Goal: Information Seeking & Learning: Learn about a topic

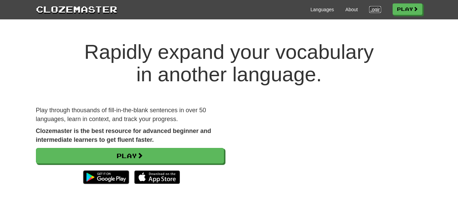
click at [371, 9] on link "Login" at bounding box center [376, 9] width 12 height 7
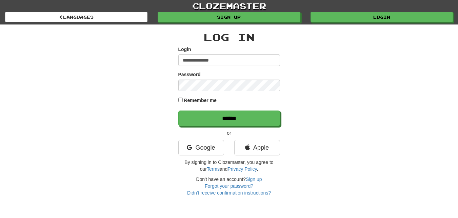
type input "**********"
click at [178, 110] on input "******" at bounding box center [229, 118] width 102 height 16
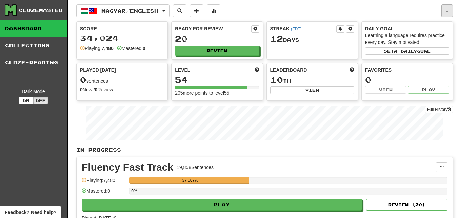
click at [447, 12] on span "button" at bounding box center [447, 11] width 3 height 1
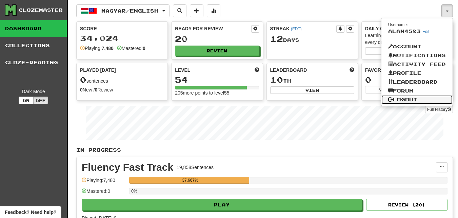
click at [414, 100] on link "Logout" at bounding box center [417, 99] width 71 height 9
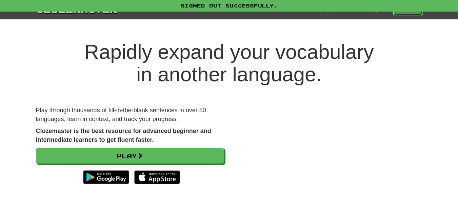
click at [406, 14] on link "Play" at bounding box center [408, 10] width 30 height 12
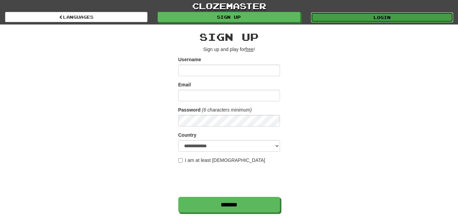
click at [380, 18] on link "Login" at bounding box center [382, 17] width 143 height 10
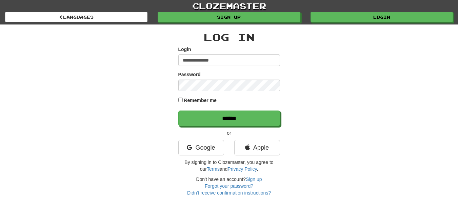
type input "**********"
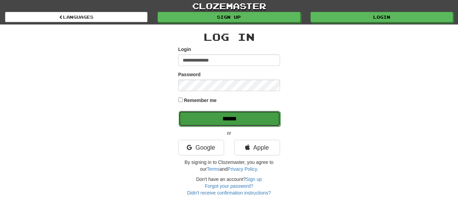
click at [193, 115] on input "******" at bounding box center [230, 119] width 102 height 16
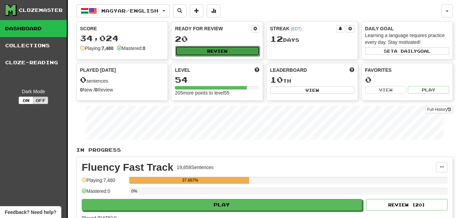
click at [191, 51] on button "Review" at bounding box center [217, 51] width 84 height 10
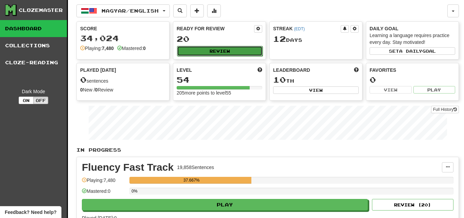
select select "********"
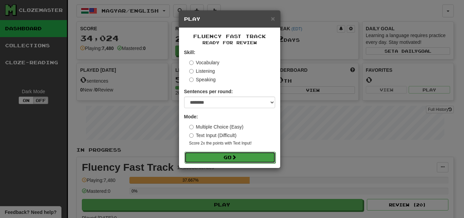
click at [195, 156] on button "Go" at bounding box center [229, 157] width 91 height 12
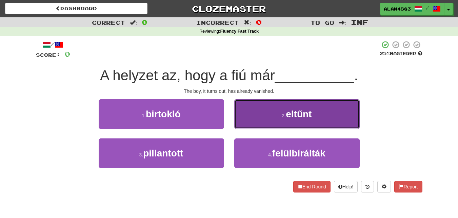
click at [253, 111] on button "2 . eltűnt" at bounding box center [297, 114] width 126 height 30
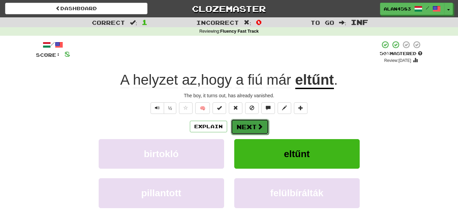
click at [249, 125] on button "Next" at bounding box center [250, 127] width 38 height 16
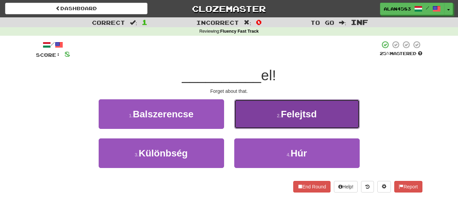
click at [281, 114] on small "2 ." at bounding box center [279, 115] width 4 height 5
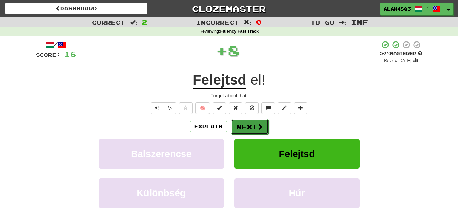
click at [245, 127] on button "Next" at bounding box center [250, 127] width 38 height 16
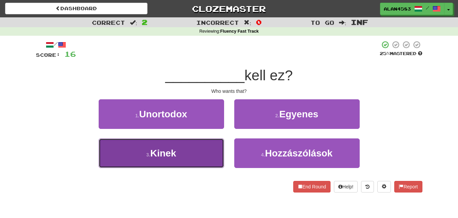
click at [188, 147] on button "3 . Kinek" at bounding box center [162, 153] width 126 height 30
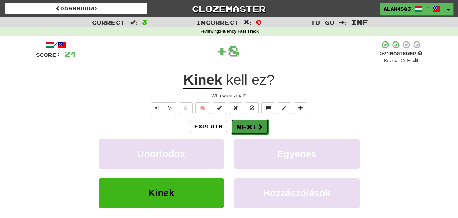
click at [251, 125] on button "Next" at bounding box center [250, 127] width 38 height 16
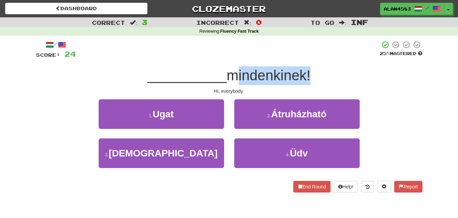
drag, startPoint x: 230, startPoint y: 75, endPoint x: 307, endPoint y: 68, distance: 78.0
click at [307, 68] on span "mindenkinek!" at bounding box center [269, 75] width 84 height 16
click at [303, 58] on div at bounding box center [303, 58] width 0 height 0
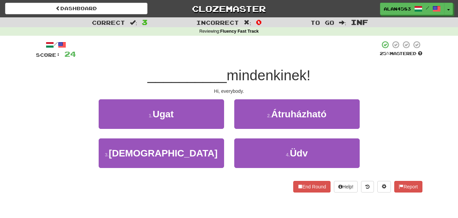
click at [322, 59] on div at bounding box center [228, 49] width 304 height 19
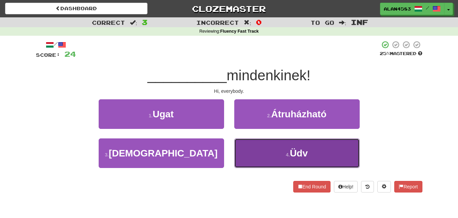
click at [296, 155] on span "Üdv" at bounding box center [299, 153] width 18 height 11
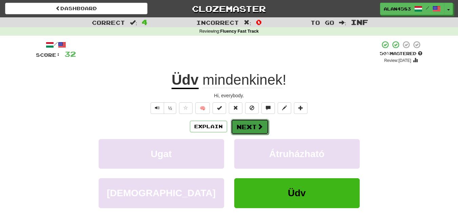
click at [258, 123] on span at bounding box center [260, 126] width 6 height 6
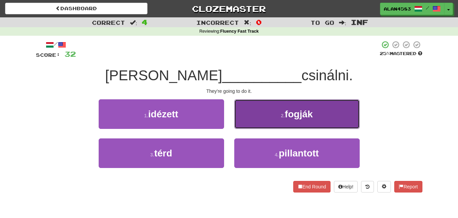
click at [256, 125] on button "2 . fogják" at bounding box center [297, 114] width 126 height 30
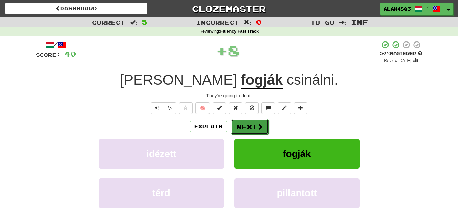
click at [254, 130] on button "Next" at bounding box center [250, 127] width 38 height 16
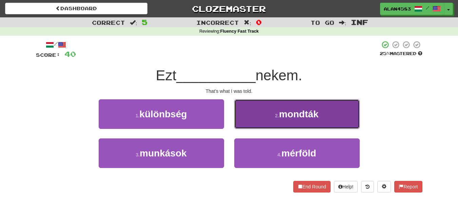
click at [274, 115] on button "2 . mondták" at bounding box center [297, 114] width 126 height 30
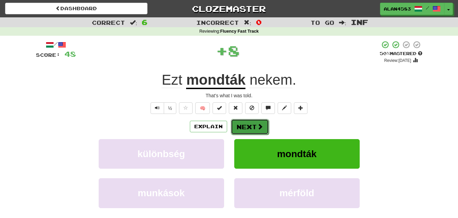
click at [253, 124] on button "Next" at bounding box center [250, 127] width 38 height 16
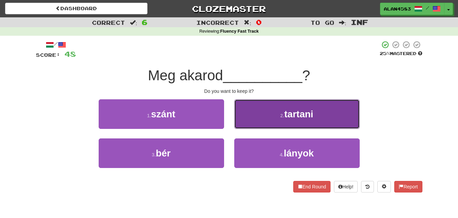
click at [259, 116] on button "2 . tartani" at bounding box center [297, 114] width 126 height 30
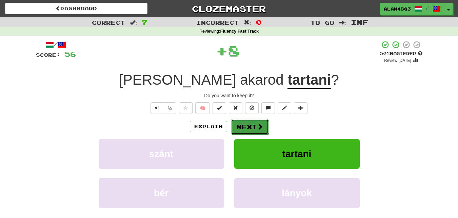
click at [255, 124] on button "Next" at bounding box center [250, 127] width 38 height 16
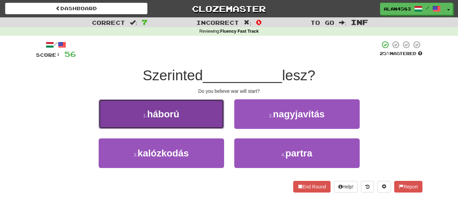
click at [223, 101] on button "1 . háború" at bounding box center [162, 114] width 126 height 30
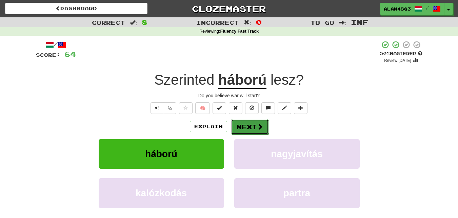
click at [253, 124] on button "Next" at bounding box center [250, 127] width 38 height 16
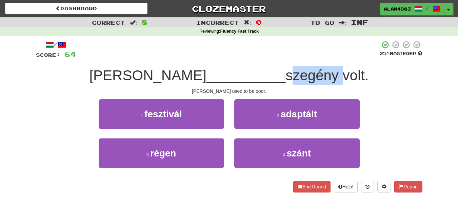
drag, startPoint x: 245, startPoint y: 75, endPoint x: 297, endPoint y: 76, distance: 51.9
click at [297, 76] on span "szegény volt." at bounding box center [327, 75] width 83 height 16
click at [293, 83] on div at bounding box center [293, 83] width 0 height 0
click at [305, 71] on span "szegény volt." at bounding box center [327, 75] width 83 height 16
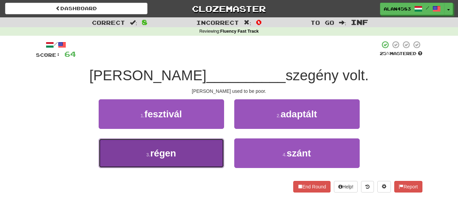
click at [125, 161] on button "3 . régen" at bounding box center [162, 153] width 126 height 30
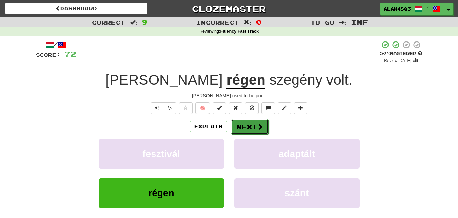
click at [246, 133] on button "Next" at bounding box center [250, 127] width 38 height 16
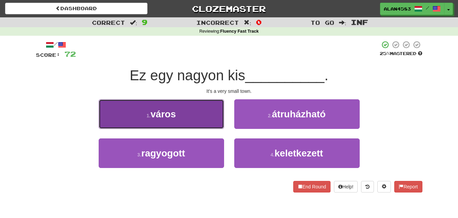
click at [218, 127] on button "1 . város" at bounding box center [162, 114] width 126 height 30
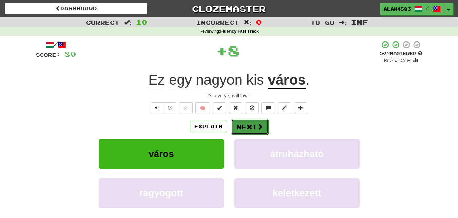
click at [243, 125] on button "Next" at bounding box center [250, 127] width 38 height 16
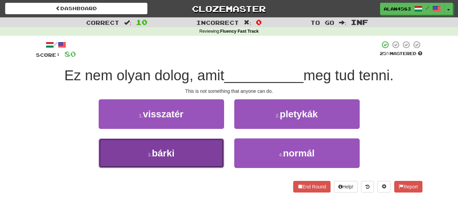
click at [175, 158] on button "3 . bárki" at bounding box center [162, 153] width 126 height 30
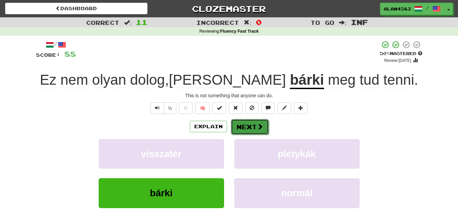
click at [243, 124] on button "Next" at bounding box center [250, 127] width 38 height 16
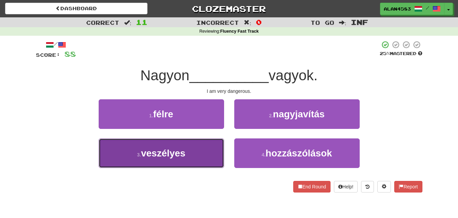
click at [213, 154] on button "3 . veszélyes" at bounding box center [162, 153] width 126 height 30
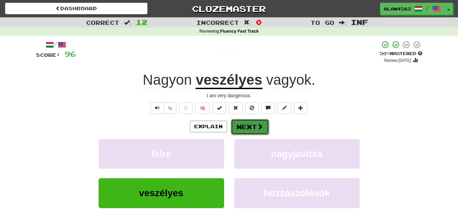
click at [244, 128] on button "Next" at bounding box center [250, 127] width 38 height 16
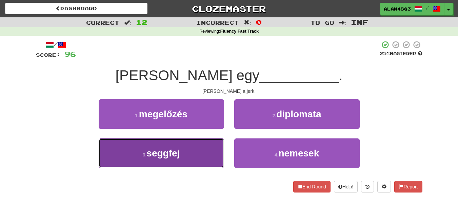
click at [145, 155] on small "3 ." at bounding box center [145, 154] width 4 height 5
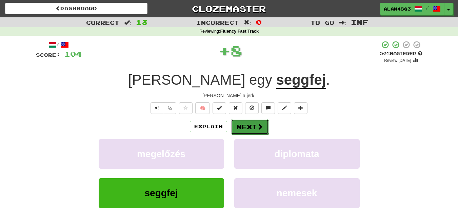
click at [250, 125] on button "Next" at bounding box center [250, 127] width 38 height 16
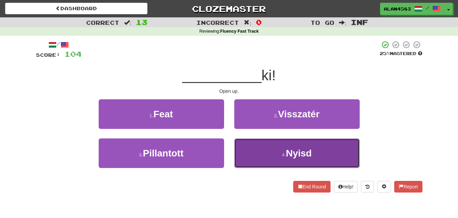
click at [262, 168] on button "4 . Nyisd" at bounding box center [297, 153] width 126 height 30
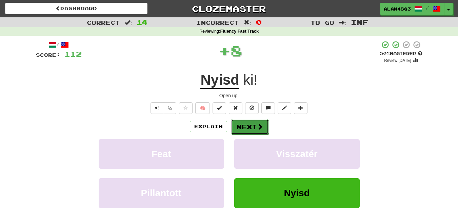
click at [255, 129] on button "Next" at bounding box center [250, 127] width 38 height 16
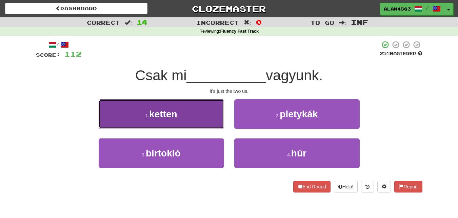
click at [192, 113] on button "1 . ketten" at bounding box center [162, 114] width 126 height 30
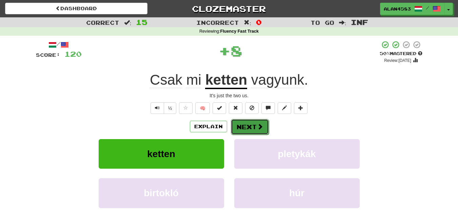
click at [243, 128] on button "Next" at bounding box center [250, 127] width 38 height 16
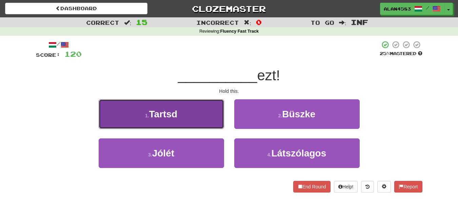
click at [206, 109] on button "1 . Tartsd" at bounding box center [162, 114] width 126 height 30
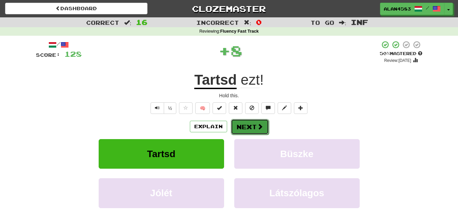
click at [239, 123] on button "Next" at bounding box center [250, 127] width 38 height 16
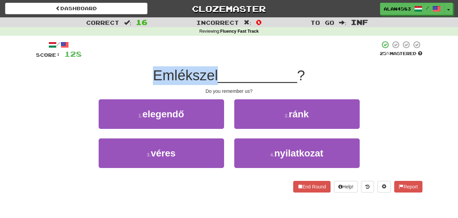
drag, startPoint x: 215, startPoint y: 71, endPoint x: 140, endPoint y: 70, distance: 75.3
click at [140, 70] on div "Emlékszel __________ ?" at bounding box center [229, 75] width 387 height 19
click at [136, 58] on div at bounding box center [136, 58] width 0 height 0
click at [127, 75] on div "Emlékszel __________ ?" at bounding box center [229, 75] width 387 height 19
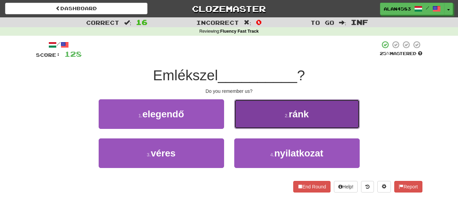
click at [310, 124] on button "2 . ránk" at bounding box center [297, 114] width 126 height 30
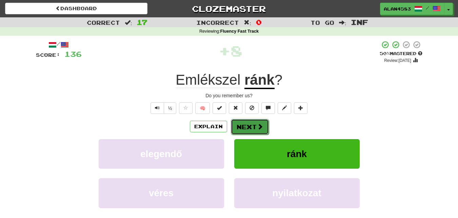
click at [253, 128] on button "Next" at bounding box center [250, 127] width 38 height 16
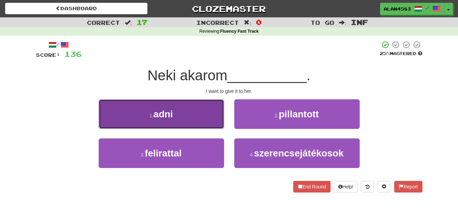
click at [186, 109] on button "1 . adni" at bounding box center [162, 114] width 126 height 30
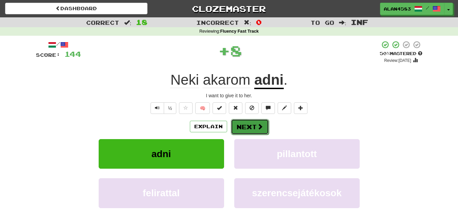
click at [245, 123] on button "Next" at bounding box center [250, 127] width 38 height 16
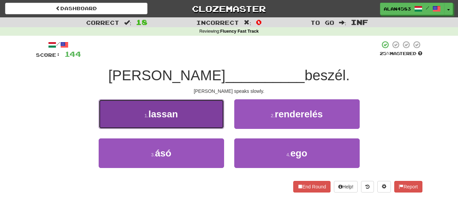
click at [155, 112] on span "lassan" at bounding box center [164, 114] width 30 height 11
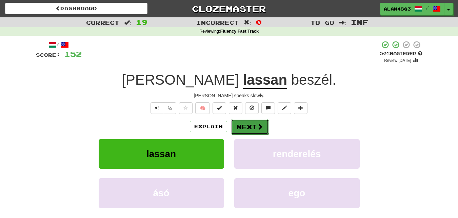
click at [257, 123] on span at bounding box center [260, 126] width 6 height 6
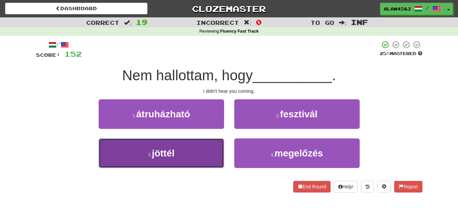
click at [189, 159] on button "3 . jöttél" at bounding box center [162, 153] width 126 height 30
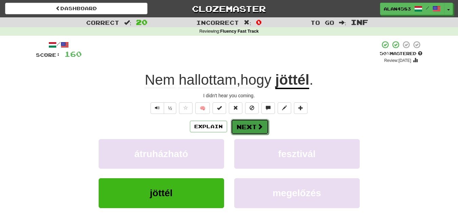
click at [252, 120] on button "Next" at bounding box center [250, 127] width 38 height 16
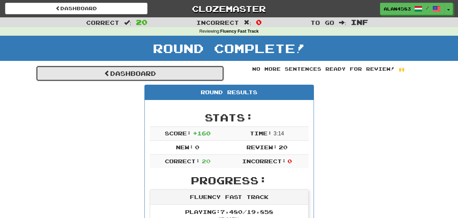
click at [215, 74] on link "Dashboard" at bounding box center [130, 73] width 188 height 16
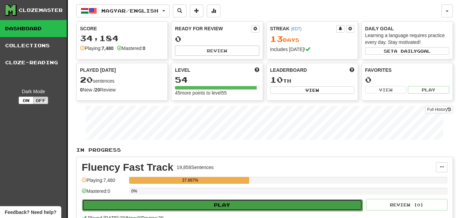
click at [216, 204] on button "Play" at bounding box center [222, 205] width 281 height 12
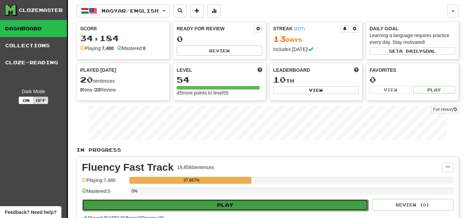
select select "********"
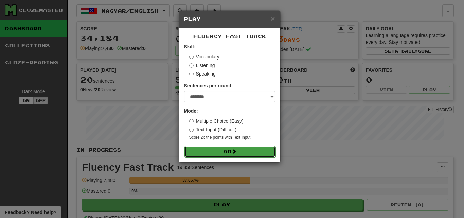
click at [228, 155] on button "Go" at bounding box center [229, 152] width 91 height 12
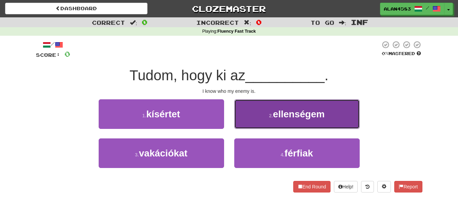
click at [267, 120] on button "2 . ellenségem" at bounding box center [297, 114] width 126 height 30
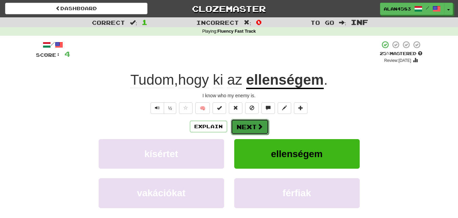
click at [253, 127] on button "Next" at bounding box center [250, 127] width 38 height 16
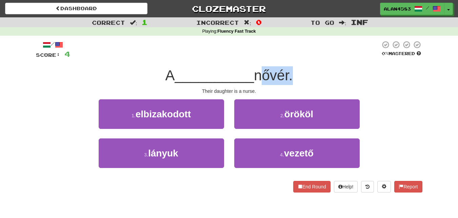
drag, startPoint x: 257, startPoint y: 75, endPoint x: 295, endPoint y: 74, distance: 37.7
click at [293, 74] on span "nővér." at bounding box center [273, 75] width 39 height 16
click at [290, 58] on div at bounding box center [290, 58] width 0 height 0
click at [310, 56] on div at bounding box center [225, 49] width 310 height 19
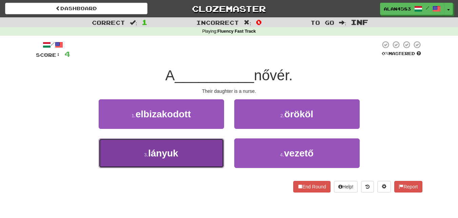
click at [171, 156] on span "lányuk" at bounding box center [163, 153] width 30 height 11
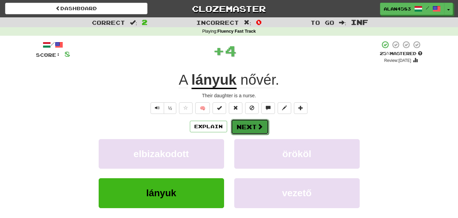
click at [243, 119] on button "Next" at bounding box center [250, 127] width 38 height 16
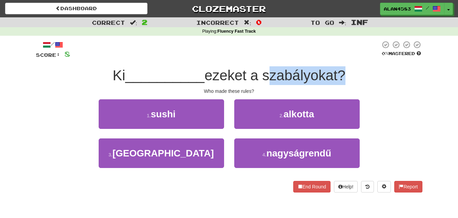
drag, startPoint x: 269, startPoint y: 75, endPoint x: 342, endPoint y: 73, distance: 73.3
click at [342, 73] on span "ezeket a szabályokat?" at bounding box center [275, 75] width 141 height 16
click at [338, 58] on div at bounding box center [338, 58] width 0 height 0
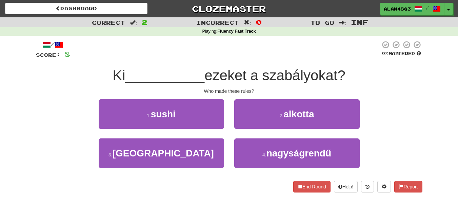
click at [347, 55] on div at bounding box center [225, 49] width 310 height 19
drag, startPoint x: 251, startPoint y: 73, endPoint x: 210, endPoint y: 73, distance: 41.4
click at [210, 73] on span "ezeket a szabályokat?" at bounding box center [275, 75] width 141 height 16
click at [206, 58] on div at bounding box center [206, 58] width 0 height 0
click at [216, 53] on div at bounding box center [225, 49] width 310 height 19
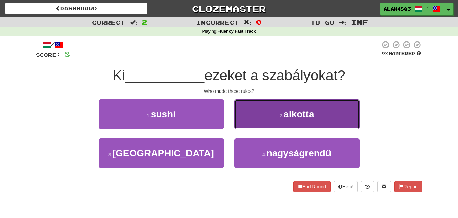
click at [300, 115] on span "alkotta" at bounding box center [299, 114] width 31 height 11
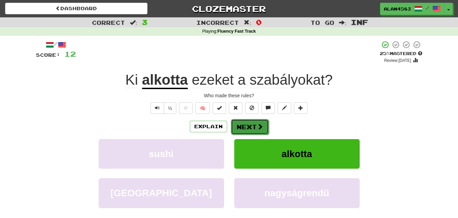
click at [256, 123] on button "Next" at bounding box center [250, 127] width 38 height 16
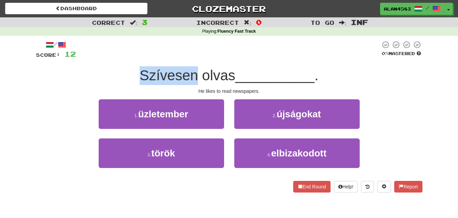
drag, startPoint x: 195, startPoint y: 74, endPoint x: 114, endPoint y: 68, distance: 81.7
click at [114, 68] on div "Szívesen olvas __________ ." at bounding box center [229, 75] width 387 height 19
click at [110, 58] on div at bounding box center [110, 58] width 0 height 0
click at [115, 61] on div "/ Score: 12 0 % Mastered Szívesen olvas __________ . He likes to read newspaper…" at bounding box center [229, 116] width 387 height 152
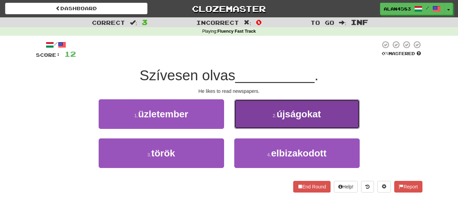
click at [295, 107] on button "2 . újságokat" at bounding box center [297, 114] width 126 height 30
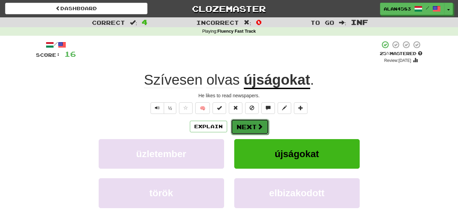
click at [248, 130] on button "Next" at bounding box center [250, 127] width 38 height 16
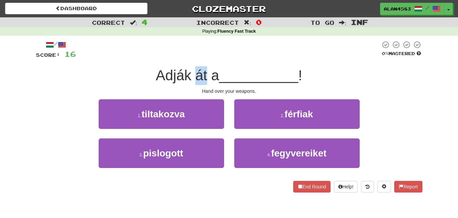
drag, startPoint x: 204, startPoint y: 73, endPoint x: 192, endPoint y: 73, distance: 11.5
click at [192, 73] on span "Adják át a" at bounding box center [187, 75] width 63 height 16
click at [188, 58] on div at bounding box center [188, 58] width 0 height 0
click at [198, 52] on div at bounding box center [228, 49] width 305 height 19
drag, startPoint x: 189, startPoint y: 72, endPoint x: 153, endPoint y: 71, distance: 35.6
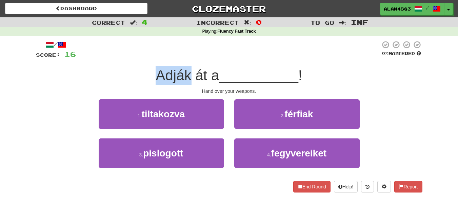
click at [153, 71] on div "Adják át a __________ !" at bounding box center [229, 75] width 387 height 19
click at [149, 58] on div at bounding box center [149, 58] width 0 height 0
click at [212, 49] on div at bounding box center [228, 49] width 305 height 19
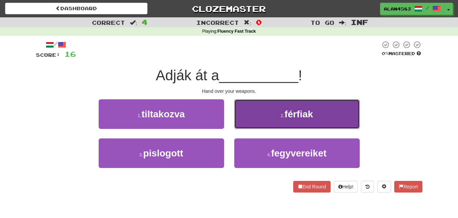
click at [265, 117] on button "2 . férfiak" at bounding box center [297, 114] width 126 height 30
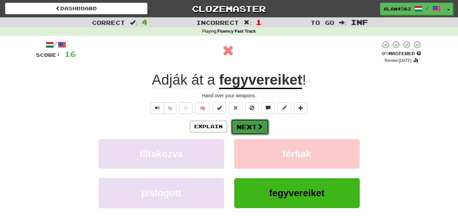
click at [247, 126] on button "Next" at bounding box center [250, 127] width 38 height 16
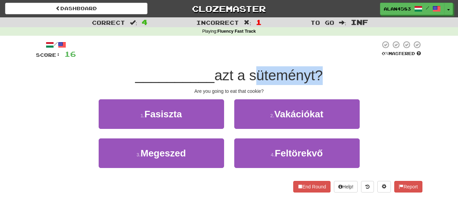
drag, startPoint x: 250, startPoint y: 77, endPoint x: 316, endPoint y: 77, distance: 65.8
click at [316, 77] on span "azt a süteményt?" at bounding box center [268, 75] width 109 height 16
click at [311, 83] on div at bounding box center [311, 83] width 0 height 0
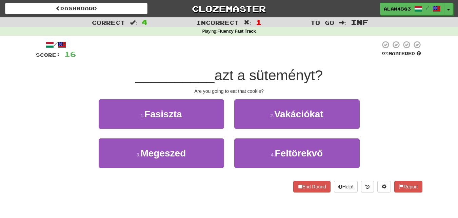
click at [328, 63] on div "/ Score: 16 0 % Mastered __________ azt a süteményt? Are you going to eat that …" at bounding box center [229, 116] width 387 height 152
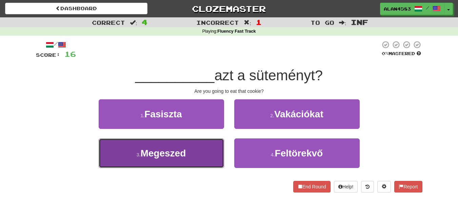
click at [195, 156] on button "3 . Megeszed" at bounding box center [162, 153] width 126 height 30
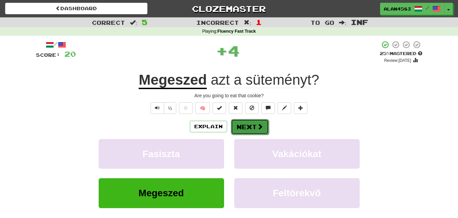
click at [252, 125] on button "Next" at bounding box center [250, 127] width 38 height 16
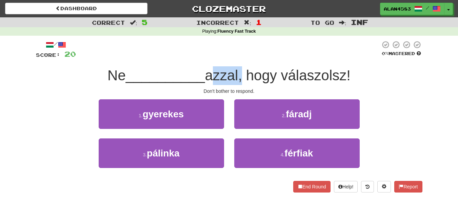
drag, startPoint x: 209, startPoint y: 77, endPoint x: 242, endPoint y: 74, distance: 32.5
click at [242, 74] on span "azzal, hogy válaszolsz!" at bounding box center [278, 75] width 146 height 16
click at [237, 58] on div at bounding box center [237, 58] width 0 height 0
click at [251, 53] on div at bounding box center [228, 49] width 305 height 19
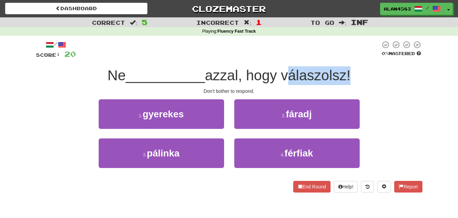
drag, startPoint x: 287, startPoint y: 76, endPoint x: 348, endPoint y: 76, distance: 61.1
click at [348, 76] on span "azzal, hogy válaszolsz!" at bounding box center [278, 75] width 146 height 16
click at [344, 83] on div at bounding box center [344, 83] width 0 height 0
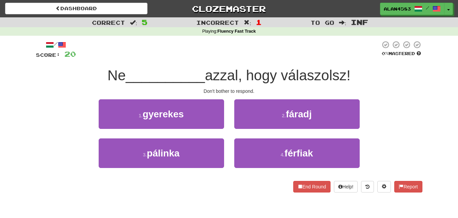
click at [364, 64] on div "/ Score: 20 0 % Mastered Ne __________ azzal, hogy válaszolsz! Don't bother to …" at bounding box center [229, 116] width 387 height 152
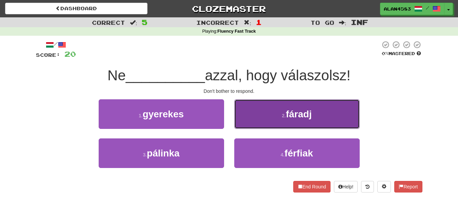
click at [329, 117] on button "2 . fáradj" at bounding box center [297, 114] width 126 height 30
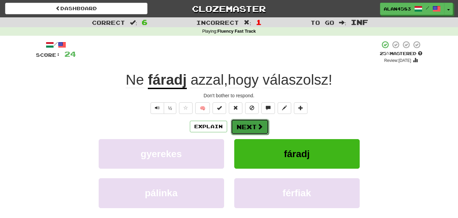
click at [252, 125] on button "Next" at bounding box center [250, 127] width 38 height 16
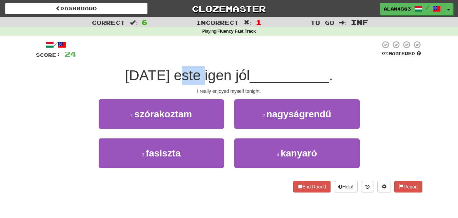
drag, startPoint x: 215, startPoint y: 76, endPoint x: 191, endPoint y: 74, distance: 24.9
click at [191, 74] on span "Ma este igen jól" at bounding box center [187, 75] width 125 height 16
click at [186, 58] on div at bounding box center [186, 58] width 0 height 0
click at [236, 55] on div at bounding box center [228, 49] width 305 height 19
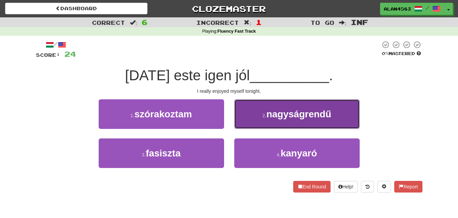
click at [309, 123] on button "2 . nagyságrendű" at bounding box center [297, 114] width 126 height 30
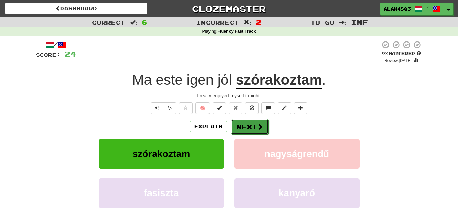
click at [248, 128] on button "Next" at bounding box center [250, 127] width 38 height 16
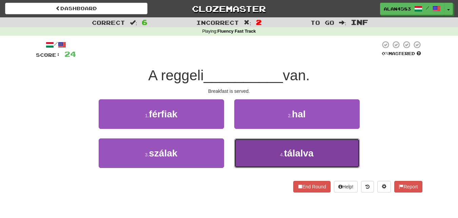
click at [290, 144] on button "4 . tálalva" at bounding box center [297, 153] width 126 height 30
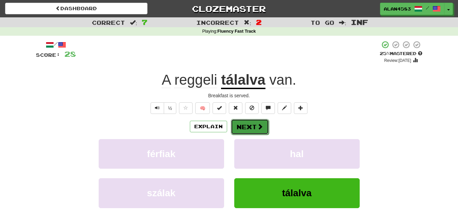
click at [247, 128] on button "Next" at bounding box center [250, 127] width 38 height 16
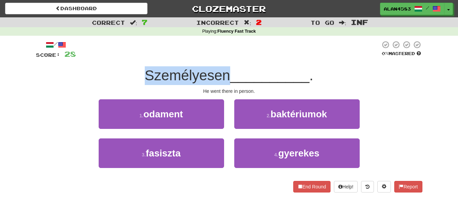
drag, startPoint x: 227, startPoint y: 75, endPoint x: 132, endPoint y: 73, distance: 94.7
click at [132, 73] on div "Személyesen __________ ." at bounding box center [229, 75] width 387 height 19
click at [128, 58] on div at bounding box center [128, 58] width 0 height 0
click at [120, 58] on div at bounding box center [228, 49] width 305 height 19
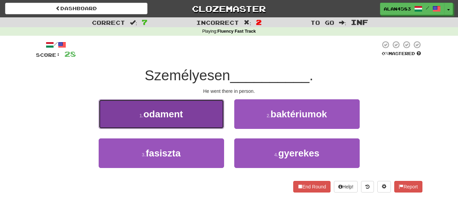
click at [125, 105] on button "1 . odament" at bounding box center [162, 114] width 126 height 30
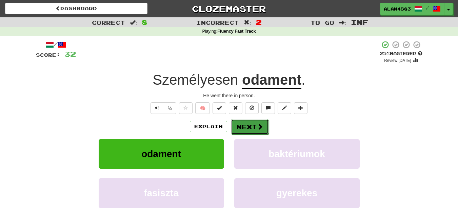
click at [238, 127] on button "Next" at bounding box center [250, 127] width 38 height 16
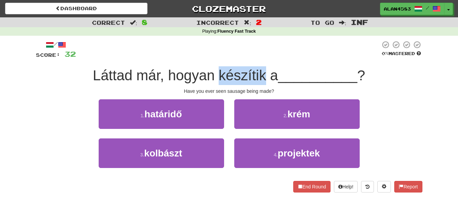
drag, startPoint x: 216, startPoint y: 74, endPoint x: 264, endPoint y: 73, distance: 47.9
click at [264, 73] on span "Láttad már, hogyan készítik a" at bounding box center [185, 75] width 185 height 16
click at [260, 58] on div at bounding box center [260, 58] width 0 height 0
click at [270, 56] on div at bounding box center [228, 49] width 305 height 19
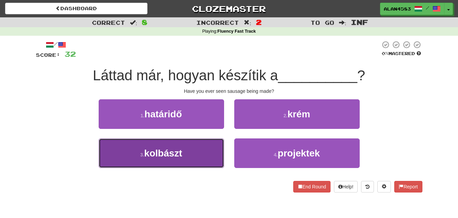
click at [119, 155] on button "3 . kolbászt" at bounding box center [162, 153] width 126 height 30
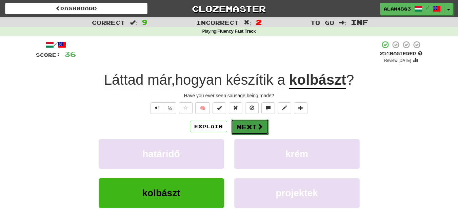
click at [238, 128] on button "Next" at bounding box center [250, 127] width 38 height 16
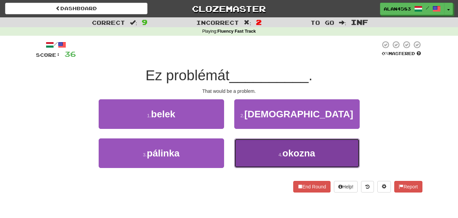
click at [278, 148] on button "4 . okozna" at bounding box center [297, 153] width 126 height 30
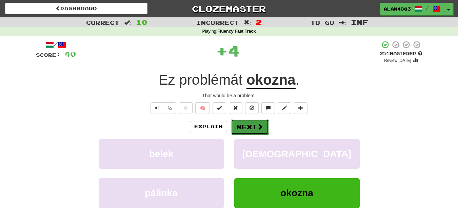
click at [256, 127] on button "Next" at bounding box center [250, 127] width 38 height 16
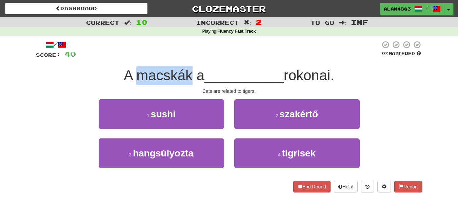
drag, startPoint x: 190, startPoint y: 72, endPoint x: 134, endPoint y: 74, distance: 55.4
click at [134, 74] on span "A macskák a" at bounding box center [164, 75] width 81 height 16
click at [130, 58] on div at bounding box center [130, 58] width 0 height 0
click at [204, 59] on div at bounding box center [228, 49] width 305 height 19
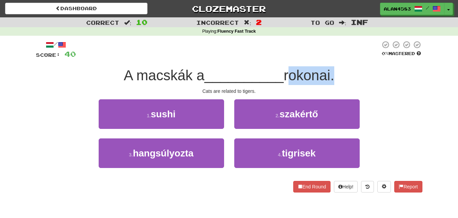
drag, startPoint x: 336, startPoint y: 71, endPoint x: 288, endPoint y: 71, distance: 47.5
click at [288, 71] on span "rokonai." at bounding box center [309, 75] width 51 height 16
click at [284, 58] on div at bounding box center [284, 58] width 0 height 0
click at [249, 69] on span "__________" at bounding box center [244, 75] width 79 height 16
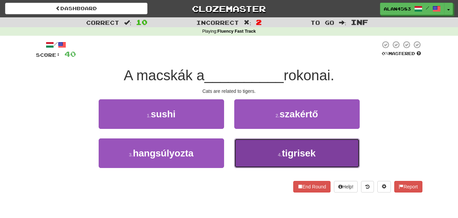
click at [273, 153] on button "4 . tigrisek" at bounding box center [297, 153] width 126 height 30
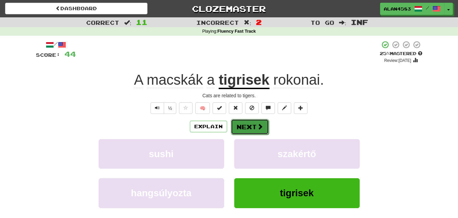
click at [255, 127] on button "Next" at bounding box center [250, 127] width 38 height 16
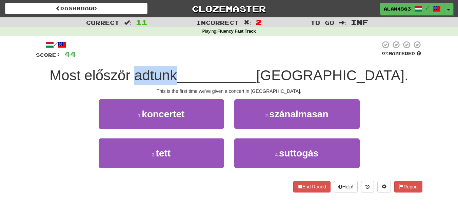
drag, startPoint x: 172, startPoint y: 76, endPoint x: 211, endPoint y: 75, distance: 39.7
click at [177, 75] on span "Most először adtunk" at bounding box center [114, 75] width 128 height 16
click at [177, 72] on span "Most először adtunk" at bounding box center [114, 75] width 128 height 16
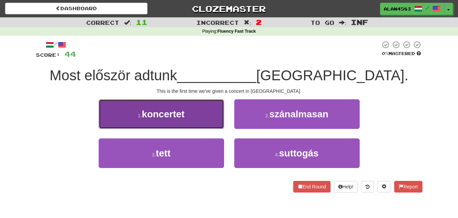
click at [188, 115] on button "1 . koncertet" at bounding box center [162, 114] width 126 height 30
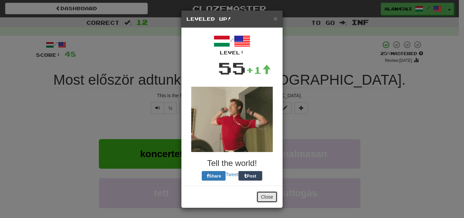
click at [259, 198] on button "Close" at bounding box center [266, 197] width 21 height 12
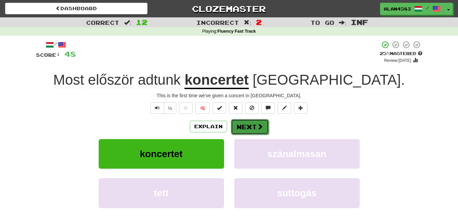
click at [255, 130] on button "Next" at bounding box center [250, 127] width 38 height 16
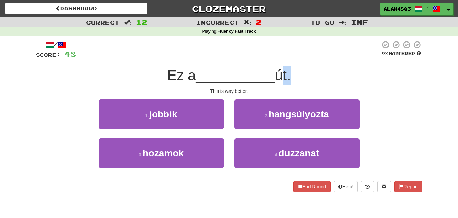
drag, startPoint x: 291, startPoint y: 75, endPoint x: 280, endPoint y: 75, distance: 11.2
click at [280, 75] on span "út." at bounding box center [283, 75] width 16 height 16
click at [275, 58] on div at bounding box center [275, 58] width 0 height 0
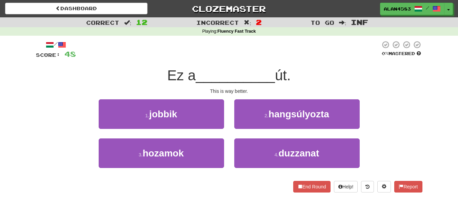
click at [309, 43] on div at bounding box center [228, 49] width 305 height 19
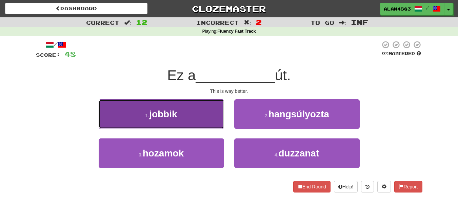
click at [163, 112] on span "jobbik" at bounding box center [163, 114] width 28 height 11
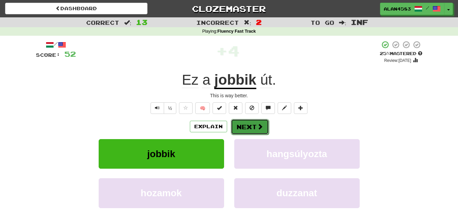
click at [255, 124] on button "Next" at bounding box center [250, 127] width 38 height 16
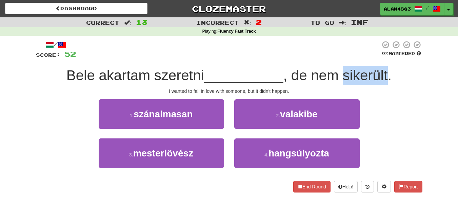
drag, startPoint x: 348, startPoint y: 78, endPoint x: 392, endPoint y: 75, distance: 43.9
click at [392, 75] on span ", de nem sikerült." at bounding box center [337, 75] width 109 height 16
click at [388, 58] on div at bounding box center [388, 58] width 0 height 0
click at [299, 56] on div at bounding box center [228, 49] width 305 height 19
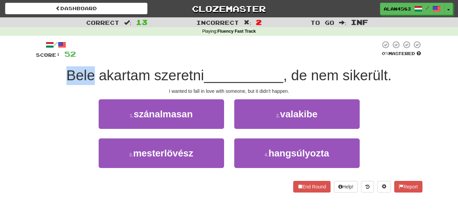
drag, startPoint x: 93, startPoint y: 77, endPoint x: 63, endPoint y: 75, distance: 29.9
click at [63, 75] on div "Bele akartam szeretni __________ , de nem sikerült." at bounding box center [229, 75] width 387 height 19
click at [59, 58] on div at bounding box center [59, 58] width 0 height 0
click at [107, 53] on div at bounding box center [228, 49] width 305 height 19
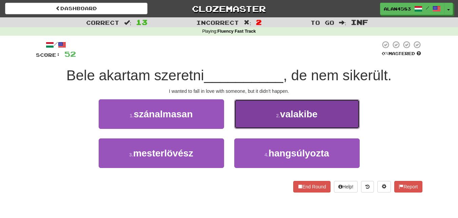
click at [306, 120] on button "2 . valakibe" at bounding box center [297, 114] width 126 height 30
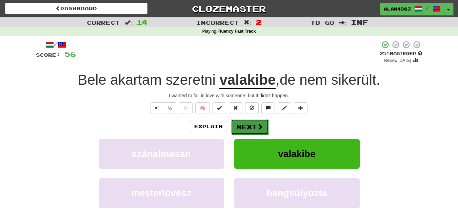
click at [253, 124] on button "Next" at bounding box center [250, 127] width 38 height 16
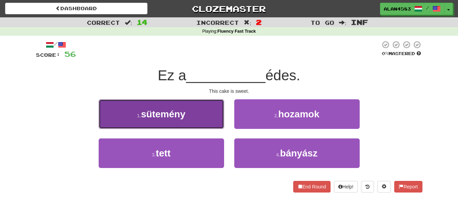
click at [140, 113] on small "1 ." at bounding box center [139, 115] width 4 height 5
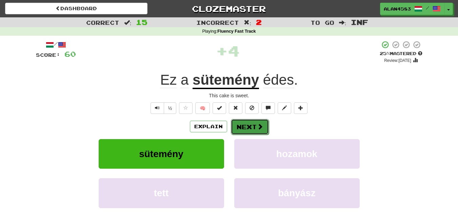
click at [237, 127] on button "Next" at bounding box center [250, 127] width 38 height 16
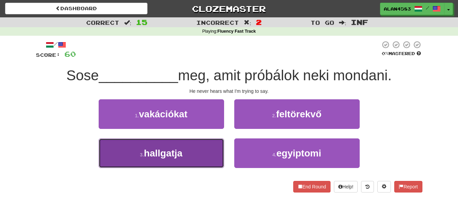
click at [193, 163] on button "3 . hallgatja" at bounding box center [162, 153] width 126 height 30
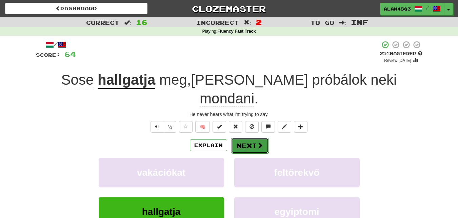
click at [240, 137] on button "Next" at bounding box center [250, 145] width 38 height 16
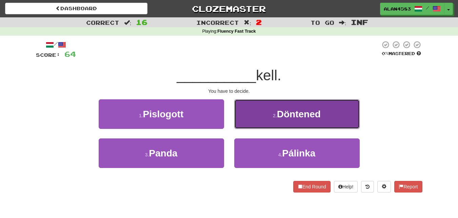
click at [288, 108] on button "2 . Döntened" at bounding box center [297, 114] width 126 height 30
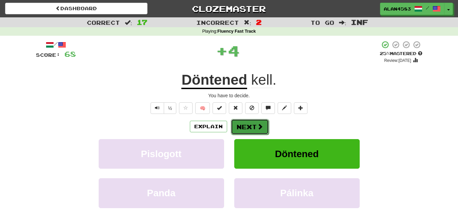
click at [259, 121] on button "Next" at bounding box center [250, 127] width 38 height 16
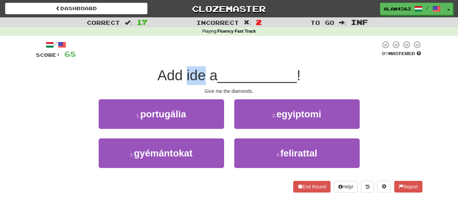
drag, startPoint x: 203, startPoint y: 74, endPoint x: 185, endPoint y: 71, distance: 18.1
click at [185, 71] on span "Add ide a" at bounding box center [187, 75] width 60 height 16
click at [180, 58] on div at bounding box center [180, 58] width 0 height 0
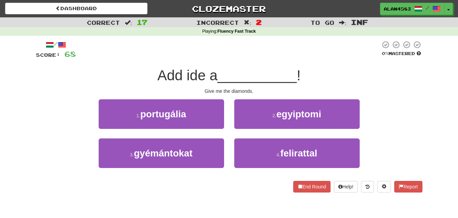
click at [233, 55] on div at bounding box center [228, 49] width 305 height 19
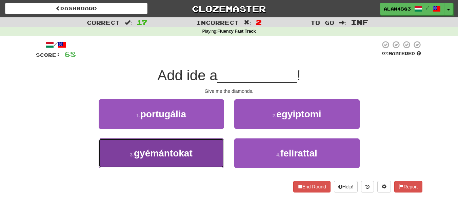
click at [200, 145] on button "3 . gyémántokat" at bounding box center [162, 153] width 126 height 30
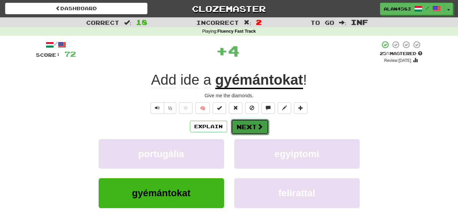
click at [238, 123] on button "Next" at bounding box center [250, 127] width 38 height 16
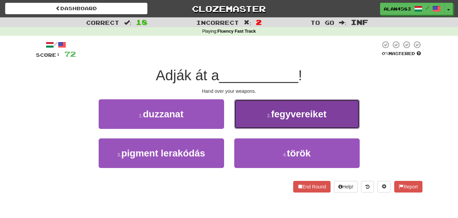
click at [272, 117] on span "fegyvereiket" at bounding box center [298, 114] width 55 height 11
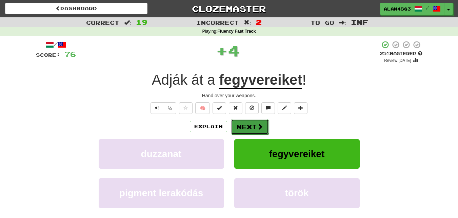
click at [244, 127] on button "Next" at bounding box center [250, 127] width 38 height 16
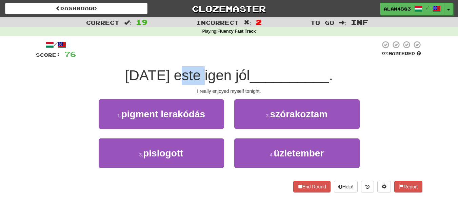
drag, startPoint x: 216, startPoint y: 77, endPoint x: 189, endPoint y: 76, distance: 27.5
click at [189, 76] on span "Ma este igen jól" at bounding box center [187, 75] width 125 height 16
click at [184, 83] on div at bounding box center [184, 83] width 0 height 0
click at [237, 54] on div at bounding box center [228, 49] width 305 height 19
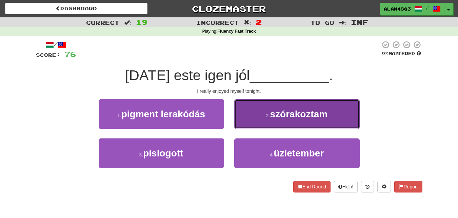
click at [287, 122] on button "2 . szórakoztam" at bounding box center [297, 114] width 126 height 30
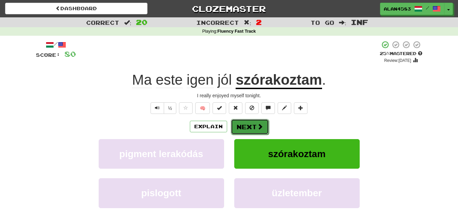
click at [253, 127] on button "Next" at bounding box center [250, 127] width 38 height 16
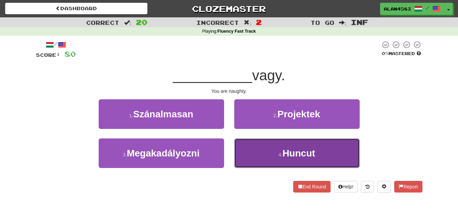
click at [313, 151] on span "Huncut" at bounding box center [299, 153] width 33 height 11
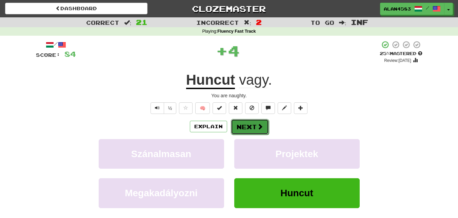
click at [257, 129] on span at bounding box center [260, 126] width 6 height 6
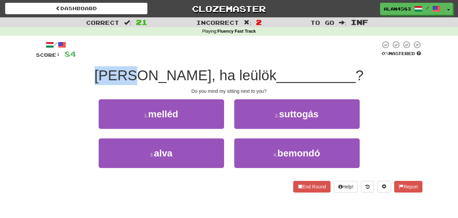
drag, startPoint x: 169, startPoint y: 74, endPoint x: 130, endPoint y: 71, distance: 38.8
click at [130, 71] on div "Zavar, ha leülök __________ ?" at bounding box center [229, 75] width 387 height 19
click at [126, 58] on div at bounding box center [126, 58] width 0 height 0
click at [225, 71] on span "Zavar, ha leülök" at bounding box center [186, 75] width 182 height 16
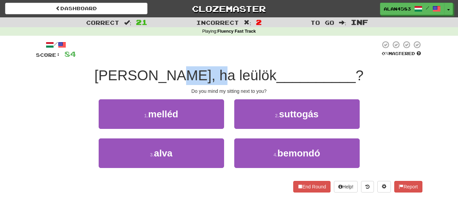
drag, startPoint x: 232, startPoint y: 74, endPoint x: 196, endPoint y: 72, distance: 36.0
click at [196, 72] on span "Zavar, ha leülök" at bounding box center [186, 75] width 182 height 16
click at [192, 58] on div at bounding box center [192, 58] width 0 height 0
click at [171, 56] on div at bounding box center [228, 49] width 305 height 19
click at [195, 64] on div "/ Score: 84 0 % Mastered Zavar, ha leülök __________ ? Do you mind my sitting n…" at bounding box center [229, 116] width 387 height 152
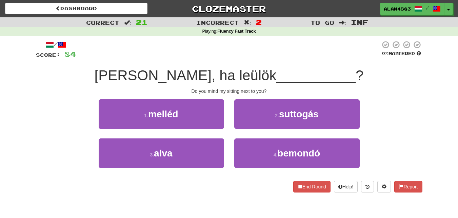
click at [197, 76] on span "Zavar, ha leülök" at bounding box center [186, 75] width 182 height 16
drag, startPoint x: 234, startPoint y: 75, endPoint x: 196, endPoint y: 72, distance: 37.5
click at [196, 72] on span "Zavar, ha leülök" at bounding box center [186, 75] width 182 height 16
click at [192, 58] on div at bounding box center [192, 58] width 0 height 0
click at [232, 55] on div at bounding box center [228, 49] width 305 height 19
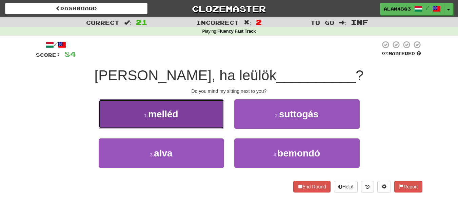
click at [170, 114] on span "melléd" at bounding box center [163, 114] width 30 height 11
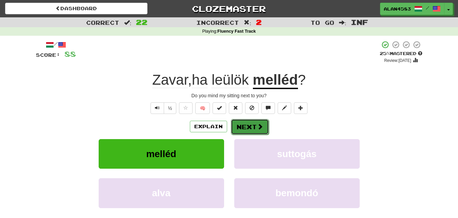
click at [238, 121] on button "Next" at bounding box center [250, 127] width 38 height 16
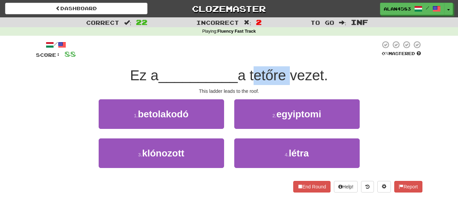
drag, startPoint x: 288, startPoint y: 74, endPoint x: 254, endPoint y: 74, distance: 34.6
click at [254, 74] on span "a tetőre vezet." at bounding box center [283, 75] width 90 height 16
click at [249, 58] on div at bounding box center [249, 58] width 0 height 0
click at [264, 49] on div at bounding box center [228, 49] width 305 height 19
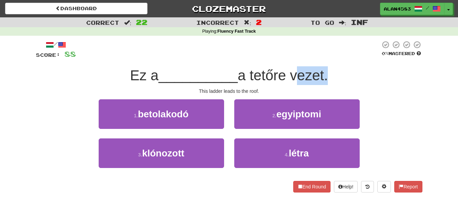
drag, startPoint x: 294, startPoint y: 74, endPoint x: 329, endPoint y: 73, distance: 34.7
click at [328, 73] on span "a tetőre vezet." at bounding box center [283, 75] width 90 height 16
click at [324, 58] on div at bounding box center [324, 58] width 0 height 0
click at [336, 56] on div at bounding box center [228, 49] width 305 height 19
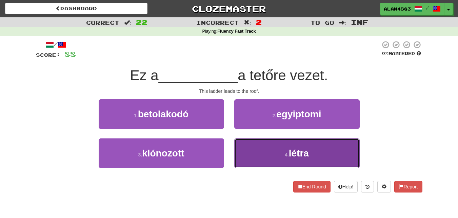
click at [304, 158] on span "létra" at bounding box center [299, 153] width 20 height 11
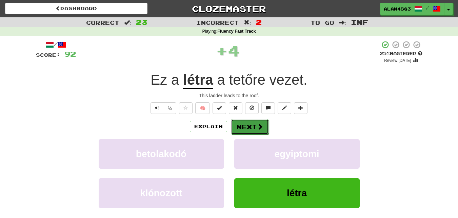
click at [249, 126] on button "Next" at bounding box center [250, 127] width 38 height 16
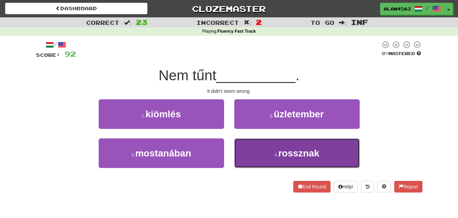
click at [334, 157] on button "4 . rossznak" at bounding box center [297, 153] width 126 height 30
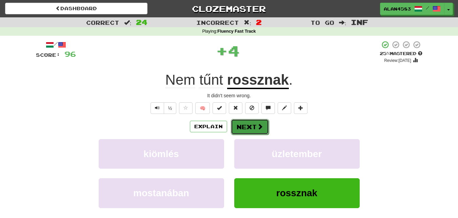
click at [260, 124] on span at bounding box center [260, 126] width 6 height 6
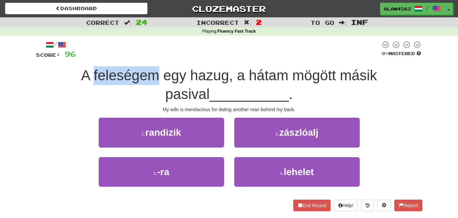
drag, startPoint x: 134, startPoint y: 72, endPoint x: 68, endPoint y: 69, distance: 66.3
click at [81, 69] on span "A feleségem egy hazug, a hátam mögött másik pasival" at bounding box center [229, 84] width 296 height 35
click at [63, 58] on div at bounding box center [63, 58] width 0 height 0
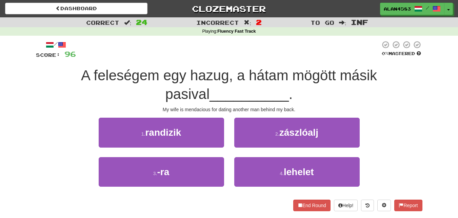
click at [157, 53] on div at bounding box center [228, 49] width 305 height 19
drag, startPoint x: 168, startPoint y: 73, endPoint x: 204, endPoint y: 71, distance: 36.0
click at [204, 71] on span "A feleségem egy hazug, a hátam mögött másik pasival" at bounding box center [229, 84] width 296 height 35
click at [200, 58] on div at bounding box center [200, 58] width 0 height 0
click at [222, 48] on div at bounding box center [228, 49] width 305 height 19
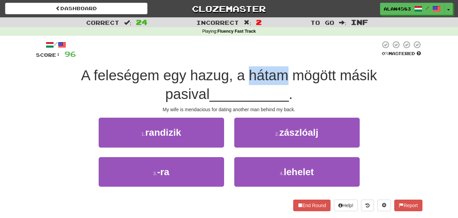
drag, startPoint x: 225, startPoint y: 71, endPoint x: 265, endPoint y: 71, distance: 40.0
click at [265, 71] on span "A feleségem egy hazug, a hátam mögött másik pasival" at bounding box center [229, 84] width 296 height 35
click at [260, 58] on div at bounding box center [260, 58] width 0 height 0
click at [274, 51] on div at bounding box center [228, 49] width 305 height 19
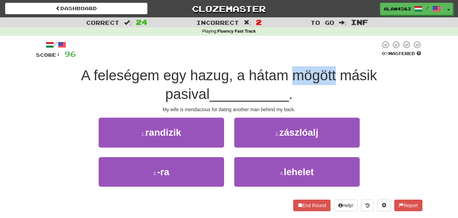
drag, startPoint x: 268, startPoint y: 72, endPoint x: 313, endPoint y: 71, distance: 44.5
click at [313, 71] on span "A feleségem egy hazug, a hátam mögött másik pasival" at bounding box center [229, 84] width 296 height 35
click at [308, 58] on div at bounding box center [308, 58] width 0 height 0
click at [323, 48] on div at bounding box center [228, 49] width 305 height 19
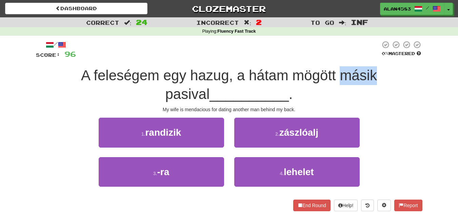
drag, startPoint x: 318, startPoint y: 76, endPoint x: 354, endPoint y: 74, distance: 36.3
click at [354, 74] on span "A feleségem egy hazug, a hátam mögött másik pasival" at bounding box center [229, 84] width 296 height 35
click at [350, 58] on div at bounding box center [350, 58] width 0 height 0
click at [297, 40] on div at bounding box center [228, 49] width 305 height 19
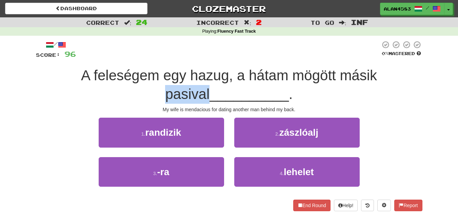
drag, startPoint x: 401, startPoint y: 72, endPoint x: 358, endPoint y: 72, distance: 43.4
click at [358, 72] on span "A feleségem egy hazug, a hátam mögött másik pasival" at bounding box center [229, 84] width 296 height 35
click at [353, 58] on div at bounding box center [353, 58] width 0 height 0
click at [302, 39] on div "/ Score: 96 0 % Mastered A feleségem egy hazug, a hátam mögött másik pasival __…" at bounding box center [229, 128] width 387 height 184
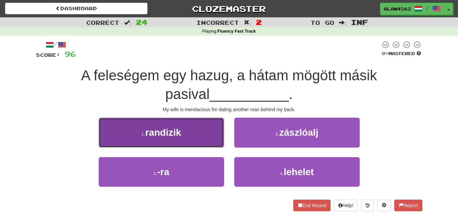
click at [142, 130] on button "1 . randizik" at bounding box center [162, 132] width 126 height 30
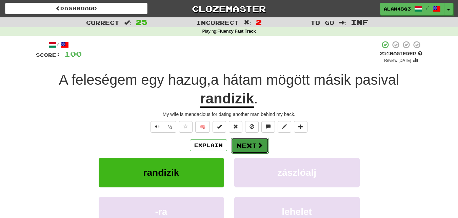
click at [247, 143] on button "Next" at bounding box center [250, 145] width 38 height 16
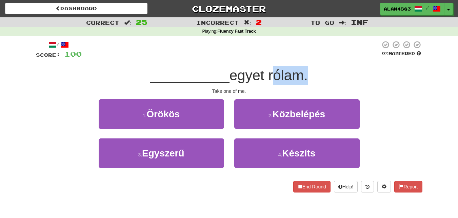
drag, startPoint x: 269, startPoint y: 73, endPoint x: 304, endPoint y: 75, distance: 35.0
click at [304, 75] on span "egyet rólam." at bounding box center [269, 75] width 78 height 16
click at [300, 58] on div at bounding box center [300, 58] width 0 height 0
click at [316, 56] on div at bounding box center [231, 49] width 299 height 19
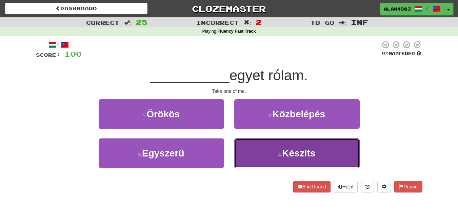
click at [308, 151] on span "Készíts" at bounding box center [298, 153] width 33 height 11
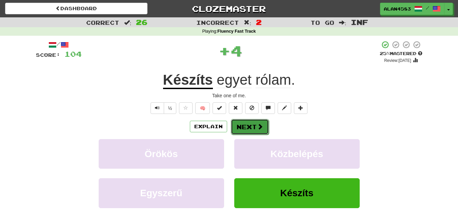
click at [252, 128] on button "Next" at bounding box center [250, 127] width 38 height 16
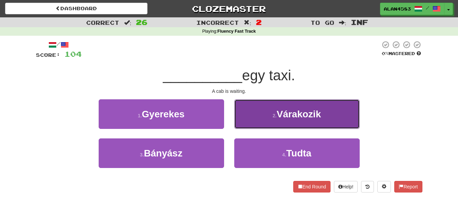
click at [299, 117] on span "Várakozik" at bounding box center [299, 114] width 44 height 11
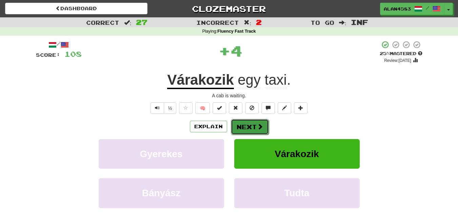
click at [255, 126] on button "Next" at bounding box center [250, 127] width 38 height 16
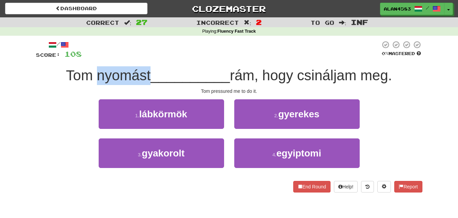
drag, startPoint x: 146, startPoint y: 74, endPoint x: 93, endPoint y: 74, distance: 53.6
click at [93, 74] on span "Tom nyomást" at bounding box center [108, 75] width 85 height 16
click at [88, 58] on div at bounding box center [88, 58] width 0 height 0
click at [203, 56] on div at bounding box center [231, 49] width 299 height 19
drag, startPoint x: 146, startPoint y: 71, endPoint x: 97, endPoint y: 69, distance: 48.6
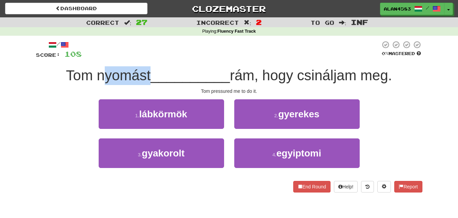
click at [97, 69] on span "Tom nyomást" at bounding box center [108, 75] width 85 height 16
drag, startPoint x: 95, startPoint y: 72, endPoint x: 145, endPoint y: 72, distance: 49.9
click at [145, 72] on span "Tom nyomást" at bounding box center [108, 75] width 85 height 16
click at [140, 58] on div at bounding box center [140, 58] width 0 height 0
click at [156, 50] on div at bounding box center [231, 49] width 299 height 19
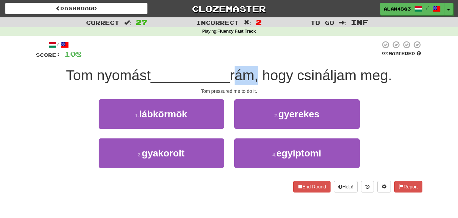
drag, startPoint x: 235, startPoint y: 75, endPoint x: 255, endPoint y: 73, distance: 20.5
click at [255, 73] on span "rám, hogy csináljam meg." at bounding box center [311, 75] width 163 height 16
click at [251, 58] on div at bounding box center [251, 58] width 0 height 0
click at [272, 50] on div at bounding box center [231, 49] width 299 height 19
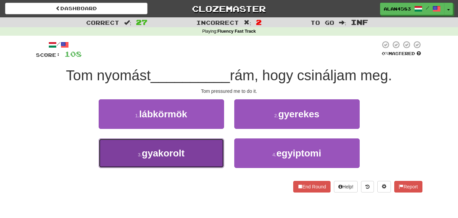
click at [139, 150] on button "3 . gyakorolt" at bounding box center [162, 153] width 126 height 30
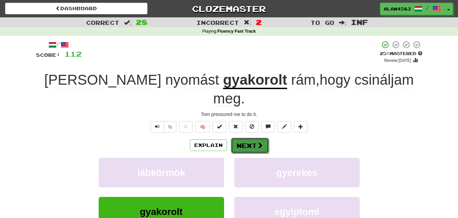
click at [246, 137] on button "Next" at bounding box center [250, 145] width 38 height 16
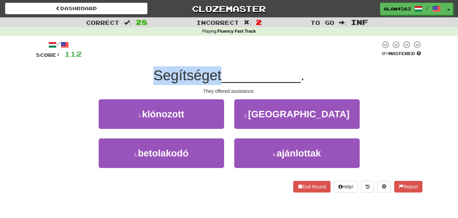
drag, startPoint x: 222, startPoint y: 71, endPoint x: 152, endPoint y: 73, distance: 69.9
click at [153, 73] on span "Segítséget" at bounding box center [187, 75] width 68 height 16
click at [147, 58] on div at bounding box center [147, 58] width 0 height 0
click at [131, 65] on div "/ Score: 112 0 % Mastered Segítséget __________ . They offered assistance. 1 . …" at bounding box center [229, 116] width 387 height 152
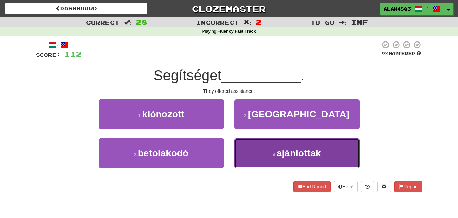
click at [293, 151] on span "ajánlottak" at bounding box center [299, 153] width 44 height 11
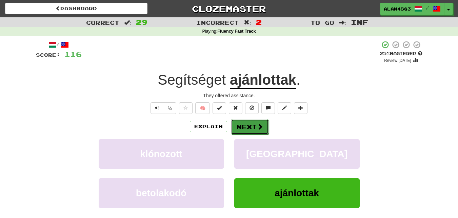
click at [249, 128] on button "Next" at bounding box center [250, 127] width 38 height 16
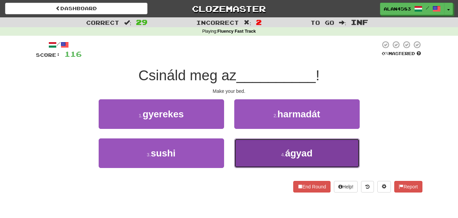
click at [316, 156] on button "4 . ágyad" at bounding box center [297, 153] width 126 height 30
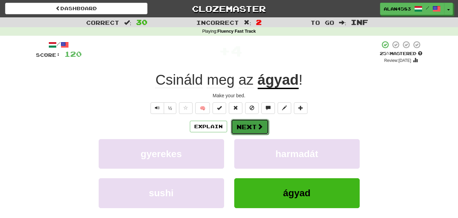
click at [254, 126] on button "Next" at bounding box center [250, 127] width 38 height 16
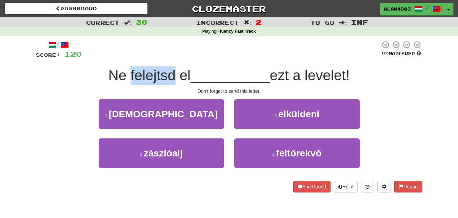
drag, startPoint x: 172, startPoint y: 70, endPoint x: 128, endPoint y: 71, distance: 44.1
click at [128, 71] on span "Ne felejtsd el" at bounding box center [149, 75] width 82 height 16
click at [124, 58] on div at bounding box center [124, 58] width 0 height 0
click at [162, 48] on div at bounding box center [231, 49] width 299 height 19
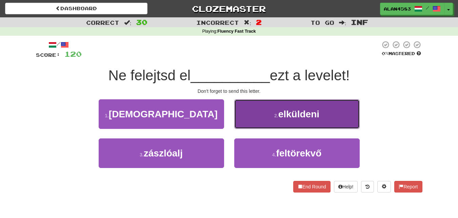
click at [277, 118] on button "2 . elküldeni" at bounding box center [297, 114] width 126 height 30
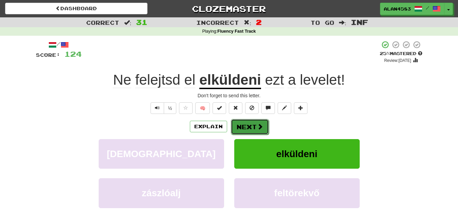
click at [251, 122] on button "Next" at bounding box center [250, 127] width 38 height 16
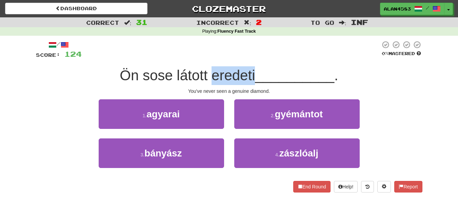
drag, startPoint x: 212, startPoint y: 74, endPoint x: 255, endPoint y: 74, distance: 42.8
click at [255, 74] on span "Ön sose látott eredeti" at bounding box center [187, 75] width 135 height 16
click at [250, 58] on div at bounding box center [250, 58] width 0 height 0
click at [264, 59] on div at bounding box center [231, 49] width 299 height 19
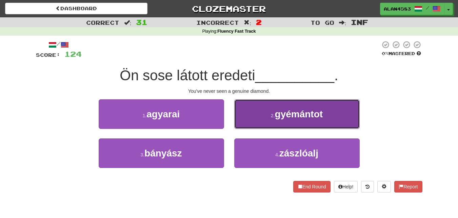
click at [270, 109] on button "2 . gyémántot" at bounding box center [297, 114] width 126 height 30
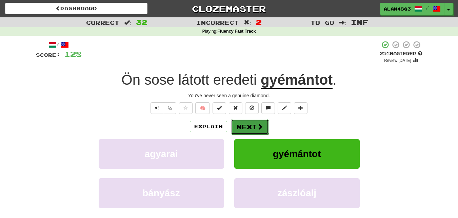
click at [231, 126] on button "Next" at bounding box center [250, 127] width 38 height 16
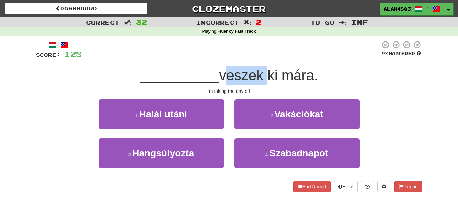
drag, startPoint x: 222, startPoint y: 75, endPoint x: 266, endPoint y: 78, distance: 43.9
click at [266, 78] on span "veszek ki mára." at bounding box center [268, 75] width 99 height 16
click at [262, 83] on div at bounding box center [262, 83] width 0 height 0
click at [280, 61] on div "/ Score: 128 0 % Mastered __________ veszek ki mára. I'm taking the day off. 1 …" at bounding box center [229, 116] width 387 height 152
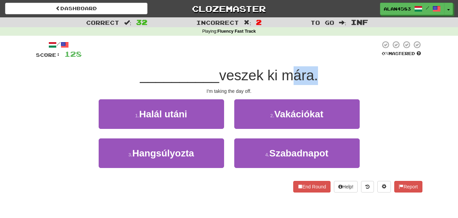
drag, startPoint x: 286, startPoint y: 73, endPoint x: 313, endPoint y: 73, distance: 27.1
click at [313, 73] on span "veszek ki mára." at bounding box center [268, 75] width 99 height 16
click at [308, 58] on div at bounding box center [308, 58] width 0 height 0
click at [335, 50] on div at bounding box center [231, 49] width 299 height 19
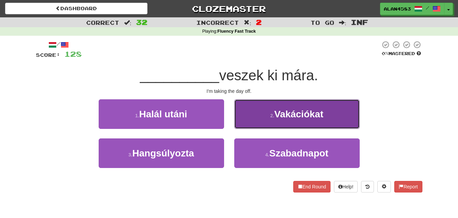
click at [264, 113] on button "2 . Vakációkat" at bounding box center [297, 114] width 126 height 30
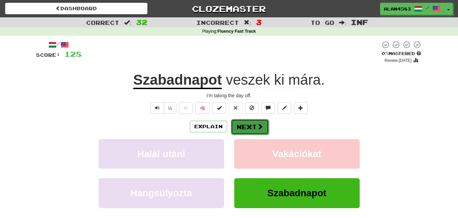
click at [260, 128] on span at bounding box center [260, 126] width 6 height 6
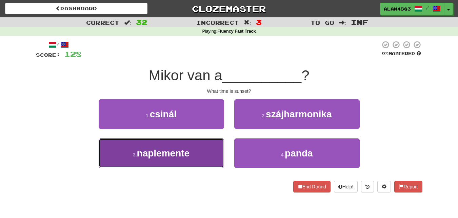
click at [110, 160] on button "3 . naplemente" at bounding box center [162, 153] width 126 height 30
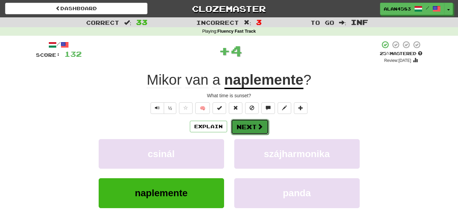
click at [235, 131] on button "Next" at bounding box center [250, 127] width 38 height 16
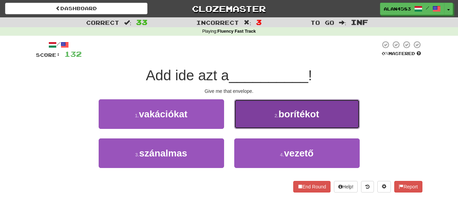
click at [249, 120] on button "2 . borítékot" at bounding box center [297, 114] width 126 height 30
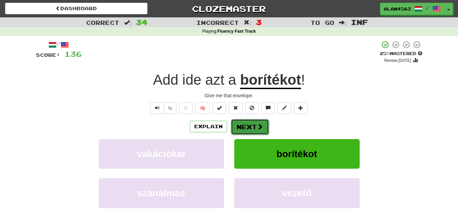
click at [258, 129] on span at bounding box center [260, 126] width 6 height 6
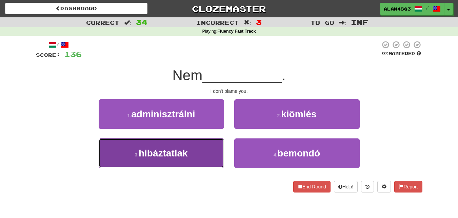
click at [135, 143] on button "3 . hibáztatlak" at bounding box center [162, 153] width 126 height 30
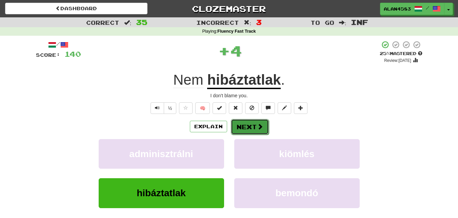
click at [234, 128] on button "Next" at bounding box center [250, 127] width 38 height 16
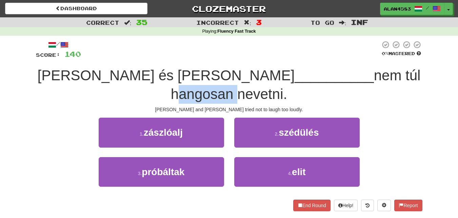
drag, startPoint x: 280, startPoint y: 77, endPoint x: 340, endPoint y: 77, distance: 59.7
click at [340, 77] on span "nem túl hangosan nevetni." at bounding box center [296, 84] width 250 height 35
click at [336, 83] on div at bounding box center [336, 83] width 0 height 0
click at [350, 52] on div at bounding box center [231, 49] width 300 height 19
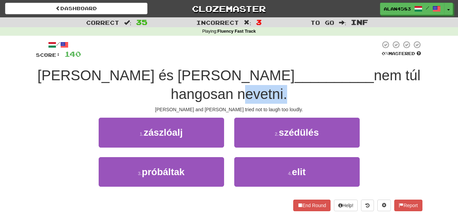
drag, startPoint x: 348, startPoint y: 72, endPoint x: 393, endPoint y: 73, distance: 44.8
click at [393, 73] on span "nem túl hangosan nevetni." at bounding box center [296, 84] width 250 height 35
click at [388, 58] on div at bounding box center [388, 58] width 0 height 0
click at [297, 51] on div at bounding box center [231, 49] width 300 height 19
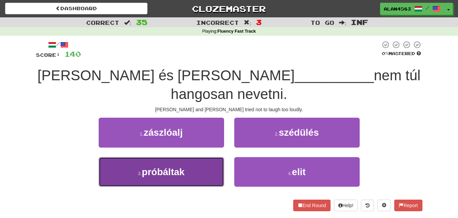
click at [140, 157] on button "3 . próbáltak" at bounding box center [162, 172] width 126 height 30
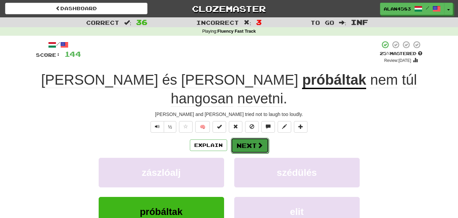
click at [254, 137] on button "Next" at bounding box center [250, 145] width 38 height 16
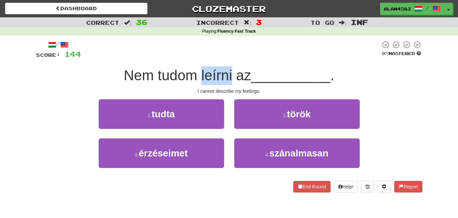
drag, startPoint x: 199, startPoint y: 71, endPoint x: 231, endPoint y: 74, distance: 32.3
click at [231, 74] on span "Nem tudom leírni az" at bounding box center [188, 75] width 128 height 16
click at [227, 58] on div at bounding box center [227, 58] width 0 height 0
click at [258, 53] on div at bounding box center [231, 49] width 300 height 19
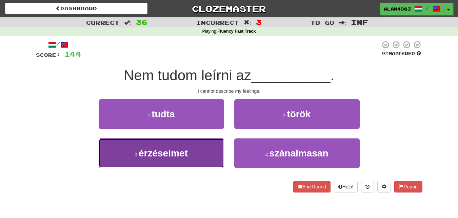
click at [153, 148] on span "érzéseimet" at bounding box center [163, 153] width 49 height 11
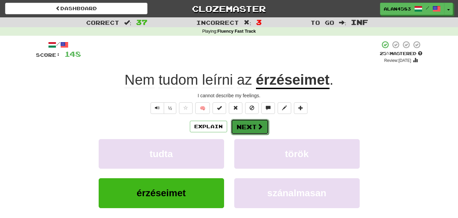
click at [263, 132] on button "Next" at bounding box center [250, 127] width 38 height 16
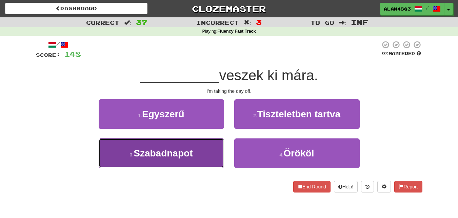
click at [110, 158] on button "3 . Szabadnapot" at bounding box center [162, 153] width 126 height 30
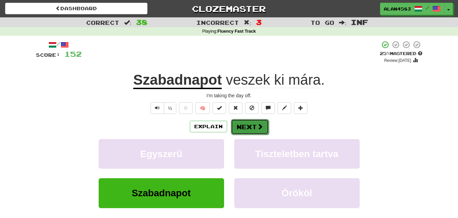
click at [245, 130] on button "Next" at bounding box center [250, 127] width 38 height 16
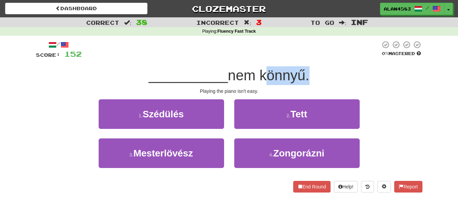
drag, startPoint x: 262, startPoint y: 77, endPoint x: 307, endPoint y: 77, distance: 45.8
click at [307, 77] on span "nem könnyű." at bounding box center [268, 75] width 81 height 16
click at [303, 83] on div at bounding box center [303, 83] width 0 height 0
click at [319, 61] on div "/ Score: 152 0 % Mastered __________ nem könnyű. Playing the piano isn't easy. …" at bounding box center [229, 116] width 387 height 152
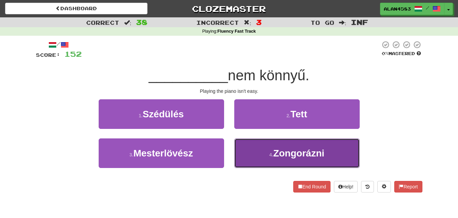
click at [242, 139] on button "4 . Zongorázni" at bounding box center [297, 153] width 126 height 30
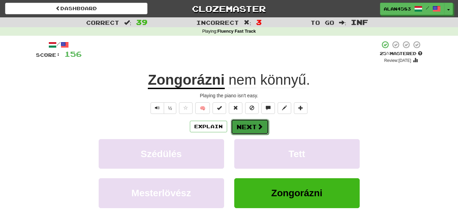
click at [256, 126] on button "Next" at bounding box center [250, 127] width 38 height 16
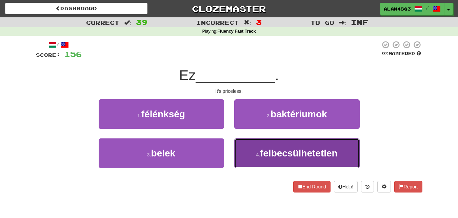
click at [342, 165] on button "4 . felbecsülhetetlen" at bounding box center [297, 153] width 126 height 30
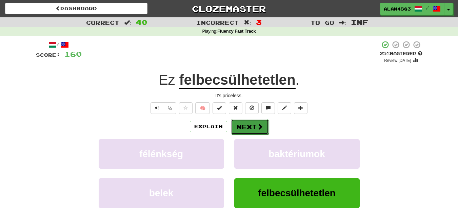
click at [252, 128] on button "Next" at bounding box center [250, 127] width 38 height 16
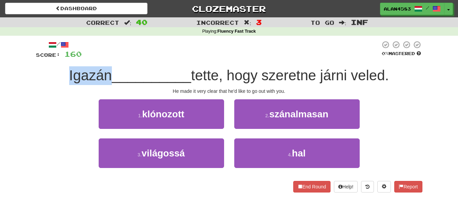
drag, startPoint x: 106, startPoint y: 75, endPoint x: 40, endPoint y: 70, distance: 65.6
click at [40, 70] on div "Igazán __________ tette, hogy szeretne járni veled." at bounding box center [229, 75] width 387 height 19
click at [36, 58] on div at bounding box center [36, 58] width 0 height 0
click at [156, 57] on div at bounding box center [231, 49] width 299 height 19
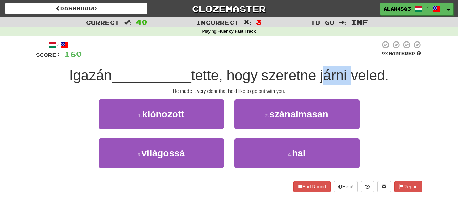
drag, startPoint x: 324, startPoint y: 79, endPoint x: 350, endPoint y: 78, distance: 26.1
click at [350, 78] on span "tette, hogy szeretne járni veled." at bounding box center [290, 75] width 198 height 16
click at [346, 83] on div at bounding box center [346, 83] width 0 height 0
click at [266, 85] on div "/ Score: 160 0 % Mastered Igazán __________ tette, hogy szeretne járni veled. H…" at bounding box center [229, 116] width 387 height 152
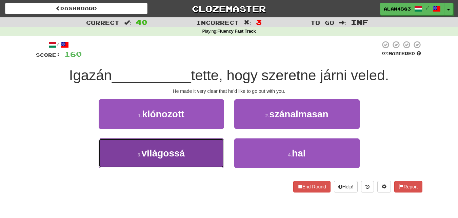
click at [116, 154] on button "3 . világossá" at bounding box center [162, 153] width 126 height 30
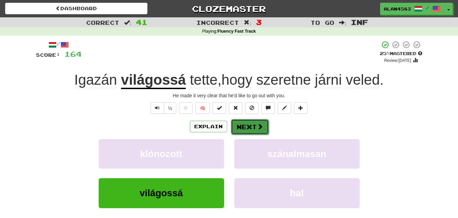
click at [253, 123] on button "Next" at bounding box center [250, 127] width 38 height 16
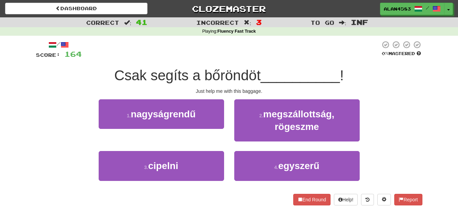
click at [148, 78] on span "Csak segíts a bőröndöt" at bounding box center [187, 75] width 147 height 16
drag, startPoint x: 148, startPoint y: 78, endPoint x: 185, endPoint y: 77, distance: 36.7
click at [185, 77] on span "Csak segíts a bőröndöt" at bounding box center [187, 75] width 147 height 16
click at [181, 83] on div at bounding box center [181, 83] width 0 height 0
click at [214, 63] on div "/ Score: 164 0 % Mastered Csak segíts a bőröndöt __________ ! Just help me with…" at bounding box center [229, 122] width 387 height 164
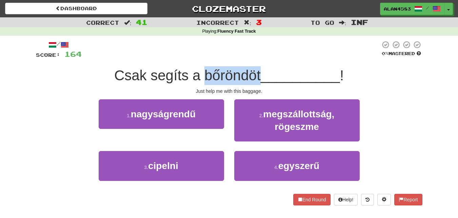
drag, startPoint x: 258, startPoint y: 72, endPoint x: 203, endPoint y: 71, distance: 55.7
click at [203, 71] on span "Csak segíts a bőröndöt" at bounding box center [187, 75] width 147 height 16
click at [198, 58] on div at bounding box center [198, 58] width 0 height 0
click at [185, 49] on div at bounding box center [231, 49] width 299 height 19
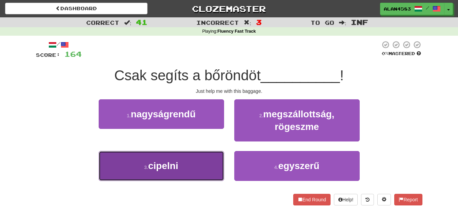
click at [149, 174] on button "3 . cipelni" at bounding box center [162, 166] width 126 height 30
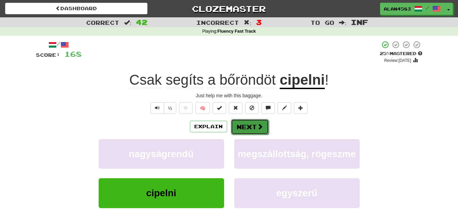
click at [243, 125] on button "Next" at bounding box center [250, 127] width 38 height 16
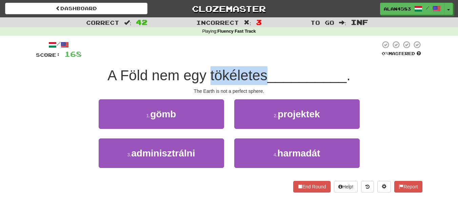
drag, startPoint x: 209, startPoint y: 75, endPoint x: 267, endPoint y: 74, distance: 58.0
click at [267, 74] on span "A Föld nem egy tökéletes" at bounding box center [188, 75] width 160 height 16
click at [263, 58] on div at bounding box center [263, 58] width 0 height 0
click at [278, 55] on div at bounding box center [231, 49] width 299 height 19
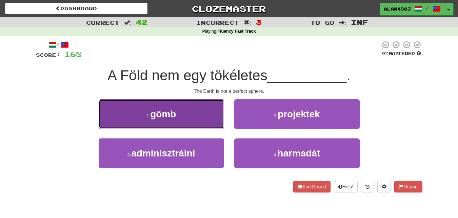
click at [114, 109] on button "1 . gömb" at bounding box center [162, 114] width 126 height 30
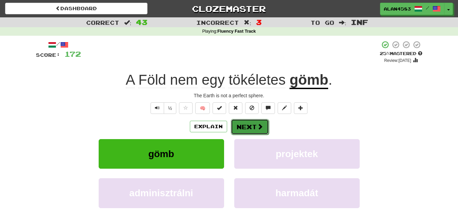
click at [234, 124] on button "Next" at bounding box center [250, 127] width 38 height 16
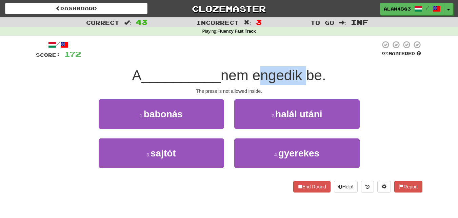
drag, startPoint x: 256, startPoint y: 76, endPoint x: 306, endPoint y: 75, distance: 50.3
click at [306, 75] on span "nem engedik be." at bounding box center [274, 75] width 106 height 16
click at [301, 58] on div at bounding box center [301, 58] width 0 height 0
click at [240, 53] on div at bounding box center [231, 49] width 300 height 19
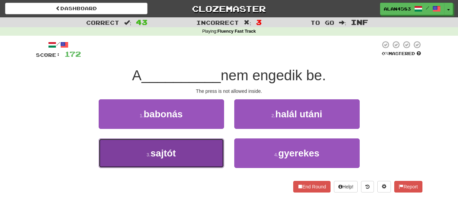
click at [136, 151] on button "3 . sajtót" at bounding box center [162, 153] width 126 height 30
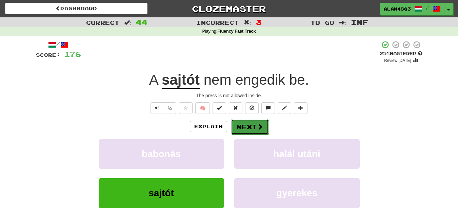
click at [238, 129] on button "Next" at bounding box center [250, 127] width 38 height 16
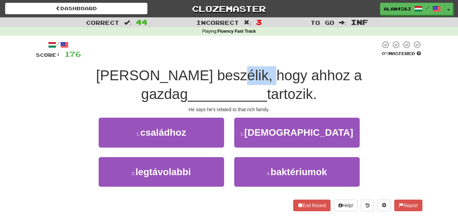
drag, startPoint x: 166, startPoint y: 76, endPoint x: 206, endPoint y: 75, distance: 40.4
click at [206, 75] on span "Azt beszélik, hogy ahhoz a gazdag" at bounding box center [229, 84] width 266 height 35
click at [202, 58] on div at bounding box center [202, 58] width 0 height 0
click at [219, 53] on div at bounding box center [231, 49] width 300 height 19
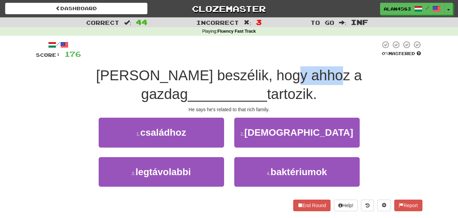
drag, startPoint x: 227, startPoint y: 75, endPoint x: 271, endPoint y: 72, distance: 44.6
click at [271, 72] on span "Azt beszélik, hogy ahhoz a gazdag" at bounding box center [229, 84] width 266 height 35
click at [267, 58] on div at bounding box center [267, 58] width 0 height 0
click at [283, 57] on div at bounding box center [231, 49] width 300 height 19
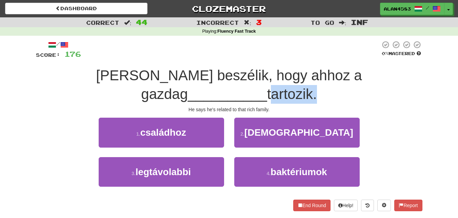
drag, startPoint x: 358, startPoint y: 75, endPoint x: 401, endPoint y: 70, distance: 43.4
click at [317, 86] on span "tartozik." at bounding box center [292, 94] width 50 height 16
click at [397, 58] on div at bounding box center [397, 58] width 0 height 0
click at [306, 62] on div "/ Score: 176 0 % Mastered Azt beszélik, hogy ahhoz a gazdag __________ tartozik…" at bounding box center [229, 125] width 387 height 170
click at [126, 77] on span "Azt beszélik, hogy ahhoz a gazdag" at bounding box center [229, 84] width 266 height 35
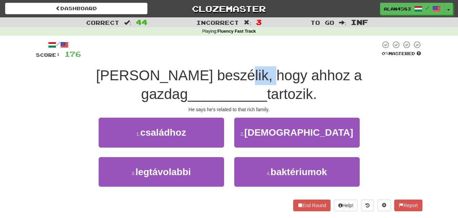
drag, startPoint x: 171, startPoint y: 74, endPoint x: 208, endPoint y: 70, distance: 37.5
click at [208, 70] on span "Azt beszélik, hogy ahhoz a gazdag" at bounding box center [229, 84] width 266 height 35
click at [204, 58] on div at bounding box center [204, 58] width 0 height 0
click at [216, 55] on div at bounding box center [231, 49] width 300 height 19
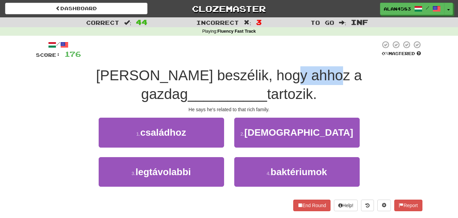
drag, startPoint x: 223, startPoint y: 74, endPoint x: 268, endPoint y: 72, distance: 45.2
click at [268, 72] on span "Azt beszélik, hogy ahhoz a gazdag" at bounding box center [229, 84] width 266 height 35
click at [264, 58] on div at bounding box center [264, 58] width 0 height 0
click at [285, 53] on div at bounding box center [231, 49] width 300 height 19
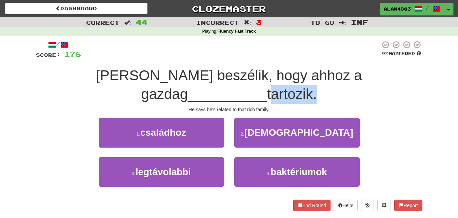
drag, startPoint x: 359, startPoint y: 72, endPoint x: 405, endPoint y: 72, distance: 46.2
click at [317, 86] on span "tartozik." at bounding box center [292, 94] width 50 height 16
click at [400, 58] on div at bounding box center [400, 58] width 0 height 0
click at [312, 56] on div at bounding box center [231, 49] width 300 height 19
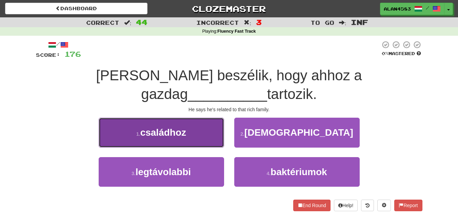
click at [114, 117] on button "1 . családhoz" at bounding box center [162, 132] width 126 height 30
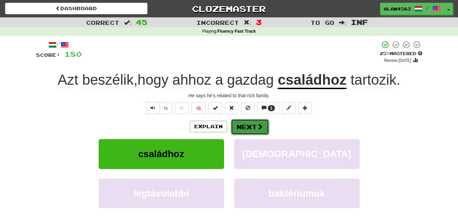
click at [247, 124] on button "Next" at bounding box center [250, 127] width 38 height 16
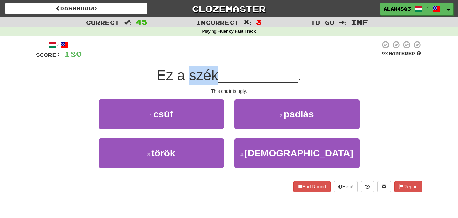
drag, startPoint x: 189, startPoint y: 77, endPoint x: 214, endPoint y: 74, distance: 24.9
click at [214, 74] on span "Ez a szék" at bounding box center [188, 75] width 62 height 16
click at [210, 58] on div at bounding box center [210, 58] width 0 height 0
click at [225, 54] on div at bounding box center [231, 49] width 299 height 19
drag, startPoint x: 190, startPoint y: 74, endPoint x: 216, endPoint y: 71, distance: 26.6
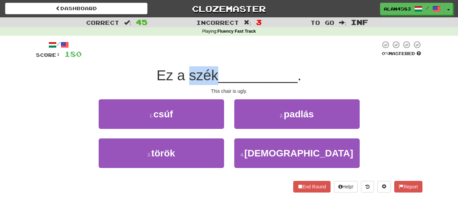
click at [216, 71] on span "Ez a szék" at bounding box center [188, 75] width 62 height 16
click at [190, 75] on span "Ez a szék" at bounding box center [188, 75] width 62 height 16
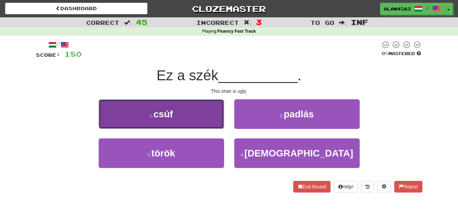
click at [126, 116] on button "1 . csúf" at bounding box center [162, 114] width 126 height 30
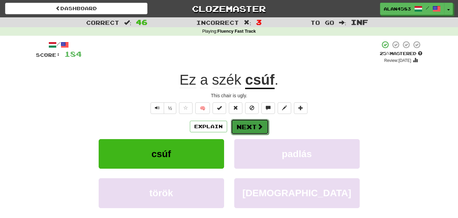
click at [236, 122] on button "Next" at bounding box center [250, 127] width 38 height 16
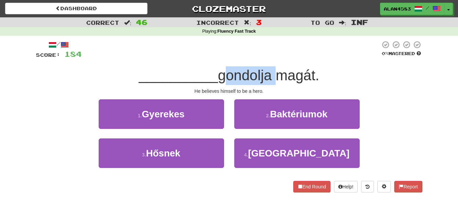
drag, startPoint x: 220, startPoint y: 75, endPoint x: 272, endPoint y: 76, distance: 52.6
click at [272, 76] on span "gondolja magát." at bounding box center [268, 75] width 101 height 16
click at [273, 94] on div "/ Score: 184 0 % Mastered __________ gondolja magát. He believes himself to be …" at bounding box center [229, 116] width 387 height 152
drag, startPoint x: 274, startPoint y: 72, endPoint x: 223, endPoint y: 73, distance: 50.9
click at [223, 73] on span "gondolja magát." at bounding box center [268, 75] width 101 height 16
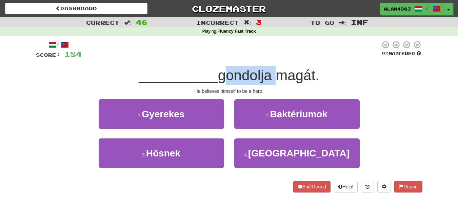
click at [219, 58] on div at bounding box center [219, 58] width 0 height 0
click at [230, 52] on div at bounding box center [231, 49] width 299 height 19
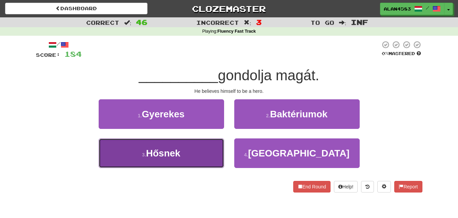
click at [145, 153] on small "3 ." at bounding box center [144, 154] width 4 height 5
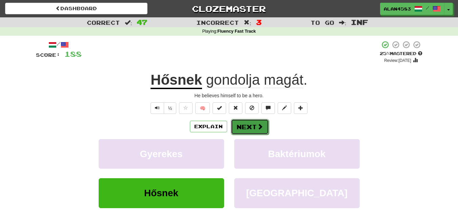
click at [247, 126] on button "Next" at bounding box center [250, 127] width 38 height 16
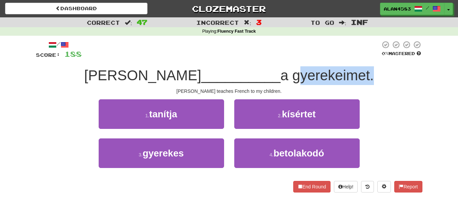
drag, startPoint x: 279, startPoint y: 77, endPoint x: 357, endPoint y: 76, distance: 78.4
click at [357, 76] on span "a gyerekeimet." at bounding box center [327, 75] width 93 height 16
click at [353, 83] on div at bounding box center [353, 83] width 0 height 0
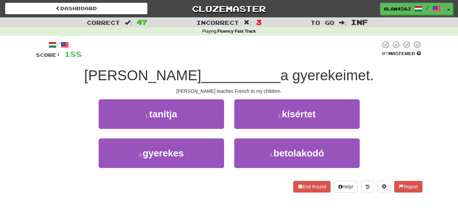
click at [365, 76] on div "Tom franciául __________ a gyerekeimet." at bounding box center [229, 75] width 387 height 19
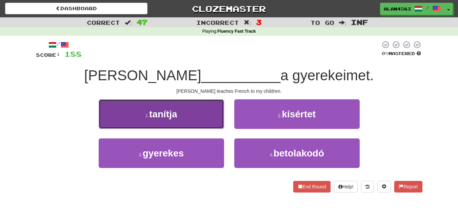
click at [112, 110] on button "1 . tanítja" at bounding box center [162, 114] width 126 height 30
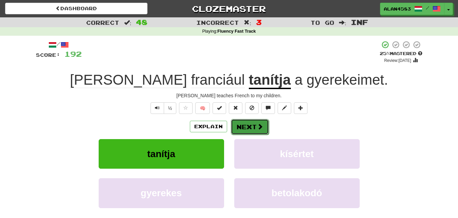
click at [253, 126] on button "Next" at bounding box center [250, 127] width 38 height 16
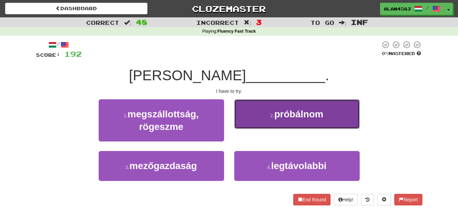
click at [275, 116] on small "2 ." at bounding box center [272, 115] width 4 height 5
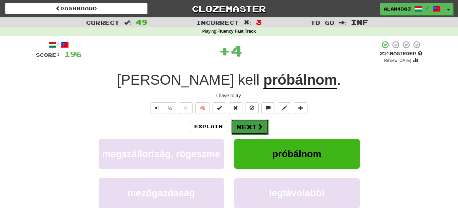
click at [255, 127] on button "Next" at bounding box center [250, 127] width 38 height 16
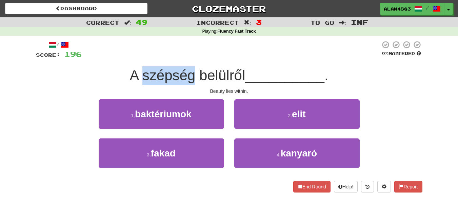
drag, startPoint x: 191, startPoint y: 77, endPoint x: 142, endPoint y: 77, distance: 49.9
click at [142, 77] on span "A szépség belülről" at bounding box center [188, 75] width 116 height 16
click at [137, 83] on div at bounding box center [137, 83] width 0 height 0
click at [89, 80] on div "A szépség belülről __________ ." at bounding box center [229, 75] width 387 height 19
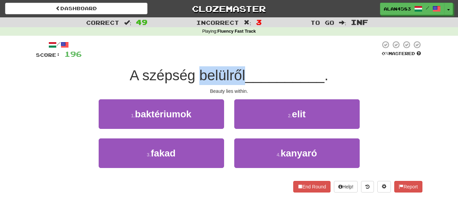
drag, startPoint x: 198, startPoint y: 74, endPoint x: 242, endPoint y: 72, distance: 44.5
click at [242, 72] on span "A szépség belülről" at bounding box center [188, 75] width 116 height 16
click at [238, 58] on div at bounding box center [238, 58] width 0 height 0
click at [270, 69] on span "__________" at bounding box center [284, 75] width 79 height 16
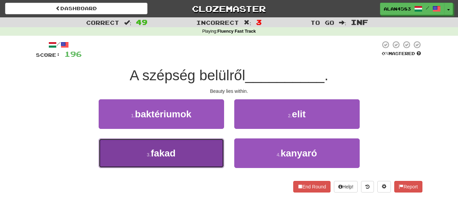
click at [125, 153] on button "3 . fakad" at bounding box center [162, 153] width 126 height 30
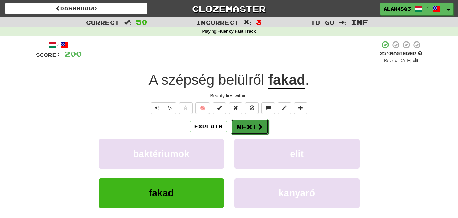
click at [237, 129] on button "Next" at bounding box center [250, 127] width 38 height 16
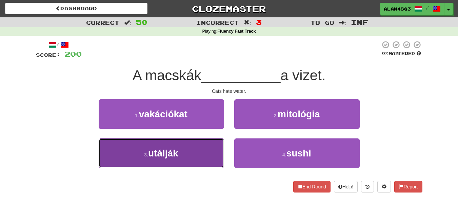
click at [118, 145] on button "3 . utálják" at bounding box center [162, 153] width 126 height 30
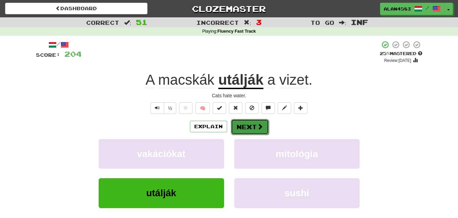
click at [242, 128] on button "Next" at bounding box center [250, 127] width 38 height 16
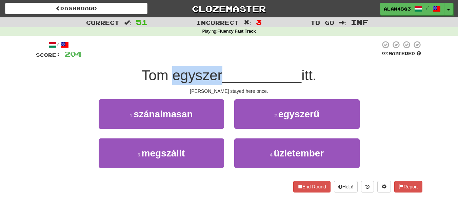
drag, startPoint x: 217, startPoint y: 76, endPoint x: 170, endPoint y: 77, distance: 47.2
click at [170, 77] on span "Tom egyszer" at bounding box center [182, 75] width 81 height 16
click at [166, 83] on div at bounding box center [166, 83] width 0 height 0
click at [123, 78] on div "Tom egyszer __________ itt." at bounding box center [229, 75] width 387 height 19
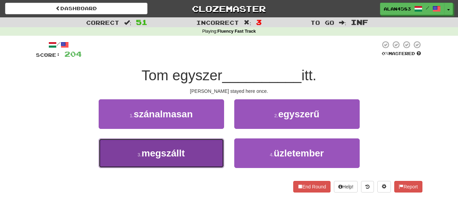
click at [117, 146] on button "3 . megszállt" at bounding box center [162, 153] width 126 height 30
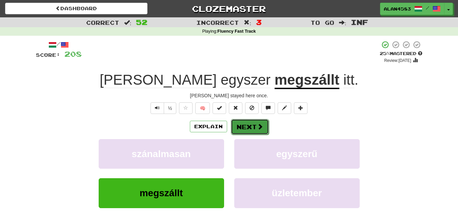
click at [238, 129] on button "Next" at bounding box center [250, 127] width 38 height 16
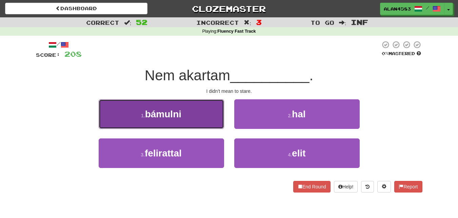
click at [127, 106] on button "1 . bámulni" at bounding box center [162, 114] width 126 height 30
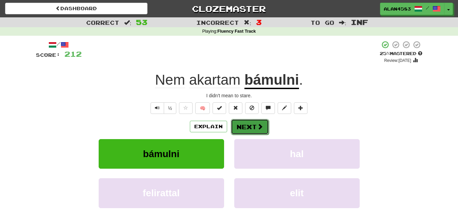
click at [249, 125] on button "Next" at bounding box center [250, 127] width 38 height 16
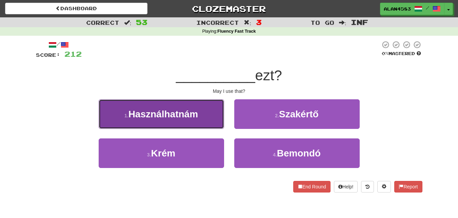
click at [130, 112] on span "Használhatnám" at bounding box center [164, 114] width 70 height 11
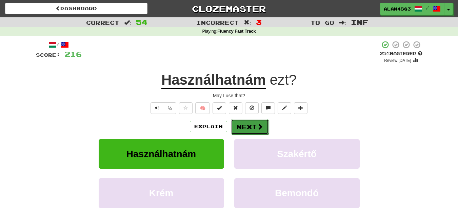
click at [247, 125] on button "Next" at bounding box center [250, 127] width 38 height 16
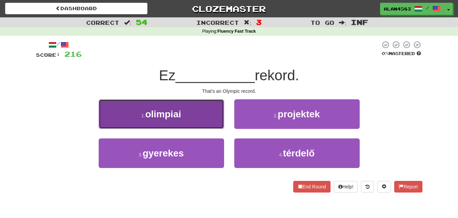
click at [224, 105] on button "1 . olimpiai" at bounding box center [162, 114] width 126 height 30
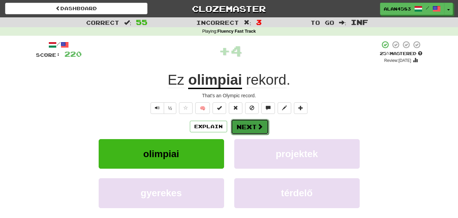
click at [237, 126] on button "Next" at bounding box center [250, 127] width 38 height 16
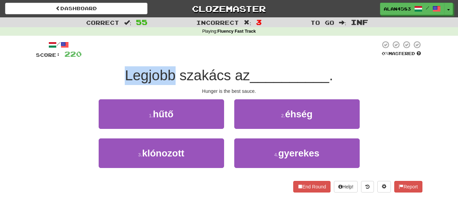
drag, startPoint x: 173, startPoint y: 74, endPoint x: 123, endPoint y: 73, distance: 50.9
click at [123, 73] on div "Legjobb szakács az __________ ." at bounding box center [229, 75] width 387 height 19
click at [118, 58] on div at bounding box center [118, 58] width 0 height 0
click at [46, 84] on div "Legjobb szakács az __________ ." at bounding box center [229, 75] width 387 height 19
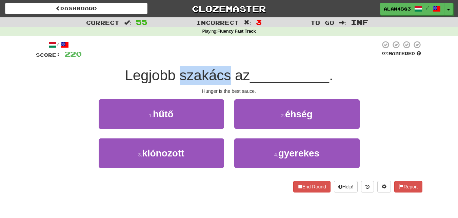
drag, startPoint x: 181, startPoint y: 73, endPoint x: 227, endPoint y: 69, distance: 46.4
click at [227, 69] on span "Legjobb szakács az" at bounding box center [187, 75] width 125 height 16
click at [222, 58] on div at bounding box center [222, 58] width 0 height 0
click at [240, 67] on span "Legjobb szakács az" at bounding box center [187, 75] width 125 height 16
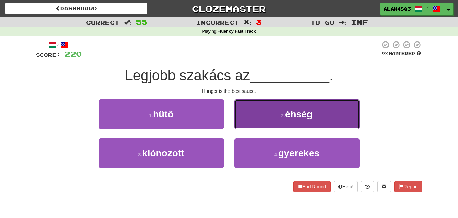
click at [271, 111] on button "2 . éhség" at bounding box center [297, 114] width 126 height 30
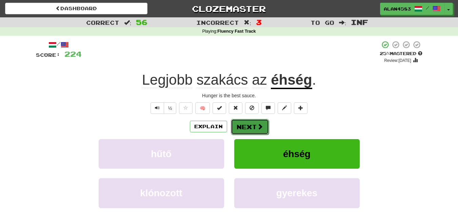
click at [249, 124] on button "Next" at bounding box center [250, 127] width 38 height 16
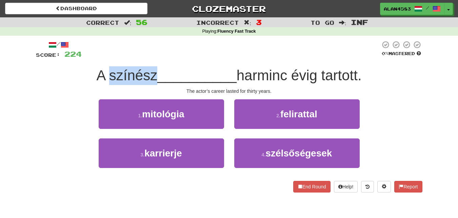
drag, startPoint x: 154, startPoint y: 73, endPoint x: 106, endPoint y: 73, distance: 48.5
click at [106, 73] on span "A színész" at bounding box center [126, 75] width 61 height 16
click at [101, 58] on div at bounding box center [101, 58] width 0 height 0
click at [48, 72] on div "A színész __________ harminc évig tartott." at bounding box center [229, 75] width 387 height 19
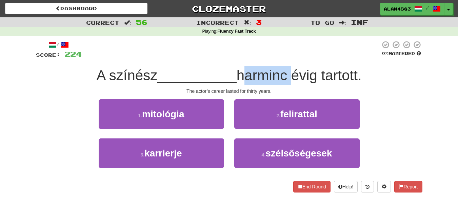
drag, startPoint x: 240, startPoint y: 71, endPoint x: 290, endPoint y: 69, distance: 49.6
click at [290, 69] on span "harminc évig tartott." at bounding box center [299, 75] width 125 height 16
click at [285, 58] on div at bounding box center [285, 58] width 0 height 0
click at [296, 54] on div at bounding box center [231, 49] width 299 height 19
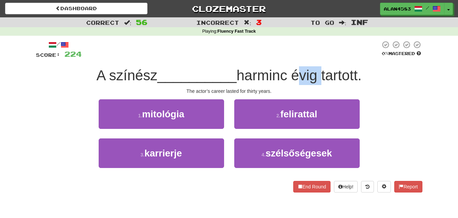
drag, startPoint x: 296, startPoint y: 76, endPoint x: 318, endPoint y: 74, distance: 22.2
click at [318, 74] on span "harminc évig tartott." at bounding box center [299, 75] width 125 height 16
click at [313, 58] on div at bounding box center [313, 58] width 0 height 0
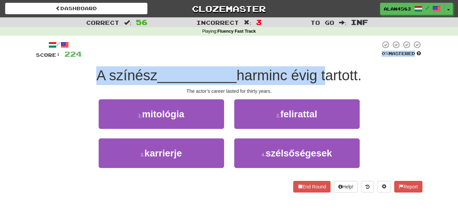
drag, startPoint x: 322, startPoint y: 54, endPoint x: 325, endPoint y: 70, distance: 16.2
click at [325, 70] on div "/ Score: 224 0 % Mastered A színész __________ harminc évig tartott. The actor’…" at bounding box center [229, 116] width 387 height 152
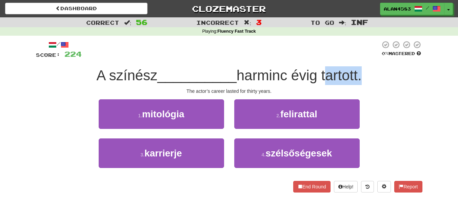
drag, startPoint x: 363, startPoint y: 70, endPoint x: 327, endPoint y: 70, distance: 36.7
click at [327, 70] on span "harminc évig tartott." at bounding box center [299, 75] width 125 height 16
click at [322, 58] on div at bounding box center [322, 58] width 0 height 0
click at [282, 68] on span "harminc évig tartott." at bounding box center [299, 75] width 125 height 16
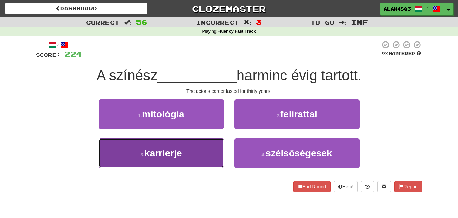
click at [136, 154] on button "3 . karrierje" at bounding box center [162, 153] width 126 height 30
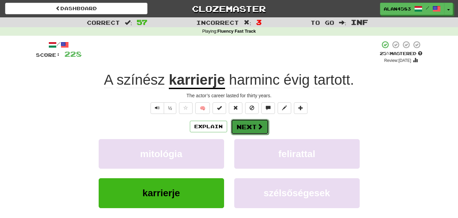
click at [240, 126] on button "Next" at bounding box center [250, 127] width 38 height 16
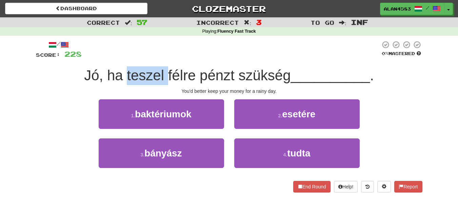
drag, startPoint x: 126, startPoint y: 72, endPoint x: 166, endPoint y: 72, distance: 40.7
click at [166, 72] on span "Jó, ha teszel félre pénzt szükség" at bounding box center [187, 75] width 207 height 16
click at [162, 58] on div at bounding box center [162, 58] width 0 height 0
click at [183, 44] on div at bounding box center [231, 49] width 299 height 19
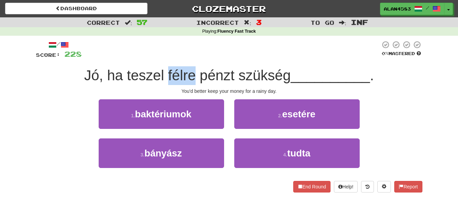
drag, startPoint x: 195, startPoint y: 71, endPoint x: 167, endPoint y: 72, distance: 28.2
click at [167, 72] on span "Jó, ha teszel félre pénzt szükség" at bounding box center [187, 75] width 207 height 16
click at [163, 58] on div at bounding box center [163, 58] width 0 height 0
click at [148, 47] on div at bounding box center [231, 49] width 299 height 19
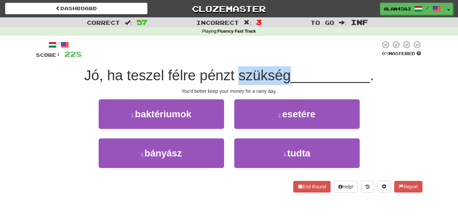
drag, startPoint x: 238, startPoint y: 72, endPoint x: 286, endPoint y: 70, distance: 48.9
click at [286, 70] on span "Jó, ha teszel félre pénzt szükség" at bounding box center [187, 75] width 207 height 16
click at [282, 58] on div at bounding box center [282, 58] width 0 height 0
click at [309, 52] on div at bounding box center [231, 49] width 299 height 19
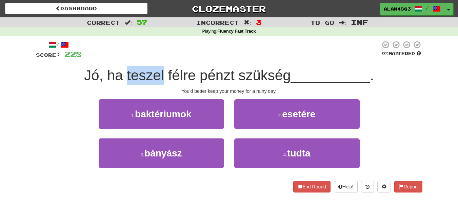
drag, startPoint x: 125, startPoint y: 75, endPoint x: 163, endPoint y: 75, distance: 38.0
click at [163, 75] on span "Jó, ha teszel félre pénzt szükség" at bounding box center [187, 75] width 207 height 16
click at [159, 58] on div at bounding box center [159, 58] width 0 height 0
click at [174, 61] on div "/ Score: 228 0 % Mastered Jó, ha teszel félre pénzt szükség __________ . You'd …" at bounding box center [229, 116] width 387 height 152
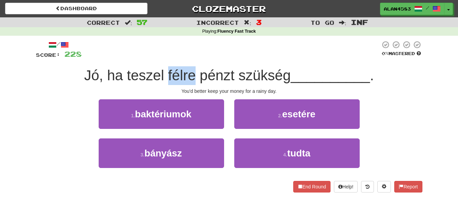
drag, startPoint x: 167, startPoint y: 76, endPoint x: 191, endPoint y: 75, distance: 24.1
click at [191, 75] on span "Jó, ha teszel félre pénzt szükség" at bounding box center [187, 75] width 207 height 16
click at [187, 58] on div at bounding box center [187, 58] width 0 height 0
click at [197, 60] on div "/ Score: 228 0 % Mastered Jó, ha teszel félre pénzt szükség __________ . You'd …" at bounding box center [229, 116] width 387 height 152
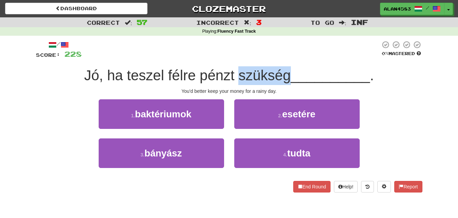
drag, startPoint x: 238, startPoint y: 73, endPoint x: 286, endPoint y: 72, distance: 48.5
click at [286, 72] on span "Jó, ha teszel félre pénzt szükség" at bounding box center [187, 75] width 207 height 16
click at [282, 58] on div at bounding box center [282, 58] width 0 height 0
click at [300, 55] on div at bounding box center [231, 49] width 299 height 19
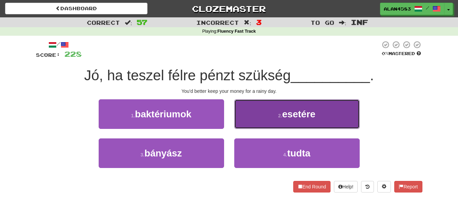
click at [247, 110] on button "2 . esetére" at bounding box center [297, 114] width 126 height 30
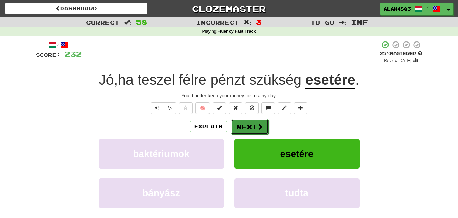
click at [248, 127] on button "Next" at bounding box center [250, 127] width 38 height 16
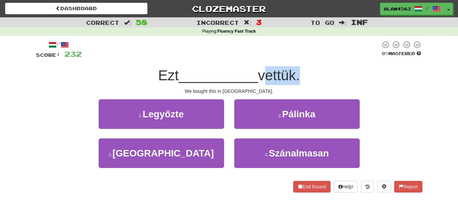
drag, startPoint x: 262, startPoint y: 79, endPoint x: 300, endPoint y: 77, distance: 38.1
click at [300, 77] on span "vettük." at bounding box center [279, 75] width 42 height 16
click at [296, 83] on div at bounding box center [296, 83] width 0 height 0
click at [318, 51] on div at bounding box center [231, 49] width 299 height 19
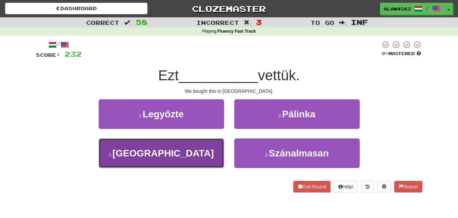
click at [192, 146] on button "3 . Ausztráliában" at bounding box center [162, 153] width 126 height 30
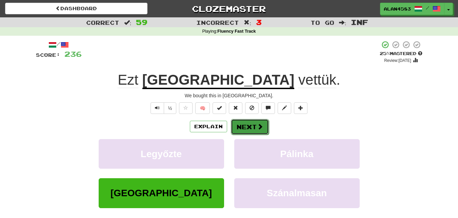
click at [252, 125] on button "Next" at bounding box center [250, 127] width 38 height 16
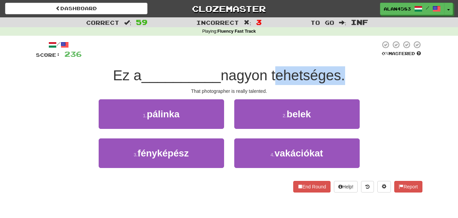
drag, startPoint x: 277, startPoint y: 73, endPoint x: 344, endPoint y: 75, distance: 67.9
click at [344, 75] on span "nagyon tehetséges." at bounding box center [283, 75] width 125 height 16
click at [340, 83] on div at bounding box center [340, 83] width 0 height 0
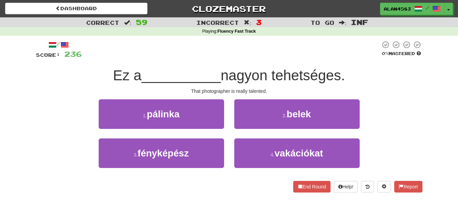
click at [227, 86] on div "/ Score: 236 0 % Mastered Ez a __________ nagyon tehetséges. That photographer …" at bounding box center [229, 116] width 387 height 152
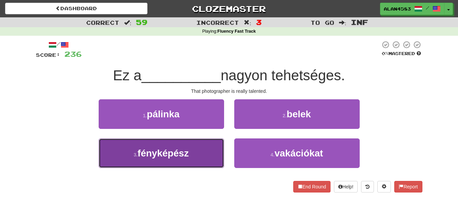
click at [103, 152] on button "3 . fényképész" at bounding box center [162, 153] width 126 height 30
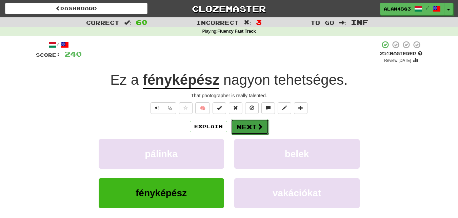
click at [241, 126] on button "Next" at bounding box center [250, 127] width 38 height 16
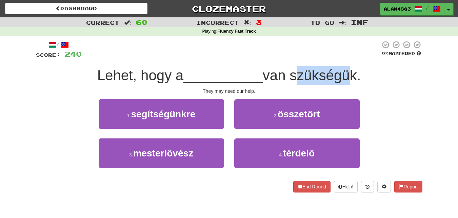
drag, startPoint x: 295, startPoint y: 75, endPoint x: 348, endPoint y: 74, distance: 53.6
click at [348, 74] on span "van szükségük." at bounding box center [312, 75] width 98 height 16
drag, startPoint x: 359, startPoint y: 74, endPoint x: 296, endPoint y: 75, distance: 63.1
click at [296, 75] on span "van szükségük." at bounding box center [312, 75] width 98 height 16
click at [291, 58] on div at bounding box center [291, 58] width 0 height 0
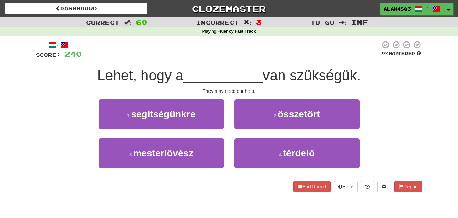
click at [210, 82] on span "__________" at bounding box center [223, 75] width 79 height 16
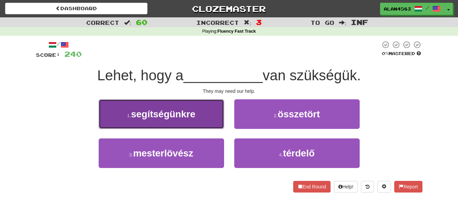
click at [125, 113] on button "1 . segítségünkre" at bounding box center [162, 114] width 126 height 30
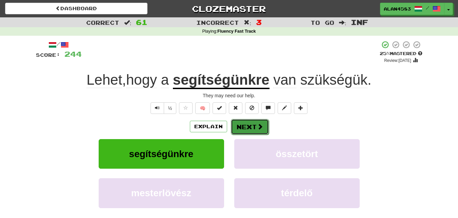
click at [253, 127] on button "Next" at bounding box center [250, 127] width 38 height 16
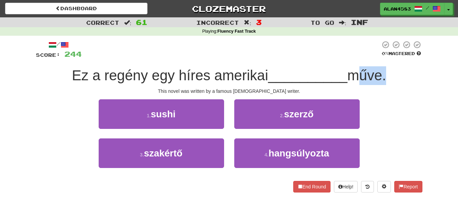
drag, startPoint x: 354, startPoint y: 79, endPoint x: 383, endPoint y: 76, distance: 29.6
click at [383, 76] on span "műve." at bounding box center [367, 75] width 39 height 16
click at [379, 83] on div at bounding box center [379, 83] width 0 height 0
click at [317, 50] on div at bounding box center [231, 49] width 299 height 19
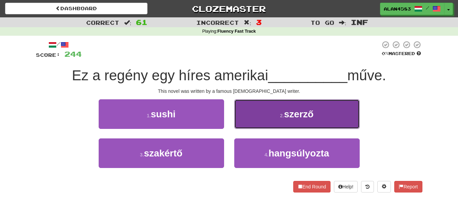
click at [309, 115] on span "szerző" at bounding box center [299, 114] width 30 height 11
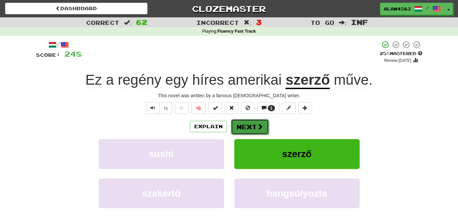
click at [247, 125] on button "Next" at bounding box center [250, 127] width 38 height 16
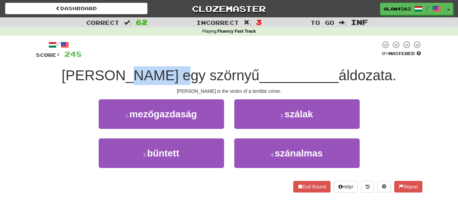
drag, startPoint x: 162, startPoint y: 78, endPoint x: 208, endPoint y: 76, distance: 45.9
click at [208, 76] on span "Tom egy szörnyű" at bounding box center [161, 75] width 198 height 16
click at [204, 83] on div at bounding box center [204, 83] width 0 height 0
click at [232, 50] on div at bounding box center [231, 49] width 299 height 19
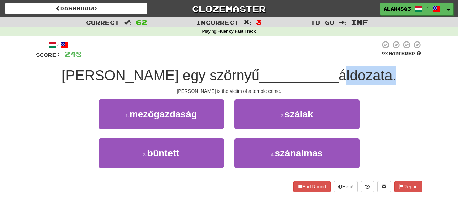
drag, startPoint x: 300, startPoint y: 74, endPoint x: 349, endPoint y: 72, distance: 48.9
click at [349, 72] on span "áldozata." at bounding box center [368, 75] width 58 height 16
click at [344, 58] on div at bounding box center [344, 58] width 0 height 0
click at [260, 69] on span "__________" at bounding box center [299, 75] width 79 height 16
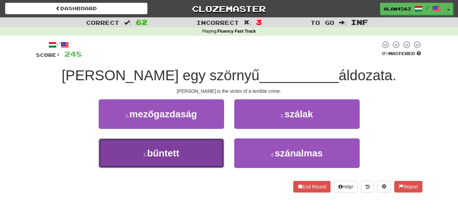
click at [137, 154] on button "3 . bűntett" at bounding box center [162, 153] width 126 height 30
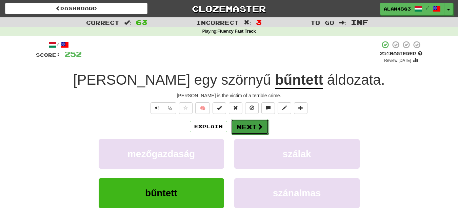
click at [240, 127] on button "Next" at bounding box center [250, 127] width 38 height 16
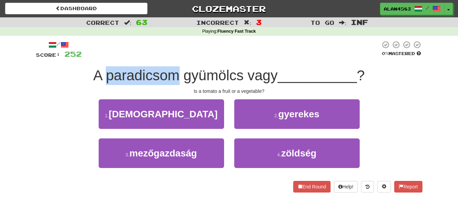
drag, startPoint x: 177, startPoint y: 73, endPoint x: 107, endPoint y: 73, distance: 70.2
click at [107, 73] on span "A paradicsom gyümölcs vagy" at bounding box center [185, 75] width 185 height 16
click at [103, 58] on div at bounding box center [103, 58] width 0 height 0
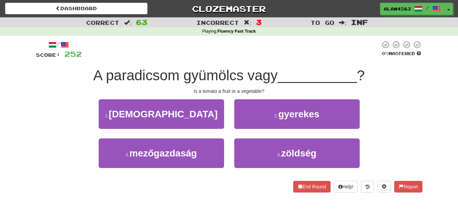
click at [132, 50] on div at bounding box center [231, 49] width 299 height 19
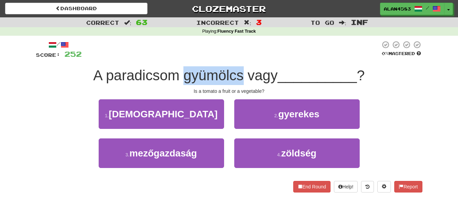
drag, startPoint x: 183, startPoint y: 74, endPoint x: 241, endPoint y: 70, distance: 57.8
click at [241, 70] on span "A paradicsom gyümölcs vagy" at bounding box center [185, 75] width 185 height 16
click at [236, 58] on div at bounding box center [236, 58] width 0 height 0
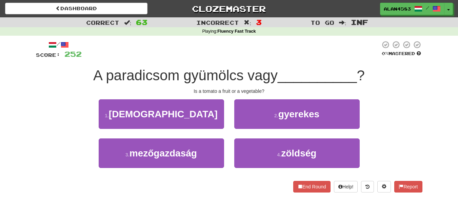
click at [247, 54] on div at bounding box center [231, 49] width 299 height 19
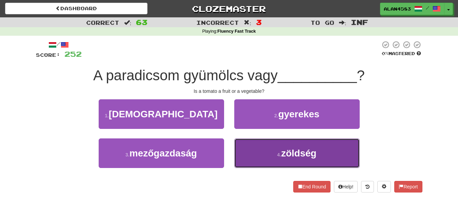
click at [253, 162] on button "4 . zöldség" at bounding box center [297, 153] width 126 height 30
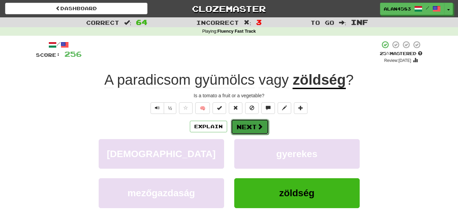
click at [249, 129] on button "Next" at bounding box center [250, 127] width 38 height 16
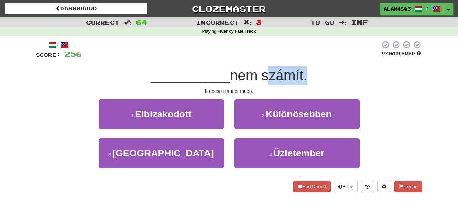
drag, startPoint x: 265, startPoint y: 71, endPoint x: 305, endPoint y: 68, distance: 39.8
click at [305, 68] on span "nem számít." at bounding box center [269, 75] width 78 height 16
click at [300, 58] on div at bounding box center [300, 58] width 0 height 0
click at [326, 55] on div at bounding box center [231, 49] width 299 height 19
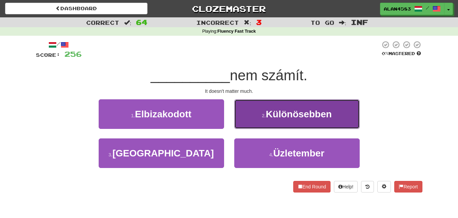
click at [308, 113] on span "Különösebben" at bounding box center [299, 114] width 66 height 11
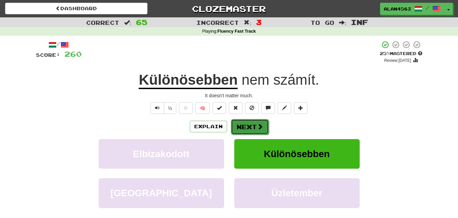
click at [257, 128] on span at bounding box center [260, 126] width 6 height 6
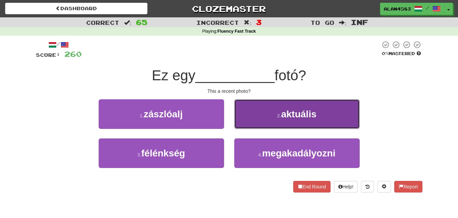
click at [278, 115] on small "2 ." at bounding box center [280, 115] width 4 height 5
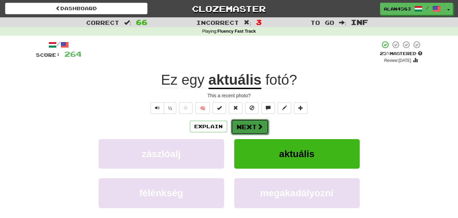
click at [260, 126] on span at bounding box center [260, 126] width 6 height 6
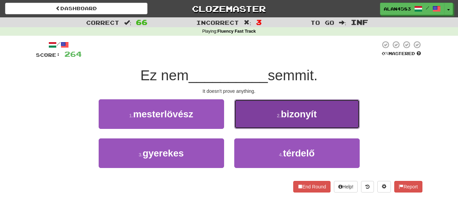
click at [245, 114] on button "2 . bizonyít" at bounding box center [297, 114] width 126 height 30
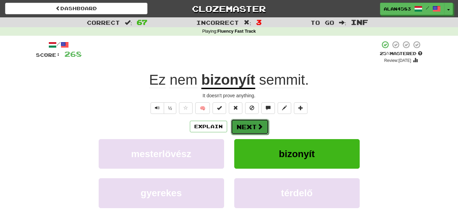
click at [244, 124] on button "Next" at bounding box center [250, 127] width 38 height 16
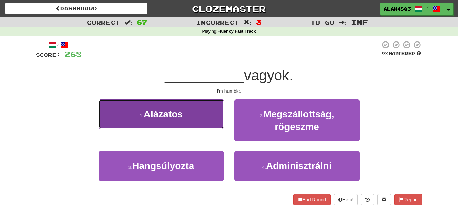
click at [122, 123] on button "1 . Alázatos" at bounding box center [162, 114] width 126 height 30
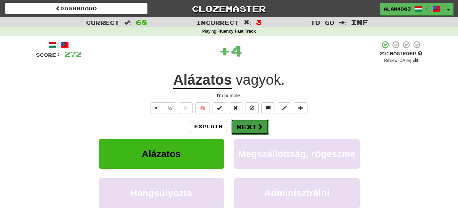
click at [243, 127] on button "Next" at bounding box center [250, 127] width 38 height 16
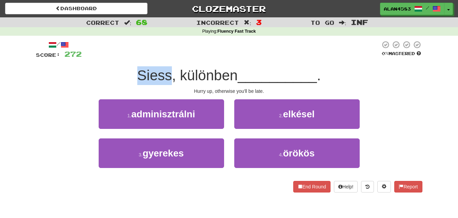
drag, startPoint x: 169, startPoint y: 76, endPoint x: 98, endPoint y: 73, distance: 71.3
click at [98, 73] on div "Siess, különben __________ ." at bounding box center [229, 75] width 387 height 19
click at [93, 58] on div at bounding box center [93, 58] width 0 height 0
click at [71, 78] on div "Siess, különben __________ ." at bounding box center [229, 75] width 387 height 19
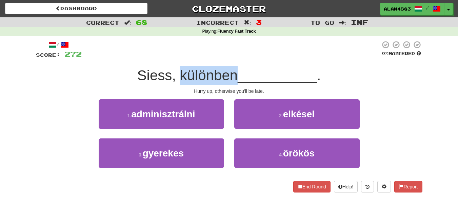
drag, startPoint x: 178, startPoint y: 80, endPoint x: 234, endPoint y: 77, distance: 56.7
click at [234, 77] on span "Siess, különben" at bounding box center [187, 75] width 101 height 16
click at [230, 83] on div at bounding box center [230, 83] width 0 height 0
click at [255, 69] on span "__________" at bounding box center [277, 75] width 79 height 16
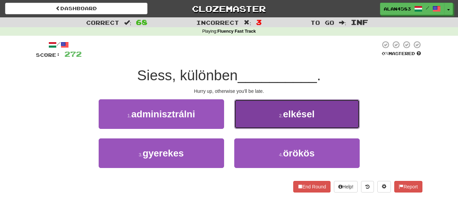
click at [272, 116] on button "2 . elkésel" at bounding box center [297, 114] width 126 height 30
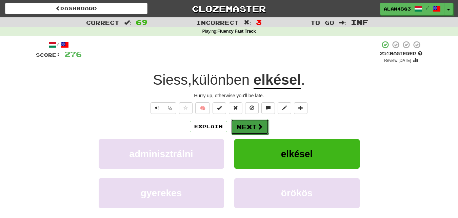
click at [251, 127] on button "Next" at bounding box center [250, 127] width 38 height 16
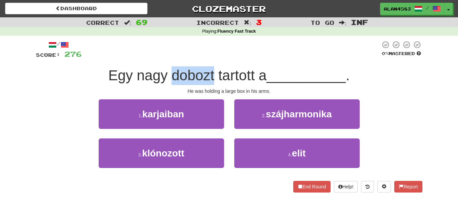
drag, startPoint x: 170, startPoint y: 75, endPoint x: 214, endPoint y: 74, distance: 43.4
click at [214, 74] on span "Egy nagy dobozt tartott a" at bounding box center [187, 75] width 158 height 16
click at [209, 58] on div at bounding box center [209, 58] width 0 height 0
click at [232, 61] on div "/ Score: 276 0 % Mastered Egy nagy dobozt tartott a __________ . He was holding…" at bounding box center [229, 116] width 387 height 152
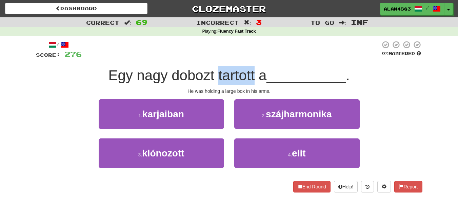
drag, startPoint x: 216, startPoint y: 74, endPoint x: 253, endPoint y: 68, distance: 37.4
click at [253, 68] on span "Egy nagy dobozt tartott a" at bounding box center [187, 75] width 158 height 16
click at [248, 58] on div at bounding box center [248, 58] width 0 height 0
click at [157, 85] on div "/ Score: 276 0 % Mastered Egy nagy dobozt tartott a __________ . He was holding…" at bounding box center [229, 116] width 387 height 152
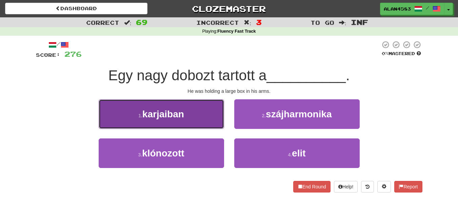
click at [128, 125] on button "1 . karjaiban" at bounding box center [162, 114] width 126 height 30
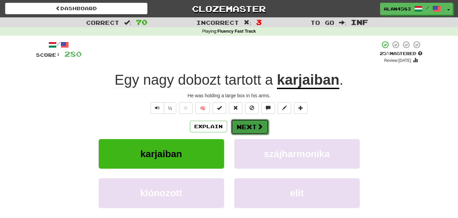
click at [244, 121] on button "Next" at bounding box center [250, 127] width 38 height 16
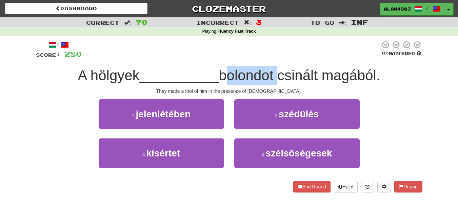
drag, startPoint x: 224, startPoint y: 73, endPoint x: 276, endPoint y: 71, distance: 52.3
click at [276, 71] on span "bolondot csinált magából." at bounding box center [300, 75] width 162 height 16
click at [272, 58] on div at bounding box center [272, 58] width 0 height 0
click at [283, 54] on div at bounding box center [231, 49] width 299 height 19
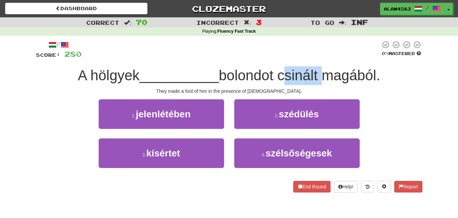
drag, startPoint x: 281, startPoint y: 73, endPoint x: 322, endPoint y: 69, distance: 41.6
click at [322, 69] on span "bolondot csinált magából." at bounding box center [300, 75] width 162 height 16
click at [318, 58] on div at bounding box center [318, 58] width 0 height 0
click at [339, 41] on div at bounding box center [231, 49] width 299 height 19
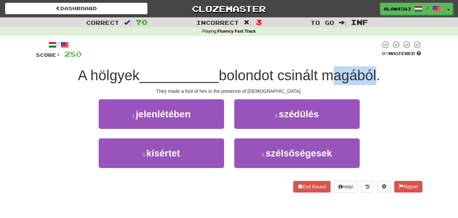
drag, startPoint x: 326, startPoint y: 73, endPoint x: 380, endPoint y: 68, distance: 54.5
click at [380, 68] on span "bolondot csinált magából." at bounding box center [300, 75] width 162 height 16
click at [376, 58] on div at bounding box center [376, 58] width 0 height 0
click at [206, 58] on div at bounding box center [231, 49] width 299 height 19
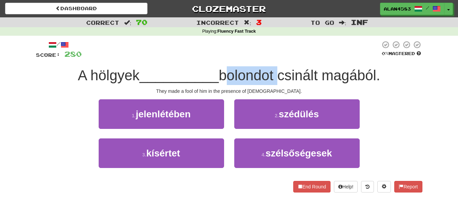
drag, startPoint x: 278, startPoint y: 71, endPoint x: 224, endPoint y: 71, distance: 54.0
click at [224, 71] on span "bolondot csinált magából." at bounding box center [300, 75] width 162 height 16
click at [219, 58] on div at bounding box center [219, 58] width 0 height 0
click at [178, 70] on span "__________" at bounding box center [179, 75] width 79 height 16
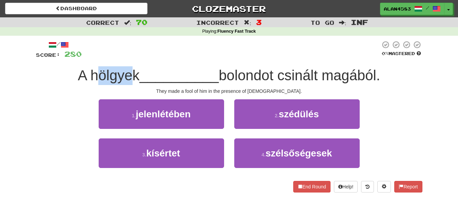
drag, startPoint x: 132, startPoint y: 74, endPoint x: 93, endPoint y: 77, distance: 39.5
click at [93, 77] on span "A hölgyek" at bounding box center [109, 75] width 62 height 16
drag, startPoint x: 86, startPoint y: 77, endPoint x: 134, endPoint y: 73, distance: 48.0
click at [134, 73] on span "A hölgyek" at bounding box center [109, 75] width 62 height 16
click at [129, 58] on div at bounding box center [129, 58] width 0 height 0
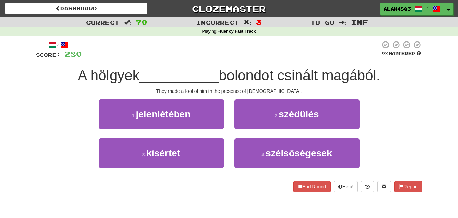
click at [155, 49] on div at bounding box center [231, 49] width 299 height 19
click at [155, 129] on div "1 . jelenlétében" at bounding box center [162, 118] width 136 height 39
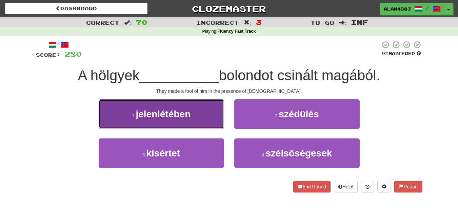
click at [165, 123] on button "1 . jelenlétében" at bounding box center [162, 114] width 126 height 30
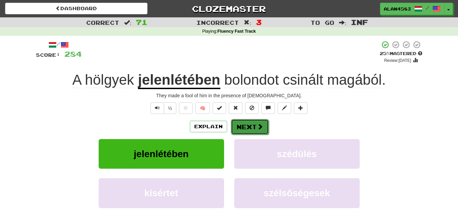
click at [240, 127] on button "Next" at bounding box center [250, 127] width 38 height 16
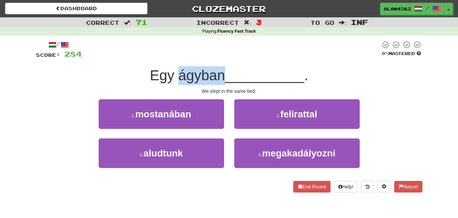
drag, startPoint x: 180, startPoint y: 75, endPoint x: 220, endPoint y: 71, distance: 40.9
click at [220, 71] on span "Egy ágyban" at bounding box center [187, 75] width 75 height 16
click at [216, 58] on div at bounding box center [216, 58] width 0 height 0
click at [236, 50] on div at bounding box center [231, 49] width 299 height 19
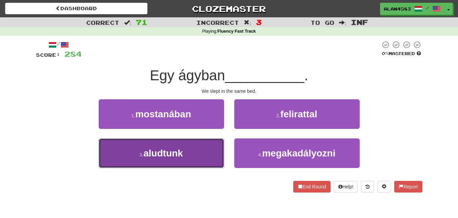
click at [211, 147] on button "3 . aludtunk" at bounding box center [162, 153] width 126 height 30
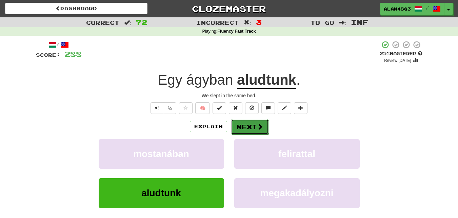
click at [241, 123] on button "Next" at bounding box center [250, 127] width 38 height 16
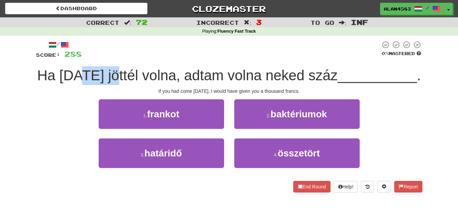
drag, startPoint x: 124, startPoint y: 72, endPoint x: 93, endPoint y: 72, distance: 31.2
click at [93, 72] on span "Ha ma jöttél volna, adtam volna neked száz" at bounding box center [187, 75] width 301 height 16
click at [88, 58] on div at bounding box center [88, 58] width 0 height 0
click at [31, 80] on div "/ Score: 288 0 % Mastered Ha ma jöttél volna, adtam volna neked száz __________…" at bounding box center [229, 119] width 397 height 166
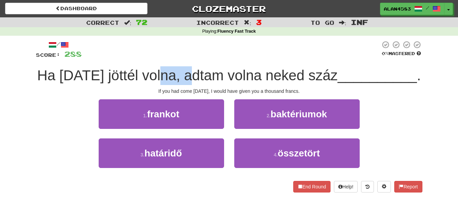
drag, startPoint x: 172, startPoint y: 75, endPoint x: 206, endPoint y: 73, distance: 34.0
click at [206, 73] on span "Ha ma jöttél volna, adtam volna neked száz" at bounding box center [187, 75] width 301 height 16
click at [201, 58] on div at bounding box center [201, 58] width 0 height 0
click at [233, 50] on div at bounding box center [231, 49] width 299 height 19
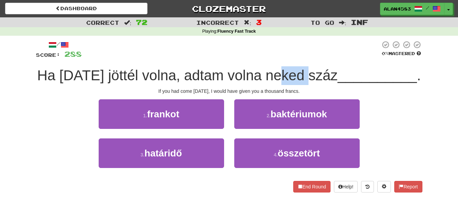
drag, startPoint x: 296, startPoint y: 76, endPoint x: 322, endPoint y: 71, distance: 27.4
click at [322, 71] on span "Ha ma jöttél volna, adtam volna neked száz" at bounding box center [187, 75] width 301 height 16
click at [318, 58] on div at bounding box center [318, 58] width 0 height 0
click at [242, 54] on div at bounding box center [231, 49] width 299 height 19
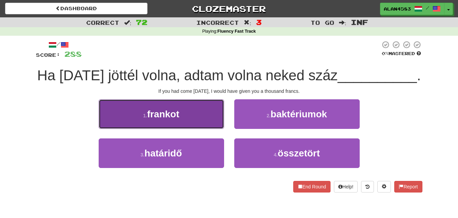
click at [168, 111] on span "frankot" at bounding box center [163, 114] width 32 height 11
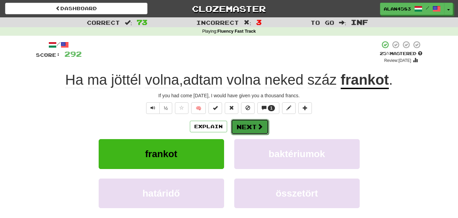
click at [240, 121] on button "Next" at bounding box center [250, 127] width 38 height 16
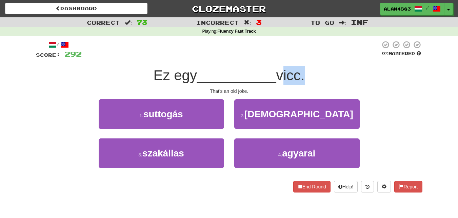
drag, startPoint x: 279, startPoint y: 74, endPoint x: 303, endPoint y: 73, distance: 24.5
click at [303, 73] on span "vicc." at bounding box center [291, 75] width 29 height 16
click at [299, 58] on div at bounding box center [299, 58] width 0 height 0
click at [194, 81] on span "Ez egy" at bounding box center [175, 75] width 43 height 16
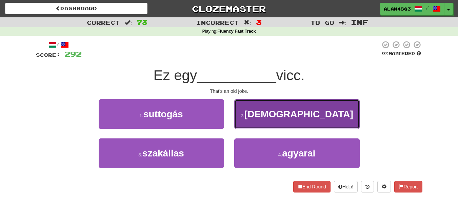
click at [273, 119] on button "2 . cinizmus" at bounding box center [297, 114] width 126 height 30
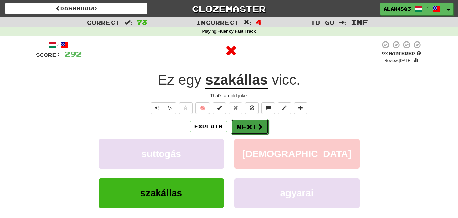
click at [257, 127] on span at bounding box center [260, 126] width 6 height 6
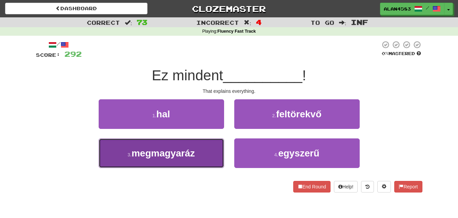
click at [193, 143] on button "3 . megmagyaráz" at bounding box center [162, 153] width 126 height 30
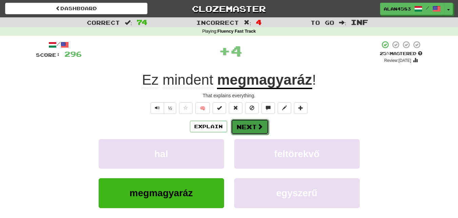
click at [251, 125] on button "Next" at bounding box center [250, 127] width 38 height 16
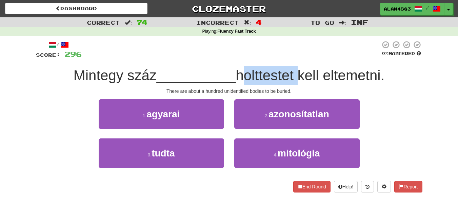
drag, startPoint x: 239, startPoint y: 73, endPoint x: 299, endPoint y: 71, distance: 59.8
click at [299, 71] on span "holttestet kell eltemetni." at bounding box center [310, 75] width 149 height 16
click at [294, 58] on div at bounding box center [294, 58] width 0 height 0
click at [302, 50] on div at bounding box center [231, 49] width 299 height 19
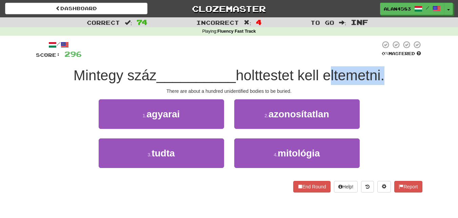
drag, startPoint x: 327, startPoint y: 73, endPoint x: 384, endPoint y: 72, distance: 57.0
click at [384, 72] on span "holttestet kell eltemetni." at bounding box center [310, 75] width 149 height 16
click at [380, 58] on div at bounding box center [380, 58] width 0 height 0
click at [275, 59] on div at bounding box center [231, 49] width 299 height 19
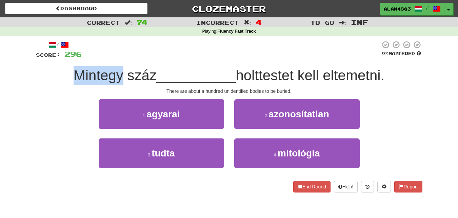
drag, startPoint x: 117, startPoint y: 77, endPoint x: 34, endPoint y: 76, distance: 83.5
click at [34, 76] on div "/ Score: 296 0 % Mastered Mintegy száz __________ holttestet kell eltemetni. Th…" at bounding box center [229, 119] width 397 height 166
click at [29, 83] on div at bounding box center [29, 83] width 0 height 0
click at [20, 90] on div "Correct : 74 Incorrect : 4 To go : Inf Playing : Fluency Fast Track / Score: 29…" at bounding box center [229, 109] width 458 height 184
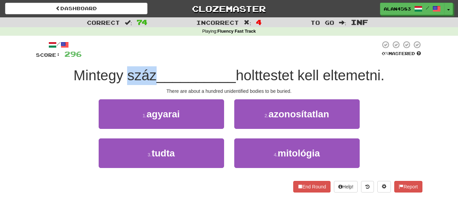
drag, startPoint x: 123, startPoint y: 73, endPoint x: 154, endPoint y: 70, distance: 31.7
click at [154, 70] on span "Mintegy száz" at bounding box center [115, 75] width 83 height 16
click at [150, 58] on div at bounding box center [150, 58] width 0 height 0
click at [189, 54] on div at bounding box center [231, 49] width 299 height 19
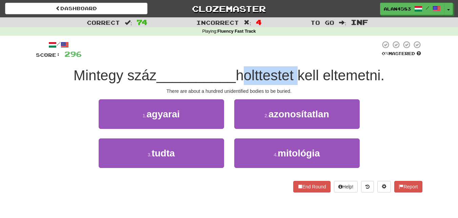
drag, startPoint x: 239, startPoint y: 71, endPoint x: 299, endPoint y: 72, distance: 59.7
click at [299, 72] on span "holttestet kell eltemetni." at bounding box center [310, 75] width 149 height 16
click at [295, 58] on div at bounding box center [295, 58] width 0 height 0
click at [307, 50] on div at bounding box center [231, 49] width 299 height 19
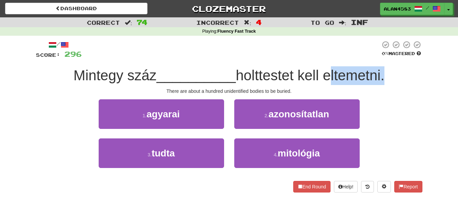
drag, startPoint x: 326, startPoint y: 74, endPoint x: 383, endPoint y: 71, distance: 57.8
click at [383, 71] on span "holttestet kell eltemetni." at bounding box center [310, 75] width 149 height 16
click at [379, 58] on div at bounding box center [379, 58] width 0 height 0
click at [251, 60] on div "/ Score: 296 0 % Mastered Mintegy száz __________ holttestet kell eltemetni. Th…" at bounding box center [229, 116] width 387 height 152
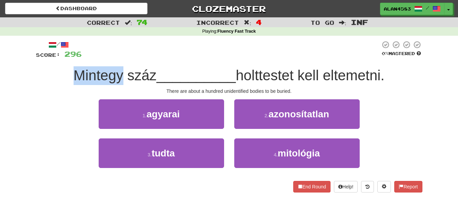
drag, startPoint x: 119, startPoint y: 76, endPoint x: 72, endPoint y: 75, distance: 47.2
click at [74, 75] on span "Mintegy száz" at bounding box center [115, 75] width 83 height 16
click at [67, 83] on div at bounding box center [67, 83] width 0 height 0
click at [35, 90] on div "/ Score: 296 0 % Mastered Mintegy száz __________ holttestet kell eltemetni. Th…" at bounding box center [229, 119] width 397 height 166
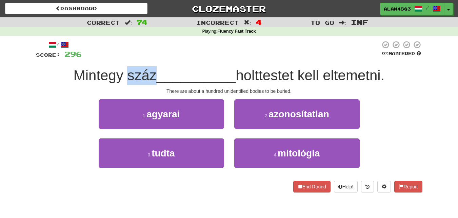
drag, startPoint x: 125, startPoint y: 72, endPoint x: 150, endPoint y: 71, distance: 24.8
click at [150, 71] on span "Mintegy száz" at bounding box center [115, 75] width 83 height 16
click at [146, 58] on div at bounding box center [146, 58] width 0 height 0
click at [181, 49] on div at bounding box center [231, 49] width 299 height 19
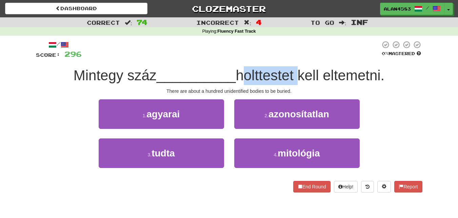
drag, startPoint x: 241, startPoint y: 71, endPoint x: 299, endPoint y: 69, distance: 57.7
click at [299, 69] on span "holttestet kell eltemetni." at bounding box center [310, 75] width 149 height 16
click at [294, 58] on div at bounding box center [294, 58] width 0 height 0
click at [302, 54] on div at bounding box center [231, 49] width 299 height 19
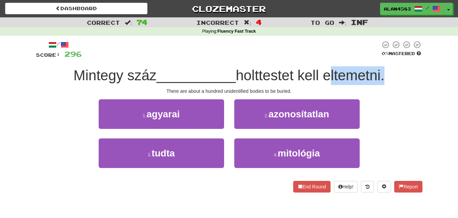
drag, startPoint x: 328, startPoint y: 74, endPoint x: 384, endPoint y: 71, distance: 56.4
click at [384, 71] on span "holttestet kell eltemetni." at bounding box center [310, 75] width 149 height 16
click at [380, 58] on div at bounding box center [380, 58] width 0 height 0
click at [287, 53] on div at bounding box center [231, 49] width 299 height 19
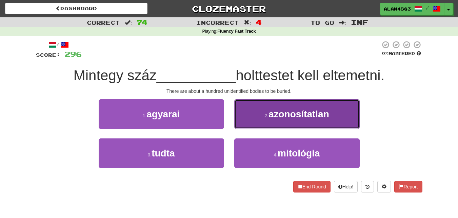
click at [276, 115] on span "azonosítatlan" at bounding box center [299, 114] width 61 height 11
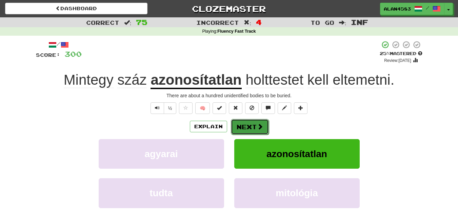
click at [257, 126] on span at bounding box center [260, 126] width 6 height 6
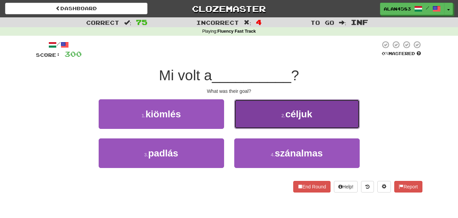
click at [292, 119] on span "céljuk" at bounding box center [299, 114] width 27 height 11
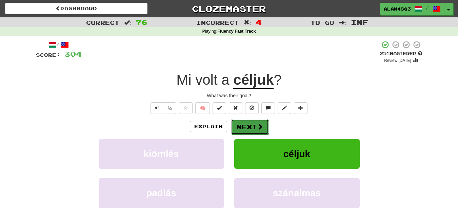
click at [257, 127] on span at bounding box center [260, 126] width 6 height 6
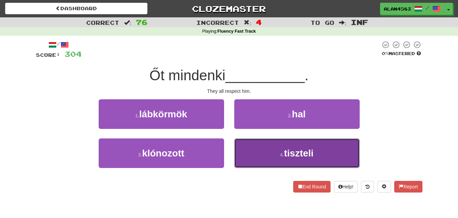
click at [300, 149] on span "tiszteli" at bounding box center [299, 153] width 30 height 11
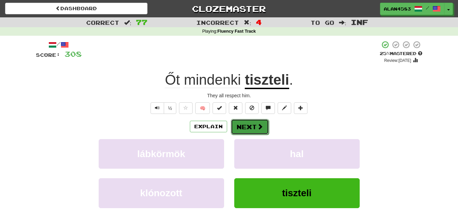
click at [257, 129] on span at bounding box center [260, 126] width 6 height 6
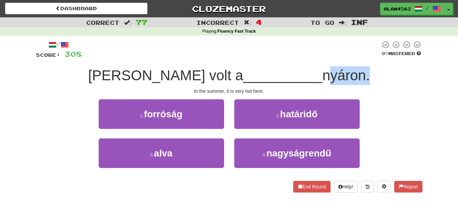
drag, startPoint x: 287, startPoint y: 77, endPoint x: 325, endPoint y: 73, distance: 37.8
click at [325, 73] on span "nyáron." at bounding box center [347, 75] width 48 height 16
click at [320, 58] on div at bounding box center [320, 58] width 0 height 0
click at [341, 61] on div "/ Score: 308 0 % Mastered Nagy volt a __________ nyáron. In the summer, it is v…" at bounding box center [229, 116] width 387 height 152
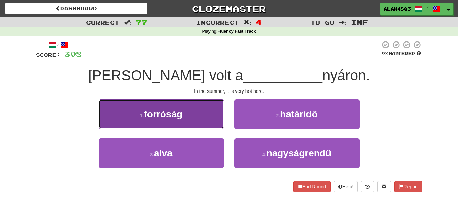
click at [142, 115] on small "1 ." at bounding box center [142, 115] width 4 height 5
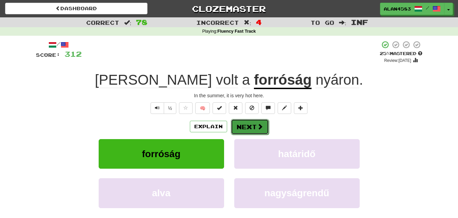
click at [241, 125] on button "Next" at bounding box center [250, 127] width 38 height 16
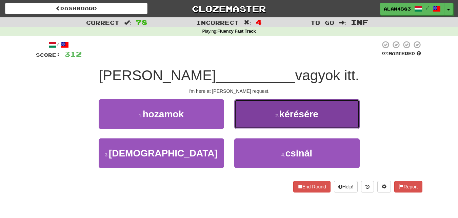
click at [249, 115] on button "2 . kérésére" at bounding box center [297, 114] width 126 height 30
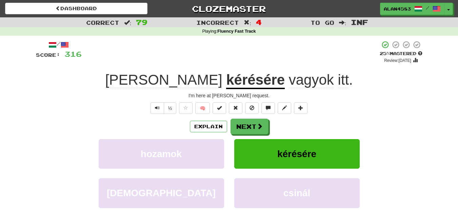
click at [256, 118] on div "/ Score: 316 + 4 25 % Mastered Review: 2025-08-17 Tom kérésére vagyok itt . I'm…" at bounding box center [229, 146] width 387 height 213
click at [250, 125] on button "Next" at bounding box center [250, 127] width 38 height 16
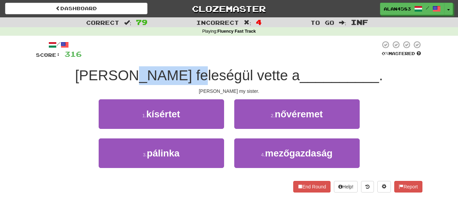
drag, startPoint x: 158, startPoint y: 73, endPoint x: 216, endPoint y: 70, distance: 57.5
click at [216, 70] on span "George feleségül vette a" at bounding box center [187, 75] width 225 height 16
click at [211, 58] on div at bounding box center [211, 58] width 0 height 0
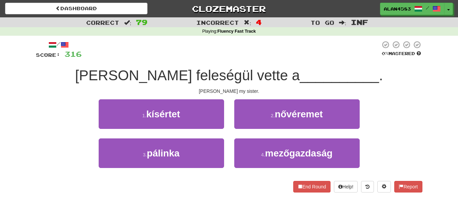
click at [228, 57] on div at bounding box center [231, 49] width 299 height 19
drag, startPoint x: 250, startPoint y: 73, endPoint x: 220, endPoint y: 73, distance: 30.2
click at [220, 73] on span "George feleségül vette a" at bounding box center [187, 75] width 225 height 16
click at [215, 58] on div at bounding box center [215, 58] width 0 height 0
click at [183, 61] on div "/ Score: 316 0 % Mastered George feleségül vette a __________ . George married …" at bounding box center [229, 116] width 387 height 152
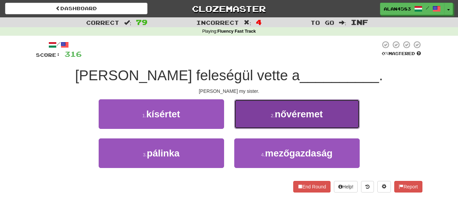
click at [279, 114] on span "nővéremet" at bounding box center [299, 114] width 48 height 11
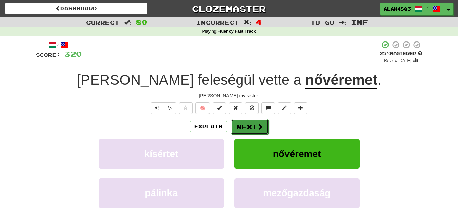
click at [251, 124] on button "Next" at bounding box center [250, 127] width 38 height 16
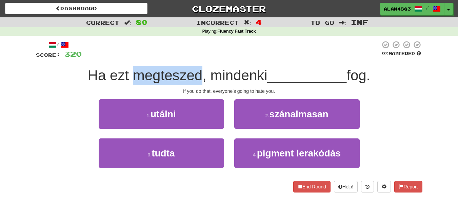
drag, startPoint x: 196, startPoint y: 74, endPoint x: 132, endPoint y: 74, distance: 63.5
click at [132, 74] on span "Ha ezt megteszed, mindenki" at bounding box center [178, 75] width 180 height 16
click at [128, 58] on div at bounding box center [128, 58] width 0 height 0
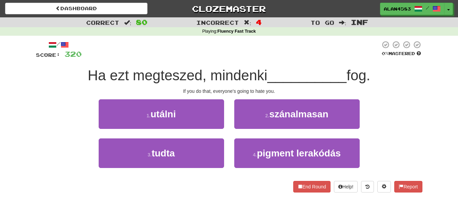
click at [158, 54] on div at bounding box center [231, 49] width 299 height 19
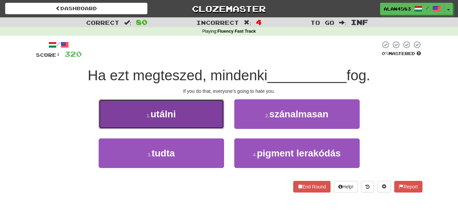
click at [149, 113] on small "1 ." at bounding box center [149, 115] width 4 height 5
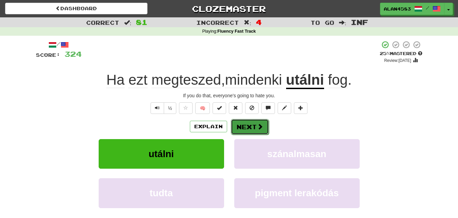
click at [255, 124] on button "Next" at bounding box center [250, 127] width 38 height 16
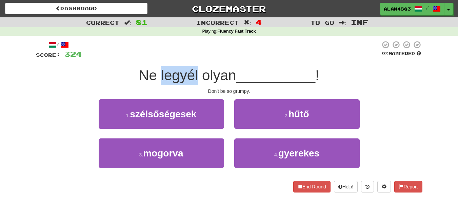
drag, startPoint x: 196, startPoint y: 73, endPoint x: 158, endPoint y: 70, distance: 37.4
click at [158, 70] on span "Ne legyél olyan" at bounding box center [187, 75] width 97 height 16
click at [154, 58] on div at bounding box center [154, 58] width 0 height 0
click at [131, 56] on div at bounding box center [231, 49] width 299 height 19
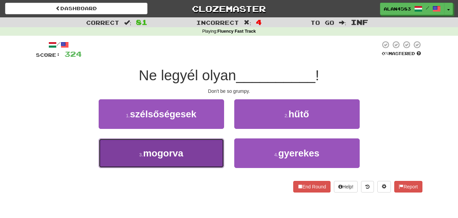
click at [153, 159] on button "3 . mogorva" at bounding box center [162, 153] width 126 height 30
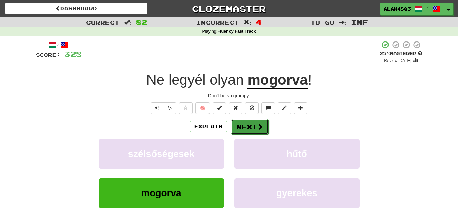
click at [244, 126] on button "Next" at bounding box center [250, 127] width 38 height 16
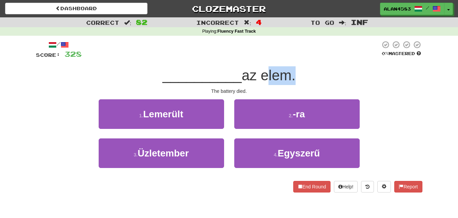
drag, startPoint x: 262, startPoint y: 75, endPoint x: 290, endPoint y: 73, distance: 27.9
click at [290, 73] on span "az elem." at bounding box center [269, 75] width 54 height 16
click at [285, 58] on div at bounding box center [285, 58] width 0 height 0
click at [304, 60] on div "/ Score: 328 0 % Mastered __________ az elem. The battery died. 1 . Lemerült 2 …" at bounding box center [229, 116] width 387 height 152
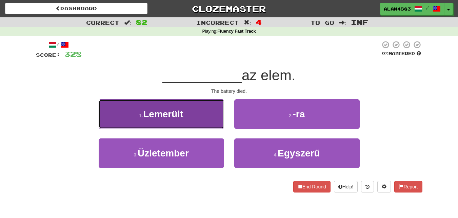
click at [157, 109] on span "Lemerült" at bounding box center [163, 114] width 40 height 11
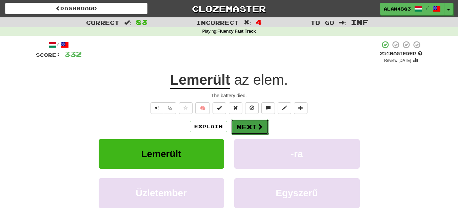
click at [249, 128] on button "Next" at bounding box center [250, 127] width 38 height 16
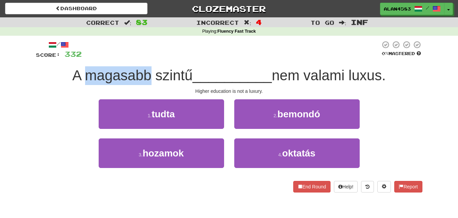
drag, startPoint x: 147, startPoint y: 77, endPoint x: 80, endPoint y: 79, distance: 66.2
click at [80, 79] on span "A magasabb szintű" at bounding box center [132, 75] width 120 height 16
click at [76, 83] on div at bounding box center [76, 83] width 0 height 0
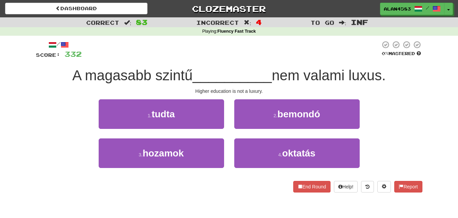
click at [41, 84] on div "A magasabb szintű __________ nem valami luxus." at bounding box center [229, 75] width 387 height 19
drag, startPoint x: 151, startPoint y: 72, endPoint x: 187, endPoint y: 72, distance: 36.0
click at [187, 72] on span "A magasabb szintű" at bounding box center [132, 75] width 120 height 16
click at [183, 58] on div at bounding box center [183, 58] width 0 height 0
click at [207, 53] on div at bounding box center [231, 49] width 299 height 19
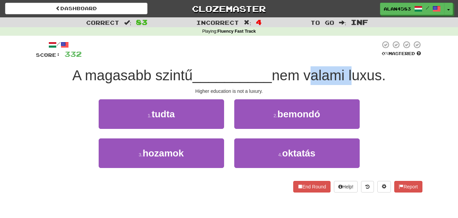
drag, startPoint x: 308, startPoint y: 77, endPoint x: 351, endPoint y: 74, distance: 42.8
click at [351, 74] on span "nem valami luxus." at bounding box center [329, 75] width 114 height 16
click at [346, 58] on div at bounding box center [346, 58] width 0 height 0
click at [342, 50] on div at bounding box center [231, 49] width 299 height 19
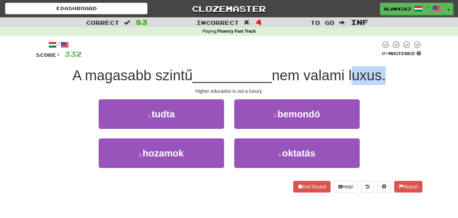
drag, startPoint x: 354, startPoint y: 70, endPoint x: 385, endPoint y: 70, distance: 31.6
click at [385, 70] on span "nem valami luxus." at bounding box center [329, 75] width 114 height 16
click at [381, 58] on div at bounding box center [381, 58] width 0 height 0
click at [299, 45] on div at bounding box center [231, 49] width 299 height 19
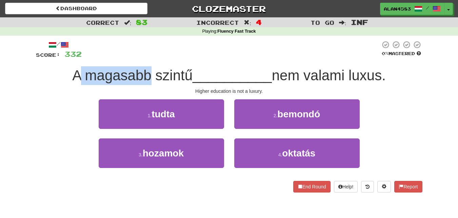
drag, startPoint x: 147, startPoint y: 71, endPoint x: 79, endPoint y: 75, distance: 68.0
click at [79, 75] on span "A magasabb szintű" at bounding box center [132, 75] width 120 height 16
click at [75, 58] on div at bounding box center [75, 58] width 0 height 0
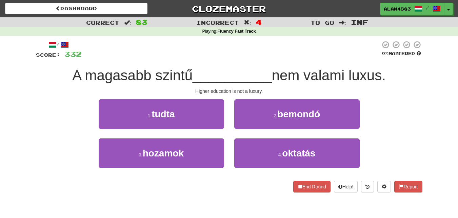
click at [46, 76] on div "A magasabb szintű __________ nem valami luxus." at bounding box center [229, 75] width 387 height 19
drag, startPoint x: 154, startPoint y: 73, endPoint x: 187, endPoint y: 70, distance: 33.4
click at [187, 70] on span "A magasabb szintű" at bounding box center [132, 75] width 120 height 16
click at [183, 58] on div at bounding box center [183, 58] width 0 height 0
click at [199, 52] on div at bounding box center [231, 49] width 299 height 19
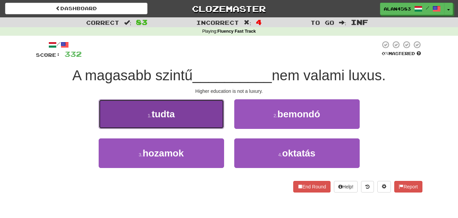
click at [123, 109] on button "1 . tudta" at bounding box center [162, 114] width 126 height 30
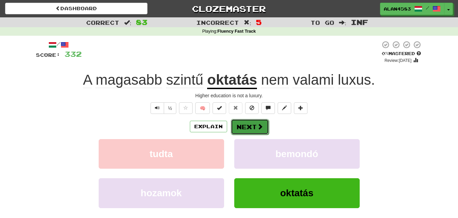
click at [247, 124] on button "Next" at bounding box center [250, 127] width 38 height 16
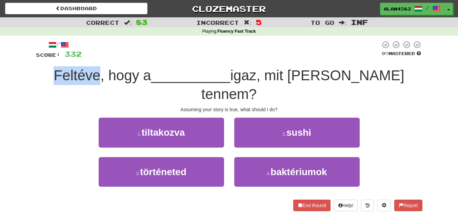
drag, startPoint x: 101, startPoint y: 76, endPoint x: 57, endPoint y: 72, distance: 44.6
click at [57, 72] on span "Feltéve, hogy a" at bounding box center [102, 75] width 97 height 16
click at [52, 58] on div at bounding box center [52, 58] width 0 height 0
click at [20, 70] on div "Correct : 83 Incorrect : 5 To go : Inf Playing : Fluency Fast Track / Score: 33…" at bounding box center [229, 118] width 458 height 203
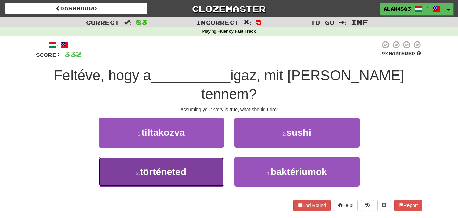
click at [125, 157] on button "3 . történeted" at bounding box center [162, 172] width 126 height 30
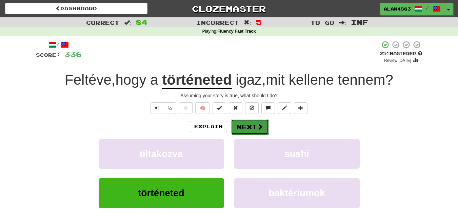
click at [248, 125] on button "Next" at bounding box center [250, 127] width 38 height 16
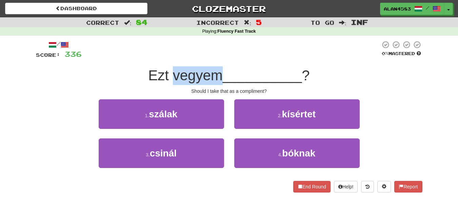
drag, startPoint x: 171, startPoint y: 74, endPoint x: 215, endPoint y: 73, distance: 44.1
click at [215, 73] on span "Ezt vegyem" at bounding box center [185, 75] width 74 height 16
click at [211, 58] on div at bounding box center [211, 58] width 0 height 0
click at [241, 56] on div at bounding box center [231, 49] width 299 height 19
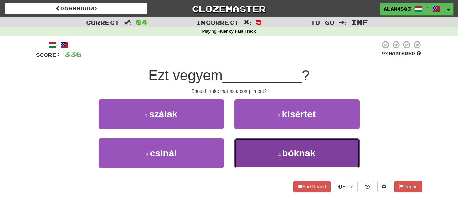
click at [283, 152] on span "bóknak" at bounding box center [298, 153] width 33 height 11
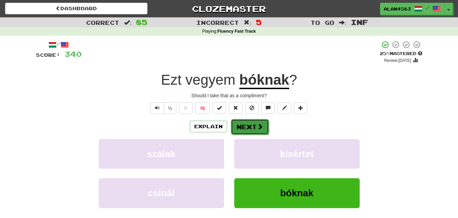
click at [255, 127] on button "Next" at bounding box center [250, 127] width 38 height 16
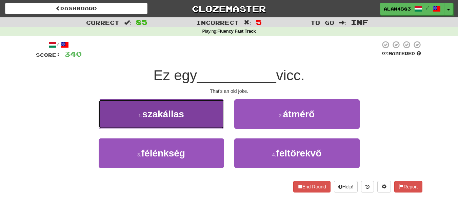
click at [195, 105] on button "1 . szakállas" at bounding box center [162, 114] width 126 height 30
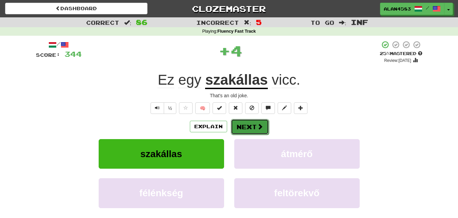
click at [252, 127] on button "Next" at bounding box center [250, 127] width 38 height 16
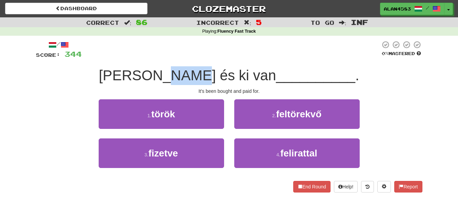
drag, startPoint x: 171, startPoint y: 72, endPoint x: 199, endPoint y: 72, distance: 28.2
click at [199, 72] on span "Meg van véve és ki van" at bounding box center [187, 75] width 177 height 16
click at [194, 58] on div at bounding box center [194, 58] width 0 height 0
click at [213, 56] on div at bounding box center [231, 49] width 299 height 19
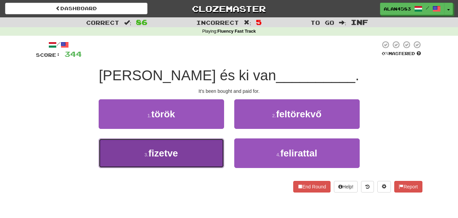
click at [156, 159] on button "3 . fizetve" at bounding box center [162, 153] width 126 height 30
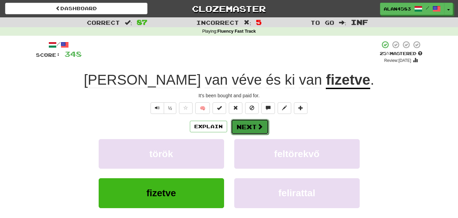
click at [245, 129] on button "Next" at bounding box center [250, 127] width 38 height 16
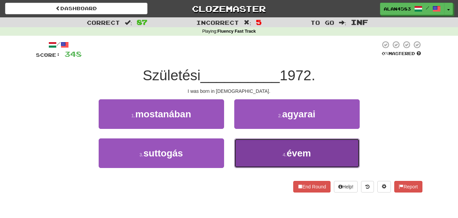
click at [262, 151] on button "4 . évem" at bounding box center [297, 153] width 126 height 30
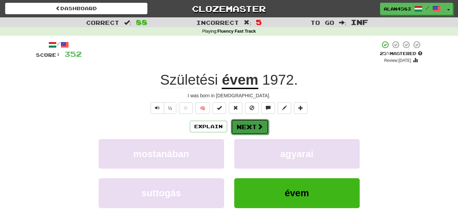
click at [246, 124] on button "Next" at bounding box center [250, 127] width 38 height 16
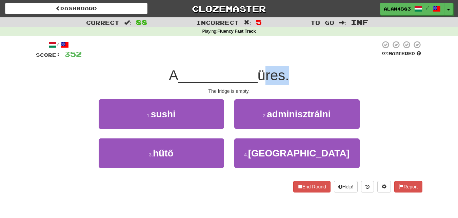
drag, startPoint x: 261, startPoint y: 76, endPoint x: 287, endPoint y: 76, distance: 26.5
click at [287, 76] on span "üres." at bounding box center [274, 75] width 32 height 16
click at [283, 83] on div at bounding box center [283, 83] width 0 height 0
click at [315, 68] on div "A __________ üres." at bounding box center [229, 75] width 387 height 19
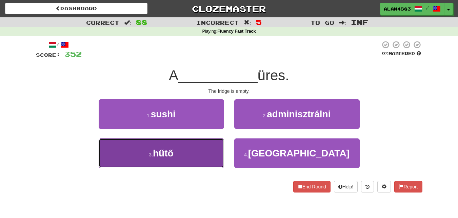
click at [166, 157] on span "hűtő" at bounding box center [163, 153] width 21 height 11
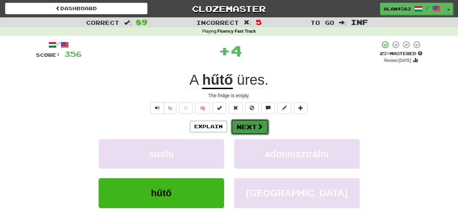
click at [251, 126] on button "Next" at bounding box center [250, 127] width 38 height 16
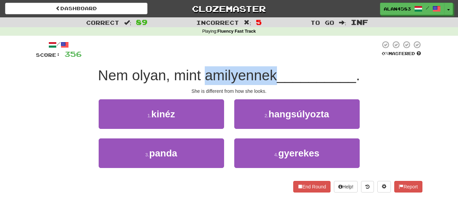
drag, startPoint x: 202, startPoint y: 80, endPoint x: 273, endPoint y: 78, distance: 71.3
click at [273, 78] on span "Nem olyan, mint amilyennek" at bounding box center [187, 75] width 179 height 16
click at [268, 83] on div at bounding box center [268, 83] width 0 height 0
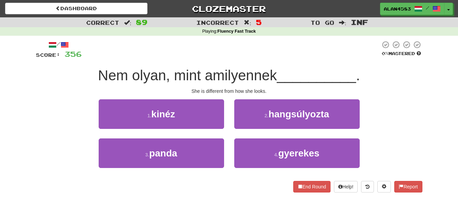
click at [294, 81] on span "__________" at bounding box center [316, 75] width 79 height 16
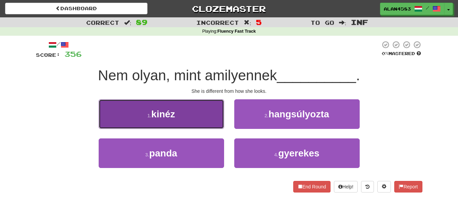
click at [185, 117] on button "1 . kinéz" at bounding box center [162, 114] width 126 height 30
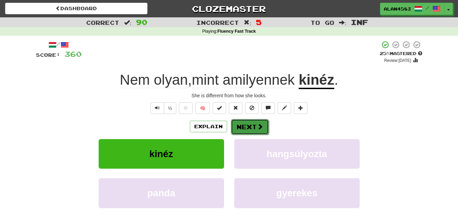
click at [256, 127] on button "Next" at bounding box center [250, 127] width 38 height 16
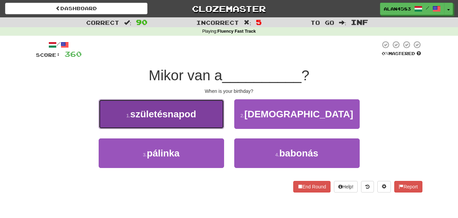
click at [161, 106] on button "1 . születésnapod" at bounding box center [162, 114] width 126 height 30
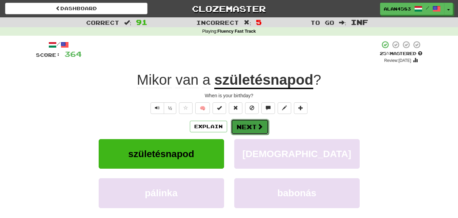
click at [241, 125] on button "Next" at bounding box center [250, 127] width 38 height 16
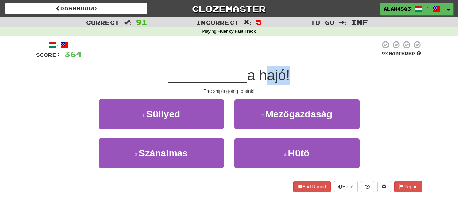
drag, startPoint x: 287, startPoint y: 76, endPoint x: 262, endPoint y: 76, distance: 25.1
click at [262, 76] on span "a hajó!" at bounding box center [268, 75] width 43 height 16
click at [257, 83] on div at bounding box center [257, 83] width 0 height 0
click at [219, 86] on div "/ Score: 364 0 % Mastered __________ a hajó! The ship's going to sink! 1 . Süll…" at bounding box center [229, 116] width 387 height 152
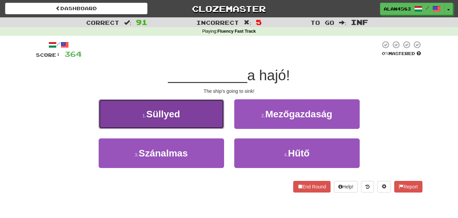
click at [143, 117] on small "1 ." at bounding box center [145, 115] width 4 height 5
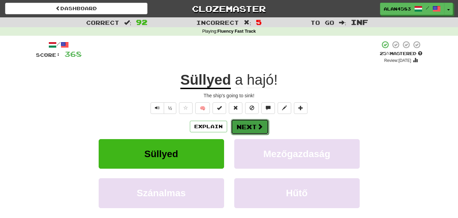
click at [239, 125] on button "Next" at bounding box center [250, 127] width 38 height 16
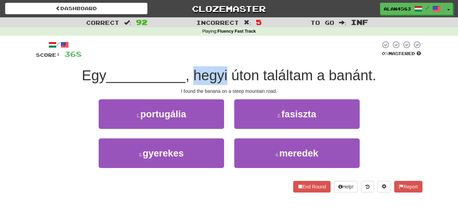
drag, startPoint x: 197, startPoint y: 77, endPoint x: 230, endPoint y: 74, distance: 32.3
click at [230, 74] on span ", hegyi úton találtam a banánt." at bounding box center [281, 75] width 191 height 16
click at [225, 58] on div at bounding box center [225, 58] width 0 height 0
click at [235, 56] on div at bounding box center [231, 49] width 299 height 19
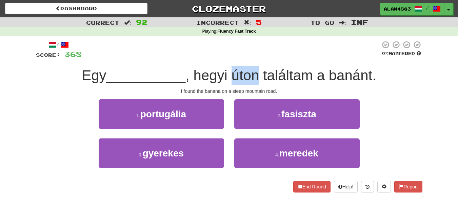
drag, startPoint x: 236, startPoint y: 70, endPoint x: 261, endPoint y: 70, distance: 25.1
click at [261, 70] on span ", hegyi úton találtam a banánt." at bounding box center [281, 75] width 191 height 16
click at [256, 58] on div at bounding box center [256, 58] width 0 height 0
click at [290, 41] on div at bounding box center [231, 49] width 299 height 19
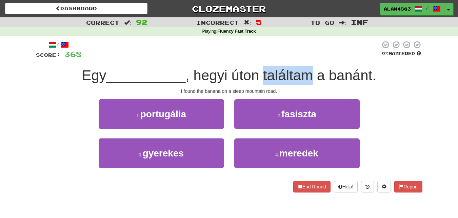
drag, startPoint x: 266, startPoint y: 74, endPoint x: 314, endPoint y: 66, distance: 48.9
click at [314, 66] on div "/ Score: 368 0 % Mastered Egy __________ , hegyi úton találtam a banánt. I foun…" at bounding box center [229, 116] width 387 height 152
click at [310, 58] on div at bounding box center [310, 58] width 0 height 0
click at [330, 52] on div at bounding box center [231, 49] width 299 height 19
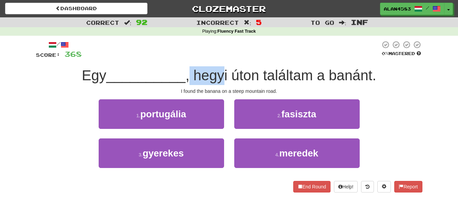
drag, startPoint x: 228, startPoint y: 73, endPoint x: 192, endPoint y: 73, distance: 36.3
click at [192, 73] on span ", hegyi úton találtam a banánt." at bounding box center [281, 75] width 191 height 16
drag, startPoint x: 229, startPoint y: 72, endPoint x: 198, endPoint y: 73, distance: 30.9
click at [198, 73] on span ", hegyi úton találtam a banánt." at bounding box center [281, 75] width 191 height 16
click at [193, 58] on div at bounding box center [193, 58] width 0 height 0
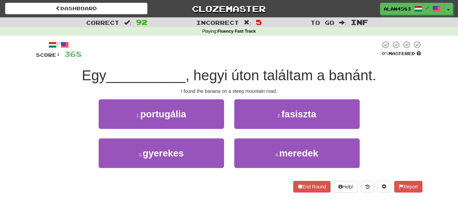
click at [163, 55] on div at bounding box center [231, 49] width 299 height 19
drag, startPoint x: 234, startPoint y: 71, endPoint x: 265, endPoint y: 65, distance: 32.1
click at [265, 65] on div "/ Score: 368 0 % Mastered Egy __________ , hegyi úton találtam a banánt. I foun…" at bounding box center [229, 116] width 387 height 152
click at [261, 58] on div at bounding box center [261, 58] width 0 height 0
click at [290, 57] on div at bounding box center [231, 49] width 299 height 19
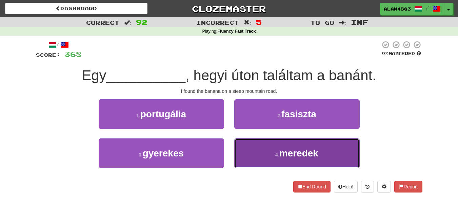
click at [281, 154] on span "meredek" at bounding box center [299, 153] width 39 height 11
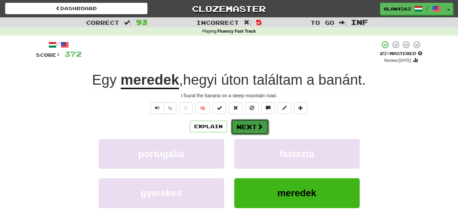
click at [260, 130] on button "Next" at bounding box center [250, 127] width 38 height 16
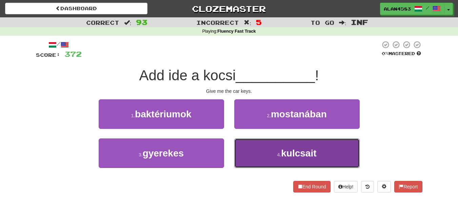
click at [294, 155] on span "kulcsait" at bounding box center [298, 153] width 35 height 11
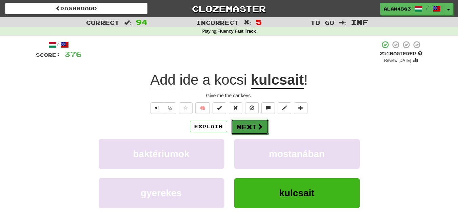
click at [255, 127] on button "Next" at bounding box center [250, 127] width 38 height 16
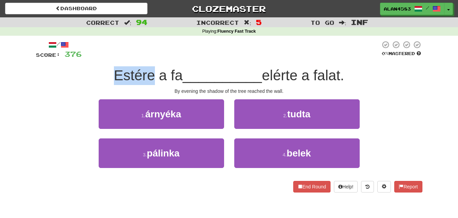
drag, startPoint x: 150, startPoint y: 75, endPoint x: 107, endPoint y: 73, distance: 43.5
click at [107, 73] on div "Estére a fa __________ elérte a falat." at bounding box center [229, 75] width 387 height 19
click at [102, 58] on div at bounding box center [102, 58] width 0 height 0
click at [62, 72] on div "Estére a fa __________ elérte a falat." at bounding box center [229, 75] width 387 height 19
drag, startPoint x: 178, startPoint y: 75, endPoint x: 167, endPoint y: 74, distance: 11.5
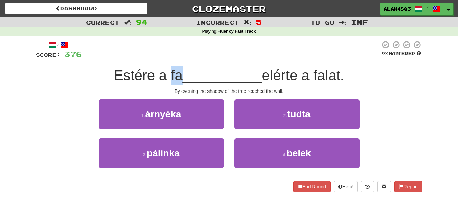
click at [167, 74] on span "Estére a fa" at bounding box center [148, 75] width 69 height 16
click at [163, 58] on div at bounding box center [163, 58] width 0 height 0
click at [194, 57] on div at bounding box center [231, 49] width 299 height 19
drag, startPoint x: 301, startPoint y: 71, endPoint x: 268, endPoint y: 73, distance: 32.6
click at [268, 73] on span "elérte a falat." at bounding box center [303, 75] width 82 height 16
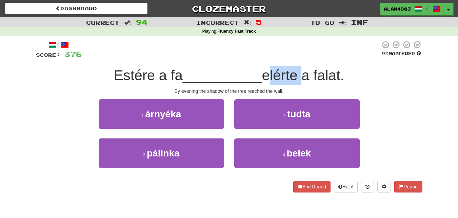
click at [264, 58] on div at bounding box center [264, 58] width 0 height 0
click at [241, 52] on div at bounding box center [231, 49] width 299 height 19
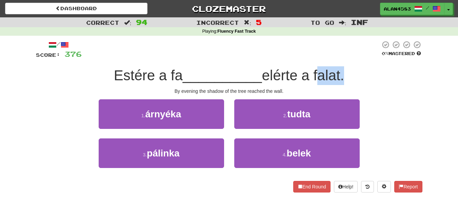
drag, startPoint x: 319, startPoint y: 71, endPoint x: 343, endPoint y: 71, distance: 24.4
click at [343, 71] on span "elérte a falat." at bounding box center [303, 75] width 82 height 16
click at [339, 58] on div at bounding box center [339, 58] width 0 height 0
click at [308, 49] on div at bounding box center [231, 49] width 299 height 19
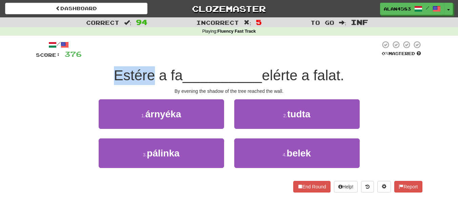
drag, startPoint x: 152, startPoint y: 72, endPoint x: 107, endPoint y: 73, distance: 45.1
click at [107, 73] on div "Estére a fa __________ elérte a falat." at bounding box center [229, 75] width 387 height 19
click at [102, 58] on div at bounding box center [102, 58] width 0 height 0
click at [61, 72] on div "Estére a fa __________ elérte a falat." at bounding box center [229, 75] width 387 height 19
drag, startPoint x: 177, startPoint y: 73, endPoint x: 167, endPoint y: 73, distance: 10.5
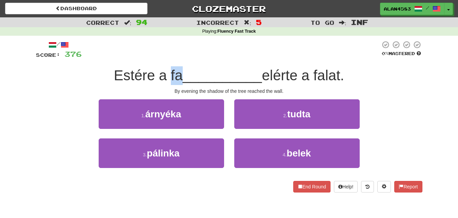
click at [167, 73] on span "Estére a fa" at bounding box center [148, 75] width 69 height 16
click at [162, 58] on div at bounding box center [162, 58] width 0 height 0
click at [197, 52] on div at bounding box center [231, 49] width 299 height 19
drag, startPoint x: 266, startPoint y: 74, endPoint x: 300, endPoint y: 71, distance: 34.1
click at [300, 71] on span "elérte a falat." at bounding box center [303, 75] width 82 height 16
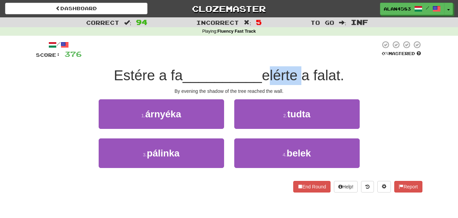
click at [295, 58] on div at bounding box center [295, 58] width 0 height 0
click at [313, 54] on div at bounding box center [231, 49] width 299 height 19
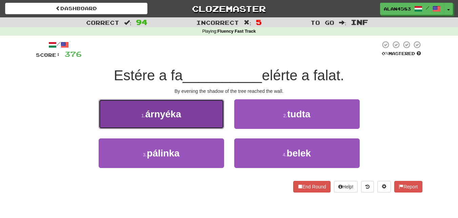
click at [109, 116] on button "1 . árnyéka" at bounding box center [162, 114] width 126 height 30
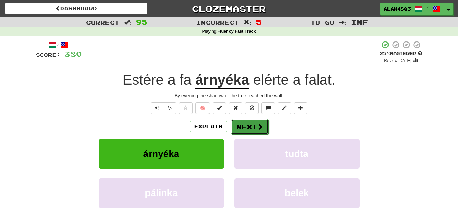
click at [252, 128] on button "Next" at bounding box center [250, 127] width 38 height 16
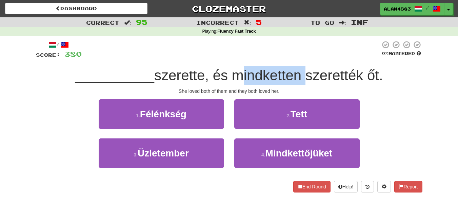
drag, startPoint x: 233, startPoint y: 79, endPoint x: 301, endPoint y: 76, distance: 68.0
click at [301, 76] on span "szerette, és mindketten szerették őt." at bounding box center [268, 75] width 229 height 16
click at [297, 83] on div at bounding box center [297, 83] width 0 height 0
click at [314, 63] on div "/ Score: 380 0 % Mastered __________ szerette, és mindketten szerették őt. She …" at bounding box center [229, 116] width 387 height 152
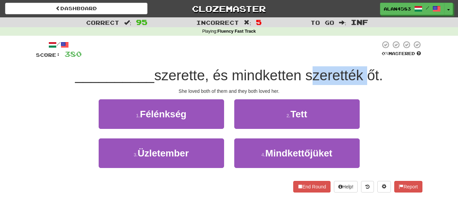
drag, startPoint x: 310, startPoint y: 73, endPoint x: 365, endPoint y: 69, distance: 55.8
click at [365, 69] on span "szerette, és mindketten szerették őt." at bounding box center [268, 75] width 229 height 16
click at [361, 58] on div at bounding box center [361, 58] width 0 height 0
click at [240, 78] on span "szerette, és mindketten szerették őt." at bounding box center [268, 75] width 229 height 16
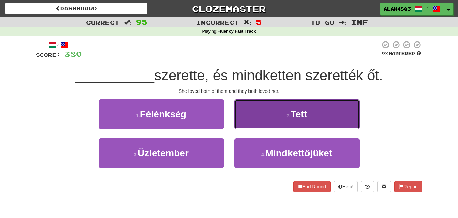
click at [286, 112] on button "2 . Tett" at bounding box center [297, 114] width 126 height 30
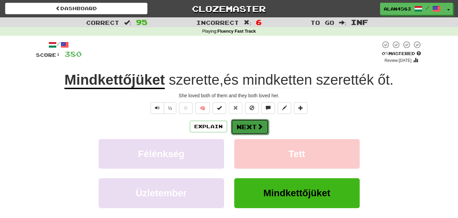
click at [261, 126] on span at bounding box center [260, 126] width 6 height 6
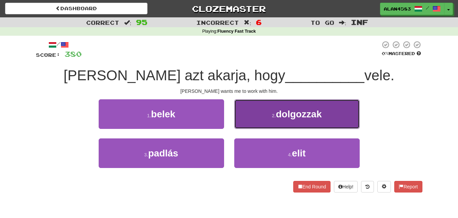
click at [250, 109] on button "2 . dolgozzak" at bounding box center [297, 114] width 126 height 30
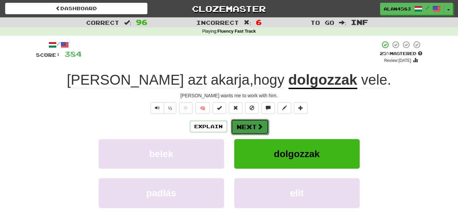
click at [242, 126] on button "Next" at bounding box center [250, 127] width 38 height 16
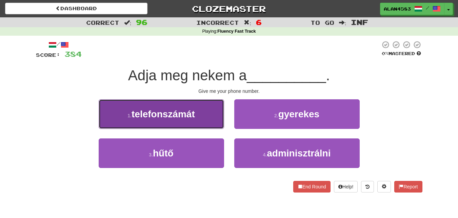
click at [138, 121] on button "1 . telefonszámát" at bounding box center [162, 114] width 126 height 30
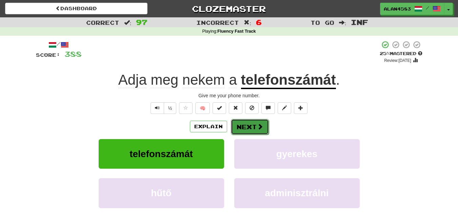
click at [247, 124] on button "Next" at bounding box center [250, 127] width 38 height 16
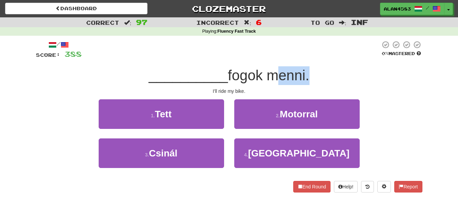
drag, startPoint x: 270, startPoint y: 77, endPoint x: 307, endPoint y: 74, distance: 37.2
click at [307, 74] on span "fogok menni." at bounding box center [268, 75] width 81 height 16
click at [302, 58] on div at bounding box center [302, 58] width 0 height 0
click at [321, 57] on div at bounding box center [231, 49] width 299 height 19
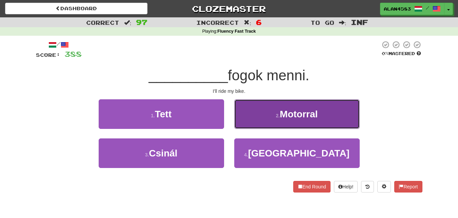
click at [254, 116] on button "2 . Motorral" at bounding box center [297, 114] width 126 height 30
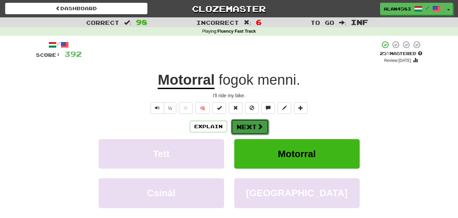
click at [237, 129] on button "Next" at bounding box center [250, 127] width 38 height 16
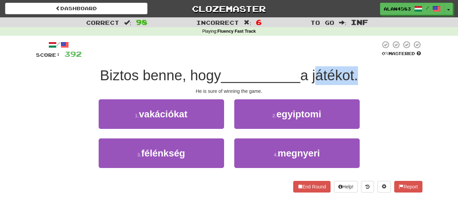
drag, startPoint x: 316, startPoint y: 74, endPoint x: 358, endPoint y: 71, distance: 42.2
click at [358, 71] on span "a játékot." at bounding box center [330, 75] width 58 height 16
click at [353, 58] on div at bounding box center [353, 58] width 0 height 0
click at [301, 54] on div at bounding box center [231, 49] width 299 height 19
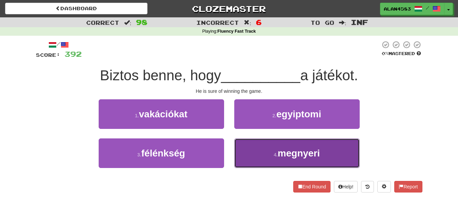
click at [296, 162] on button "4 . megnyeri" at bounding box center [297, 153] width 126 height 30
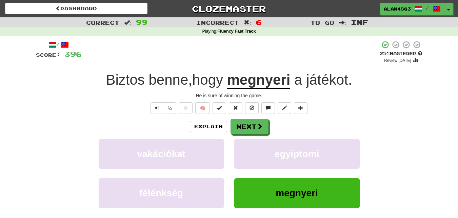
click at [284, 115] on div "/ Score: 396 + 4 25 % Mastered Review: 2025-08-17 Biztos benne , hogy megnyeri …" at bounding box center [229, 146] width 387 height 213
click at [245, 124] on button "Next" at bounding box center [250, 127] width 38 height 16
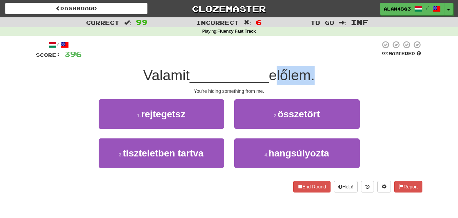
drag, startPoint x: 274, startPoint y: 71, endPoint x: 311, endPoint y: 70, distance: 37.0
click at [311, 70] on span "előlem." at bounding box center [292, 75] width 46 height 16
click at [306, 58] on div at bounding box center [306, 58] width 0 height 0
click at [326, 54] on div at bounding box center [231, 49] width 299 height 19
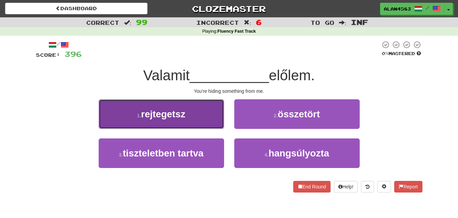
click at [167, 113] on span "rejtegetsz" at bounding box center [163, 114] width 44 height 11
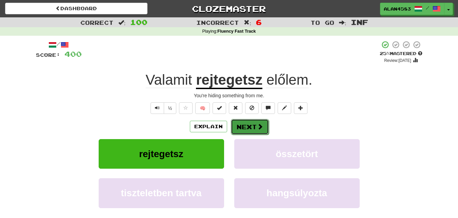
click at [242, 125] on button "Next" at bounding box center [250, 127] width 38 height 16
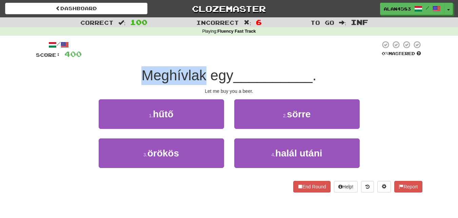
drag, startPoint x: 141, startPoint y: 77, endPoint x: 202, endPoint y: 75, distance: 60.8
click at [202, 75] on span "Meghívlak egy" at bounding box center [188, 75] width 92 height 16
click at [197, 58] on div at bounding box center [197, 58] width 0 height 0
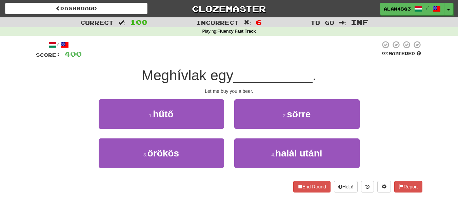
click at [206, 50] on div at bounding box center [231, 49] width 299 height 19
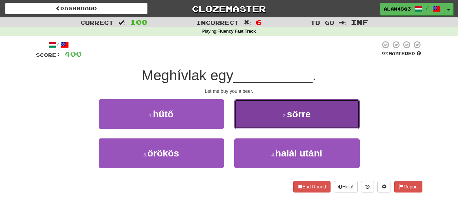
click at [243, 109] on button "2 . sörre" at bounding box center [297, 114] width 126 height 30
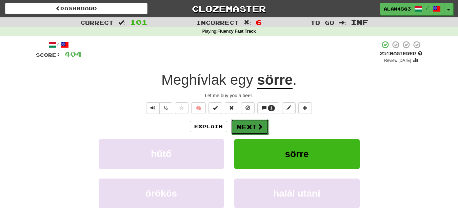
click at [249, 125] on button "Next" at bounding box center [250, 127] width 38 height 16
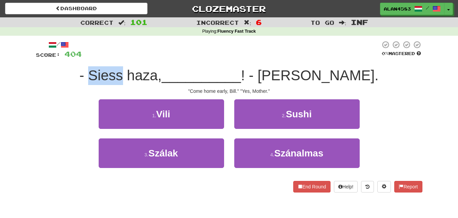
drag, startPoint x: 146, startPoint y: 76, endPoint x: 111, endPoint y: 72, distance: 35.8
click at [111, 72] on span "- Siess haza," at bounding box center [120, 75] width 82 height 16
click at [131, 90] on div ""Come home early, Bill." "Yes, Mother."" at bounding box center [229, 91] width 387 height 7
drag, startPoint x: 146, startPoint y: 74, endPoint x: 115, endPoint y: 72, distance: 31.3
click at [115, 72] on span "- Siess haza," at bounding box center [120, 75] width 82 height 16
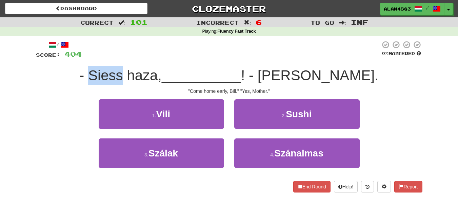
click at [116, 64] on div "/ Score: 404 0 % Mastered - Siess haza, __________ ! - Igen, anya. "Come home e…" at bounding box center [229, 116] width 387 height 152
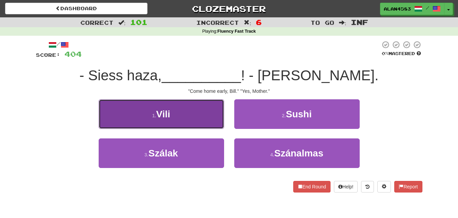
click at [108, 108] on button "1 . Vili" at bounding box center [162, 114] width 126 height 30
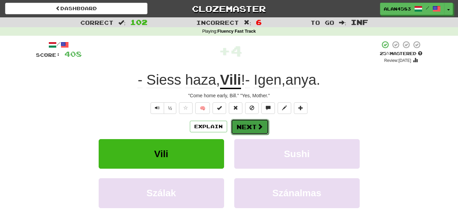
click at [248, 122] on button "Next" at bounding box center [250, 127] width 38 height 16
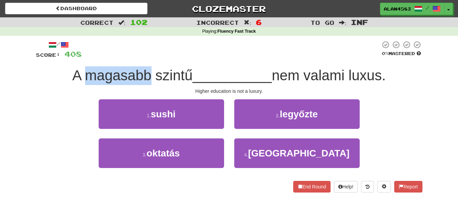
drag, startPoint x: 149, startPoint y: 74, endPoint x: 85, endPoint y: 73, distance: 64.5
click at [85, 73] on span "A magasabb szintű" at bounding box center [132, 75] width 120 height 16
click at [80, 58] on div at bounding box center [80, 58] width 0 height 0
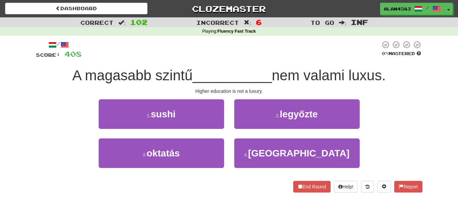
click at [121, 56] on div at bounding box center [231, 49] width 299 height 19
drag, startPoint x: 187, startPoint y: 75, endPoint x: 150, endPoint y: 73, distance: 37.4
click at [150, 73] on span "A magasabb szintű" at bounding box center [132, 75] width 120 height 16
click at [146, 58] on div at bounding box center [146, 58] width 0 height 0
click at [99, 61] on div "/ Score: 408 0 % Mastered A magasabb szintű __________ nem valami luxus. Higher…" at bounding box center [229, 116] width 387 height 152
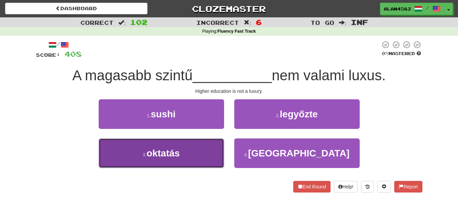
click at [164, 158] on button "3 . oktatás" at bounding box center [162, 153] width 126 height 30
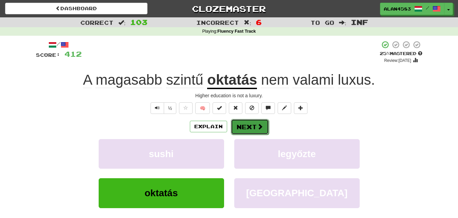
click at [241, 128] on button "Next" at bounding box center [250, 127] width 38 height 16
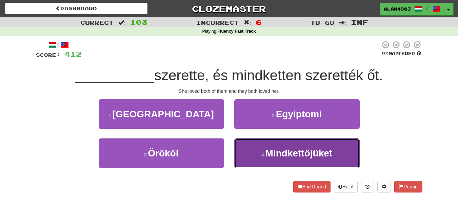
click at [286, 153] on span "Mindkettőjüket" at bounding box center [299, 153] width 67 height 11
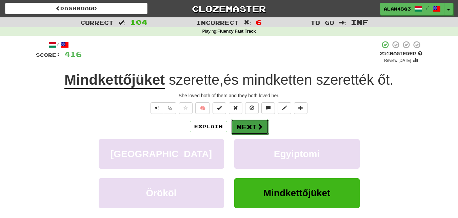
click at [257, 125] on span at bounding box center [260, 126] width 6 height 6
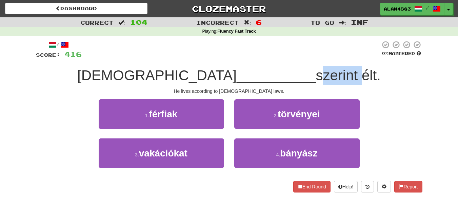
drag, startPoint x: 255, startPoint y: 74, endPoint x: 296, endPoint y: 72, distance: 41.1
click at [316, 72] on span "szerint élt." at bounding box center [348, 75] width 65 height 16
click at [292, 58] on div at bounding box center [292, 58] width 0 height 0
click at [298, 61] on div "/ Score: 416 0 % Mastered Isten __________ szerint élt. He lives according to G…" at bounding box center [229, 116] width 387 height 152
drag, startPoint x: 302, startPoint y: 72, endPoint x: 317, endPoint y: 72, distance: 14.6
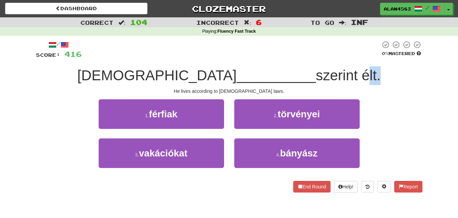
click at [317, 72] on span "szerint élt." at bounding box center [348, 75] width 65 height 16
click at [312, 58] on div at bounding box center [312, 58] width 0 height 0
click at [347, 58] on div at bounding box center [231, 49] width 299 height 19
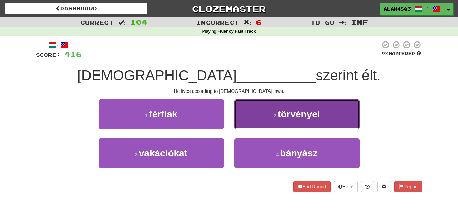
click at [305, 124] on button "2 . törvényei" at bounding box center [297, 114] width 126 height 30
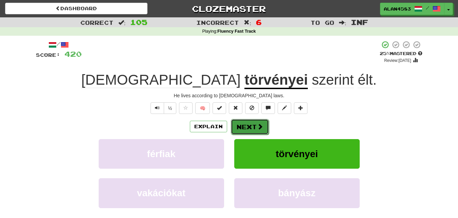
click at [256, 127] on button "Next" at bounding box center [250, 127] width 38 height 16
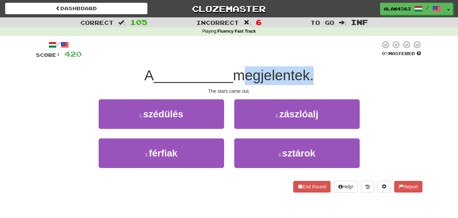
drag, startPoint x: 239, startPoint y: 75, endPoint x: 311, endPoint y: 68, distance: 72.3
click at [311, 68] on span "megjelentek." at bounding box center [273, 75] width 81 height 16
click at [307, 58] on div at bounding box center [307, 58] width 0 height 0
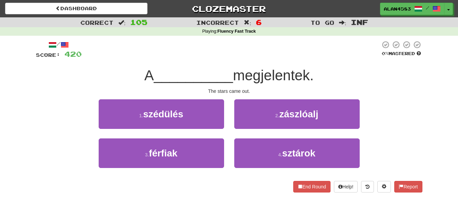
click at [321, 59] on div "/ Score: 420 0 % Mastered A __________ megjelentek. The stars came out. 1 . szé…" at bounding box center [229, 116] width 387 height 152
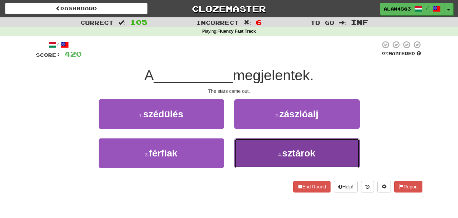
click at [260, 149] on button "4 . sztárok" at bounding box center [297, 153] width 126 height 30
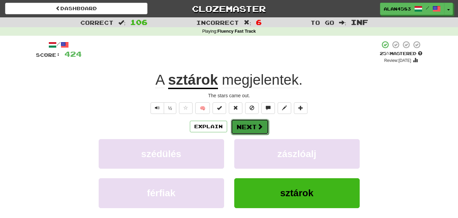
click at [258, 128] on span at bounding box center [260, 126] width 6 height 6
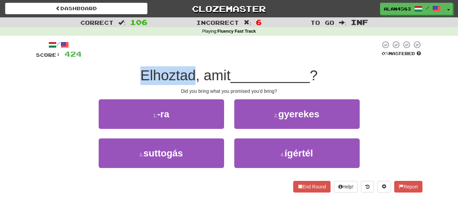
drag, startPoint x: 140, startPoint y: 76, endPoint x: 191, endPoint y: 74, distance: 50.6
click at [191, 74] on span "Elhoztad, amit" at bounding box center [185, 75] width 90 height 16
click at [187, 58] on div at bounding box center [187, 58] width 0 height 0
click at [214, 63] on div "/ Score: 424 0 % Mastered Elhoztad, amit __________ ? Did you bring what you pr…" at bounding box center [229, 116] width 387 height 152
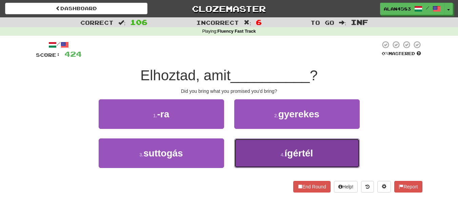
click at [313, 162] on button "4 . ígértél" at bounding box center [297, 153] width 126 height 30
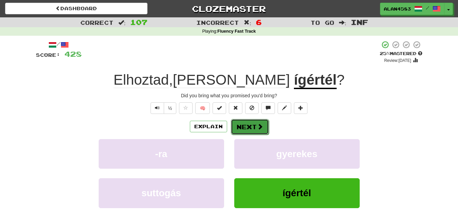
click at [256, 128] on button "Next" at bounding box center [250, 127] width 38 height 16
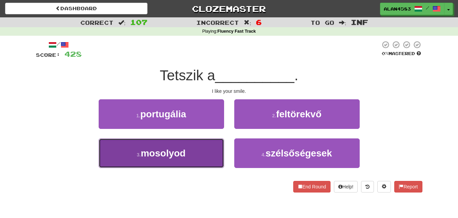
click at [176, 155] on span "mosolyod" at bounding box center [163, 153] width 45 height 11
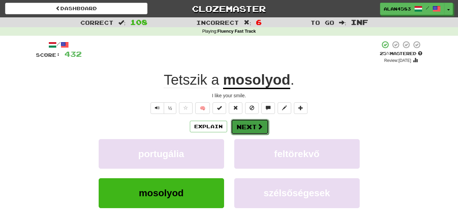
click at [238, 129] on button "Next" at bounding box center [250, 127] width 38 height 16
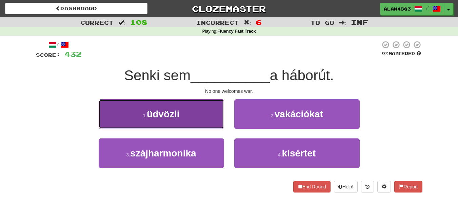
click at [161, 117] on span "üdvözli" at bounding box center [163, 114] width 33 height 11
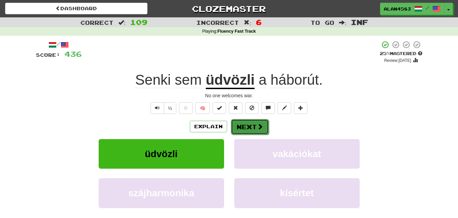
click at [250, 127] on button "Next" at bounding box center [250, 127] width 38 height 16
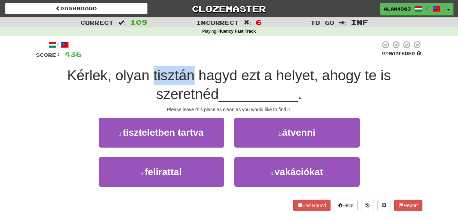
drag, startPoint x: 193, startPoint y: 74, endPoint x: 155, endPoint y: 71, distance: 38.4
click at [155, 71] on span "Kérlek, olyan tisztán hagyd ezt a helyet, ahogy te is szeretnéd" at bounding box center [229, 84] width 324 height 35
click at [150, 58] on div at bounding box center [150, 58] width 0 height 0
click at [110, 61] on div "/ Score: 436 0 % Mastered Kérlek, olyan tisztán hagyd ezt a helyet, ahogy te is…" at bounding box center [229, 125] width 387 height 170
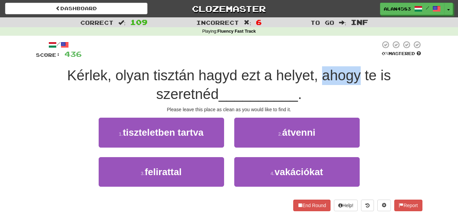
drag, startPoint x: 321, startPoint y: 72, endPoint x: 360, endPoint y: 73, distance: 38.7
click at [360, 73] on span "Kérlek, olyan tisztán hagyd ezt a helyet, ahogy te is szeretnéd" at bounding box center [229, 84] width 324 height 35
click at [355, 58] on div at bounding box center [355, 58] width 0 height 0
click at [253, 56] on div at bounding box center [231, 49] width 299 height 19
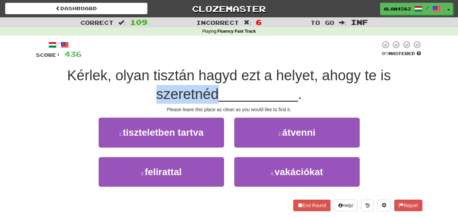
drag, startPoint x: 216, startPoint y: 90, endPoint x: 156, endPoint y: 90, distance: 59.4
click at [156, 90] on span "Kérlek, olyan tisztán hagyd ezt a helyet, ahogy te is szeretnéd" at bounding box center [229, 84] width 324 height 35
click at [152, 76] on div at bounding box center [152, 76] width 0 height 0
click at [118, 90] on div "Kérlek, olyan tisztán hagyd ezt a helyet, ahogy te is szeretnéd __________ ." at bounding box center [229, 84] width 387 height 37
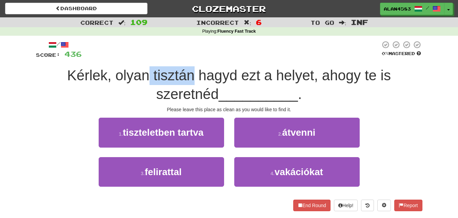
drag, startPoint x: 151, startPoint y: 72, endPoint x: 192, endPoint y: 79, distance: 41.6
click at [192, 79] on span "Kérlek, olyan tisztán hagyd ezt a helyet, ahogy te is szeretnéd" at bounding box center [229, 84] width 324 height 35
click at [188, 83] on div at bounding box center [188, 83] width 0 height 0
click at [213, 69] on span "Kérlek, olyan tisztán hagyd ezt a helyet, ahogy te is szeretnéd" at bounding box center [229, 84] width 324 height 35
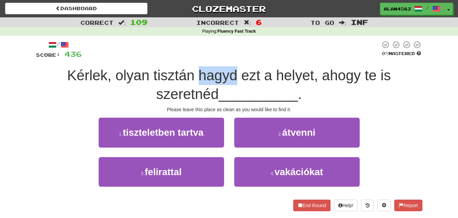
drag, startPoint x: 199, startPoint y: 75, endPoint x: 236, endPoint y: 74, distance: 37.4
click at [236, 74] on span "Kérlek, olyan tisztán hagyd ezt a helyet, ahogy te is szeretnéd" at bounding box center [229, 84] width 324 height 35
click at [232, 58] on div at bounding box center [232, 58] width 0 height 0
click at [247, 52] on div at bounding box center [231, 49] width 299 height 19
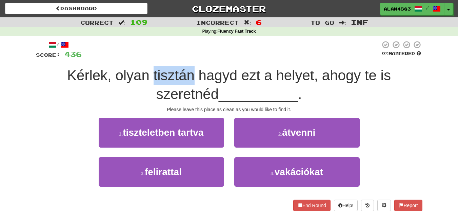
drag, startPoint x: 193, startPoint y: 73, endPoint x: 153, endPoint y: 73, distance: 40.0
click at [153, 73] on span "Kérlek, olyan tisztán hagyd ezt a helyet, ahogy te is szeretnéd" at bounding box center [229, 84] width 324 height 35
click at [149, 58] on div at bounding box center [149, 58] width 0 height 0
click at [220, 54] on div at bounding box center [231, 49] width 299 height 19
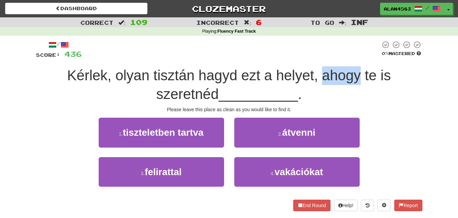
drag, startPoint x: 322, startPoint y: 71, endPoint x: 360, endPoint y: 72, distance: 37.7
click at [360, 72] on span "Kérlek, olyan tisztán hagyd ezt a helyet, ahogy te is szeretnéd" at bounding box center [229, 84] width 324 height 35
click at [356, 58] on div at bounding box center [356, 58] width 0 height 0
click at [246, 57] on div at bounding box center [231, 49] width 299 height 19
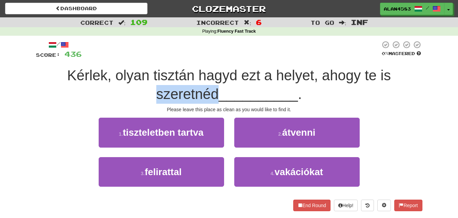
drag, startPoint x: 216, startPoint y: 93, endPoint x: 157, endPoint y: 93, distance: 59.4
click at [157, 93] on span "Kérlek, olyan tisztán hagyd ezt a helyet, ahogy te is szeretnéd" at bounding box center [229, 84] width 324 height 35
click at [153, 76] on div at bounding box center [153, 76] width 0 height 0
click at [127, 95] on div "Kérlek, olyan tisztán hagyd ezt a helyet, ahogy te is szeretnéd __________ ." at bounding box center [229, 84] width 387 height 37
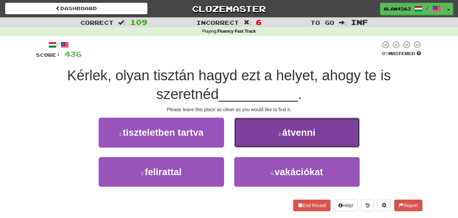
click at [278, 126] on button "2 . átvenni" at bounding box center [297, 132] width 126 height 30
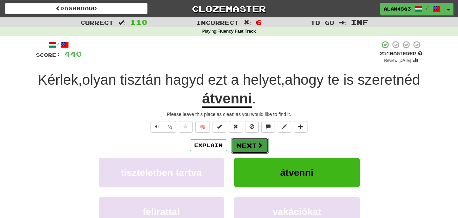
click at [257, 146] on span at bounding box center [260, 145] width 6 height 6
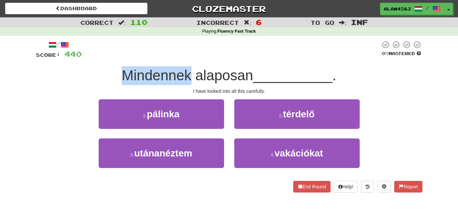
drag, startPoint x: 191, startPoint y: 75, endPoint x: 101, endPoint y: 75, distance: 89.9
click at [101, 75] on div "Mindennek alaposan __________ ." at bounding box center [229, 75] width 387 height 19
click at [96, 83] on div at bounding box center [96, 83] width 0 height 0
click at [81, 84] on div "Mindennek alaposan __________ ." at bounding box center [229, 75] width 387 height 19
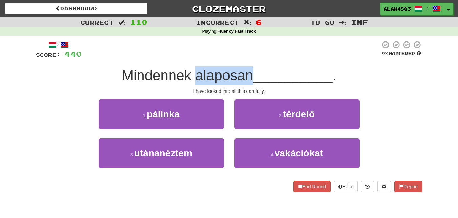
drag, startPoint x: 194, startPoint y: 73, endPoint x: 249, endPoint y: 73, distance: 55.3
click at [249, 73] on span "Mindennek alaposan" at bounding box center [188, 75] width 132 height 16
click at [245, 58] on div at bounding box center [245, 58] width 0 height 0
click at [263, 57] on div at bounding box center [231, 49] width 299 height 19
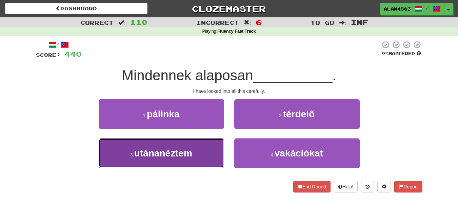
click at [154, 160] on button "3 . utánanéztem" at bounding box center [162, 153] width 126 height 30
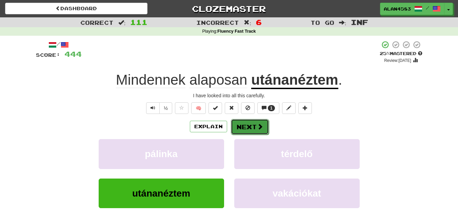
click at [242, 123] on button "Next" at bounding box center [250, 127] width 38 height 16
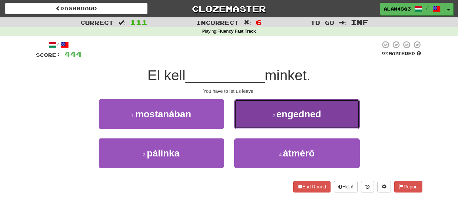
click at [265, 113] on button "2 . engedned" at bounding box center [297, 114] width 126 height 30
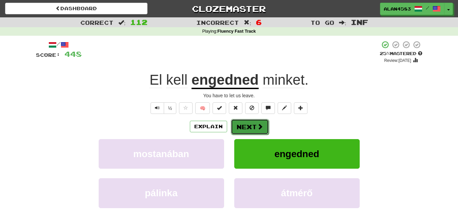
click at [240, 120] on button "Next" at bounding box center [250, 127] width 38 height 16
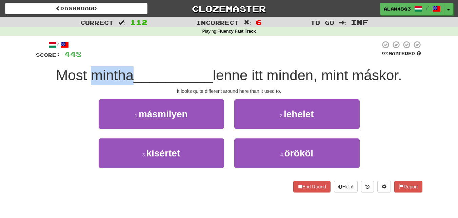
drag, startPoint x: 127, startPoint y: 74, endPoint x: 88, endPoint y: 72, distance: 39.4
click at [88, 72] on span "Most mintha" at bounding box center [95, 75] width 78 height 16
click at [83, 58] on div at bounding box center [83, 58] width 0 height 0
click at [203, 61] on div "/ Score: 448 0 % Mastered Most mintha __________ lenne itt minden, mint máskor.…" at bounding box center [229, 116] width 387 height 152
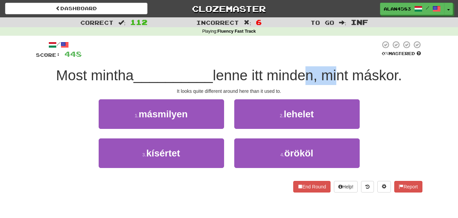
click at [338, 68] on div "Most mintha __________ lenne itt minden, mint máskor." at bounding box center [229, 75] width 387 height 19
click at [338, 68] on span "lenne itt minden, mint máskor." at bounding box center [307, 75] width 189 height 16
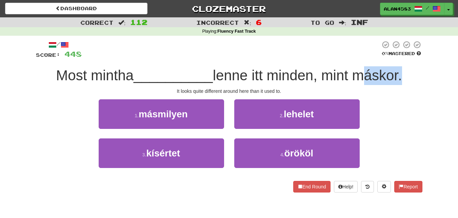
drag, startPoint x: 358, startPoint y: 73, endPoint x: 403, endPoint y: 72, distance: 44.8
click at [402, 72] on span "lenne itt minden, mint máskor." at bounding box center [307, 75] width 189 height 16
click at [398, 58] on div at bounding box center [398, 58] width 0 height 0
click at [292, 67] on div "Most mintha __________ lenne itt minden, mint máskor." at bounding box center [229, 75] width 387 height 19
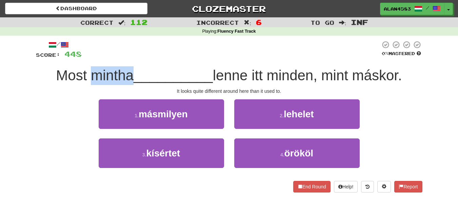
drag, startPoint x: 129, startPoint y: 75, endPoint x: 85, endPoint y: 74, distance: 43.4
click at [85, 74] on span "Most mintha" at bounding box center [95, 75] width 78 height 16
click at [81, 58] on div at bounding box center [81, 58] width 0 height 0
click at [169, 44] on div at bounding box center [231, 49] width 299 height 19
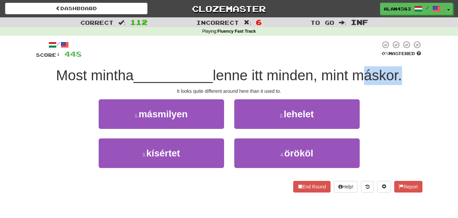
drag, startPoint x: 402, startPoint y: 73, endPoint x: 359, endPoint y: 74, distance: 42.8
click at [359, 74] on span "lenne itt minden, mint máskor." at bounding box center [307, 75] width 189 height 16
click at [355, 58] on div at bounding box center [355, 58] width 0 height 0
click at [313, 55] on div at bounding box center [231, 49] width 299 height 19
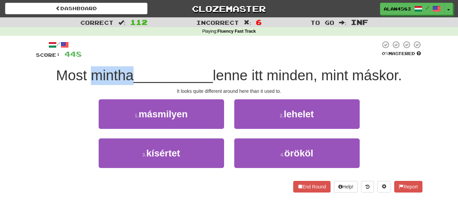
drag, startPoint x: 129, startPoint y: 74, endPoint x: 89, endPoint y: 64, distance: 40.4
click at [89, 64] on div "/ Score: 448 0 % Mastered Most mintha __________ lenne itt minden, mint máskor.…" at bounding box center [229, 116] width 387 height 152
click at [85, 58] on div at bounding box center [85, 58] width 0 height 0
click at [137, 40] on div "/ Score: 448 0 % Mastered Most mintha __________ lenne itt minden, mint máskor.…" at bounding box center [229, 119] width 387 height 166
drag, startPoint x: 129, startPoint y: 73, endPoint x: 88, endPoint y: 73, distance: 40.4
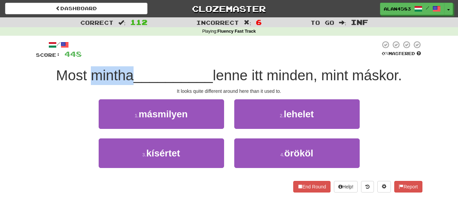
click at [88, 73] on span "Most mintha" at bounding box center [95, 75] width 78 height 16
click at [84, 58] on div at bounding box center [84, 58] width 0 height 0
click at [39, 83] on div "Most mintha __________ lenne itt minden, mint máskor." at bounding box center [229, 75] width 387 height 19
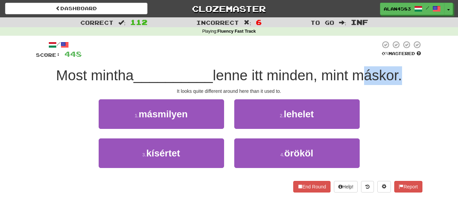
drag, startPoint x: 359, startPoint y: 76, endPoint x: 404, endPoint y: 74, distance: 45.5
click at [402, 74] on span "lenne itt minden, mint máskor." at bounding box center [307, 75] width 189 height 16
click at [400, 58] on div at bounding box center [400, 58] width 0 height 0
click at [321, 58] on div at bounding box center [231, 49] width 299 height 19
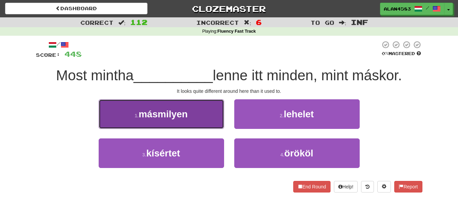
click at [150, 109] on span "másmilyen" at bounding box center [163, 114] width 49 height 11
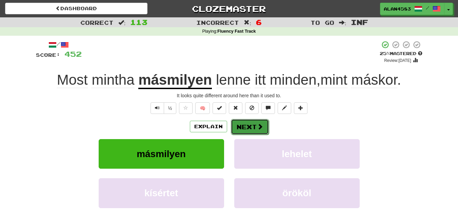
click at [243, 127] on button "Next" at bounding box center [250, 127] width 38 height 16
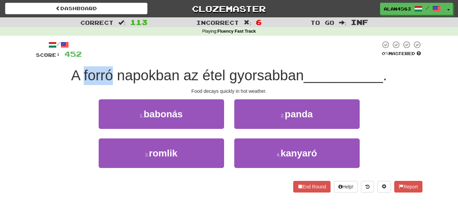
drag, startPoint x: 109, startPoint y: 72, endPoint x: 82, endPoint y: 72, distance: 27.5
click at [82, 72] on span "A forró napokban az étel gyorsabban" at bounding box center [187, 75] width 233 height 16
click at [77, 58] on div at bounding box center [77, 58] width 0 height 0
click at [45, 78] on div "A forró napokban az étel gyorsabban __________ ." at bounding box center [229, 75] width 387 height 19
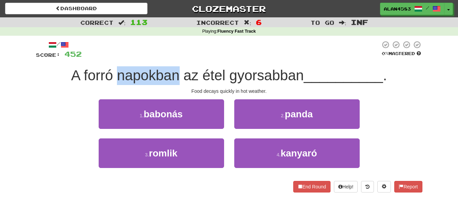
drag, startPoint x: 176, startPoint y: 72, endPoint x: 117, endPoint y: 73, distance: 59.4
click at [117, 73] on span "A forró napokban az étel gyorsabban" at bounding box center [187, 75] width 233 height 16
click at [113, 58] on div at bounding box center [113, 58] width 0 height 0
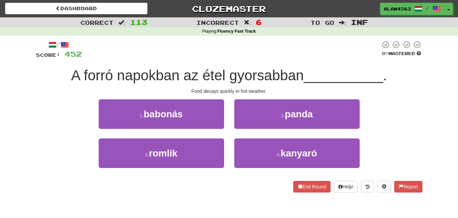
click at [106, 61] on div "/ Score: 452 0 % Mastered A forró napokban az étel gyorsabban __________ . Food…" at bounding box center [229, 116] width 387 height 152
drag, startPoint x: 223, startPoint y: 74, endPoint x: 202, endPoint y: 74, distance: 20.7
click at [202, 74] on span "A forró napokban az étel gyorsabban" at bounding box center [187, 75] width 233 height 16
click at [197, 58] on div at bounding box center [197, 58] width 0 height 0
click at [164, 58] on div at bounding box center [231, 49] width 299 height 19
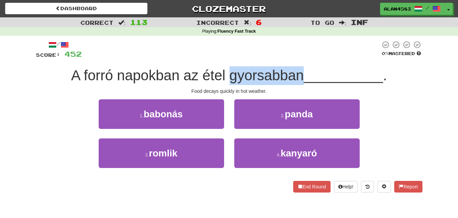
drag, startPoint x: 300, startPoint y: 71, endPoint x: 228, endPoint y: 75, distance: 72.7
click at [228, 75] on span "A forró napokban az étel gyorsabban" at bounding box center [187, 75] width 233 height 16
click at [223, 58] on div at bounding box center [223, 58] width 0 height 0
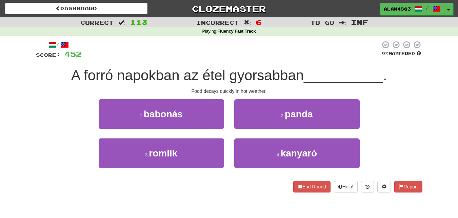
click at [342, 44] on div at bounding box center [231, 49] width 299 height 19
drag, startPoint x: 111, startPoint y: 74, endPoint x: 81, endPoint y: 72, distance: 29.9
click at [81, 72] on span "A forró napokban az étel gyorsabban" at bounding box center [187, 75] width 233 height 16
click at [77, 58] on div at bounding box center [77, 58] width 0 height 0
click at [25, 78] on div "Correct : 113 Incorrect : 6 To go : Inf Playing : Fluency Fast Track / Score: 4…" at bounding box center [229, 109] width 458 height 184
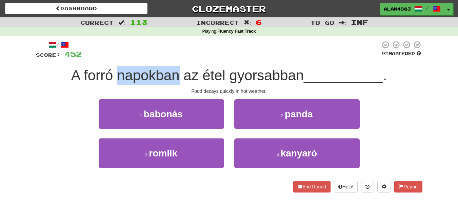
drag, startPoint x: 174, startPoint y: 76, endPoint x: 114, endPoint y: 76, distance: 60.1
click at [114, 76] on span "A forró napokban az étel gyorsabban" at bounding box center [187, 75] width 233 height 16
click at [110, 83] on div at bounding box center [110, 83] width 0 height 0
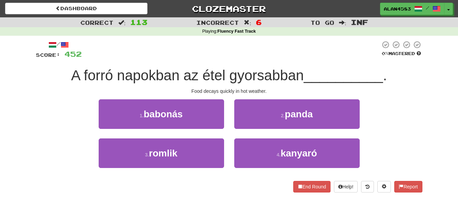
click at [75, 78] on span "A forró napokban az étel gyorsabban" at bounding box center [187, 75] width 233 height 16
drag, startPoint x: 204, startPoint y: 73, endPoint x: 225, endPoint y: 73, distance: 20.4
click at [225, 73] on span "A forró napokban az étel gyorsabban" at bounding box center [187, 75] width 233 height 16
click at [220, 58] on div at bounding box center [220, 58] width 0 height 0
click at [239, 53] on div at bounding box center [231, 49] width 299 height 19
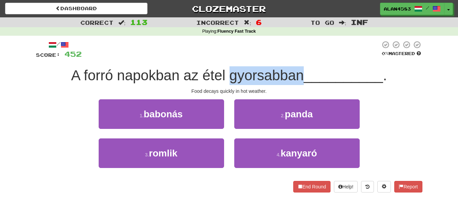
drag, startPoint x: 229, startPoint y: 76, endPoint x: 302, endPoint y: 70, distance: 73.2
click at [302, 70] on span "A forró napokban az étel gyorsabban" at bounding box center [187, 75] width 233 height 16
click at [297, 58] on div at bounding box center [297, 58] width 0 height 0
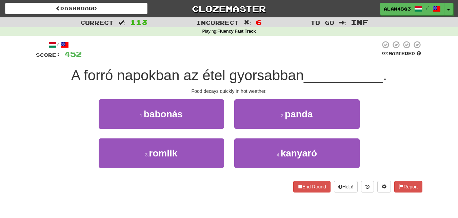
click at [309, 51] on div at bounding box center [231, 49] width 299 height 19
drag, startPoint x: 110, startPoint y: 75, endPoint x: 81, endPoint y: 73, distance: 28.2
click at [81, 73] on span "A forró napokban az étel gyorsabban" at bounding box center [187, 75] width 233 height 16
click at [77, 58] on div at bounding box center [77, 58] width 0 height 0
click at [40, 67] on div "A forró napokban az étel gyorsabban __________ ." at bounding box center [229, 75] width 387 height 19
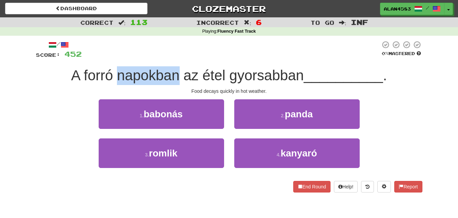
drag, startPoint x: 118, startPoint y: 73, endPoint x: 176, endPoint y: 71, distance: 57.7
click at [176, 71] on span "A forró napokban az étel gyorsabban" at bounding box center [187, 75] width 233 height 16
click at [171, 58] on div at bounding box center [171, 58] width 0 height 0
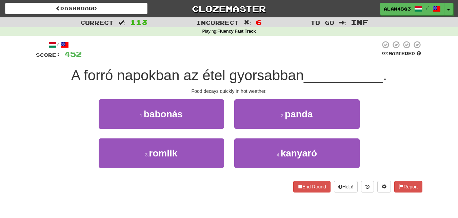
click at [184, 56] on div at bounding box center [231, 49] width 299 height 19
drag, startPoint x: 224, startPoint y: 70, endPoint x: 203, endPoint y: 70, distance: 20.7
click at [203, 70] on span "A forró napokban az étel gyorsabban" at bounding box center [187, 75] width 233 height 16
click at [199, 58] on div at bounding box center [199, 58] width 0 height 0
click at [181, 54] on div at bounding box center [231, 49] width 299 height 19
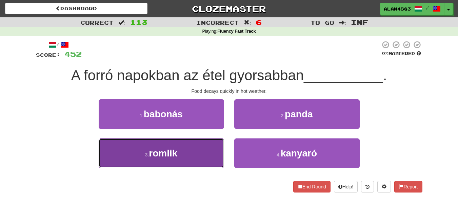
click at [179, 155] on button "3 . romlik" at bounding box center [162, 153] width 126 height 30
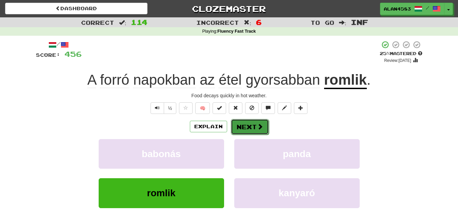
click at [242, 128] on button "Next" at bounding box center [250, 127] width 38 height 16
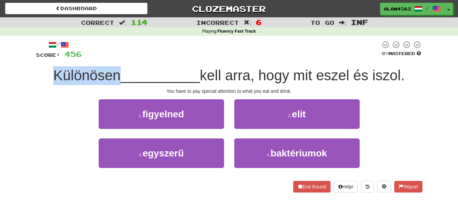
drag, startPoint x: 117, startPoint y: 76, endPoint x: 25, endPoint y: 73, distance: 91.7
click at [25, 73] on div "Correct : 114 Incorrect : 6 To go : Inf Playing : Fluency Fast Track / Score: 4…" at bounding box center [229, 109] width 458 height 184
click at [21, 58] on div at bounding box center [21, 58] width 0 height 0
click at [16, 69] on div "Correct : 114 Incorrect : 6 To go : Inf Playing : Fluency Fast Track / Score: 4…" at bounding box center [229, 109] width 458 height 184
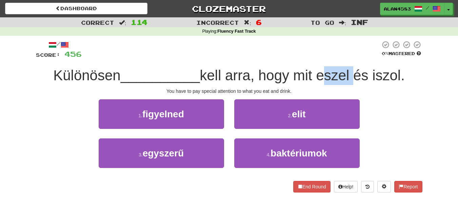
drag, startPoint x: 320, startPoint y: 73, endPoint x: 355, endPoint y: 73, distance: 35.0
click at [355, 73] on span "kell arra, hogy mit eszel és iszol." at bounding box center [302, 75] width 205 height 16
click at [350, 58] on div at bounding box center [350, 58] width 0 height 0
click at [300, 60] on div "/ Score: 456 0 % Mastered Különösen __________ kell arra, hogy mit eszel és isz…" at bounding box center [229, 116] width 387 height 152
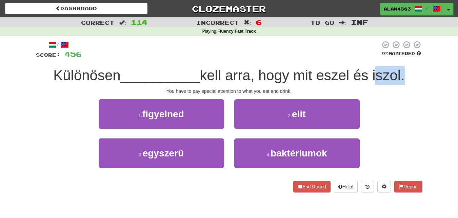
drag, startPoint x: 375, startPoint y: 71, endPoint x: 406, endPoint y: 69, distance: 30.7
click at [405, 69] on span "kell arra, hogy mit eszel és iszol." at bounding box center [302, 75] width 205 height 16
click at [401, 58] on div at bounding box center [401, 58] width 0 height 0
click at [275, 57] on div at bounding box center [231, 49] width 299 height 19
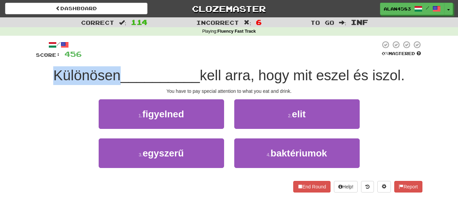
drag, startPoint x: 115, startPoint y: 75, endPoint x: 32, endPoint y: 72, distance: 82.9
click at [32, 72] on div "/ Score: 456 0 % Mastered Különösen __________ kell arra, hogy mit eszel és isz…" at bounding box center [229, 119] width 397 height 166
click at [28, 58] on div at bounding box center [28, 58] width 0 height 0
click at [8, 68] on div "Correct : 114 Incorrect : 6 To go : Inf Playing : Fluency Fast Track / Score: 4…" at bounding box center [229, 109] width 458 height 184
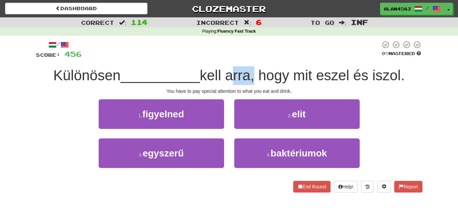
drag, startPoint x: 230, startPoint y: 72, endPoint x: 252, endPoint y: 72, distance: 21.4
click at [252, 72] on span "kell arra, hogy mit eszel és iszol." at bounding box center [302, 75] width 205 height 16
click at [247, 58] on div at bounding box center [247, 58] width 0 height 0
click at [273, 55] on div at bounding box center [231, 49] width 299 height 19
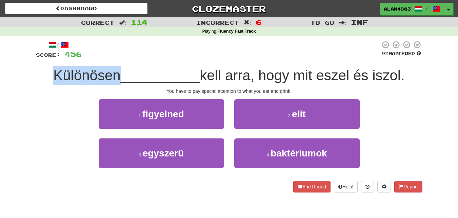
drag, startPoint x: 116, startPoint y: 74, endPoint x: 17, endPoint y: 71, distance: 99.2
click at [17, 71] on div "Correct : 114 Incorrect : 6 To go : Inf Playing : Fluency Fast Track / Score: 4…" at bounding box center [229, 109] width 458 height 184
click at [12, 58] on div at bounding box center [12, 58] width 0 height 0
click at [7, 60] on div "Correct : 114 Incorrect : 6 To go : Inf Playing : Fluency Fast Track / Score: 4…" at bounding box center [229, 109] width 458 height 184
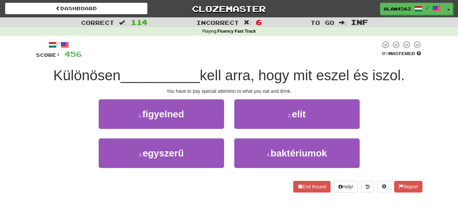
click at [49, 73] on div "Különösen __________ kell arra, hogy mit eszel és iszol." at bounding box center [229, 75] width 387 height 19
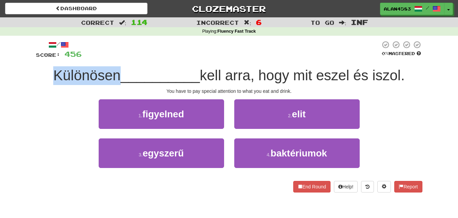
drag, startPoint x: 51, startPoint y: 74, endPoint x: 116, endPoint y: 73, distance: 64.5
click at [116, 73] on span "Különösen" at bounding box center [87, 75] width 68 height 16
click at [111, 58] on div at bounding box center [111, 58] width 0 height 0
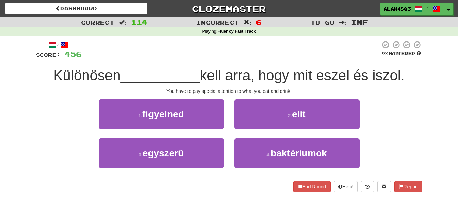
click at [144, 49] on div at bounding box center [231, 49] width 299 height 19
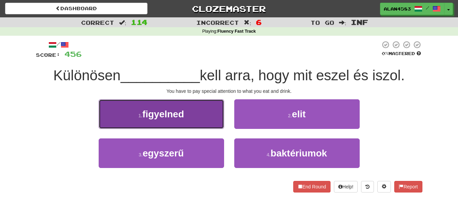
click at [141, 108] on button "1 . figyelned" at bounding box center [162, 114] width 126 height 30
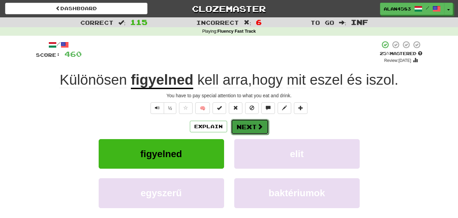
click at [241, 126] on button "Next" at bounding box center [250, 127] width 38 height 16
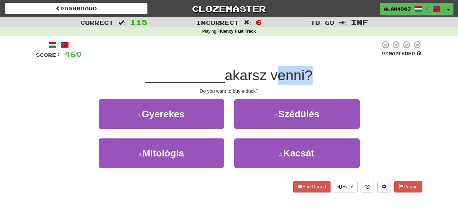
drag, startPoint x: 306, startPoint y: 72, endPoint x: 276, endPoint y: 71, distance: 30.5
click at [276, 71] on span "akarsz venni?" at bounding box center [269, 75] width 88 height 16
click at [271, 58] on div at bounding box center [271, 58] width 0 height 0
click at [203, 56] on div at bounding box center [231, 49] width 299 height 19
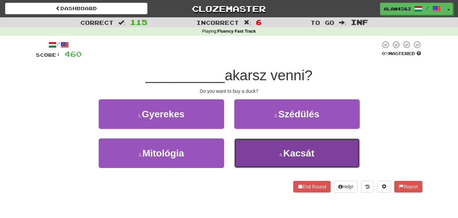
click at [272, 150] on button "4 . Kacsát" at bounding box center [297, 153] width 126 height 30
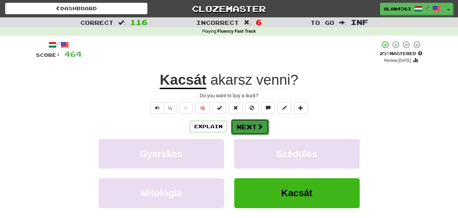
click at [252, 127] on button "Next" at bounding box center [250, 127] width 38 height 16
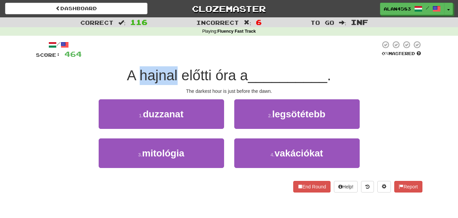
drag, startPoint x: 176, startPoint y: 76, endPoint x: 138, endPoint y: 75, distance: 38.0
click at [138, 75] on span "A hajnal előtti óra a" at bounding box center [187, 75] width 121 height 16
click at [134, 58] on div at bounding box center [134, 58] width 0 height 0
click at [74, 69] on div "A hajnal előtti óra a __________ ." at bounding box center [229, 75] width 387 height 19
click at [180, 75] on span "A hajnal előtti óra a" at bounding box center [187, 75] width 121 height 16
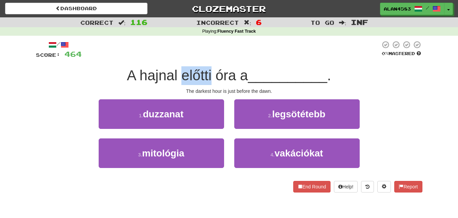
drag, startPoint x: 180, startPoint y: 75, endPoint x: 209, endPoint y: 74, distance: 29.9
click at [209, 74] on span "A hajnal előtti óra a" at bounding box center [187, 75] width 121 height 16
click at [205, 58] on div at bounding box center [205, 58] width 0 height 0
click at [208, 61] on div "/ Score: 464 0 % Mastered A hajnal előtti óra a __________ . The darkest hour i…" at bounding box center [229, 116] width 387 height 152
drag, startPoint x: 211, startPoint y: 72, endPoint x: 181, endPoint y: 72, distance: 29.5
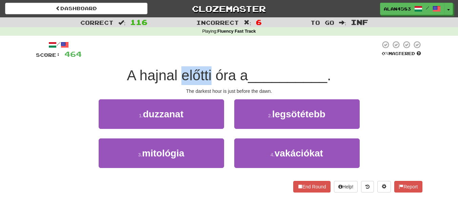
click at [181, 72] on span "A hajnal előtti óra a" at bounding box center [187, 75] width 121 height 16
click at [177, 58] on div at bounding box center [177, 58] width 0 height 0
click at [154, 62] on div "/ Score: 464 0 % Mastered A hajnal előtti óra a __________ . The darkest hour i…" at bounding box center [229, 116] width 387 height 152
drag, startPoint x: 209, startPoint y: 71, endPoint x: 181, endPoint y: 71, distance: 28.5
click at [181, 71] on span "A hajnal előtti óra a" at bounding box center [187, 75] width 121 height 16
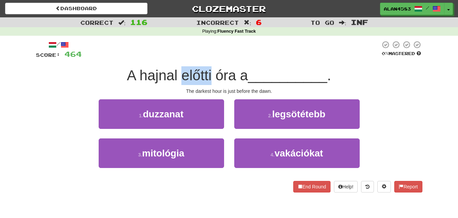
click at [176, 58] on div at bounding box center [176, 58] width 0 height 0
click at [194, 53] on div at bounding box center [231, 49] width 299 height 19
drag, startPoint x: 182, startPoint y: 76, endPoint x: 210, endPoint y: 74, distance: 28.2
click at [210, 74] on span "A hajnal előtti óra a" at bounding box center [187, 75] width 121 height 16
click at [205, 58] on div at bounding box center [205, 58] width 0 height 0
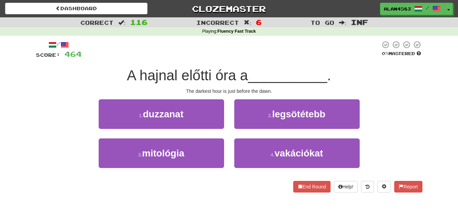
click at [221, 55] on div at bounding box center [231, 49] width 299 height 19
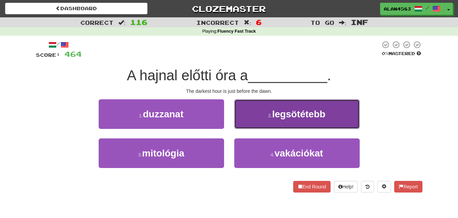
click at [286, 116] on span "legsötétebb" at bounding box center [298, 114] width 53 height 11
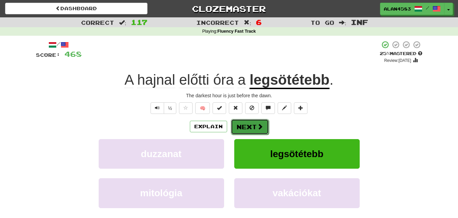
click at [249, 124] on button "Next" at bounding box center [250, 127] width 38 height 16
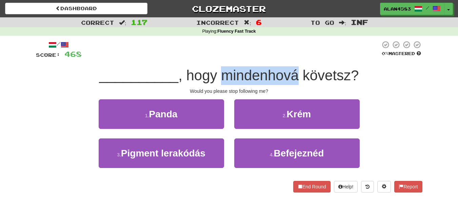
drag, startPoint x: 225, startPoint y: 74, endPoint x: 296, endPoint y: 68, distance: 70.9
click at [296, 68] on span ", hogy mindenhová követsz?" at bounding box center [268, 75] width 181 height 16
click at [291, 58] on div at bounding box center [291, 58] width 0 height 0
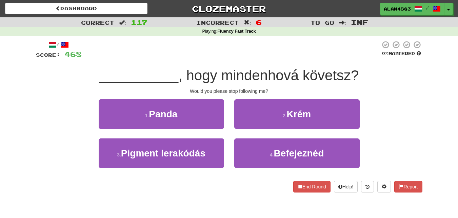
click at [299, 53] on div at bounding box center [231, 49] width 299 height 19
drag, startPoint x: 305, startPoint y: 73, endPoint x: 349, endPoint y: 72, distance: 43.8
click at [349, 72] on span ", hogy mindenhová követsz?" at bounding box center [268, 75] width 181 height 16
click at [344, 58] on div at bounding box center [344, 58] width 0 height 0
click at [222, 55] on div at bounding box center [231, 49] width 299 height 19
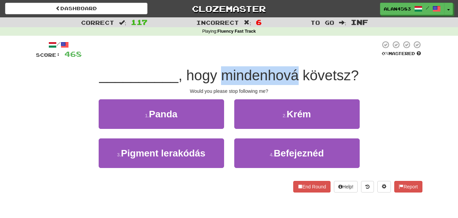
drag, startPoint x: 300, startPoint y: 72, endPoint x: 224, endPoint y: 75, distance: 76.0
click at [224, 75] on span ", hogy mindenhová követsz?" at bounding box center [268, 75] width 181 height 16
click at [219, 58] on div at bounding box center [219, 58] width 0 height 0
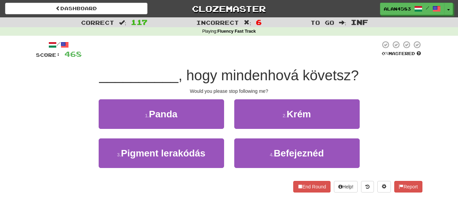
click at [204, 61] on div "/ Score: 468 0 % Mastered __________ , hogy mindenhová követsz? Would you pleas…" at bounding box center [229, 116] width 387 height 152
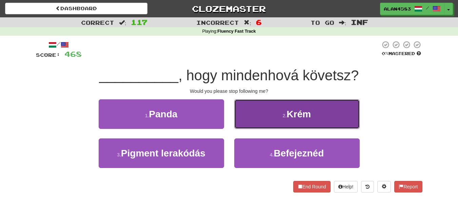
click at [264, 116] on button "2 . Krém" at bounding box center [297, 114] width 126 height 30
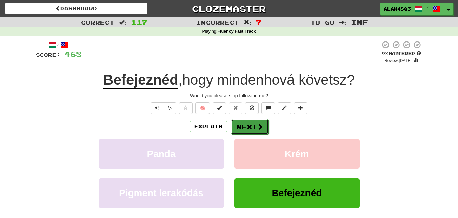
click at [242, 131] on button "Next" at bounding box center [250, 127] width 38 height 16
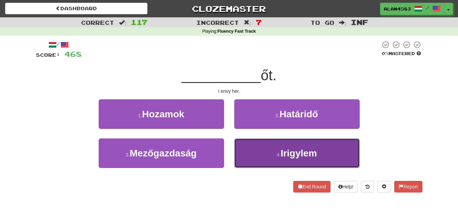
click at [253, 151] on button "4 . Irigylem" at bounding box center [297, 153] width 126 height 30
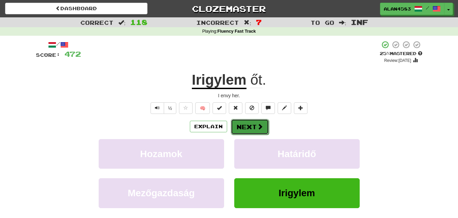
click at [258, 126] on span at bounding box center [260, 126] width 6 height 6
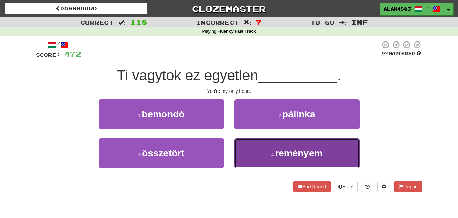
click at [305, 154] on span "reményem" at bounding box center [299, 153] width 48 height 11
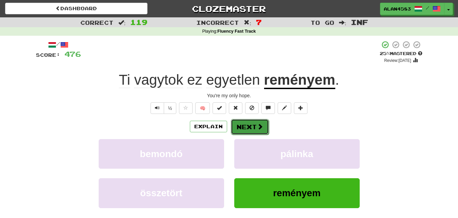
click at [260, 127] on span at bounding box center [260, 126] width 6 height 6
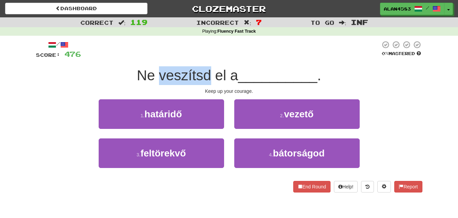
drag, startPoint x: 157, startPoint y: 77, endPoint x: 210, endPoint y: 76, distance: 53.0
click at [210, 76] on span "Ne veszítsd el a" at bounding box center [187, 75] width 101 height 16
click at [206, 83] on div at bounding box center [206, 83] width 0 height 0
click at [234, 68] on span "Ne veszítsd el a" at bounding box center [187, 75] width 101 height 16
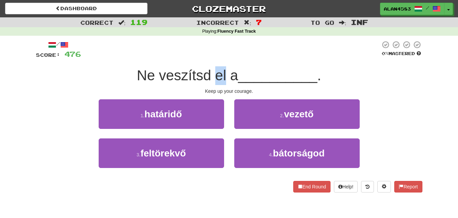
drag, startPoint x: 223, startPoint y: 71, endPoint x: 213, endPoint y: 72, distance: 9.6
click at [213, 72] on span "Ne veszítsd el a" at bounding box center [187, 75] width 101 height 16
click at [209, 58] on div at bounding box center [209, 58] width 0 height 0
click at [187, 53] on div at bounding box center [231, 49] width 300 height 19
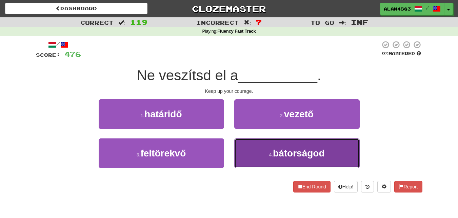
click at [258, 155] on button "4 . bátorságod" at bounding box center [297, 153] width 126 height 30
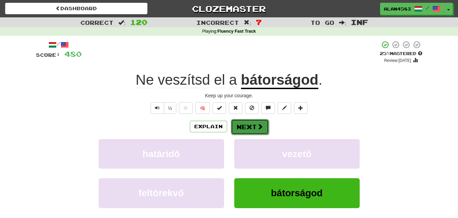
click at [249, 127] on button "Next" at bounding box center [250, 127] width 38 height 16
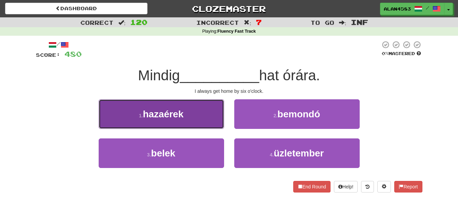
click at [195, 114] on button "1 . hazaérek" at bounding box center [162, 114] width 126 height 30
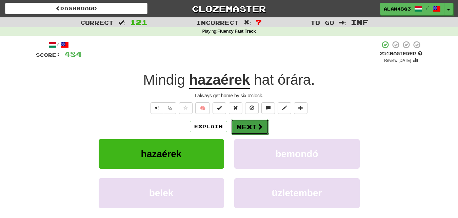
click at [259, 127] on span at bounding box center [260, 126] width 6 height 6
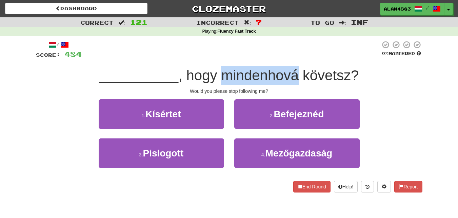
drag, startPoint x: 222, startPoint y: 77, endPoint x: 298, endPoint y: 75, distance: 75.4
click at [298, 75] on span ", hogy mindenhová követsz?" at bounding box center [268, 75] width 181 height 16
click at [293, 58] on div at bounding box center [293, 58] width 0 height 0
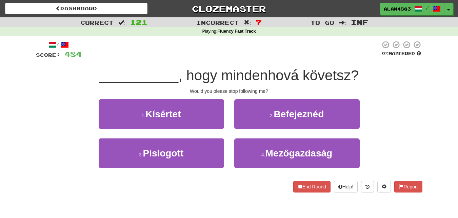
click at [308, 50] on div at bounding box center [231, 49] width 299 height 19
drag, startPoint x: 305, startPoint y: 77, endPoint x: 352, endPoint y: 77, distance: 46.8
click at [352, 77] on span ", hogy mindenhová követsz?" at bounding box center [268, 75] width 181 height 16
click at [347, 83] on div at bounding box center [347, 83] width 0 height 0
click at [362, 43] on div at bounding box center [231, 49] width 299 height 19
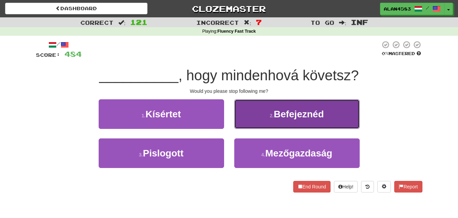
click at [294, 114] on span "Befejeznéd" at bounding box center [299, 114] width 50 height 11
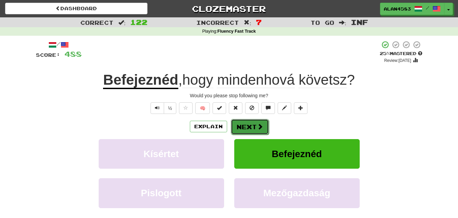
click at [255, 121] on button "Next" at bounding box center [250, 127] width 38 height 16
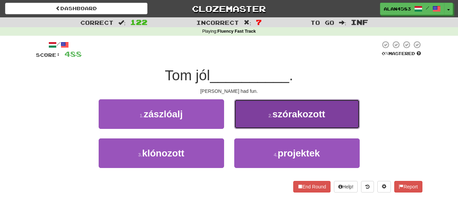
click at [261, 109] on button "2 . szórakozott" at bounding box center [297, 114] width 126 height 30
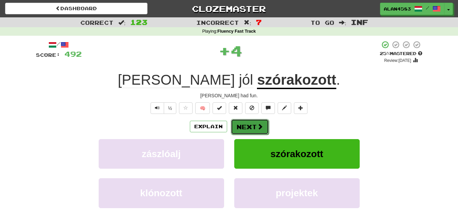
click at [247, 129] on button "Next" at bounding box center [250, 127] width 38 height 16
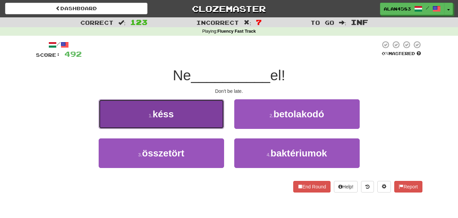
click at [173, 118] on span "késs" at bounding box center [163, 114] width 21 height 11
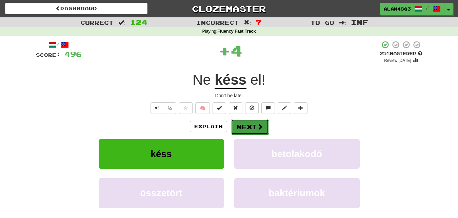
click at [240, 125] on button "Next" at bounding box center [250, 127] width 38 height 16
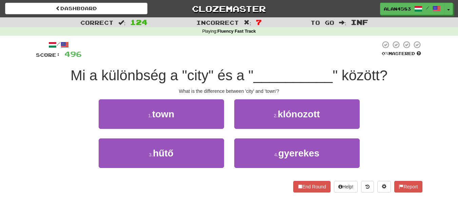
click at [166, 76] on span "Mi a különbség a "city" és a "" at bounding box center [162, 75] width 183 height 16
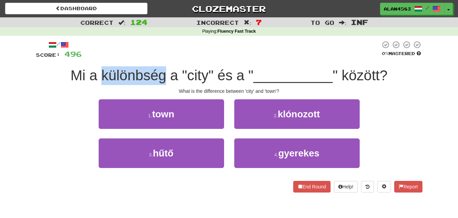
drag, startPoint x: 102, startPoint y: 71, endPoint x: 166, endPoint y: 71, distance: 63.5
click at [166, 71] on span "Mi a különbség a "city" és a "" at bounding box center [162, 75] width 183 height 16
click at [161, 58] on div at bounding box center [161, 58] width 0 height 0
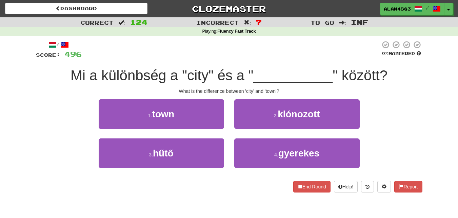
click at [175, 56] on div at bounding box center [231, 49] width 299 height 19
drag, startPoint x: 342, startPoint y: 77, endPoint x: 379, endPoint y: 77, distance: 37.3
click at [379, 77] on span "" között?" at bounding box center [360, 75] width 55 height 16
click at [375, 83] on div at bounding box center [375, 83] width 0 height 0
click at [295, 49] on div at bounding box center [231, 49] width 299 height 19
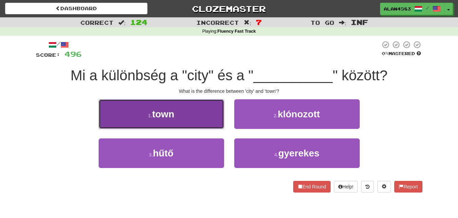
click at [182, 105] on button "1 . town" at bounding box center [162, 114] width 126 height 30
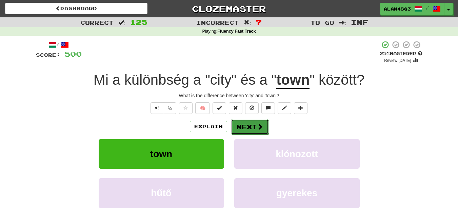
click at [249, 127] on button "Next" at bounding box center [250, 127] width 38 height 16
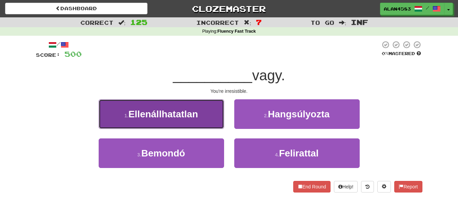
click at [151, 123] on button "1 . Ellenállhatatlan" at bounding box center [162, 114] width 126 height 30
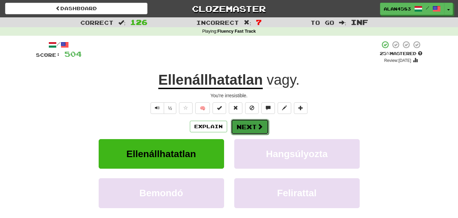
click at [241, 126] on button "Next" at bounding box center [250, 127] width 38 height 16
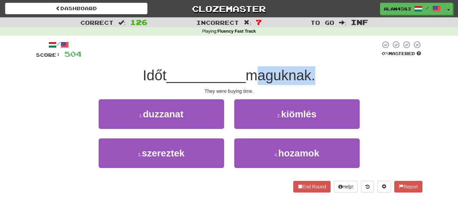
drag, startPoint x: 252, startPoint y: 78, endPoint x: 316, endPoint y: 74, distance: 63.6
click at [316, 74] on span "maguknak." at bounding box center [281, 75] width 70 height 16
click at [311, 58] on div at bounding box center [311, 58] width 0 height 0
click at [332, 54] on div at bounding box center [231, 49] width 299 height 19
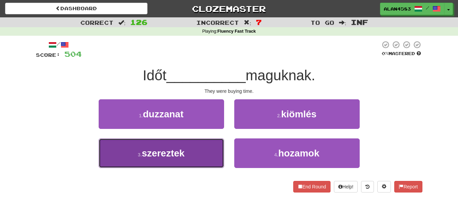
click at [159, 155] on span "szereztek" at bounding box center [163, 153] width 43 height 11
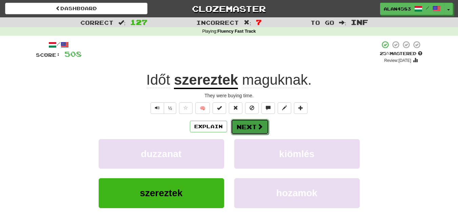
click at [249, 125] on button "Next" at bounding box center [250, 127] width 38 height 16
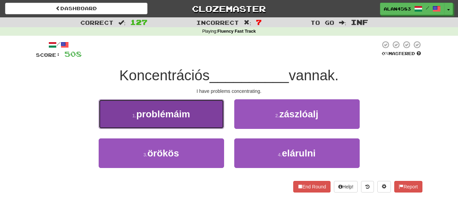
click at [126, 116] on button "1 . problémáim" at bounding box center [162, 114] width 126 height 30
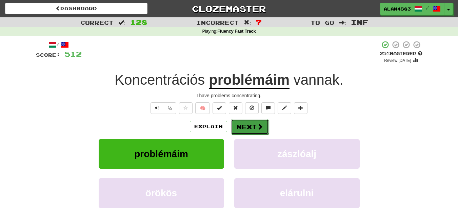
click at [251, 125] on button "Next" at bounding box center [250, 127] width 38 height 16
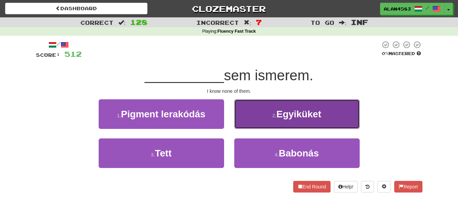
click at [285, 116] on span "Egyiküket" at bounding box center [299, 114] width 45 height 11
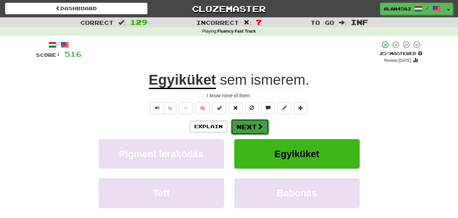
click at [260, 121] on button "Next" at bounding box center [250, 127] width 38 height 16
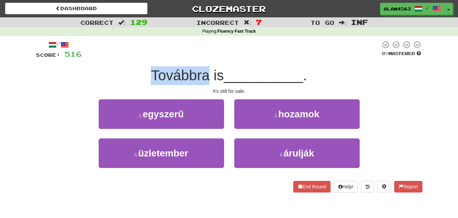
drag, startPoint x: 208, startPoint y: 76, endPoint x: 147, endPoint y: 76, distance: 61.1
click at [147, 76] on div "Továbbra is __________ ." at bounding box center [229, 75] width 387 height 19
click at [143, 83] on div at bounding box center [143, 83] width 0 height 0
click at [124, 78] on div "Továbbra is __________ ." at bounding box center [229, 75] width 387 height 19
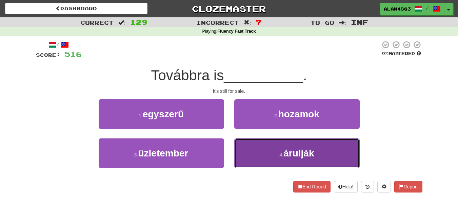
click at [253, 166] on button "4 . árulják" at bounding box center [297, 153] width 126 height 30
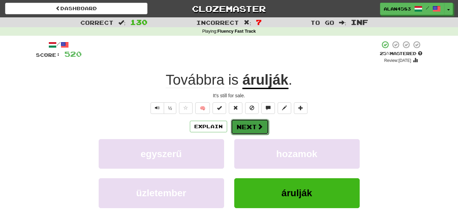
click at [255, 127] on button "Next" at bounding box center [250, 127] width 38 height 16
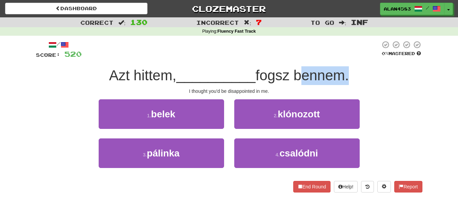
drag, startPoint x: 298, startPoint y: 74, endPoint x: 347, endPoint y: 71, distance: 49.3
click at [347, 71] on span "fogsz bennem." at bounding box center [303, 75] width 94 height 16
click at [343, 58] on div at bounding box center [343, 58] width 0 height 0
click at [360, 60] on div "/ Score: 520 0 % Mastered Azt hittem, __________ fogsz bennem. I thought you'd …" at bounding box center [229, 116] width 387 height 152
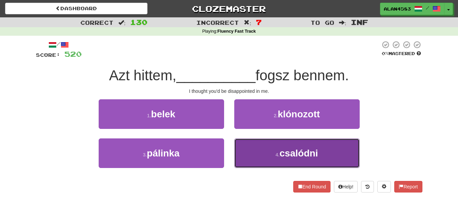
click at [270, 152] on button "4 . csalódni" at bounding box center [297, 153] width 126 height 30
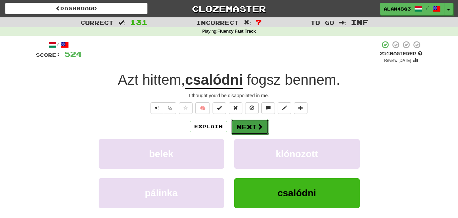
click at [257, 128] on span at bounding box center [260, 126] width 6 height 6
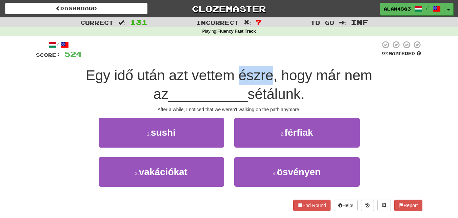
drag, startPoint x: 229, startPoint y: 74, endPoint x: 261, endPoint y: 73, distance: 32.2
click at [261, 73] on span "Egy idő után azt vettem észre, hogy már nem az" at bounding box center [229, 84] width 287 height 35
click at [257, 58] on div at bounding box center [257, 58] width 0 height 0
click at [285, 53] on div at bounding box center [231, 49] width 299 height 19
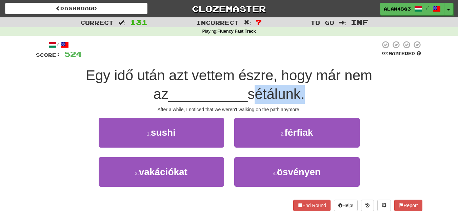
drag, startPoint x: 243, startPoint y: 94, endPoint x: 294, endPoint y: 91, distance: 51.0
click at [294, 91] on span "sétálunk." at bounding box center [276, 94] width 57 height 16
click at [289, 76] on div at bounding box center [289, 76] width 0 height 0
click at [313, 81] on span "Egy idő után azt vettem észre, hogy már nem az" at bounding box center [229, 84] width 287 height 35
drag, startPoint x: 295, startPoint y: 92, endPoint x: 244, endPoint y: 94, distance: 50.9
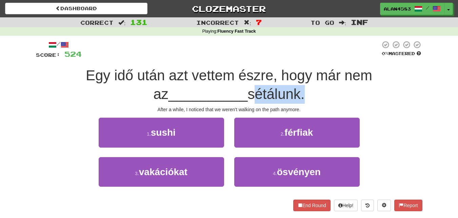
click at [248, 94] on span "sétálunk." at bounding box center [276, 94] width 57 height 16
click at [239, 76] on div at bounding box center [239, 76] width 0 height 0
click at [202, 87] on span "__________" at bounding box center [208, 94] width 79 height 16
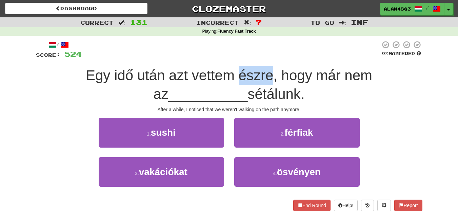
drag, startPoint x: 229, startPoint y: 74, endPoint x: 260, endPoint y: 73, distance: 31.3
click at [260, 73] on span "Egy idő után azt vettem észre, hogy már nem az" at bounding box center [229, 84] width 287 height 35
click at [256, 58] on div at bounding box center [256, 58] width 0 height 0
click at [272, 58] on div at bounding box center [231, 49] width 299 height 19
drag, startPoint x: 263, startPoint y: 75, endPoint x: 230, endPoint y: 75, distance: 32.9
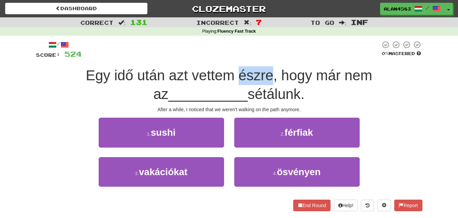
click at [230, 75] on span "Egy idő után azt vettem észre, hogy már nem az" at bounding box center [229, 84] width 287 height 35
click at [226, 58] on div at bounding box center [226, 58] width 0 height 0
click at [180, 64] on div "/ Score: 524 0 % Mastered Egy idő után azt vettem észre, hogy már nem az ______…" at bounding box center [229, 125] width 387 height 170
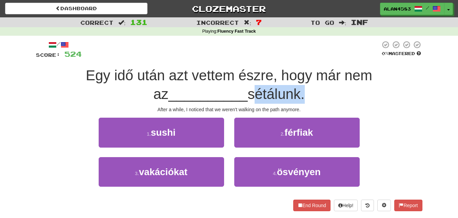
drag, startPoint x: 242, startPoint y: 92, endPoint x: 294, endPoint y: 94, distance: 51.3
click at [294, 94] on span "sétálunk." at bounding box center [276, 94] width 57 height 16
click at [289, 76] on div at bounding box center [289, 76] width 0 height 0
click at [309, 87] on div "Egy idő után azt vettem észre, hogy már nem az __________ sétálunk." at bounding box center [229, 84] width 387 height 37
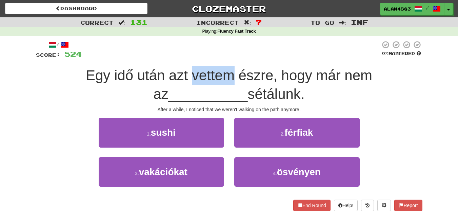
drag, startPoint x: 184, startPoint y: 76, endPoint x: 222, endPoint y: 75, distance: 38.7
click at [222, 75] on span "Egy idő után azt vettem észre, hogy már nem az" at bounding box center [229, 84] width 287 height 35
click at [218, 83] on div at bounding box center [218, 83] width 0 height 0
click at [242, 51] on div at bounding box center [231, 49] width 299 height 19
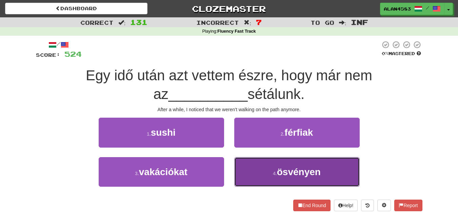
click at [252, 183] on button "4 . ösvényen" at bounding box center [297, 172] width 126 height 30
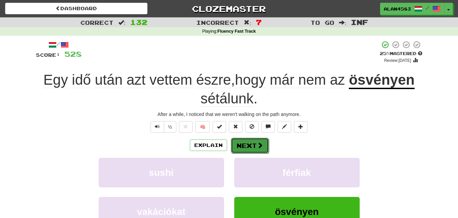
click at [254, 143] on button "Next" at bounding box center [250, 145] width 38 height 16
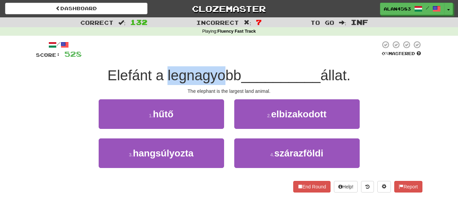
drag, startPoint x: 165, startPoint y: 77, endPoint x: 226, endPoint y: 77, distance: 61.1
click at [226, 77] on span "Elefánt a legnagyobb" at bounding box center [175, 75] width 134 height 16
drag, startPoint x: 236, startPoint y: 75, endPoint x: 164, endPoint y: 72, distance: 71.7
click at [164, 72] on span "Elefánt a legnagyobb" at bounding box center [175, 75] width 134 height 16
click at [160, 58] on div at bounding box center [160, 58] width 0 height 0
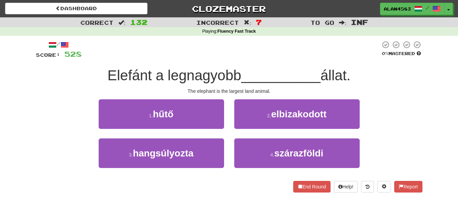
click at [144, 62] on div "/ Score: 528 0 % Mastered Elefánt a legnagyobb __________ állat. The elephant i…" at bounding box center [229, 116] width 387 height 152
drag, startPoint x: 327, startPoint y: 77, endPoint x: 352, endPoint y: 76, distance: 24.8
click at [351, 76] on span "állat." at bounding box center [336, 75] width 30 height 16
click at [347, 83] on div at bounding box center [347, 83] width 0 height 0
click at [378, 66] on div "/ Score: 528 0 % Mastered Elefánt a legnagyobb __________ állat. The elephant i…" at bounding box center [229, 116] width 387 height 152
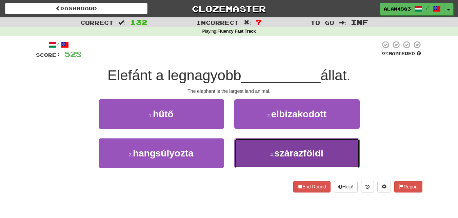
click at [286, 153] on span "szárazföldi" at bounding box center [299, 153] width 49 height 11
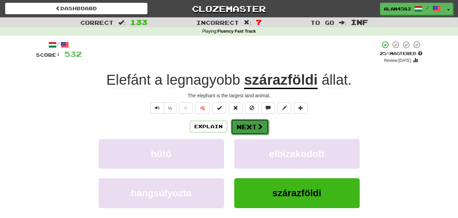
click at [256, 126] on button "Next" at bounding box center [250, 127] width 38 height 16
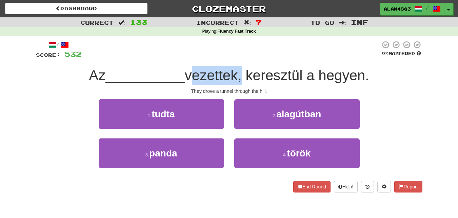
drag, startPoint x: 241, startPoint y: 73, endPoint x: 191, endPoint y: 74, distance: 50.6
click at [191, 74] on span "vezettek, keresztül a hegyen." at bounding box center [277, 75] width 185 height 16
click at [186, 58] on div at bounding box center [186, 58] width 0 height 0
click at [157, 62] on div "/ Score: 532 0 % Mastered Az __________ vezettek, keresztül a hegyen. They drov…" at bounding box center [229, 116] width 387 height 152
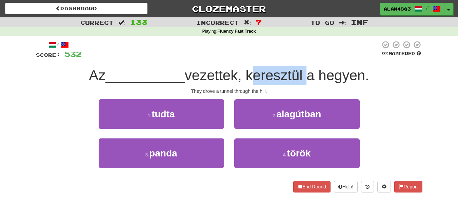
drag, startPoint x: 249, startPoint y: 72, endPoint x: 308, endPoint y: 75, distance: 59.8
click at [308, 75] on span "vezettek, keresztül a hegyen." at bounding box center [277, 75] width 185 height 16
click at [304, 58] on div at bounding box center [304, 58] width 0 height 0
click at [320, 54] on div at bounding box center [231, 49] width 299 height 19
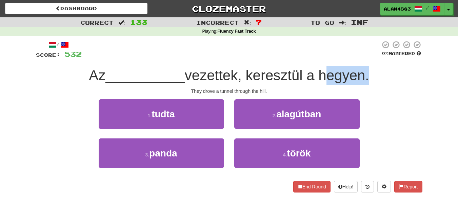
drag, startPoint x: 323, startPoint y: 76, endPoint x: 366, endPoint y: 76, distance: 42.4
click at [366, 76] on span "vezettek, keresztül a hegyen." at bounding box center [277, 75] width 185 height 16
click at [361, 83] on div at bounding box center [361, 83] width 0 height 0
click at [270, 54] on div at bounding box center [231, 49] width 299 height 19
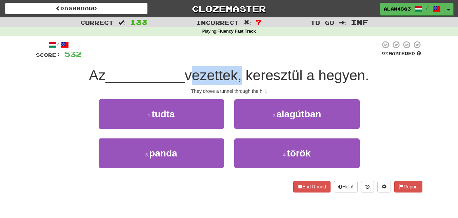
drag, startPoint x: 241, startPoint y: 71, endPoint x: 191, endPoint y: 73, distance: 49.9
click at [191, 73] on span "vezettek, keresztül a hegyen." at bounding box center [277, 75] width 185 height 16
click at [186, 58] on div at bounding box center [186, 58] width 0 height 0
click at [157, 53] on div at bounding box center [231, 49] width 299 height 19
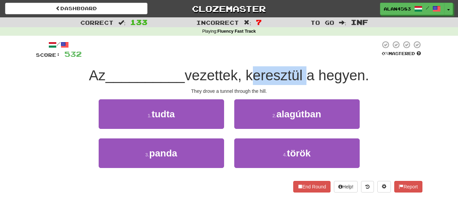
drag, startPoint x: 251, startPoint y: 71, endPoint x: 307, endPoint y: 72, distance: 56.7
click at [307, 72] on span "vezettek, keresztül a hegyen." at bounding box center [277, 75] width 185 height 16
click at [303, 58] on div at bounding box center [303, 58] width 0 height 0
click at [313, 54] on div at bounding box center [231, 49] width 299 height 19
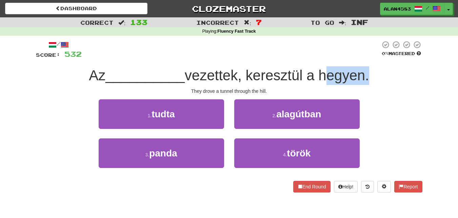
drag, startPoint x: 322, startPoint y: 74, endPoint x: 369, endPoint y: 76, distance: 47.6
click at [369, 76] on span "vezettek, keresztül a hegyen." at bounding box center [277, 75] width 185 height 16
click at [365, 83] on div at bounding box center [365, 83] width 0 height 0
click at [391, 73] on div "Az __________ vezettek, keresztül a hegyen." at bounding box center [229, 75] width 387 height 19
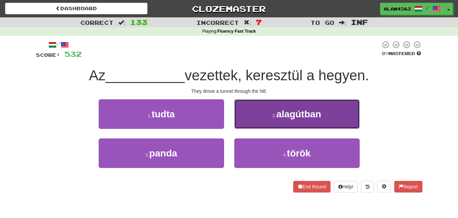
click at [288, 116] on span "alagútban" at bounding box center [299, 114] width 45 height 11
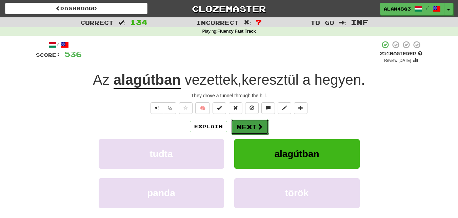
click at [243, 126] on button "Next" at bounding box center [250, 127] width 38 height 16
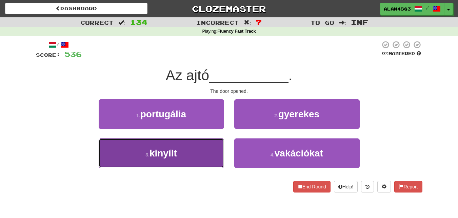
click at [149, 166] on button "3 . kinyílt" at bounding box center [162, 153] width 126 height 30
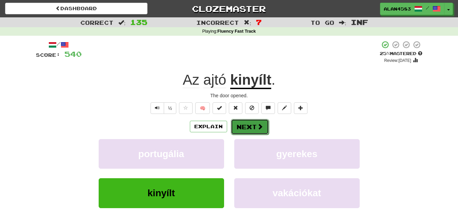
click at [238, 125] on button "Next" at bounding box center [250, 127] width 38 height 16
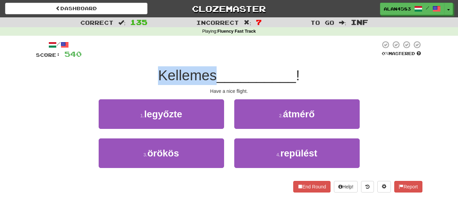
drag, startPoint x: 213, startPoint y: 70, endPoint x: 143, endPoint y: 68, distance: 69.6
click at [143, 68] on div "Kellemes __________ !" at bounding box center [229, 75] width 387 height 19
click at [139, 58] on div at bounding box center [139, 58] width 0 height 0
click at [120, 61] on div "/ Score: 540 0 % Mastered Kellemes __________ ! Have a nice flight. 1 . legyőzt…" at bounding box center [229, 116] width 387 height 152
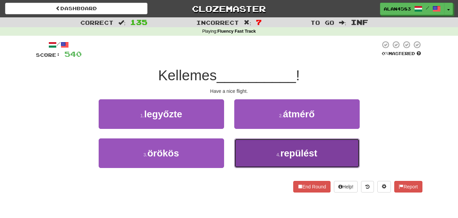
click at [266, 162] on button "4 . repülést" at bounding box center [297, 153] width 126 height 30
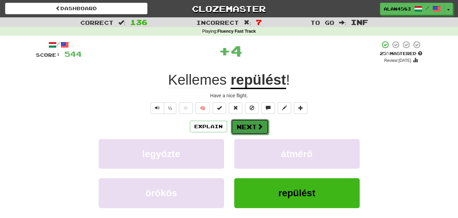
click at [257, 133] on button "Next" at bounding box center [250, 127] width 38 height 16
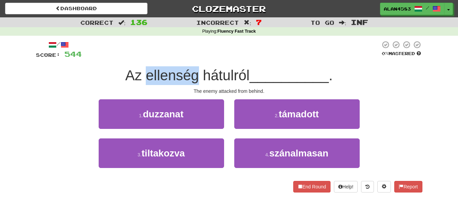
drag, startPoint x: 196, startPoint y: 73, endPoint x: 147, endPoint y: 69, distance: 49.3
click at [147, 69] on span "Az ellenség hátulról" at bounding box center [188, 75] width 125 height 16
click at [143, 58] on div at bounding box center [143, 58] width 0 height 0
click at [118, 52] on div at bounding box center [231, 49] width 299 height 19
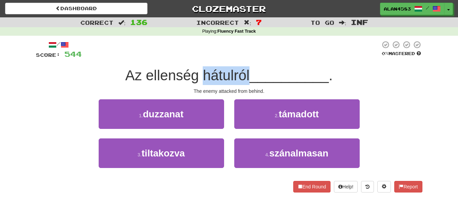
drag, startPoint x: 202, startPoint y: 72, endPoint x: 249, endPoint y: 75, distance: 47.2
click at [249, 75] on span "Az ellenség hátulról" at bounding box center [188, 75] width 125 height 16
click at [245, 58] on div at bounding box center [245, 58] width 0 height 0
click at [264, 56] on div at bounding box center [231, 49] width 299 height 19
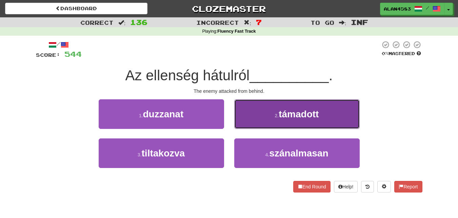
click at [298, 116] on span "támadott" at bounding box center [299, 114] width 40 height 11
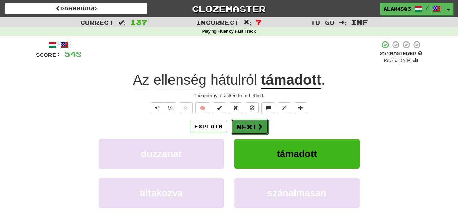
click at [255, 126] on button "Next" at bounding box center [250, 127] width 38 height 16
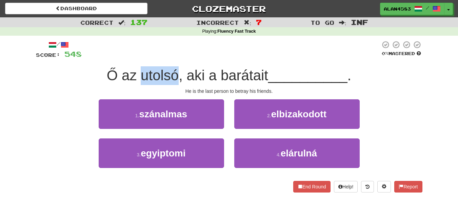
drag, startPoint x: 177, startPoint y: 73, endPoint x: 138, endPoint y: 73, distance: 39.7
click at [138, 73] on span "Ő az utolsó, aki a barátait" at bounding box center [188, 75] width 162 height 16
click at [133, 58] on div at bounding box center [133, 58] width 0 height 0
click at [167, 48] on div at bounding box center [231, 49] width 299 height 19
drag, startPoint x: 204, startPoint y: 72, endPoint x: 186, endPoint y: 72, distance: 18.3
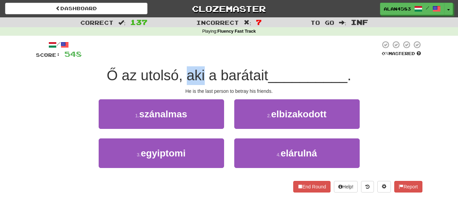
click at [186, 72] on span "Ő az utolsó, aki a barátait" at bounding box center [188, 75] width 162 height 16
click at [181, 58] on div at bounding box center [181, 58] width 0 height 0
click at [196, 52] on div at bounding box center [231, 49] width 299 height 19
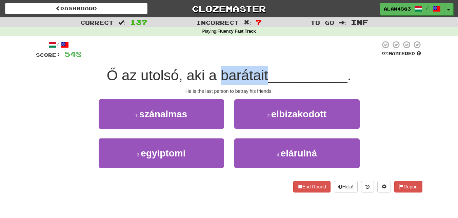
drag, startPoint x: 220, startPoint y: 72, endPoint x: 267, endPoint y: 73, distance: 47.2
click at [267, 73] on span "Ő az utolsó, aki a barátait" at bounding box center [188, 75] width 162 height 16
click at [262, 58] on div at bounding box center [262, 58] width 0 height 0
click at [271, 56] on div at bounding box center [231, 49] width 299 height 19
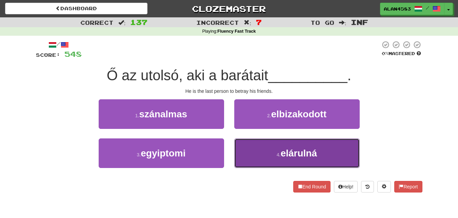
click at [286, 148] on span "elárulná" at bounding box center [299, 153] width 36 height 11
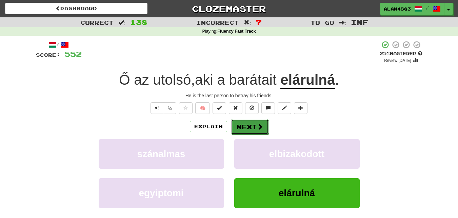
click at [252, 124] on button "Next" at bounding box center [250, 127] width 38 height 16
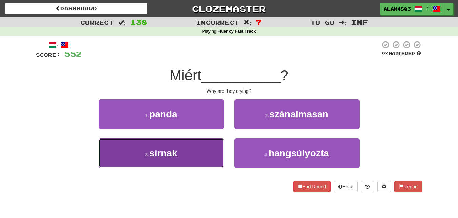
click at [164, 159] on button "3 . sírnak" at bounding box center [162, 153] width 126 height 30
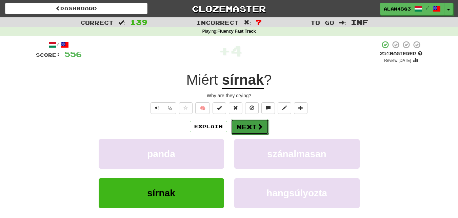
click at [244, 126] on button "Next" at bounding box center [250, 127] width 38 height 16
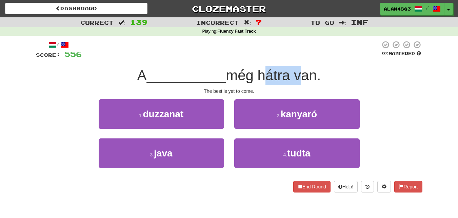
drag, startPoint x: 263, startPoint y: 74, endPoint x: 296, endPoint y: 71, distance: 33.1
click at [296, 71] on span "még hátra van." at bounding box center [273, 75] width 95 height 16
click at [291, 58] on div at bounding box center [291, 58] width 0 height 0
click at [320, 57] on div at bounding box center [231, 49] width 299 height 19
drag, startPoint x: 264, startPoint y: 75, endPoint x: 297, endPoint y: 75, distance: 33.6
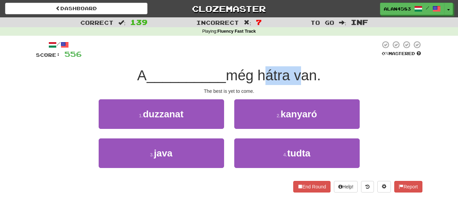
click at [297, 75] on span "még hátra van." at bounding box center [273, 75] width 95 height 16
click at [293, 83] on div at bounding box center [293, 83] width 0 height 0
click at [313, 55] on div at bounding box center [231, 49] width 299 height 19
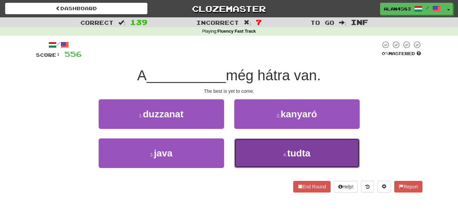
click at [266, 149] on button "4 . tudta" at bounding box center [297, 153] width 126 height 30
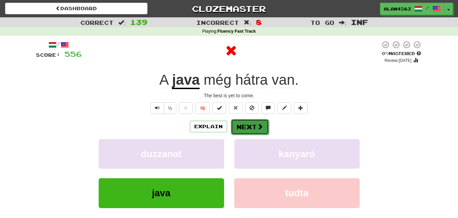
click at [261, 131] on button "Next" at bounding box center [250, 127] width 38 height 16
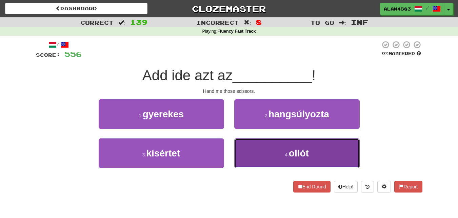
click at [289, 139] on button "4 . ollót" at bounding box center [297, 153] width 126 height 30
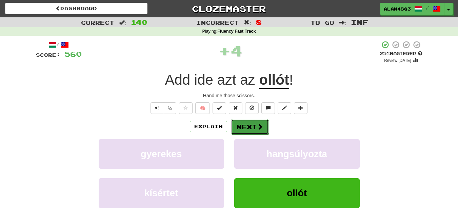
click at [267, 127] on button "Next" at bounding box center [250, 127] width 38 height 16
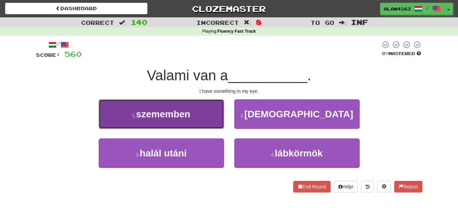
click at [182, 107] on button "1 . szememben" at bounding box center [162, 114] width 126 height 30
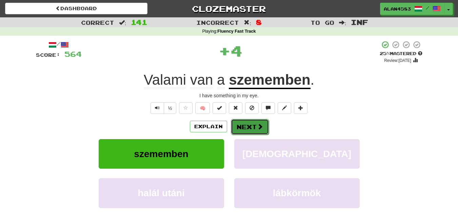
click at [251, 126] on button "Next" at bounding box center [250, 127] width 38 height 16
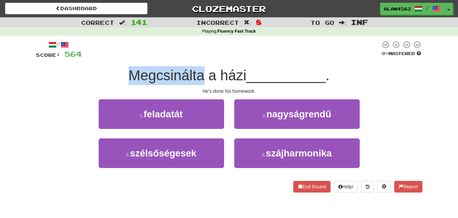
drag, startPoint x: 202, startPoint y: 75, endPoint x: 126, endPoint y: 75, distance: 76.4
click at [126, 75] on div "Megcsinálta a házi __________ ." at bounding box center [229, 75] width 387 height 19
click at [121, 58] on div at bounding box center [121, 58] width 0 height 0
click at [109, 65] on div "/ Score: 564 0 % Mastered Megcsinálta a házi __________ . He's done his homewor…" at bounding box center [229, 116] width 387 height 152
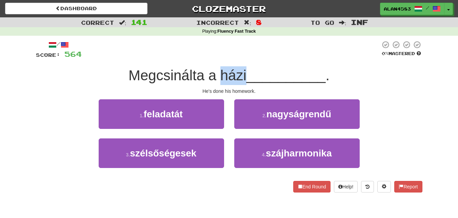
drag, startPoint x: 220, startPoint y: 75, endPoint x: 244, endPoint y: 74, distance: 23.8
click at [244, 74] on span "Megcsinálta a házi" at bounding box center [188, 75] width 118 height 16
click at [239, 58] on div at bounding box center [239, 58] width 0 height 0
click at [259, 44] on div at bounding box center [231, 49] width 299 height 19
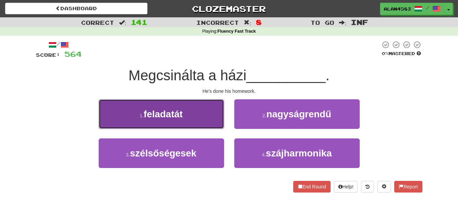
click at [145, 126] on button "1 . feladatát" at bounding box center [162, 114] width 126 height 30
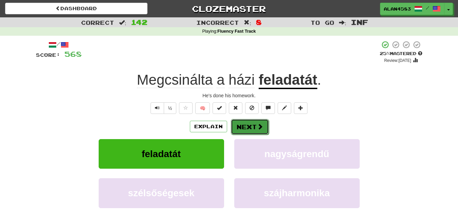
click at [243, 127] on button "Next" at bounding box center [250, 127] width 38 height 16
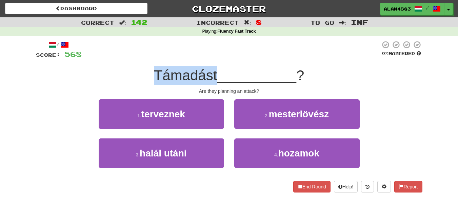
drag, startPoint x: 153, startPoint y: 73, endPoint x: 216, endPoint y: 72, distance: 63.8
click at [216, 72] on span "Támadást" at bounding box center [185, 75] width 63 height 16
click at [212, 58] on div at bounding box center [212, 58] width 0 height 0
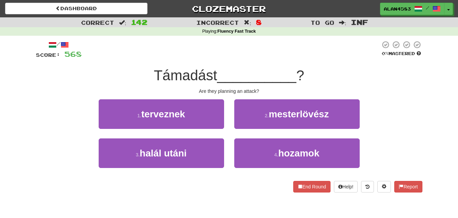
click at [237, 54] on div at bounding box center [231, 49] width 299 height 19
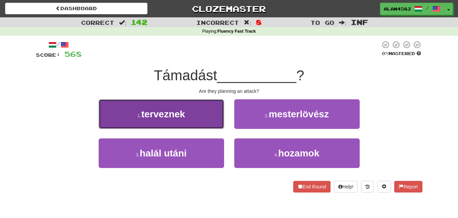
click at [153, 107] on button "1 . terveznek" at bounding box center [162, 114] width 126 height 30
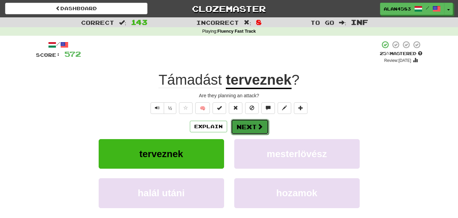
click at [243, 128] on button "Next" at bounding box center [250, 127] width 38 height 16
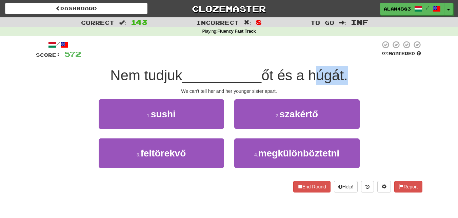
drag, startPoint x: 312, startPoint y: 75, endPoint x: 350, endPoint y: 73, distance: 37.4
click at [348, 73] on span "őt és a húgát." at bounding box center [305, 75] width 87 height 16
click at [345, 58] on div at bounding box center [345, 58] width 0 height 0
click at [266, 57] on div at bounding box center [231, 49] width 300 height 19
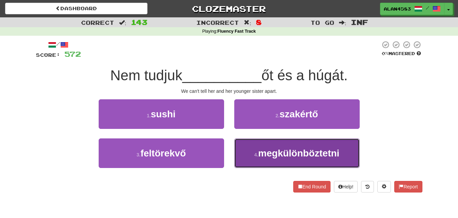
click at [294, 149] on span "megkülönböztetni" at bounding box center [299, 153] width 81 height 11
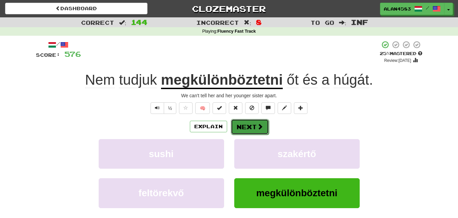
click at [255, 125] on button "Next" at bounding box center [250, 127] width 38 height 16
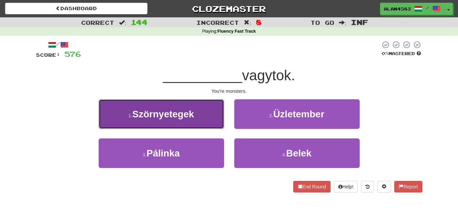
click at [135, 102] on button "1 . Szörnyetegek" at bounding box center [162, 114] width 126 height 30
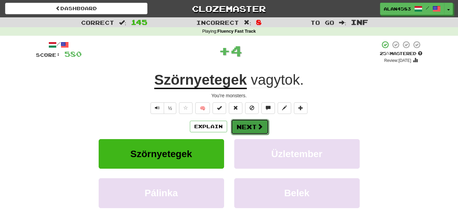
click at [249, 125] on button "Next" at bounding box center [250, 127] width 38 height 16
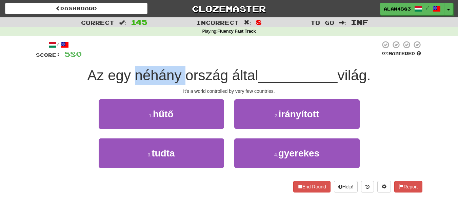
drag, startPoint x: 132, startPoint y: 74, endPoint x: 180, endPoint y: 74, distance: 48.5
click at [180, 74] on span "Az egy néhány ország által" at bounding box center [173, 75] width 171 height 16
click at [176, 58] on div at bounding box center [176, 58] width 0 height 0
click at [201, 63] on div "/ Score: 580 0 % Mastered Az egy néhány ország által __________ világ. It's a w…" at bounding box center [229, 116] width 387 height 152
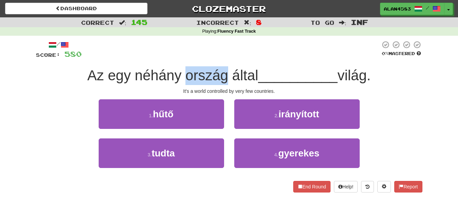
drag, startPoint x: 182, startPoint y: 71, endPoint x: 224, endPoint y: 71, distance: 42.1
click at [224, 71] on span "Az egy néhány ország által" at bounding box center [173, 75] width 171 height 16
click at [220, 58] on div at bounding box center [220, 58] width 0 height 0
click at [230, 55] on div at bounding box center [231, 49] width 299 height 19
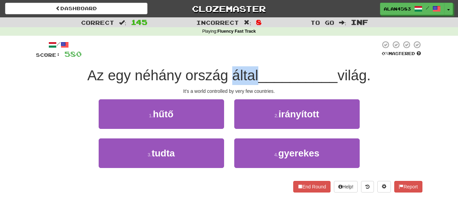
drag, startPoint x: 228, startPoint y: 76, endPoint x: 255, endPoint y: 74, distance: 26.5
click at [255, 74] on span "Az egy néhány ország által" at bounding box center [173, 75] width 171 height 16
click at [250, 58] on div at bounding box center [250, 58] width 0 height 0
click at [286, 54] on div at bounding box center [231, 49] width 299 height 19
drag, startPoint x: 344, startPoint y: 74, endPoint x: 372, endPoint y: 74, distance: 27.8
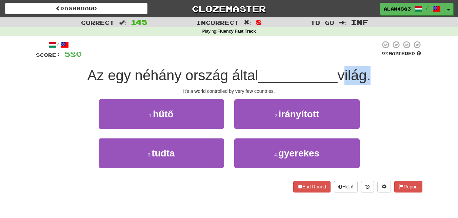
click at [371, 74] on span "világ." at bounding box center [354, 75] width 33 height 16
click at [368, 58] on div at bounding box center [368, 58] width 0 height 0
click at [281, 52] on div at bounding box center [231, 49] width 299 height 19
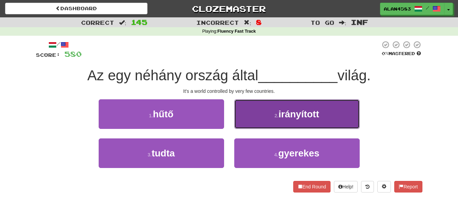
click at [284, 115] on span "irányított" at bounding box center [299, 114] width 41 height 11
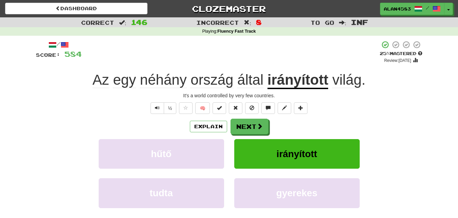
click at [280, 117] on div "/ Score: 584 + 4 25 % Mastered Review: 2025-08-17 Az egy néhány ország által ir…" at bounding box center [229, 146] width 387 height 213
click at [257, 128] on span at bounding box center [260, 126] width 6 height 6
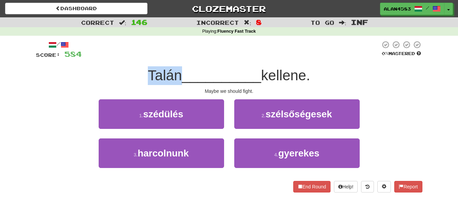
drag, startPoint x: 176, startPoint y: 73, endPoint x: 139, endPoint y: 71, distance: 36.7
click at [139, 71] on div "Talán __________ kellene." at bounding box center [229, 75] width 387 height 19
click at [135, 58] on div at bounding box center [135, 58] width 0 height 0
click at [139, 65] on div "/ Score: 584 0 % Mastered Talán __________ kellene. Maybe we should fight. 1 . …" at bounding box center [229, 116] width 387 height 152
click at [108, 55] on div at bounding box center [231, 49] width 299 height 19
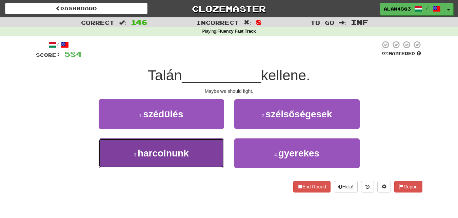
click at [150, 152] on span "harcolnunk" at bounding box center [163, 153] width 51 height 11
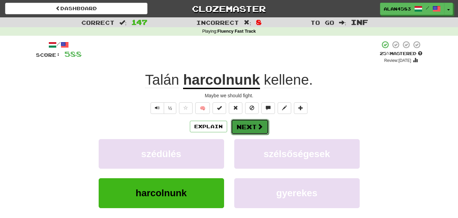
click at [238, 129] on button "Next" at bounding box center [250, 127] width 38 height 16
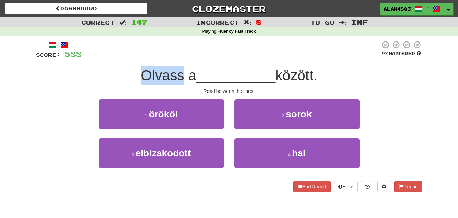
drag, startPoint x: 179, startPoint y: 75, endPoint x: 136, endPoint y: 75, distance: 42.8
click at [136, 75] on div "Olvass a __________ között." at bounding box center [229, 75] width 387 height 19
click at [132, 58] on div at bounding box center [132, 58] width 0 height 0
click at [109, 58] on div at bounding box center [231, 49] width 299 height 19
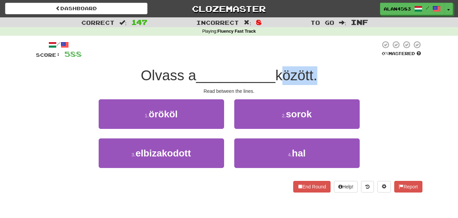
drag, startPoint x: 278, startPoint y: 72, endPoint x: 318, endPoint y: 72, distance: 40.0
click at [318, 72] on span "között." at bounding box center [297, 75] width 42 height 16
click at [314, 58] on div at bounding box center [314, 58] width 0 height 0
click at [335, 50] on div at bounding box center [231, 49] width 299 height 19
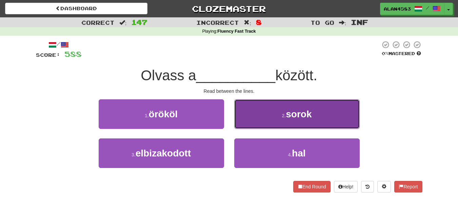
click at [305, 126] on button "2 . sorok" at bounding box center [297, 114] width 126 height 30
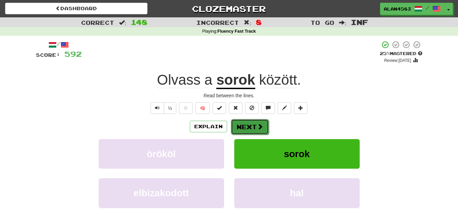
click at [257, 125] on span at bounding box center [260, 126] width 6 height 6
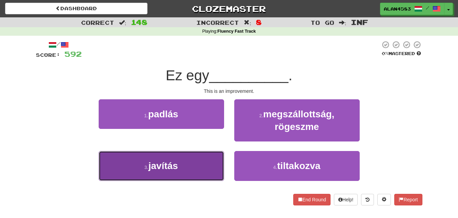
click at [147, 166] on small "3 ." at bounding box center [147, 166] width 4 height 5
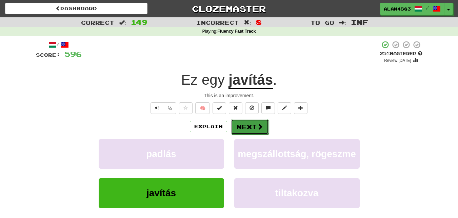
click at [236, 128] on button "Next" at bounding box center [250, 127] width 38 height 16
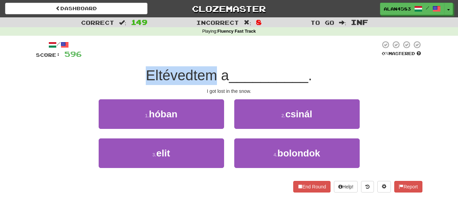
drag, startPoint x: 214, startPoint y: 80, endPoint x: 145, endPoint y: 81, distance: 69.6
click at [146, 81] on span "Eltévedtem a" at bounding box center [187, 75] width 83 height 16
click at [140, 83] on div at bounding box center [140, 83] width 0 height 0
click at [118, 68] on div "Eltévedtem a __________ ." at bounding box center [229, 75] width 387 height 19
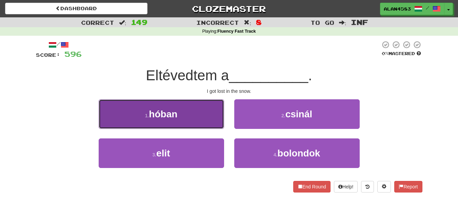
click at [156, 110] on span "hóban" at bounding box center [163, 114] width 29 height 11
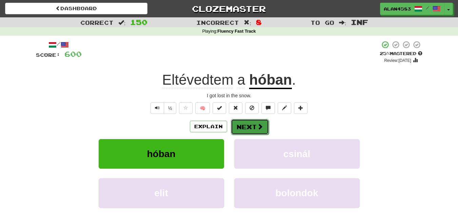
click at [249, 126] on button "Next" at bounding box center [250, 127] width 38 height 16
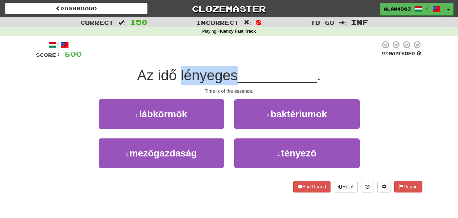
drag, startPoint x: 178, startPoint y: 74, endPoint x: 234, endPoint y: 74, distance: 55.7
click at [234, 74] on span "Az idő lényeges" at bounding box center [187, 75] width 101 height 16
click at [230, 58] on div at bounding box center [230, 58] width 0 height 0
click at [239, 54] on div at bounding box center [231, 49] width 299 height 19
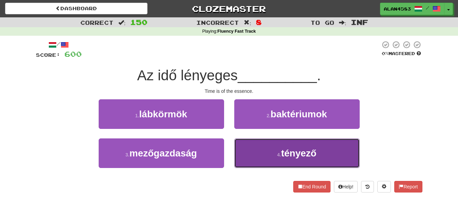
click at [286, 141] on button "4 . tényező" at bounding box center [297, 153] width 126 height 30
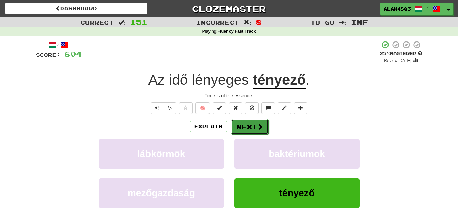
click at [255, 124] on button "Next" at bounding box center [250, 127] width 38 height 16
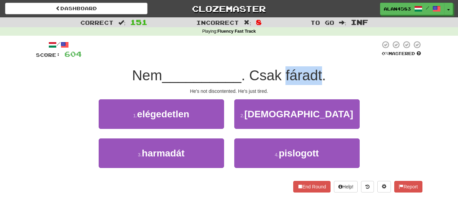
drag, startPoint x: 288, startPoint y: 76, endPoint x: 326, endPoint y: 73, distance: 38.4
click at [326, 73] on span ". Csak fáradt." at bounding box center [284, 75] width 85 height 16
click at [322, 58] on div at bounding box center [322, 58] width 0 height 0
click at [338, 49] on div at bounding box center [231, 49] width 299 height 19
click at [152, 129] on div "1 . elégedetlen" at bounding box center [162, 118] width 136 height 39
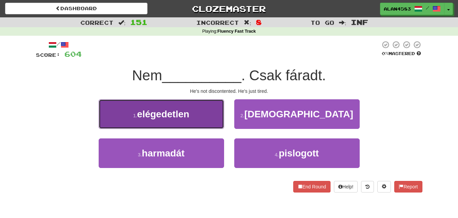
click at [163, 123] on button "1 . elégedetlen" at bounding box center [162, 114] width 126 height 30
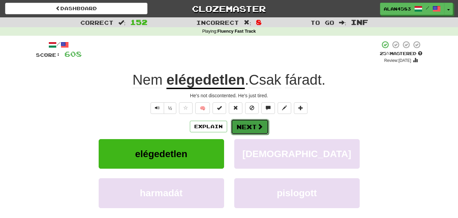
click at [252, 127] on button "Next" at bounding box center [250, 127] width 38 height 16
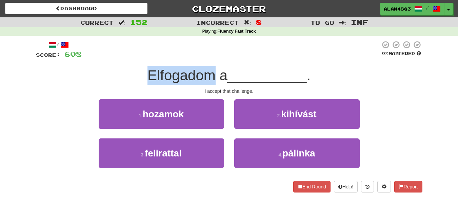
drag, startPoint x: 211, startPoint y: 74, endPoint x: 147, endPoint y: 75, distance: 64.8
click at [148, 75] on span "Elfogadom a" at bounding box center [188, 75] width 80 height 16
click at [142, 58] on div at bounding box center [142, 58] width 0 height 0
click at [124, 62] on div "/ Score: 608 0 % Mastered Elfogadom a __________ . I accept that challenge. 1 .…" at bounding box center [229, 116] width 387 height 152
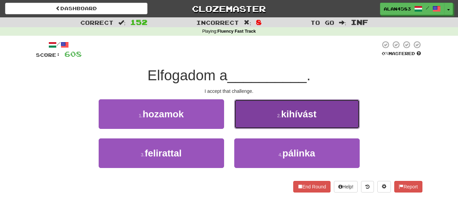
click at [300, 112] on span "kihívást" at bounding box center [298, 114] width 35 height 11
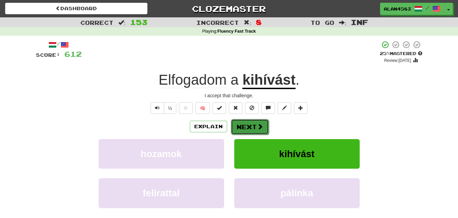
click at [259, 128] on span at bounding box center [260, 126] width 6 height 6
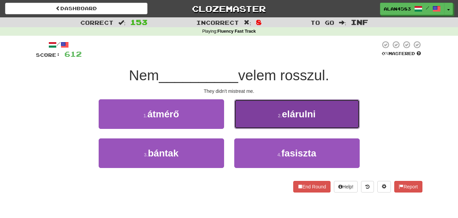
click at [261, 116] on button "2 . elárulni" at bounding box center [297, 114] width 126 height 30
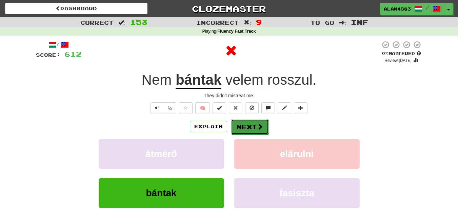
click at [259, 128] on span at bounding box center [260, 126] width 6 height 6
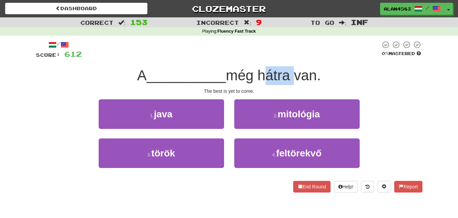
drag, startPoint x: 292, startPoint y: 74, endPoint x: 261, endPoint y: 74, distance: 30.9
click at [261, 74] on span "még hátra van." at bounding box center [273, 75] width 95 height 16
click at [257, 58] on div at bounding box center [257, 58] width 0 height 0
click at [233, 59] on div at bounding box center [231, 49] width 299 height 19
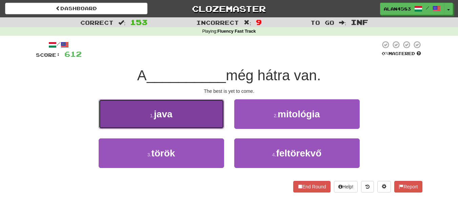
click at [124, 106] on button "1 . java" at bounding box center [162, 114] width 126 height 30
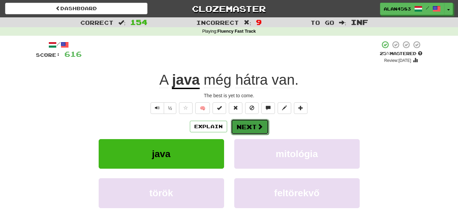
click at [245, 123] on button "Next" at bounding box center [250, 127] width 38 height 16
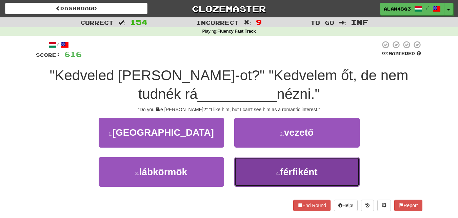
click at [249, 165] on button "4 . férfiként" at bounding box center [297, 172] width 126 height 30
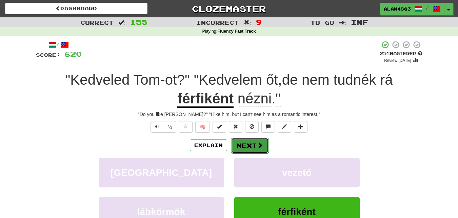
click at [249, 146] on button "Next" at bounding box center [250, 145] width 38 height 16
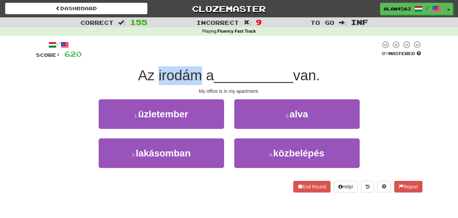
drag, startPoint x: 197, startPoint y: 75, endPoint x: 156, endPoint y: 74, distance: 41.1
click at [156, 74] on span "Az irodám a" at bounding box center [176, 75] width 76 height 16
click at [151, 58] on div at bounding box center [151, 58] width 0 height 0
click at [168, 52] on div at bounding box center [231, 49] width 299 height 19
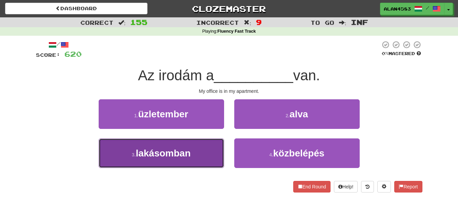
click at [164, 153] on span "lakásomban" at bounding box center [163, 153] width 55 height 11
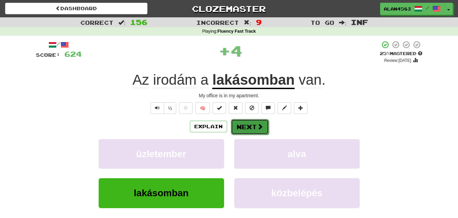
click at [252, 121] on button "Next" at bounding box center [250, 127] width 38 height 16
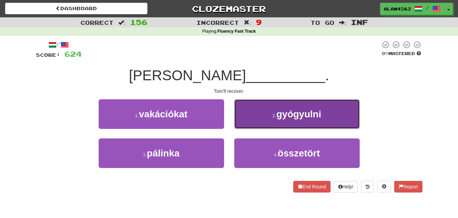
click at [268, 117] on button "2 . gyógyulni" at bounding box center [297, 114] width 126 height 30
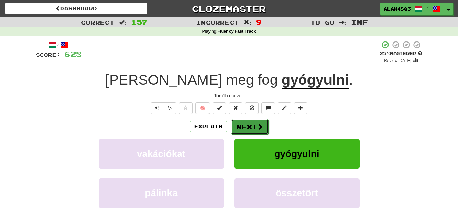
click at [259, 128] on span at bounding box center [260, 126] width 6 height 6
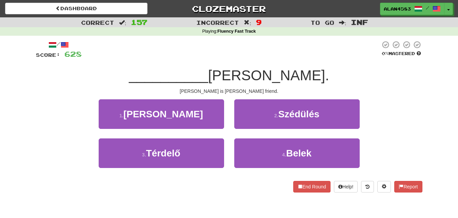
drag, startPoint x: 259, startPoint y: 73, endPoint x: 316, endPoint y: 69, distance: 57.5
click at [316, 69] on span "Mary barátnője." at bounding box center [268, 75] width 121 height 16
click at [312, 58] on div at bounding box center [312, 58] width 0 height 0
click at [331, 66] on div "/ Score: 628 0 % Mastered __________ Mary barátnője. Meredith is Mary's friend.…" at bounding box center [229, 116] width 387 height 152
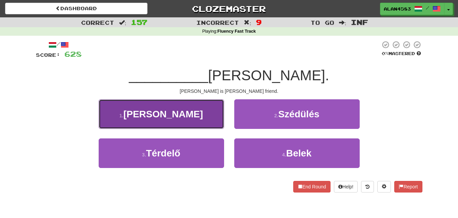
click at [173, 108] on button "1 . Meredith" at bounding box center [162, 114] width 126 height 30
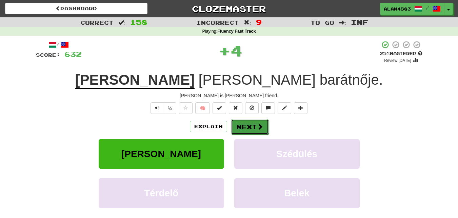
click at [240, 125] on button "Next" at bounding box center [250, 127] width 38 height 16
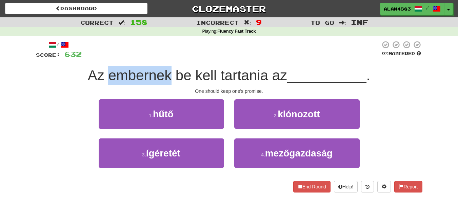
drag, startPoint x: 169, startPoint y: 75, endPoint x: 110, endPoint y: 76, distance: 59.1
click at [110, 76] on span "Az embernek be kell tartania az" at bounding box center [188, 75] width 200 height 16
click at [106, 83] on div at bounding box center [106, 83] width 0 height 0
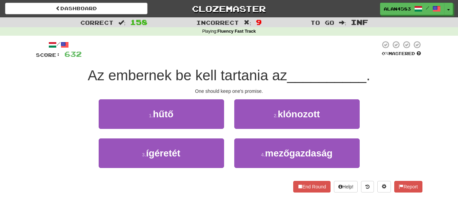
click at [176, 54] on div at bounding box center [231, 49] width 299 height 19
drag, startPoint x: 219, startPoint y: 73, endPoint x: 266, endPoint y: 71, distance: 47.2
click at [266, 71] on span "Az embernek be kell tartania az" at bounding box center [188, 75] width 200 height 16
click at [262, 58] on div at bounding box center [262, 58] width 0 height 0
click at [284, 51] on div at bounding box center [231, 49] width 299 height 19
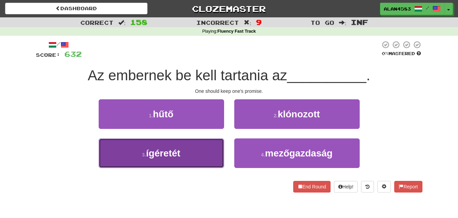
click at [113, 147] on button "3 . ígéretét" at bounding box center [162, 153] width 126 height 30
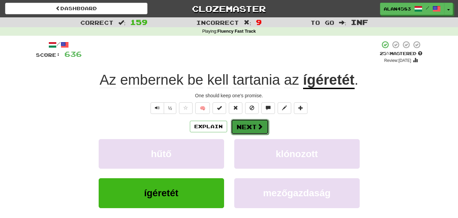
click at [242, 127] on button "Next" at bounding box center [250, 127] width 38 height 16
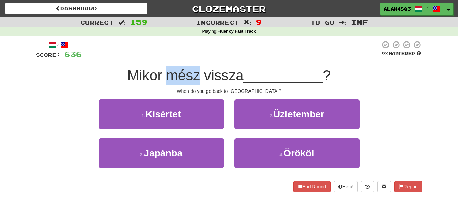
drag, startPoint x: 165, startPoint y: 78, endPoint x: 196, endPoint y: 73, distance: 32.2
click at [196, 73] on span "Mikor mész vissza" at bounding box center [186, 75] width 116 height 16
click at [192, 58] on div at bounding box center [192, 58] width 0 height 0
click at [201, 51] on div at bounding box center [231, 49] width 299 height 19
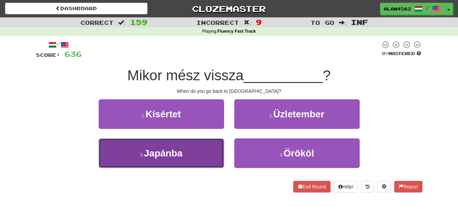
click at [201, 145] on button "3 . Japánba" at bounding box center [162, 153] width 126 height 30
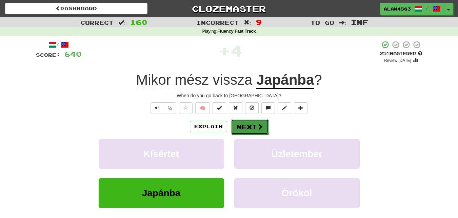
click at [238, 126] on button "Next" at bounding box center [250, 127] width 38 height 16
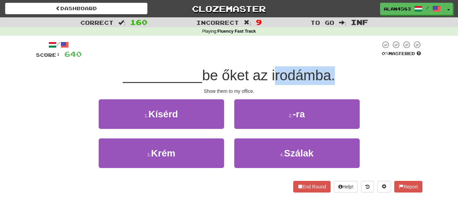
drag, startPoint x: 273, startPoint y: 75, endPoint x: 334, endPoint y: 77, distance: 61.1
click at [334, 77] on span "be őket az irodámba." at bounding box center [268, 75] width 133 height 16
click at [330, 83] on div at bounding box center [330, 83] width 0 height 0
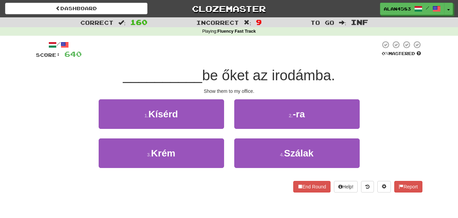
click at [338, 57] on div at bounding box center [231, 49] width 299 height 19
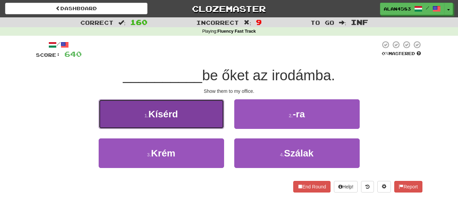
click at [144, 119] on button "1 . Kísérd" at bounding box center [162, 114] width 126 height 30
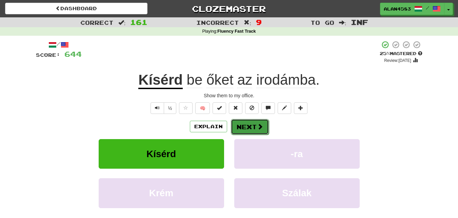
click at [250, 124] on button "Next" at bounding box center [250, 127] width 38 height 16
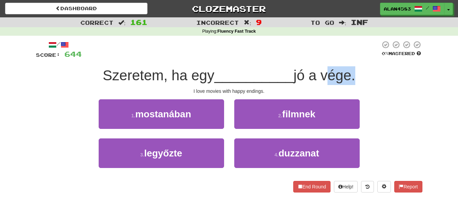
drag, startPoint x: 323, startPoint y: 73, endPoint x: 353, endPoint y: 72, distance: 29.2
click at [353, 72] on span "jó a vége." at bounding box center [325, 75] width 62 height 16
click at [348, 58] on div at bounding box center [348, 58] width 0 height 0
click at [271, 61] on div "/ Score: 644 0 % Mastered Szeretem, ha egy __________ jó a vége. I love movies …" at bounding box center [229, 116] width 387 height 152
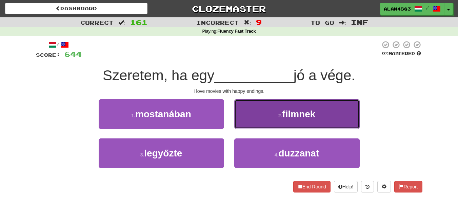
click at [253, 107] on button "2 . filmnek" at bounding box center [297, 114] width 126 height 30
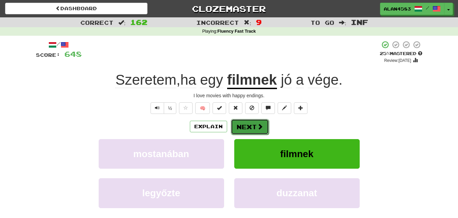
click at [256, 124] on button "Next" at bounding box center [250, 127] width 38 height 16
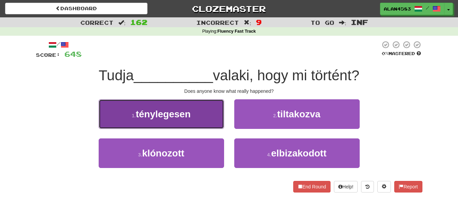
click at [147, 115] on span "ténylegesen" at bounding box center [163, 114] width 55 height 11
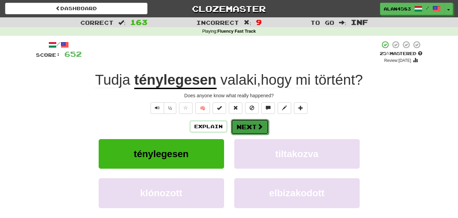
click at [240, 126] on button "Next" at bounding box center [250, 127] width 38 height 16
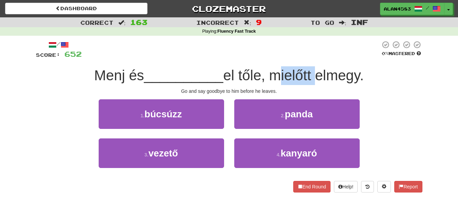
drag, startPoint x: 274, startPoint y: 73, endPoint x: 316, endPoint y: 72, distance: 41.8
click at [316, 72] on span "el tőle, mielőtt elmegy." at bounding box center [293, 75] width 141 height 16
click at [312, 58] on div at bounding box center [312, 58] width 0 height 0
click at [317, 55] on div at bounding box center [231, 49] width 299 height 19
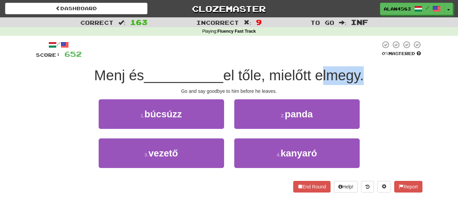
drag, startPoint x: 320, startPoint y: 76, endPoint x: 365, endPoint y: 70, distance: 45.1
click at [364, 70] on span "el tőle, mielőtt elmegy." at bounding box center [293, 75] width 141 height 16
click at [360, 58] on div at bounding box center [360, 58] width 0 height 0
click at [251, 55] on div at bounding box center [231, 49] width 299 height 19
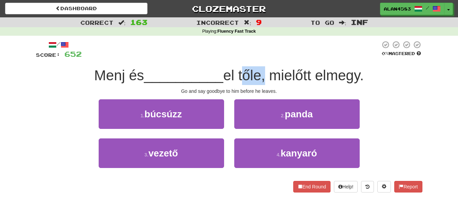
drag, startPoint x: 242, startPoint y: 72, endPoint x: 264, endPoint y: 71, distance: 21.7
click at [264, 71] on span "el tőle, mielőtt elmegy." at bounding box center [293, 75] width 141 height 16
click at [260, 58] on div at bounding box center [260, 58] width 0 height 0
click at [269, 49] on div at bounding box center [231, 49] width 299 height 19
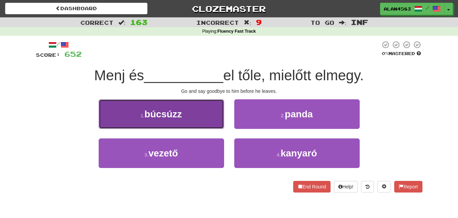
click at [158, 115] on span "búcsúzz" at bounding box center [163, 114] width 37 height 11
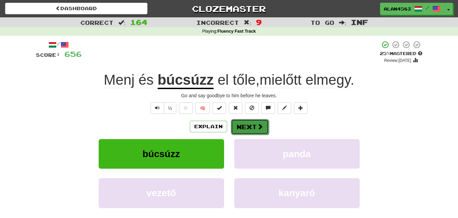
click at [238, 125] on button "Next" at bounding box center [250, 127] width 38 height 16
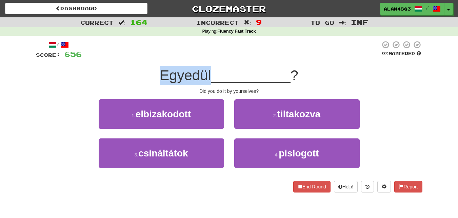
drag, startPoint x: 209, startPoint y: 80, endPoint x: 154, endPoint y: 84, distance: 55.1
click at [154, 84] on div "Egyedül __________ ?" at bounding box center [229, 75] width 387 height 19
click at [150, 83] on div at bounding box center [150, 83] width 0 height 0
click at [118, 73] on div "Egyedül __________ ?" at bounding box center [229, 75] width 387 height 19
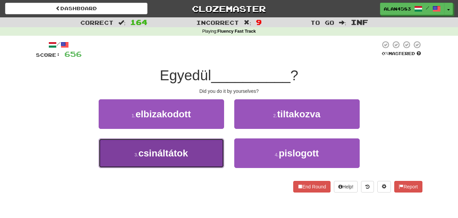
click at [141, 143] on button "3 . csináltátok" at bounding box center [162, 153] width 126 height 30
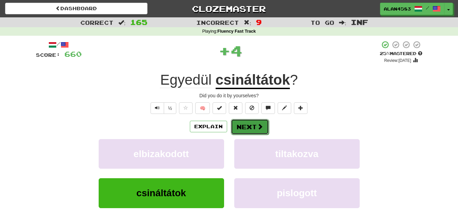
click at [240, 128] on button "Next" at bounding box center [250, 127] width 38 height 16
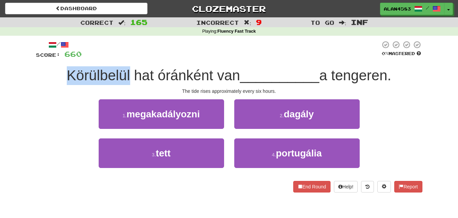
drag, startPoint x: 126, startPoint y: 73, endPoint x: 54, endPoint y: 71, distance: 72.3
click at [54, 71] on div "Körülbelül hat óránként van __________ a tengeren." at bounding box center [229, 75] width 387 height 19
click at [49, 58] on div at bounding box center [49, 58] width 0 height 0
click at [26, 72] on div "Correct : 165 Incorrect : 9 To go : Inf Playing : Fluency Fast Track / Score: 6…" at bounding box center [229, 109] width 458 height 184
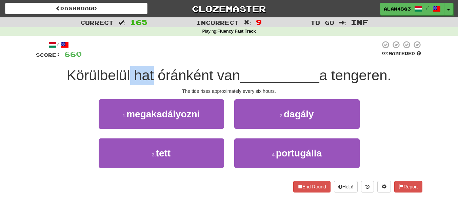
drag, startPoint x: 150, startPoint y: 78, endPoint x: 127, endPoint y: 78, distance: 22.7
click at [127, 78] on span "Körülbelül hat óránként van" at bounding box center [153, 75] width 173 height 16
click at [123, 83] on div at bounding box center [123, 83] width 0 height 0
click at [42, 100] on div "1 . megakadályozni 2 . dagály" at bounding box center [229, 118] width 407 height 39
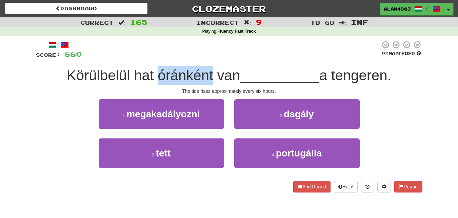
drag, startPoint x: 155, startPoint y: 74, endPoint x: 210, endPoint y: 68, distance: 55.0
click at [210, 68] on span "Körülbelül hat óránként van" at bounding box center [153, 75] width 173 height 16
click at [205, 58] on div at bounding box center [205, 58] width 0 height 0
click at [219, 45] on div at bounding box center [231, 49] width 299 height 19
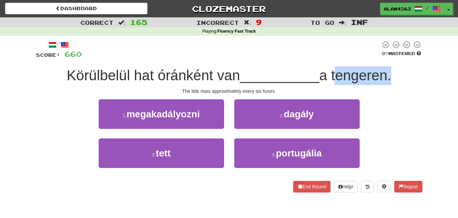
drag, startPoint x: 336, startPoint y: 73, endPoint x: 392, endPoint y: 68, distance: 56.3
click at [392, 68] on span "a tengeren." at bounding box center [356, 75] width 72 height 16
click at [388, 58] on div at bounding box center [388, 58] width 0 height 0
click at [402, 68] on div "Körülbelül hat óránként van __________ a tengeren." at bounding box center [229, 75] width 387 height 19
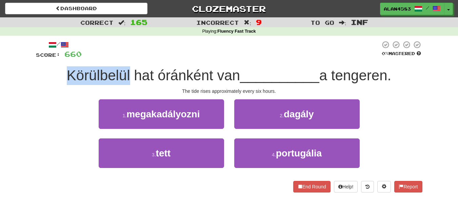
drag, startPoint x: 126, startPoint y: 75, endPoint x: 52, endPoint y: 73, distance: 74.7
click at [52, 73] on div "Körülbelül hat óránként van __________ a tengeren." at bounding box center [229, 75] width 387 height 19
click at [47, 58] on div at bounding box center [47, 58] width 0 height 0
click at [17, 70] on div "Correct : 165 Incorrect : 9 To go : Inf Playing : Fluency Fast Track / Score: 6…" at bounding box center [229, 109] width 458 height 184
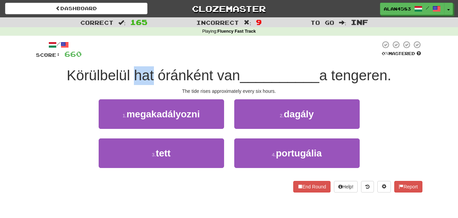
drag, startPoint x: 131, startPoint y: 72, endPoint x: 149, endPoint y: 71, distance: 18.0
click at [149, 71] on span "Körülbelül hat óránként van" at bounding box center [153, 75] width 173 height 16
click at [145, 58] on div at bounding box center [145, 58] width 0 height 0
click at [160, 49] on div at bounding box center [231, 49] width 299 height 19
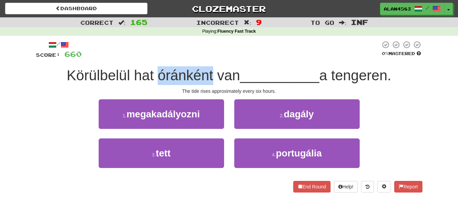
drag, startPoint x: 155, startPoint y: 80, endPoint x: 209, endPoint y: 75, distance: 54.2
click at [209, 75] on span "Körülbelül hat óránként van" at bounding box center [153, 75] width 173 height 16
click at [205, 83] on div at bounding box center [205, 83] width 0 height 0
click at [225, 51] on div at bounding box center [231, 49] width 299 height 19
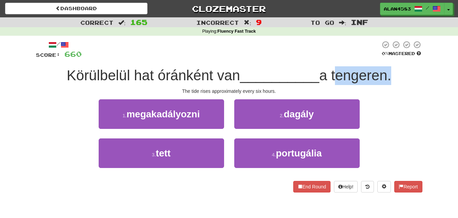
drag, startPoint x: 335, startPoint y: 73, endPoint x: 393, endPoint y: 70, distance: 58.1
click at [392, 70] on span "a tengeren." at bounding box center [356, 75] width 72 height 16
click at [389, 58] on div at bounding box center [389, 58] width 0 height 0
click at [263, 52] on div at bounding box center [231, 49] width 299 height 19
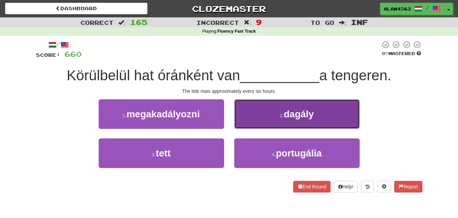
click at [278, 115] on button "2 . dagály" at bounding box center [297, 114] width 126 height 30
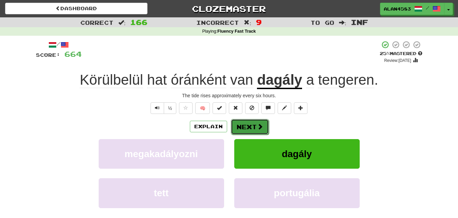
click at [251, 127] on button "Next" at bounding box center [250, 127] width 38 height 16
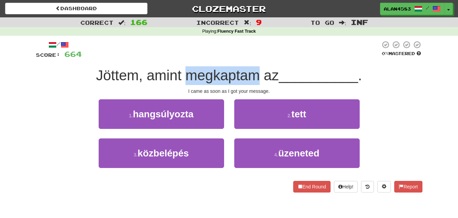
drag, startPoint x: 185, startPoint y: 74, endPoint x: 256, endPoint y: 76, distance: 70.6
click at [256, 76] on span "Jöttem, amint megkaptam az" at bounding box center [187, 75] width 183 height 16
click at [251, 83] on div at bounding box center [251, 83] width 0 height 0
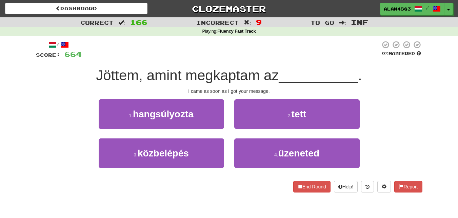
click at [269, 49] on div at bounding box center [231, 49] width 299 height 19
drag, startPoint x: 180, startPoint y: 72, endPoint x: 146, endPoint y: 74, distance: 34.7
click at [146, 74] on span "Jöttem, amint megkaptam az" at bounding box center [187, 75] width 183 height 16
click at [141, 58] on div at bounding box center [141, 58] width 0 height 0
click at [197, 52] on div at bounding box center [231, 49] width 299 height 19
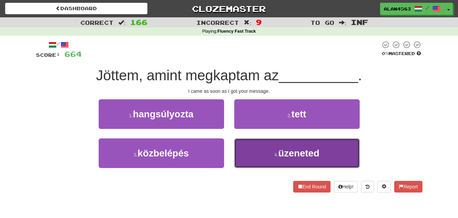
click at [294, 152] on span "üzeneted" at bounding box center [299, 153] width 41 height 11
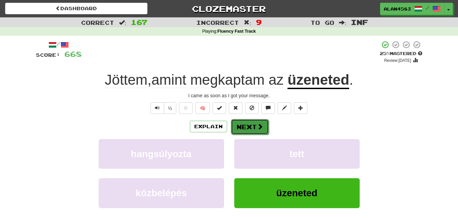
click at [251, 125] on button "Next" at bounding box center [250, 127] width 38 height 16
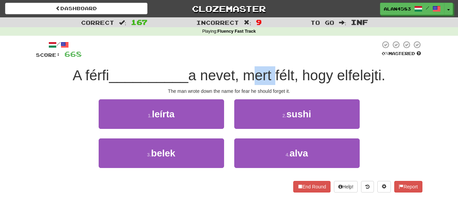
drag, startPoint x: 248, startPoint y: 79, endPoint x: 274, endPoint y: 77, distance: 26.6
click at [274, 77] on span "a nevet, mert félt, hogy elfelejti." at bounding box center [286, 75] width 197 height 16
click at [270, 83] on div at bounding box center [270, 83] width 0 height 0
click at [284, 61] on div "/ Score: 668 0 % Mastered A férfi __________ a nevet, mert félt, hogy elfelejti…" at bounding box center [229, 116] width 387 height 152
drag, startPoint x: 279, startPoint y: 73, endPoint x: 298, endPoint y: 72, distance: 18.3
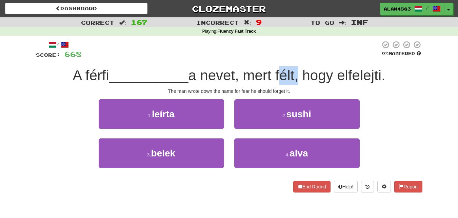
click at [298, 72] on span "a nevet, mert félt, hogy elfelejti." at bounding box center [286, 75] width 197 height 16
click at [293, 58] on div at bounding box center [293, 58] width 0 height 0
click at [308, 42] on div at bounding box center [231, 49] width 299 height 19
drag, startPoint x: 340, startPoint y: 75, endPoint x: 387, endPoint y: 71, distance: 46.6
click at [385, 71] on span "a nevet, mert félt, hogy elfelejti." at bounding box center [286, 75] width 197 height 16
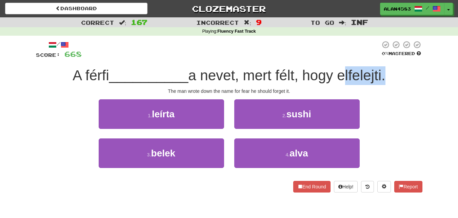
click at [382, 58] on div at bounding box center [382, 58] width 0 height 0
click at [300, 59] on div "/ Score: 668 0 % Mastered A férfi __________ a nevet, mert félt, hogy elfelejti…" at bounding box center [229, 116] width 387 height 152
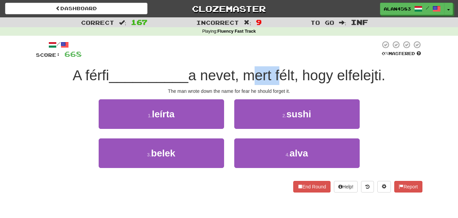
drag, startPoint x: 248, startPoint y: 74, endPoint x: 278, endPoint y: 71, distance: 30.0
click at [278, 71] on span "a nevet, mert félt, hogy elfelejti." at bounding box center [286, 75] width 197 height 16
click at [274, 58] on div at bounding box center [274, 58] width 0 height 0
click at [288, 54] on div at bounding box center [231, 49] width 299 height 19
drag, startPoint x: 280, startPoint y: 76, endPoint x: 298, endPoint y: 72, distance: 18.1
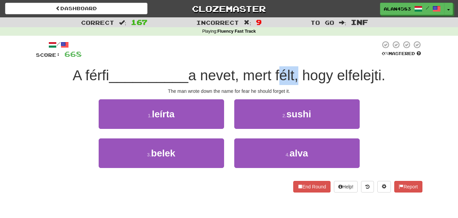
click at [298, 72] on span "a nevet, mert félt, hogy elfelejti." at bounding box center [286, 75] width 197 height 16
click at [293, 58] on div at bounding box center [293, 58] width 0 height 0
click at [302, 56] on div at bounding box center [231, 49] width 299 height 19
drag, startPoint x: 342, startPoint y: 75, endPoint x: 385, endPoint y: 72, distance: 42.5
click at [385, 72] on span "a nevet, mert félt, hogy elfelejti." at bounding box center [286, 75] width 197 height 16
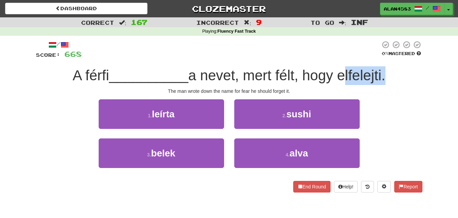
click at [380, 58] on div at bounding box center [380, 58] width 0 height 0
click at [283, 64] on div "/ Score: 668 0 % Mastered A férfi __________ a nevet, mert félt, hogy elfelejti…" at bounding box center [229, 116] width 387 height 152
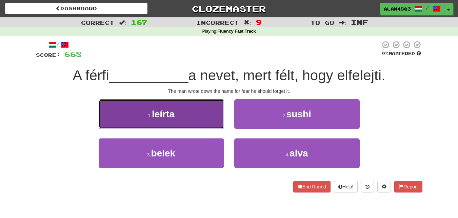
click at [154, 114] on span "leírta" at bounding box center [163, 114] width 23 height 11
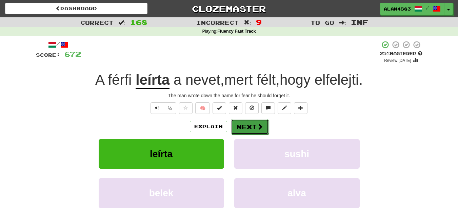
click at [240, 122] on button "Next" at bounding box center [250, 127] width 38 height 16
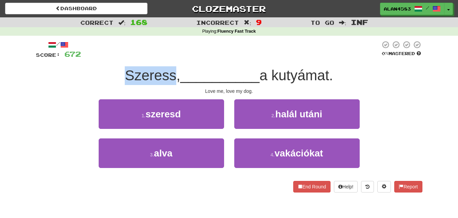
drag, startPoint x: 172, startPoint y: 77, endPoint x: 113, endPoint y: 74, distance: 59.1
click at [113, 74] on div "Szeress, __________ a kutyámat." at bounding box center [229, 75] width 387 height 19
click at [109, 58] on div at bounding box center [109, 58] width 0 height 0
click at [81, 74] on div "Szeress, __________ a kutyámat." at bounding box center [229, 75] width 387 height 19
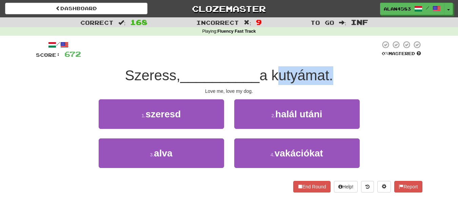
drag, startPoint x: 276, startPoint y: 72, endPoint x: 333, endPoint y: 71, distance: 57.0
click at [333, 71] on span "a kutyámat." at bounding box center [297, 75] width 74 height 16
click at [328, 58] on div at bounding box center [328, 58] width 0 height 0
click at [337, 55] on div at bounding box center [231, 49] width 300 height 19
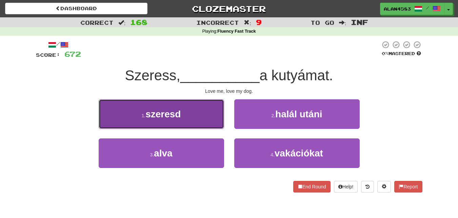
click at [202, 111] on button "1 . szeresd" at bounding box center [162, 114] width 126 height 30
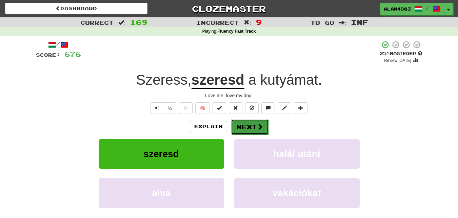
click at [241, 127] on button "Next" at bounding box center [250, 127] width 38 height 16
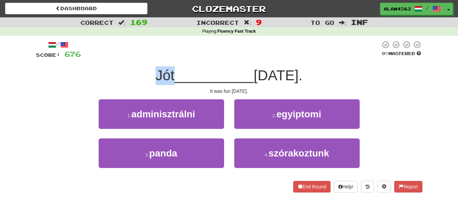
drag, startPoint x: 173, startPoint y: 76, endPoint x: 149, endPoint y: 76, distance: 23.4
click at [149, 76] on div "Jót __________ tegnap." at bounding box center [229, 75] width 387 height 19
click at [145, 83] on div at bounding box center [145, 83] width 0 height 0
click at [212, 81] on span "__________" at bounding box center [214, 75] width 79 height 16
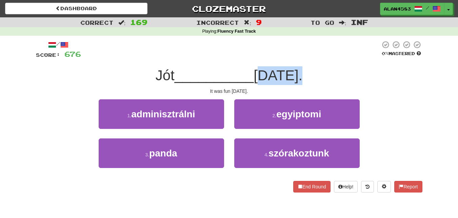
drag, startPoint x: 258, startPoint y: 71, endPoint x: 302, endPoint y: 71, distance: 43.8
click at [302, 71] on span "tegnap." at bounding box center [278, 75] width 49 height 16
click at [297, 58] on div at bounding box center [297, 58] width 0 height 0
click at [332, 65] on div "/ Score: 676 0 % Mastered Jót __________ tegnap. It was fun yesterday. 1 . admi…" at bounding box center [229, 116] width 387 height 152
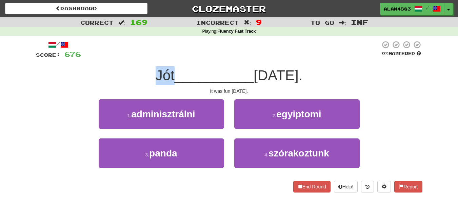
drag, startPoint x: 171, startPoint y: 77, endPoint x: 133, endPoint y: 74, distance: 37.8
click at [133, 74] on div "Jót __________ tegnap." at bounding box center [229, 75] width 387 height 19
click at [129, 58] on div at bounding box center [129, 58] width 0 height 0
click at [106, 70] on div "Jót __________ tegnap." at bounding box center [229, 75] width 387 height 19
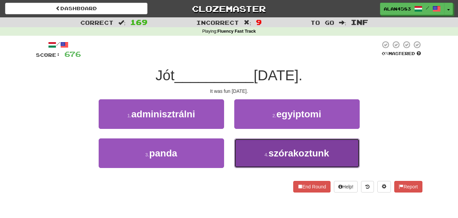
click at [280, 163] on button "4 . szórakoztunk" at bounding box center [297, 153] width 126 height 30
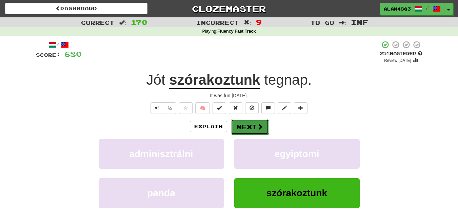
click at [261, 128] on span at bounding box center [260, 126] width 6 height 6
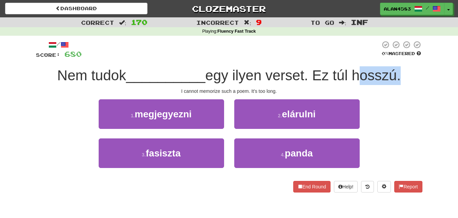
drag, startPoint x: 401, startPoint y: 73, endPoint x: 358, endPoint y: 74, distance: 42.8
click at [358, 74] on span "egy ilyen verset. Ez túl hosszú." at bounding box center [304, 75] width 196 height 16
click at [354, 58] on div at bounding box center [354, 58] width 0 height 0
click at [314, 56] on div at bounding box center [231, 49] width 299 height 19
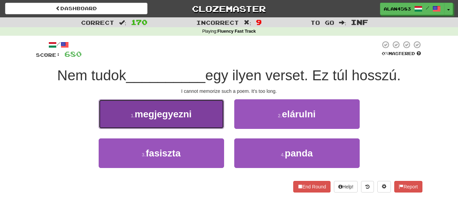
click at [143, 127] on button "1 . megjegyezni" at bounding box center [162, 114] width 126 height 30
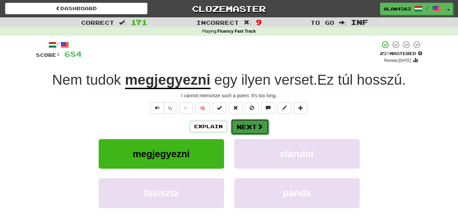
click at [248, 126] on button "Next" at bounding box center [250, 127] width 38 height 16
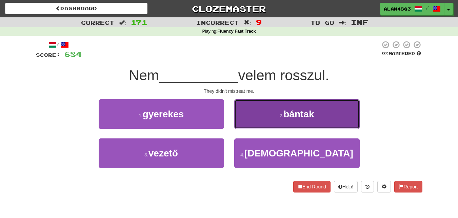
click at [265, 108] on button "2 . bántak" at bounding box center [297, 114] width 126 height 30
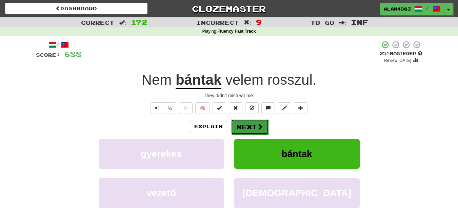
click at [247, 127] on button "Next" at bounding box center [250, 127] width 38 height 16
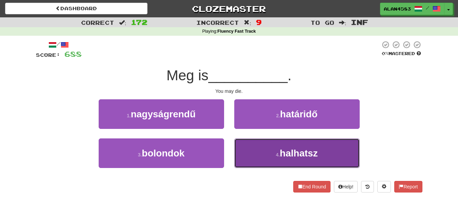
click at [272, 157] on button "4 . halhatsz" at bounding box center [297, 153] width 126 height 30
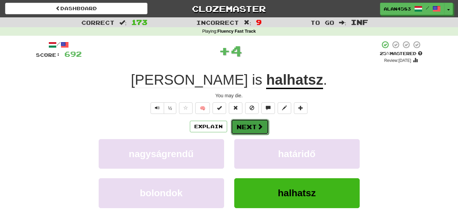
click at [257, 128] on span at bounding box center [260, 126] width 6 height 6
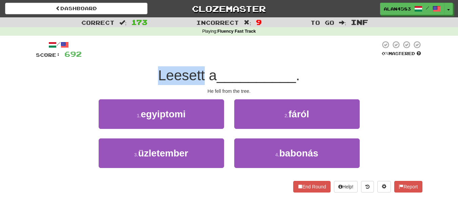
drag, startPoint x: 202, startPoint y: 71, endPoint x: 154, endPoint y: 72, distance: 47.5
click at [154, 72] on div "Leesett a __________ ." at bounding box center [229, 75] width 387 height 19
click at [150, 58] on div at bounding box center [150, 58] width 0 height 0
click at [216, 46] on div at bounding box center [231, 49] width 299 height 19
drag, startPoint x: 202, startPoint y: 74, endPoint x: 144, endPoint y: 75, distance: 58.4
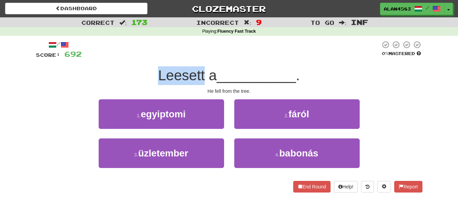
click at [144, 75] on div "Leesett a __________ ." at bounding box center [229, 75] width 387 height 19
click at [139, 58] on div at bounding box center [139, 58] width 0 height 0
click at [108, 43] on div at bounding box center [231, 49] width 299 height 19
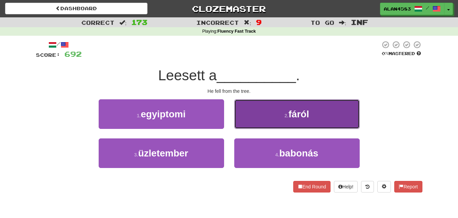
click at [268, 121] on button "2 . fáról" at bounding box center [297, 114] width 126 height 30
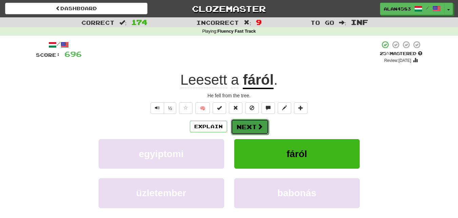
click at [257, 130] on button "Next" at bounding box center [250, 127] width 38 height 16
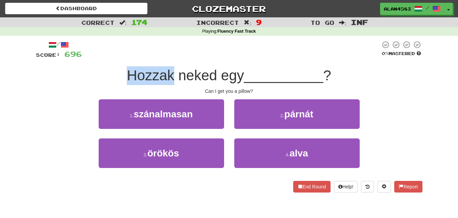
drag, startPoint x: 170, startPoint y: 74, endPoint x: 120, endPoint y: 76, distance: 49.9
click at [120, 76] on div "Hozzak neked egy __________ ?" at bounding box center [229, 75] width 387 height 19
click at [116, 83] on div at bounding box center [116, 83] width 0 height 0
click at [94, 61] on div "/ Score: 696 0 % Mastered Hozzak neked egy __________ ? Can I get you a pillow?…" at bounding box center [229, 116] width 387 height 152
drag, startPoint x: 172, startPoint y: 72, endPoint x: 101, endPoint y: 73, distance: 70.9
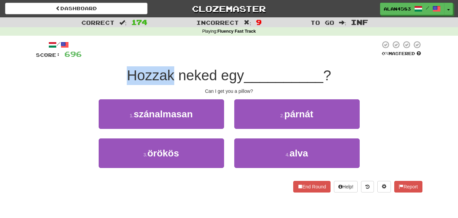
click at [101, 73] on div "Hozzak neked egy __________ ?" at bounding box center [229, 75] width 387 height 19
click at [96, 58] on div at bounding box center [96, 58] width 0 height 0
click at [90, 78] on div "Hozzak neked egy __________ ?" at bounding box center [229, 75] width 387 height 19
drag, startPoint x: 125, startPoint y: 74, endPoint x: 171, endPoint y: 70, distance: 46.6
click at [171, 70] on span "Hozzak neked egy" at bounding box center [185, 75] width 117 height 16
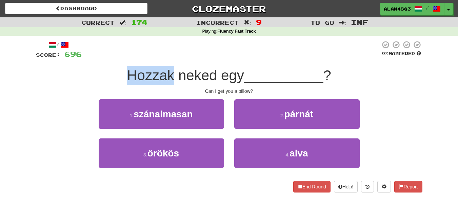
click at [167, 58] on div at bounding box center [167, 58] width 0 height 0
click at [176, 54] on div at bounding box center [231, 49] width 299 height 19
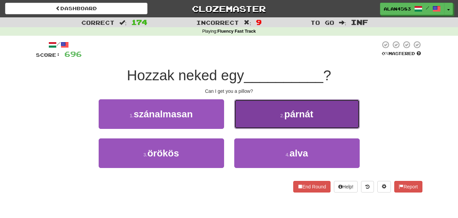
click at [286, 112] on span "párnát" at bounding box center [299, 114] width 29 height 11
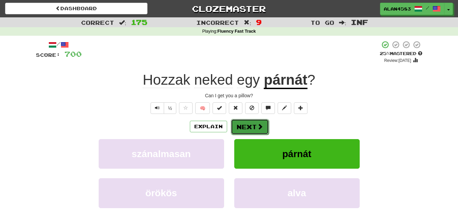
click at [253, 125] on button "Next" at bounding box center [250, 127] width 38 height 16
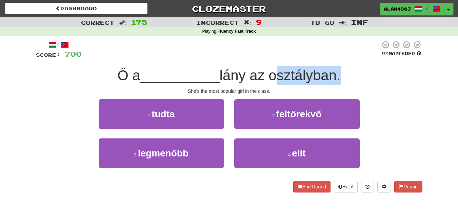
drag, startPoint x: 274, startPoint y: 76, endPoint x: 338, endPoint y: 72, distance: 63.9
click at [338, 72] on span "lány az osztályban." at bounding box center [280, 75] width 121 height 16
click at [333, 58] on div at bounding box center [333, 58] width 0 height 0
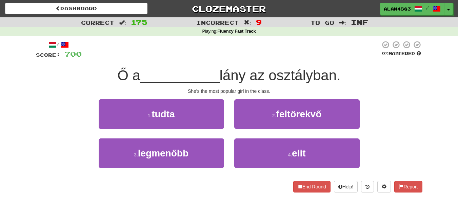
click at [345, 53] on div at bounding box center [231, 49] width 299 height 19
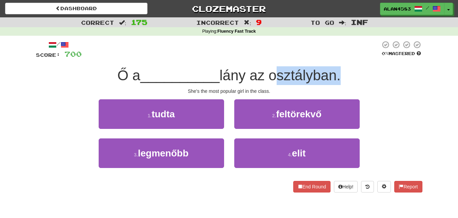
drag, startPoint x: 340, startPoint y: 72, endPoint x: 274, endPoint y: 74, distance: 65.9
click at [274, 74] on span "lány az osztályban." at bounding box center [280, 75] width 121 height 16
click at [269, 58] on div at bounding box center [269, 58] width 0 height 0
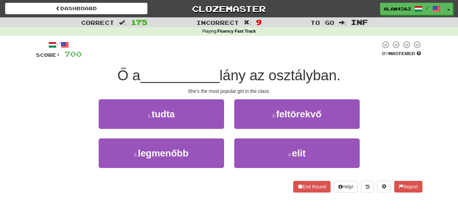
click at [258, 62] on div "/ Score: 700 0 % Mastered Ő a __________ lány az osztályban. She's the most pop…" at bounding box center [229, 116] width 387 height 152
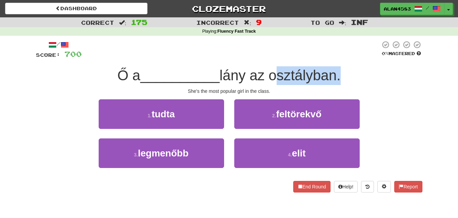
drag, startPoint x: 274, startPoint y: 73, endPoint x: 338, endPoint y: 71, distance: 64.9
click at [338, 71] on span "lány az osztályban." at bounding box center [280, 75] width 121 height 16
click at [334, 58] on div at bounding box center [334, 58] width 0 height 0
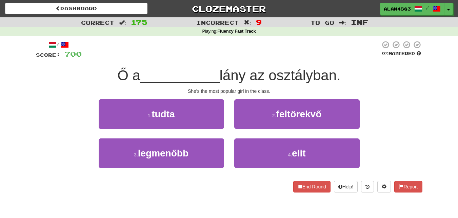
click at [345, 52] on div at bounding box center [231, 49] width 299 height 19
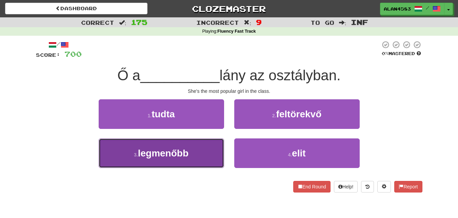
click at [158, 150] on span "legmenőbb" at bounding box center [163, 153] width 51 height 11
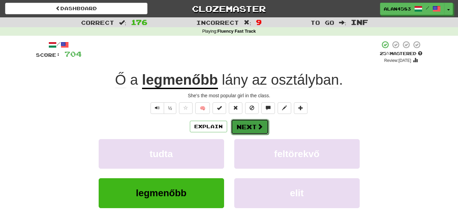
click at [242, 126] on button "Next" at bounding box center [250, 127] width 38 height 16
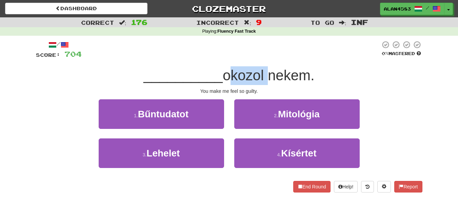
drag, startPoint x: 225, startPoint y: 76, endPoint x: 266, endPoint y: 72, distance: 41.6
click at [266, 72] on span "okozol nekem." at bounding box center [269, 75] width 92 height 16
click at [262, 58] on div at bounding box center [262, 58] width 0 height 0
click at [147, 56] on div at bounding box center [231, 49] width 299 height 19
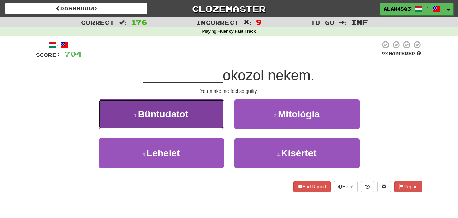
click at [157, 114] on span "Bűntudatot" at bounding box center [163, 114] width 51 height 11
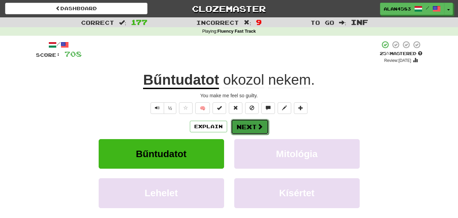
click at [249, 124] on button "Next" at bounding box center [250, 127] width 38 height 16
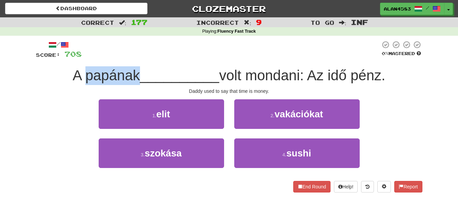
drag, startPoint x: 135, startPoint y: 77, endPoint x: 84, endPoint y: 78, distance: 50.9
click at [84, 78] on span "A papának" at bounding box center [107, 75] width 68 height 16
click at [80, 83] on div at bounding box center [80, 83] width 0 height 0
click at [52, 79] on div "A papának __________ volt mondani: Az idő pénz." at bounding box center [229, 75] width 387 height 19
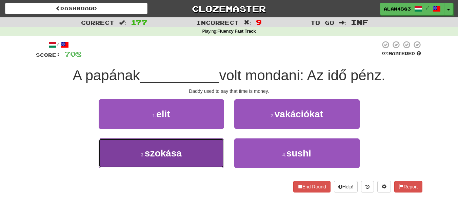
click at [175, 149] on span "szokása" at bounding box center [163, 153] width 37 height 11
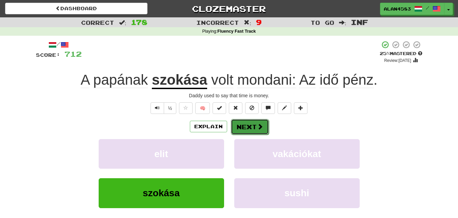
click at [245, 125] on button "Next" at bounding box center [250, 127] width 38 height 16
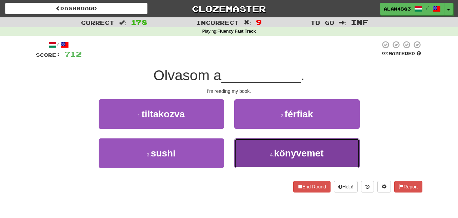
click at [252, 148] on button "4 . könyvemet" at bounding box center [297, 153] width 126 height 30
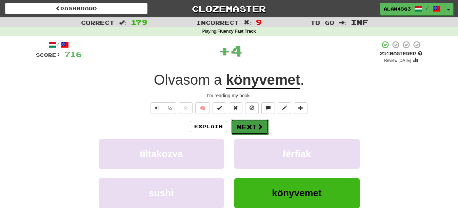
click at [249, 123] on button "Next" at bounding box center [250, 127] width 38 height 16
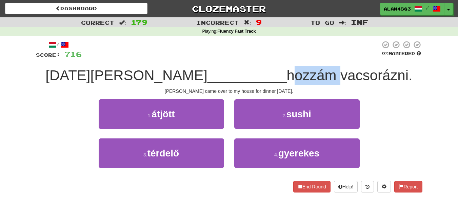
drag, startPoint x: 296, startPoint y: 77, endPoint x: 250, endPoint y: 81, distance: 46.0
click at [287, 81] on span "hozzám vacsorázni." at bounding box center [350, 75] width 126 height 16
click at [246, 83] on div at bounding box center [246, 83] width 0 height 0
click at [194, 62] on div "/ Score: 716 0 % Mastered Tegnap Tom __________ hozzám vacsorázni. Tom came ove…" at bounding box center [229, 116] width 387 height 152
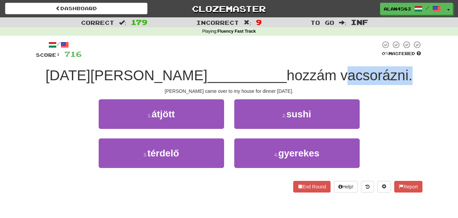
drag, startPoint x: 302, startPoint y: 72, endPoint x: 371, endPoint y: 71, distance: 69.2
click at [371, 71] on span "hozzám vacsorázni." at bounding box center [350, 75] width 126 height 16
click at [366, 58] on div at bounding box center [366, 58] width 0 height 0
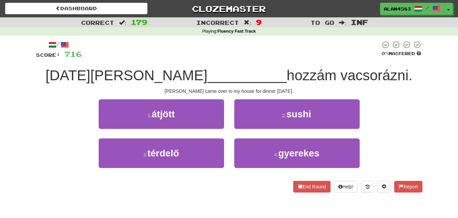
click at [238, 60] on div "/ Score: 716 0 % Mastered Tegnap Tom __________ hozzám vacsorázni. Tom came ove…" at bounding box center [229, 116] width 387 height 152
drag, startPoint x: 298, startPoint y: 72, endPoint x: 243, endPoint y: 78, distance: 54.6
click at [243, 78] on div "Tegnap Tom __________ hozzám vacsorázni." at bounding box center [229, 75] width 387 height 19
click at [239, 83] on div at bounding box center [239, 83] width 0 height 0
click at [208, 81] on span "__________" at bounding box center [247, 75] width 79 height 16
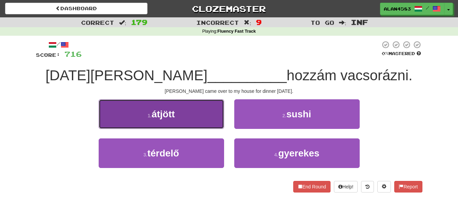
click at [111, 116] on button "1 . átjött" at bounding box center [162, 114] width 126 height 30
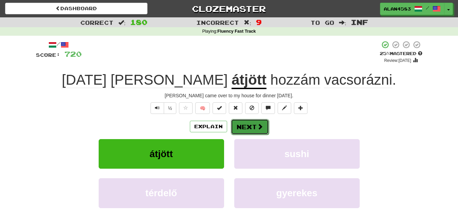
click at [244, 127] on button "Next" at bounding box center [250, 127] width 38 height 16
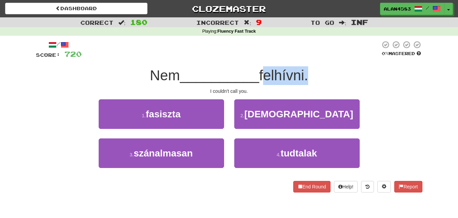
drag, startPoint x: 264, startPoint y: 76, endPoint x: 308, endPoint y: 73, distance: 43.9
click at [308, 73] on span "felhívni." at bounding box center [283, 75] width 49 height 16
click at [304, 58] on div at bounding box center [304, 58] width 0 height 0
click at [324, 55] on div at bounding box center [231, 49] width 299 height 19
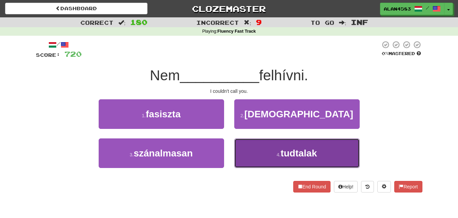
click at [262, 158] on button "4 . tudtalak" at bounding box center [297, 153] width 126 height 30
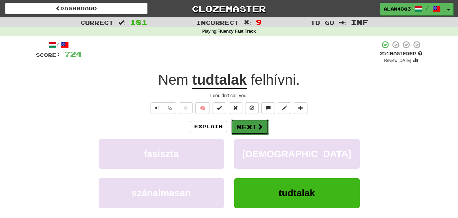
click at [257, 127] on span at bounding box center [260, 126] width 6 height 6
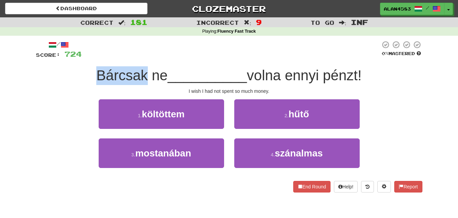
drag, startPoint x: 143, startPoint y: 77, endPoint x: 94, endPoint y: 77, distance: 48.9
click at [96, 77] on span "Bárcsak ne" at bounding box center [131, 75] width 71 height 16
click at [90, 83] on div at bounding box center [90, 83] width 0 height 0
click at [57, 89] on div "I wish I had not spent so much money." at bounding box center [229, 91] width 387 height 7
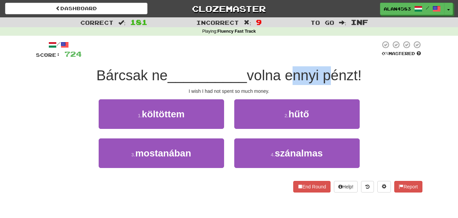
drag, startPoint x: 289, startPoint y: 72, endPoint x: 326, endPoint y: 69, distance: 37.5
click at [326, 69] on span "volna ennyi pénzt!" at bounding box center [304, 75] width 115 height 16
click at [322, 58] on div at bounding box center [322, 58] width 0 height 0
click at [208, 65] on div "/ Score: 724 0 % Mastered Bárcsak ne __________ volna ennyi pénzt! I wish I had…" at bounding box center [229, 116] width 387 height 152
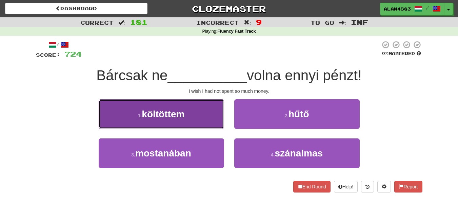
click at [132, 114] on button "1 . költöttem" at bounding box center [162, 114] width 126 height 30
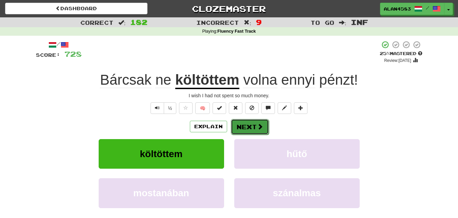
click at [248, 124] on button "Next" at bounding box center [250, 127] width 38 height 16
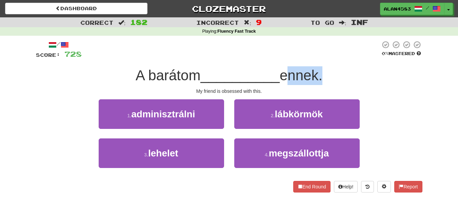
drag, startPoint x: 284, startPoint y: 78, endPoint x: 322, endPoint y: 74, distance: 38.9
click at [322, 74] on span "ennek." at bounding box center [301, 75] width 43 height 16
click at [318, 58] on div at bounding box center [318, 58] width 0 height 0
click at [331, 56] on div at bounding box center [231, 49] width 299 height 19
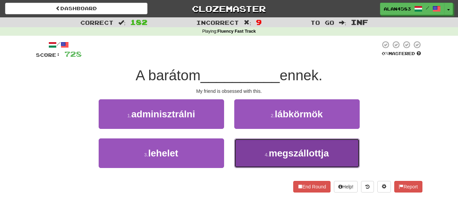
click at [303, 152] on span "megszállottja" at bounding box center [299, 153] width 60 height 11
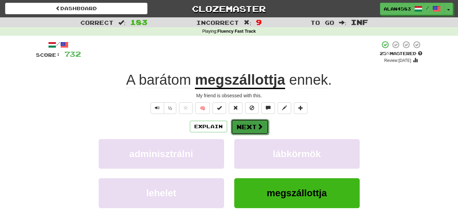
click at [253, 126] on button "Next" at bounding box center [250, 127] width 38 height 16
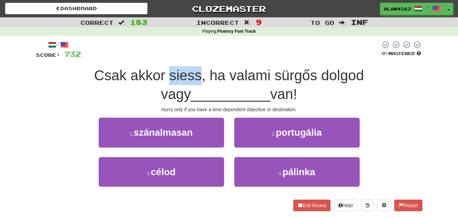
drag, startPoint x: 183, startPoint y: 76, endPoint x: 155, endPoint y: 78, distance: 27.6
click at [155, 78] on span "Csak akkor siess, ha valami sürgős dolgod vagy" at bounding box center [229, 84] width 270 height 35
click at [151, 83] on div at bounding box center [151, 83] width 0 height 0
click at [89, 98] on div "Csak akkor siess, ha valami sürgős dolgod vagy __________ van!" at bounding box center [229, 84] width 387 height 37
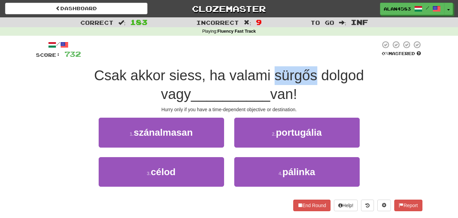
drag, startPoint x: 258, startPoint y: 73, endPoint x: 300, endPoint y: 71, distance: 42.5
click at [300, 71] on span "Csak akkor siess, ha valami sürgős dolgod vagy" at bounding box center [229, 84] width 270 height 35
click at [296, 58] on div at bounding box center [296, 58] width 0 height 0
click at [303, 55] on div at bounding box center [231, 49] width 300 height 19
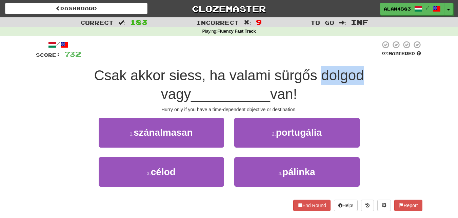
drag, startPoint x: 306, startPoint y: 74, endPoint x: 348, endPoint y: 70, distance: 42.2
click at [348, 70] on span "Csak akkor siess, ha valami sürgős dolgod vagy" at bounding box center [229, 84] width 270 height 35
click at [344, 58] on div at bounding box center [344, 58] width 0 height 0
click at [341, 33] on div "Playing : Fluency Fast Track" at bounding box center [229, 32] width 458 height 6
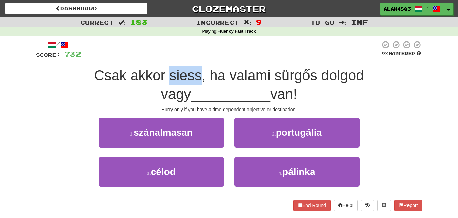
drag, startPoint x: 153, startPoint y: 73, endPoint x: 183, endPoint y: 69, distance: 30.9
click at [183, 69] on span "Csak akkor siess, ha valami sürgős dolgod vagy" at bounding box center [229, 84] width 270 height 35
click at [179, 58] on div at bounding box center [179, 58] width 0 height 0
click at [206, 45] on div at bounding box center [231, 49] width 300 height 19
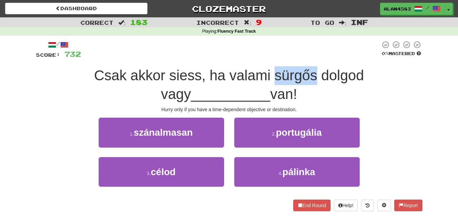
drag, startPoint x: 258, startPoint y: 74, endPoint x: 301, endPoint y: 70, distance: 42.6
click at [301, 70] on span "Csak akkor siess, ha valami sürgős dolgod vagy" at bounding box center [229, 84] width 270 height 35
click at [296, 58] on div at bounding box center [296, 58] width 0 height 0
click at [306, 47] on div at bounding box center [231, 49] width 300 height 19
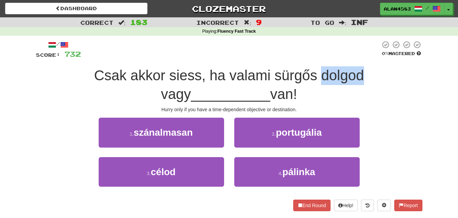
drag, startPoint x: 303, startPoint y: 76, endPoint x: 347, endPoint y: 74, distance: 43.5
click at [347, 74] on span "Csak akkor siess, ha valami sürgős dolgod vagy" at bounding box center [229, 84] width 270 height 35
click at [342, 58] on div at bounding box center [342, 58] width 0 height 0
click at [342, 52] on div at bounding box center [231, 49] width 300 height 19
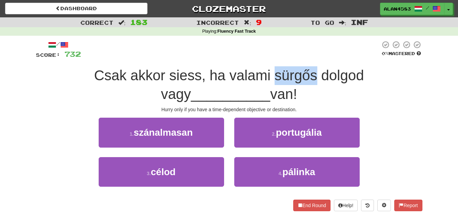
drag, startPoint x: 300, startPoint y: 74, endPoint x: 259, endPoint y: 76, distance: 40.4
click at [259, 76] on span "Csak akkor siess, ha valami sürgős dolgod vagy" at bounding box center [229, 84] width 270 height 35
click at [255, 83] on div at bounding box center [255, 83] width 0 height 0
click at [194, 87] on span "__________" at bounding box center [230, 94] width 79 height 16
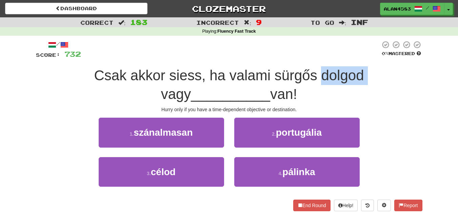
drag, startPoint x: 306, startPoint y: 79, endPoint x: 351, endPoint y: 73, distance: 45.8
click at [351, 73] on span "Csak akkor siess, ha valami sürgős dolgod vagy" at bounding box center [229, 84] width 270 height 35
click at [347, 58] on div at bounding box center [347, 58] width 0 height 0
click at [349, 52] on div at bounding box center [231, 49] width 300 height 19
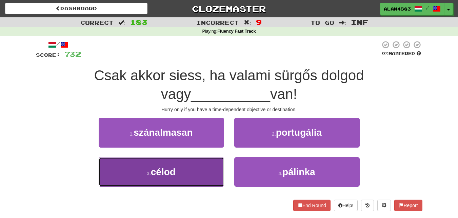
click at [158, 170] on span "célod" at bounding box center [163, 171] width 25 height 11
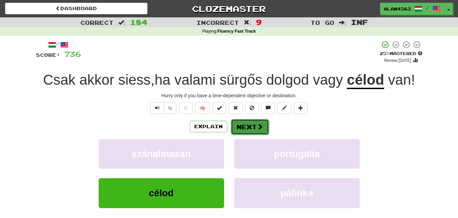
click at [241, 128] on button "Next" at bounding box center [250, 127] width 38 height 16
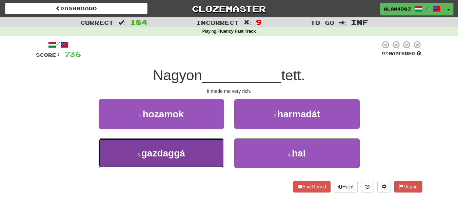
click at [153, 148] on span "gazdaggá" at bounding box center [164, 153] width 44 height 11
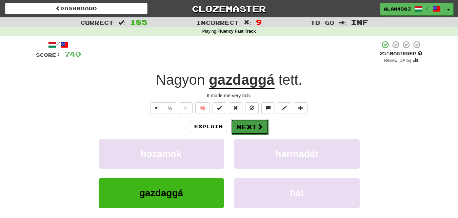
click at [237, 125] on button "Next" at bounding box center [250, 127] width 38 height 16
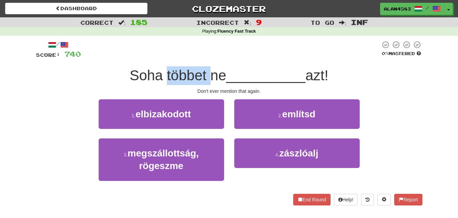
drag, startPoint x: 162, startPoint y: 75, endPoint x: 206, endPoint y: 73, distance: 44.5
click at [206, 73] on span "Soha többet ne" at bounding box center [178, 75] width 97 height 16
click at [202, 58] on div at bounding box center [202, 58] width 0 height 0
click at [238, 54] on div at bounding box center [231, 49] width 300 height 19
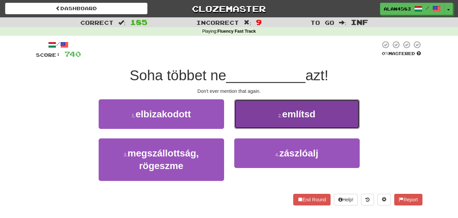
click at [276, 110] on button "2 . említsd" at bounding box center [297, 114] width 126 height 30
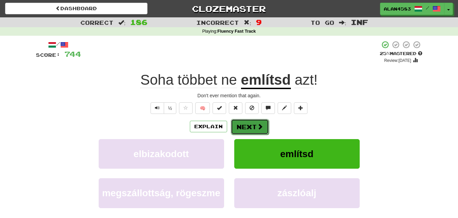
click at [253, 128] on button "Next" at bounding box center [250, 127] width 38 height 16
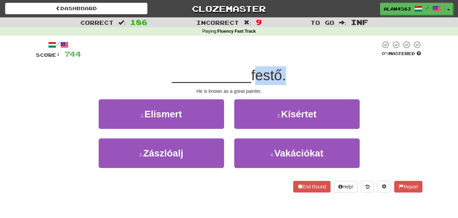
drag, startPoint x: 253, startPoint y: 74, endPoint x: 284, endPoint y: 70, distance: 30.8
click at [284, 70] on span "festő." at bounding box center [268, 75] width 35 height 16
click at [279, 58] on div at bounding box center [279, 58] width 0 height 0
click at [321, 52] on div at bounding box center [231, 49] width 300 height 19
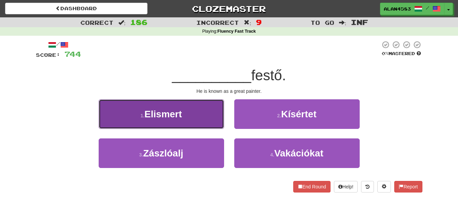
click at [157, 115] on span "Elismert" at bounding box center [164, 114] width 38 height 11
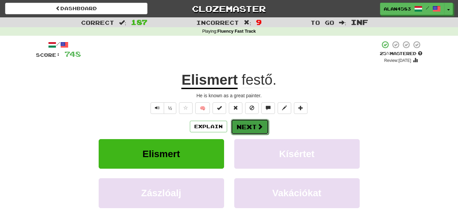
click at [240, 126] on button "Next" at bounding box center [250, 127] width 38 height 16
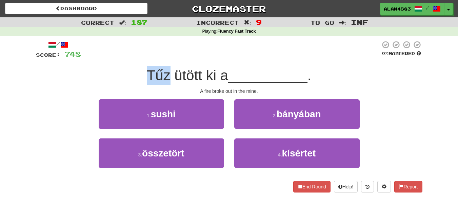
drag, startPoint x: 167, startPoint y: 75, endPoint x: 142, endPoint y: 76, distance: 25.1
click at [142, 76] on div "Tűz ütött ki a __________ ." at bounding box center [229, 75] width 387 height 19
click at [138, 83] on div at bounding box center [138, 83] width 0 height 0
click at [167, 60] on div "/ Score: 748 0 % Mastered Tűz ütött ki a __________ . A fire broke out in the m…" at bounding box center [229, 116] width 387 height 152
drag, startPoint x: 172, startPoint y: 74, endPoint x: 200, endPoint y: 70, distance: 28.1
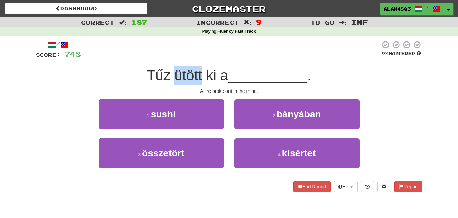
click at [200, 70] on span "Tűz ütött ki a" at bounding box center [187, 75] width 81 height 16
click at [196, 58] on div at bounding box center [196, 58] width 0 height 0
click at [215, 54] on div at bounding box center [231, 49] width 300 height 19
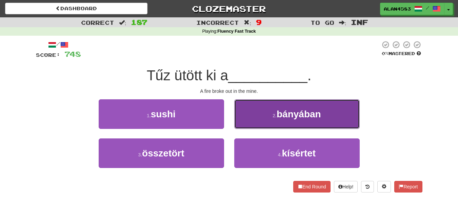
click at [275, 117] on small "2 ." at bounding box center [275, 115] width 4 height 5
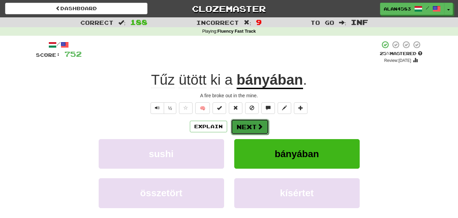
click at [257, 126] on span at bounding box center [260, 126] width 6 height 6
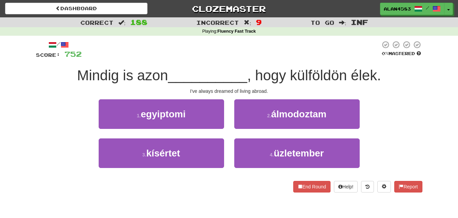
click at [115, 77] on span "Mindig is azon" at bounding box center [122, 75] width 91 height 16
drag, startPoint x: 115, startPoint y: 77, endPoint x: 80, endPoint y: 78, distance: 35.0
click at [80, 78] on span "Mindig is azon" at bounding box center [122, 75] width 91 height 16
click at [155, 75] on span "Mindig is azon" at bounding box center [122, 75] width 91 height 16
drag, startPoint x: 165, startPoint y: 74, endPoint x: 138, endPoint y: 75, distance: 27.5
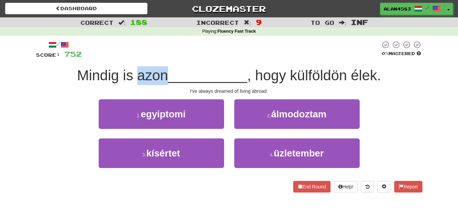
click at [138, 75] on span "Mindig is azon" at bounding box center [122, 75] width 91 height 16
click at [133, 58] on div at bounding box center [133, 58] width 0 height 0
click at [183, 60] on div "/ Score: 752 0 % Mastered Mindig is azon __________ , hogy külföldön élek. I've…" at bounding box center [229, 116] width 387 height 152
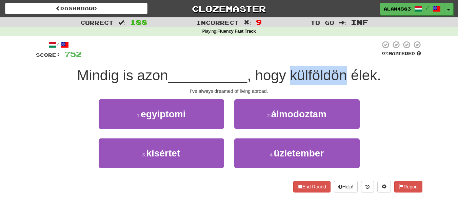
drag, startPoint x: 294, startPoint y: 70, endPoint x: 347, endPoint y: 71, distance: 54.0
click at [347, 71] on span ", hogy külföldön élek." at bounding box center [314, 75] width 134 height 16
click at [343, 58] on div at bounding box center [343, 58] width 0 height 0
click at [350, 56] on div at bounding box center [231, 49] width 299 height 19
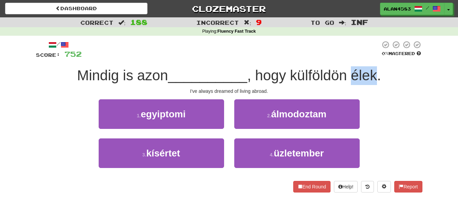
drag, startPoint x: 354, startPoint y: 72, endPoint x: 377, endPoint y: 71, distance: 23.4
click at [377, 71] on span ", hogy külföldön élek." at bounding box center [314, 75] width 134 height 16
click at [373, 58] on div at bounding box center [373, 58] width 0 height 0
click at [303, 55] on div at bounding box center [231, 49] width 299 height 19
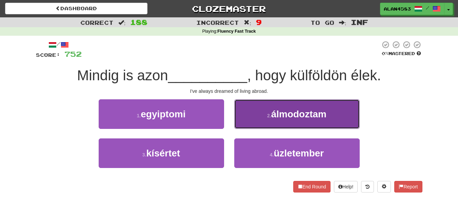
click at [304, 109] on span "álmodoztam" at bounding box center [298, 114] width 55 height 11
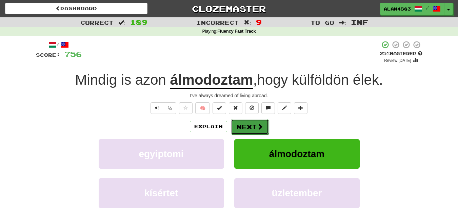
click at [253, 127] on button "Next" at bounding box center [250, 127] width 38 height 16
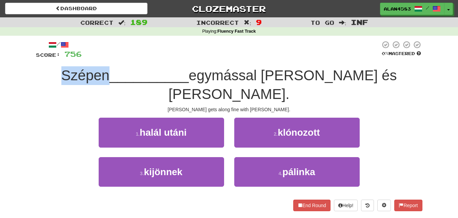
drag, startPoint x: 121, startPoint y: 72, endPoint x: 64, endPoint y: 74, distance: 57.4
click at [64, 74] on div "Szépen __________ egymással Tamás és Mária." at bounding box center [229, 84] width 387 height 37
click at [60, 58] on div at bounding box center [60, 58] width 0 height 0
click at [23, 70] on div "Correct : 189 Incorrect : 9 To go : Inf Playing : Fluency Fast Track / Score: 7…" at bounding box center [229, 118] width 458 height 203
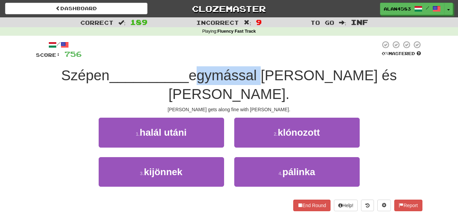
drag, startPoint x: 209, startPoint y: 73, endPoint x: 277, endPoint y: 70, distance: 67.2
click at [277, 70] on span "egymással Tamás és Mária." at bounding box center [283, 84] width 229 height 35
click at [272, 58] on div at bounding box center [272, 58] width 0 height 0
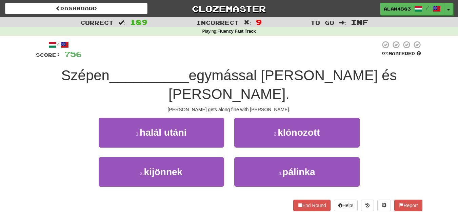
click at [291, 56] on div at bounding box center [231, 49] width 299 height 19
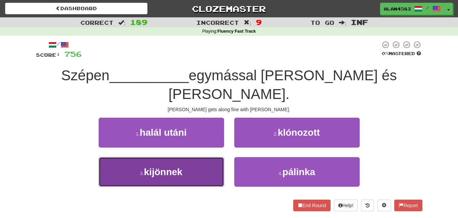
click at [147, 159] on button "3 . kijönnek" at bounding box center [162, 172] width 126 height 30
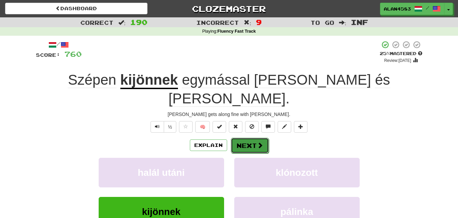
click at [244, 137] on button "Next" at bounding box center [250, 145] width 38 height 16
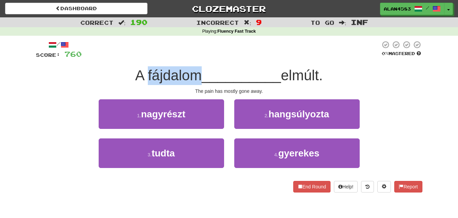
drag, startPoint x: 197, startPoint y: 77, endPoint x: 145, endPoint y: 77, distance: 51.9
click at [145, 77] on span "A fájdalom" at bounding box center [168, 75] width 67 height 16
click at [140, 83] on div at bounding box center [140, 83] width 0 height 0
click at [213, 55] on div at bounding box center [231, 49] width 299 height 19
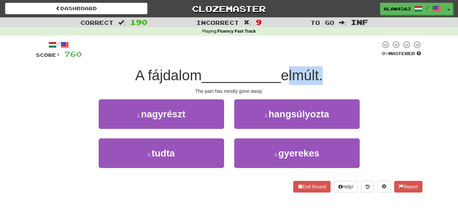
drag, startPoint x: 287, startPoint y: 75, endPoint x: 322, endPoint y: 72, distance: 35.4
click at [322, 72] on span "elmúlt." at bounding box center [302, 75] width 42 height 16
click at [318, 58] on div at bounding box center [318, 58] width 0 height 0
click at [333, 50] on div at bounding box center [231, 49] width 299 height 19
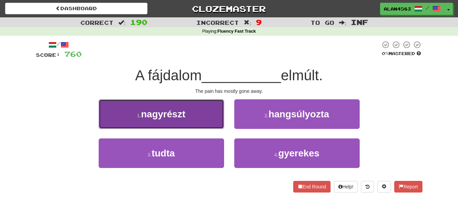
click at [164, 120] on button "1 . nagyrészt" at bounding box center [162, 114] width 126 height 30
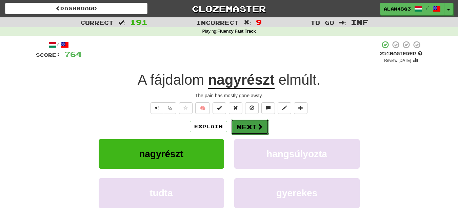
click at [246, 123] on button "Next" at bounding box center [250, 127] width 38 height 16
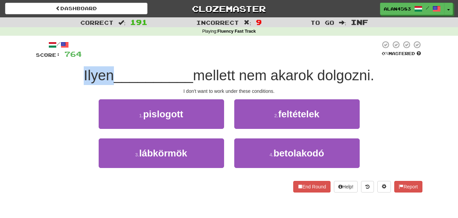
drag, startPoint x: 109, startPoint y: 73, endPoint x: 79, endPoint y: 73, distance: 29.9
click at [79, 73] on div "Ilyen __________ mellett nem akarok dolgozni." at bounding box center [229, 75] width 387 height 19
click at [75, 58] on div at bounding box center [75, 58] width 0 height 0
click at [42, 72] on div "Ilyen __________ mellett nem akarok dolgozni." at bounding box center [229, 75] width 387 height 19
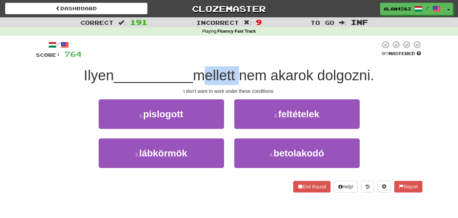
drag, startPoint x: 200, startPoint y: 77, endPoint x: 238, endPoint y: 72, distance: 39.0
click at [238, 72] on span "mellett nem akarok dolgozni." at bounding box center [284, 75] width 182 height 16
click at [234, 58] on div at bounding box center [234, 58] width 0 height 0
click at [263, 53] on div at bounding box center [231, 49] width 299 height 19
drag, startPoint x: 240, startPoint y: 75, endPoint x: 200, endPoint y: 78, distance: 39.5
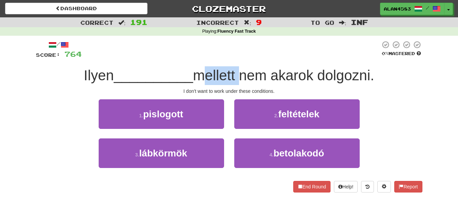
click at [200, 78] on span "mellett nem akarok dolgozni." at bounding box center [284, 75] width 182 height 16
click at [196, 83] on div at bounding box center [196, 83] width 0 height 0
click at [180, 51] on div at bounding box center [231, 49] width 299 height 19
drag, startPoint x: 201, startPoint y: 74, endPoint x: 242, endPoint y: 68, distance: 41.8
click at [242, 68] on span "mellett nem akarok dolgozni." at bounding box center [284, 75] width 182 height 16
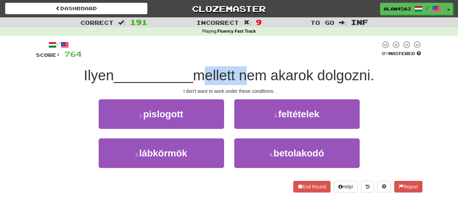
click at [238, 58] on div at bounding box center [238, 58] width 0 height 0
click at [256, 46] on div at bounding box center [231, 49] width 299 height 19
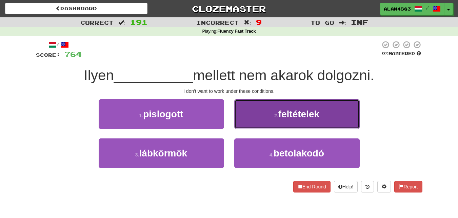
click at [282, 117] on span "feltételek" at bounding box center [299, 114] width 41 height 11
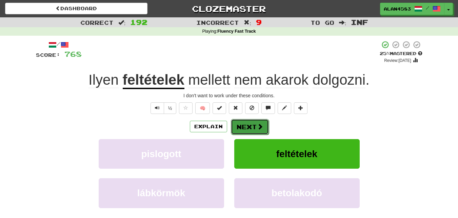
click at [251, 126] on button "Next" at bounding box center [250, 127] width 38 height 16
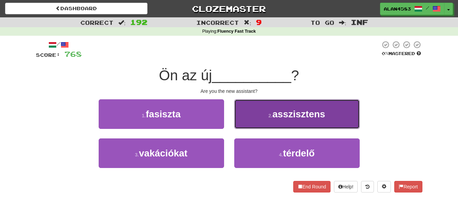
click at [250, 118] on button "2 . asszisztens" at bounding box center [297, 114] width 126 height 30
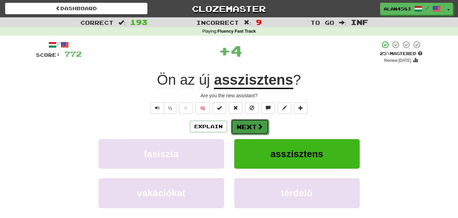
click at [244, 124] on button "Next" at bounding box center [250, 127] width 38 height 16
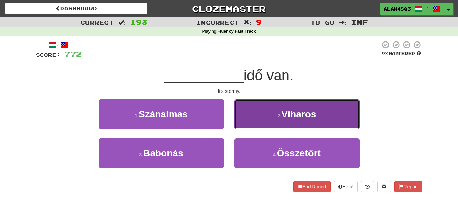
click at [269, 112] on button "2 . Viharos" at bounding box center [297, 114] width 126 height 30
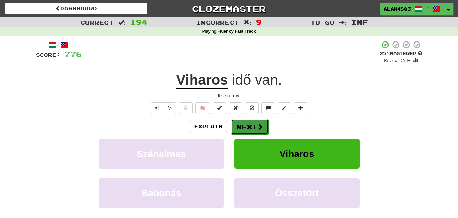
click at [243, 124] on button "Next" at bounding box center [250, 127] width 38 height 16
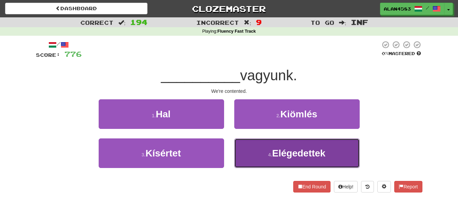
click at [260, 161] on button "4 . Elégedettek" at bounding box center [297, 153] width 126 height 30
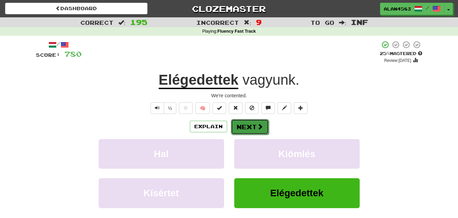
click at [243, 125] on button "Next" at bounding box center [250, 127] width 38 height 16
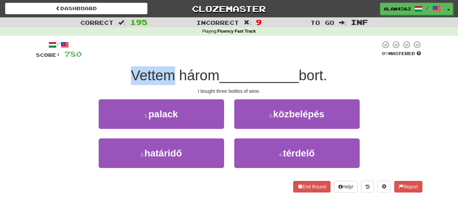
drag, startPoint x: 170, startPoint y: 74, endPoint x: 126, endPoint y: 75, distance: 44.5
click at [126, 75] on div "Vettem három __________ bort." at bounding box center [229, 75] width 387 height 19
click at [121, 83] on div at bounding box center [121, 83] width 0 height 0
click at [88, 76] on div "Vettem három __________ bort." at bounding box center [229, 75] width 387 height 19
click at [316, 76] on span "bort." at bounding box center [313, 75] width 29 height 16
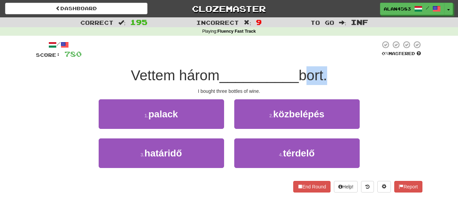
drag, startPoint x: 328, startPoint y: 73, endPoint x: 303, endPoint y: 73, distance: 24.8
click at [303, 73] on span "bort." at bounding box center [313, 75] width 29 height 16
click at [299, 58] on div at bounding box center [299, 58] width 0 height 0
click at [288, 51] on div at bounding box center [231, 49] width 299 height 19
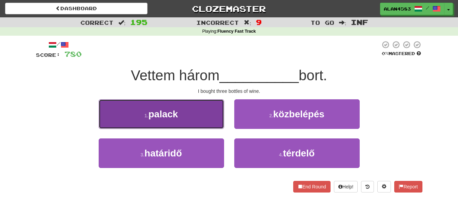
click at [151, 126] on button "1 . palack" at bounding box center [162, 114] width 126 height 30
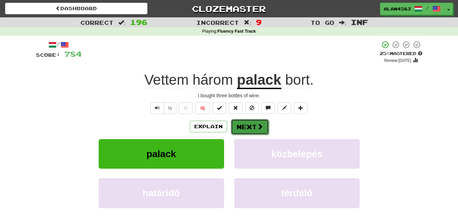
click at [246, 127] on button "Next" at bounding box center [250, 127] width 38 height 16
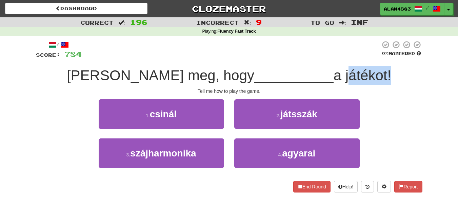
drag, startPoint x: 312, startPoint y: 72, endPoint x: 353, endPoint y: 68, distance: 41.6
click at [353, 68] on span "a játékot!" at bounding box center [363, 75] width 58 height 16
click at [349, 58] on div at bounding box center [349, 58] width 0 height 0
click at [355, 50] on div at bounding box center [231, 49] width 299 height 19
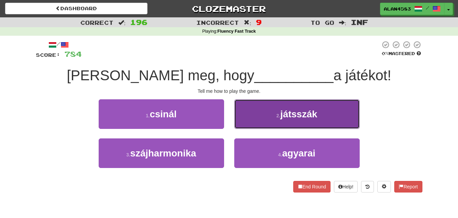
click at [272, 106] on button "2 . játsszák" at bounding box center [297, 114] width 126 height 30
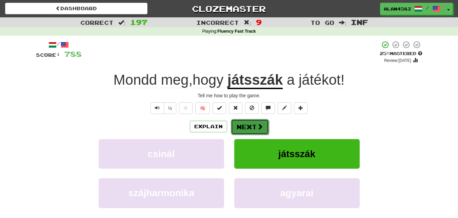
click at [253, 125] on button "Next" at bounding box center [250, 127] width 38 height 16
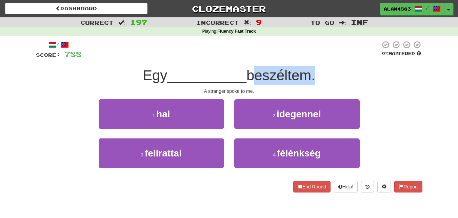
drag, startPoint x: 252, startPoint y: 75, endPoint x: 313, endPoint y: 70, distance: 60.9
click at [313, 70] on span "beszéltem." at bounding box center [281, 75] width 69 height 16
click at [308, 58] on div at bounding box center [308, 58] width 0 height 0
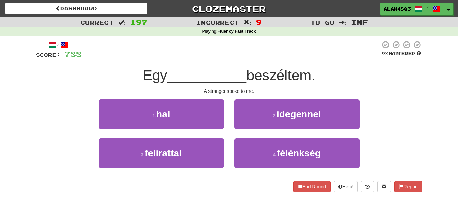
click at [322, 56] on div at bounding box center [231, 49] width 299 height 19
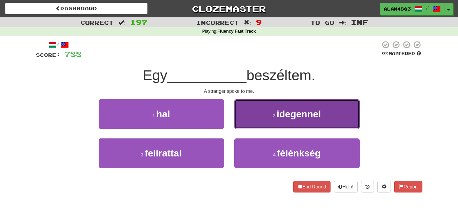
click at [293, 103] on button "2 . idegennel" at bounding box center [297, 114] width 126 height 30
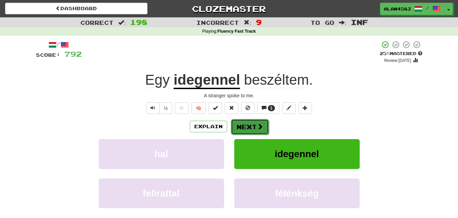
click at [248, 127] on button "Next" at bounding box center [250, 127] width 38 height 16
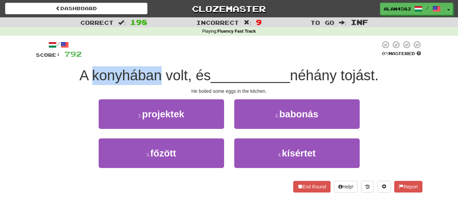
drag, startPoint x: 157, startPoint y: 72, endPoint x: 91, endPoint y: 71, distance: 65.8
click at [91, 71] on span "A konyhában volt, és" at bounding box center [145, 75] width 132 height 16
click at [87, 58] on div at bounding box center [87, 58] width 0 height 0
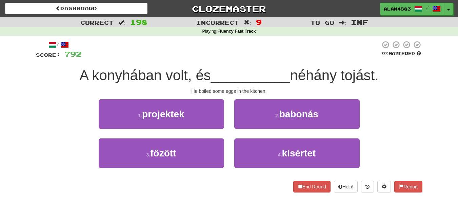
click at [31, 84] on div "/ Score: 792 0 % Mastered A konyhában volt, és __________ néhány tojást. He boi…" at bounding box center [229, 119] width 397 height 166
drag, startPoint x: 296, startPoint y: 74, endPoint x: 342, endPoint y: 69, distance: 45.8
click at [342, 69] on span "néhány tojást." at bounding box center [334, 75] width 89 height 16
click at [337, 58] on div at bounding box center [337, 58] width 0 height 0
click at [342, 51] on div at bounding box center [231, 49] width 299 height 19
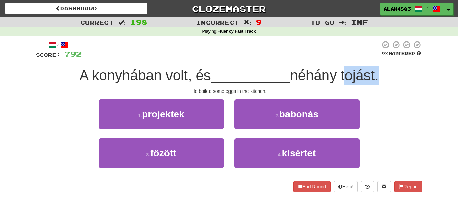
drag, startPoint x: 346, startPoint y: 72, endPoint x: 379, endPoint y: 68, distance: 32.9
click at [379, 68] on span "néhány tojást." at bounding box center [334, 75] width 89 height 16
click at [374, 58] on div at bounding box center [374, 58] width 0 height 0
click at [408, 71] on div "A konyhában volt, és __________ néhány tojást." at bounding box center [229, 75] width 387 height 19
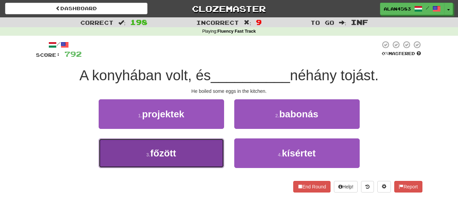
click at [115, 148] on button "3 . főzött" at bounding box center [162, 153] width 126 height 30
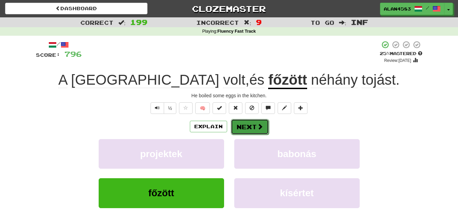
click at [241, 123] on button "Next" at bounding box center [250, 127] width 38 height 16
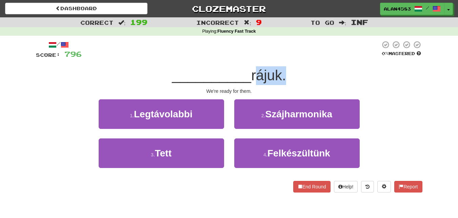
drag, startPoint x: 253, startPoint y: 73, endPoint x: 282, endPoint y: 72, distance: 29.2
click at [282, 72] on span "rájuk." at bounding box center [268, 75] width 35 height 16
click at [278, 58] on div at bounding box center [278, 58] width 0 height 0
click at [310, 58] on div at bounding box center [231, 49] width 299 height 19
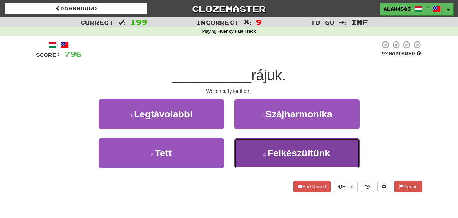
click at [261, 144] on button "4 . Felkészültünk" at bounding box center [297, 153] width 126 height 30
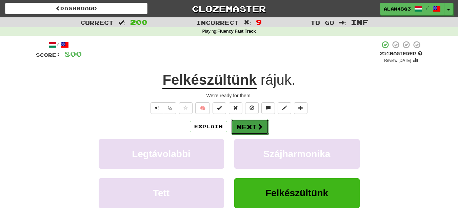
click at [254, 127] on button "Next" at bounding box center [250, 127] width 38 height 16
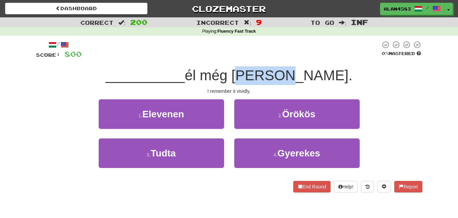
drag, startPoint x: 267, startPoint y: 75, endPoint x: 314, endPoint y: 72, distance: 46.2
click at [314, 72] on span "él még bennem." at bounding box center [269, 75] width 168 height 16
click at [309, 58] on div at bounding box center [309, 58] width 0 height 0
click at [322, 55] on div at bounding box center [231, 49] width 299 height 19
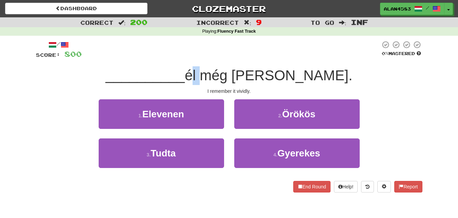
drag, startPoint x: 232, startPoint y: 74, endPoint x: 219, endPoint y: 74, distance: 13.2
click at [219, 74] on span "él még bennem." at bounding box center [269, 75] width 168 height 16
click at [214, 58] on div at bounding box center [214, 58] width 0 height 0
click at [237, 43] on div at bounding box center [231, 49] width 299 height 19
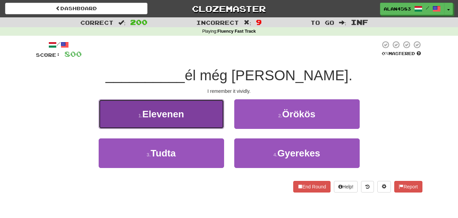
click at [136, 123] on button "1 . Elevenen" at bounding box center [162, 114] width 126 height 30
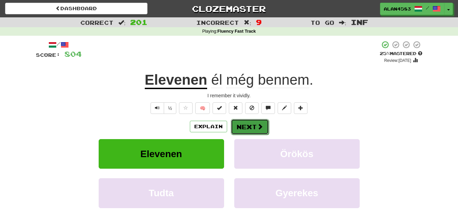
click at [249, 126] on button "Next" at bounding box center [250, 127] width 38 height 16
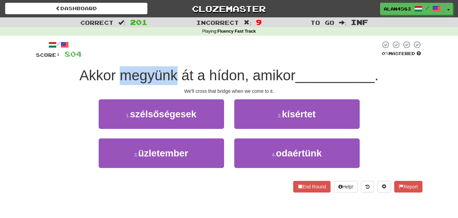
drag, startPoint x: 117, startPoint y: 74, endPoint x: 174, endPoint y: 70, distance: 56.8
click at [174, 70] on span "Akkor megyünk át a hídon, amikor" at bounding box center [187, 75] width 216 height 16
click at [169, 58] on div at bounding box center [169, 58] width 0 height 0
click at [191, 60] on div "/ Score: 804 0 % Mastered Akkor megyünk át a hídon, amikor __________ . We'll c…" at bounding box center [229, 116] width 387 height 152
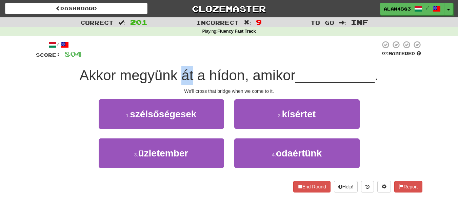
drag, startPoint x: 190, startPoint y: 73, endPoint x: 181, endPoint y: 74, distance: 9.6
click at [181, 74] on span "Akkor megyünk át a hídon, amikor" at bounding box center [187, 75] width 216 height 16
click at [176, 58] on div at bounding box center [176, 58] width 0 height 0
click at [246, 56] on div at bounding box center [231, 49] width 299 height 19
drag, startPoint x: 241, startPoint y: 72, endPoint x: 209, endPoint y: 73, distance: 31.9
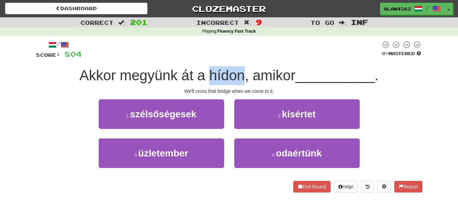
click at [209, 73] on span "Akkor megyünk át a hídon, amikor" at bounding box center [187, 75] width 216 height 16
click at [204, 58] on div at bounding box center [204, 58] width 0 height 0
click at [168, 53] on div at bounding box center [231, 49] width 299 height 19
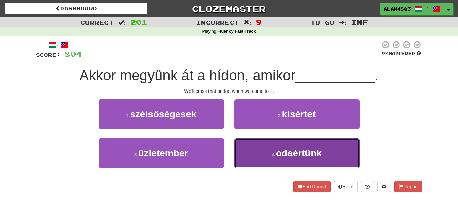
click at [263, 154] on button "4 . odaértünk" at bounding box center [297, 153] width 126 height 30
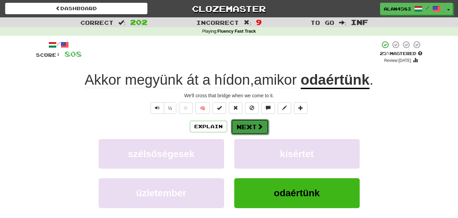
click at [251, 127] on button "Next" at bounding box center [250, 127] width 38 height 16
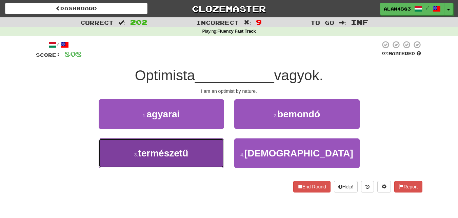
click at [157, 157] on span "természetű" at bounding box center [163, 153] width 50 height 11
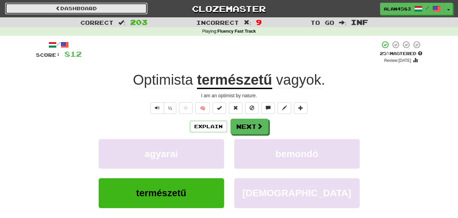
click at [97, 8] on link "Dashboard" at bounding box center [76, 9] width 143 height 12
